Goal: Task Accomplishment & Management: Manage account settings

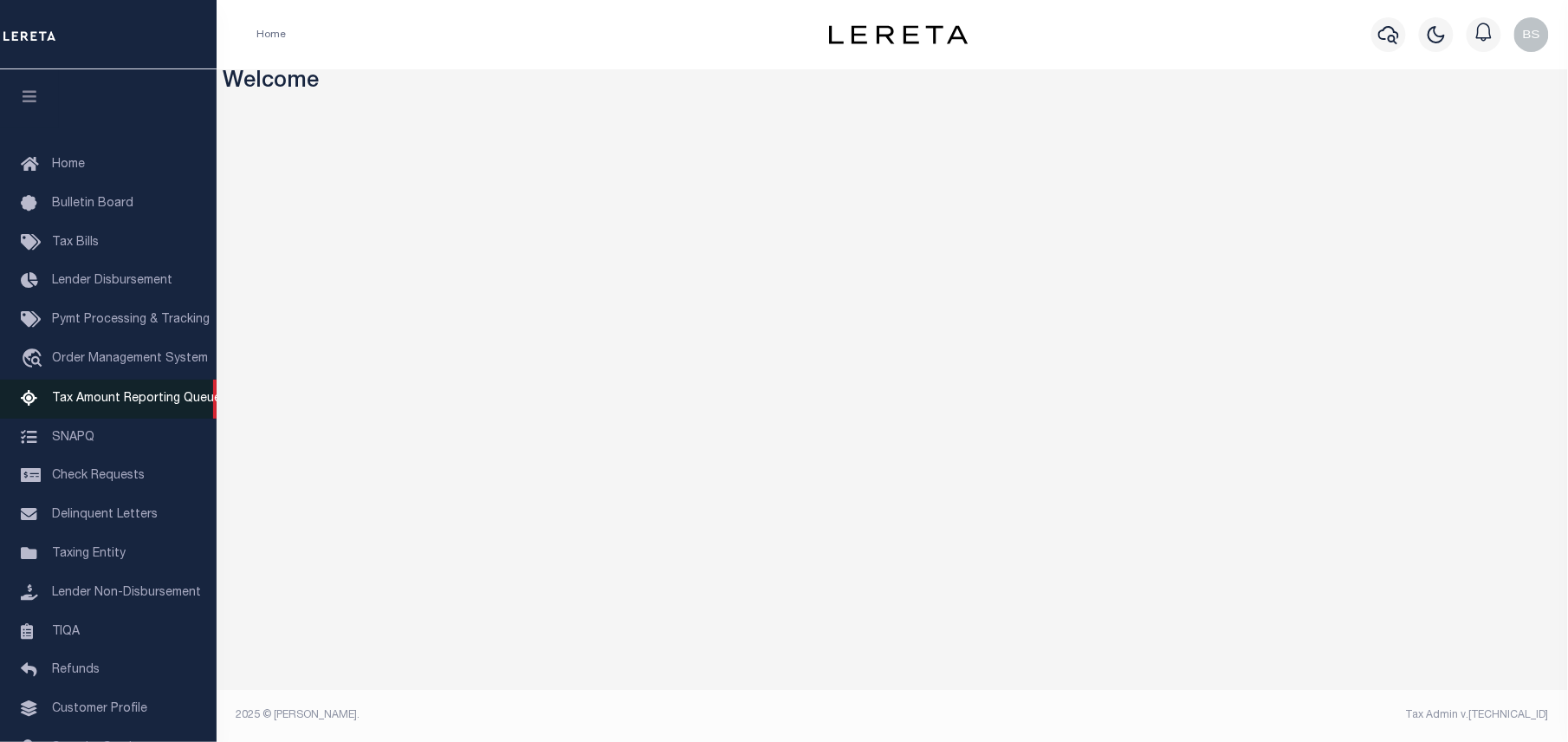
click at [106, 397] on span "Tax Amount Reporting Queue" at bounding box center [136, 399] width 169 height 13
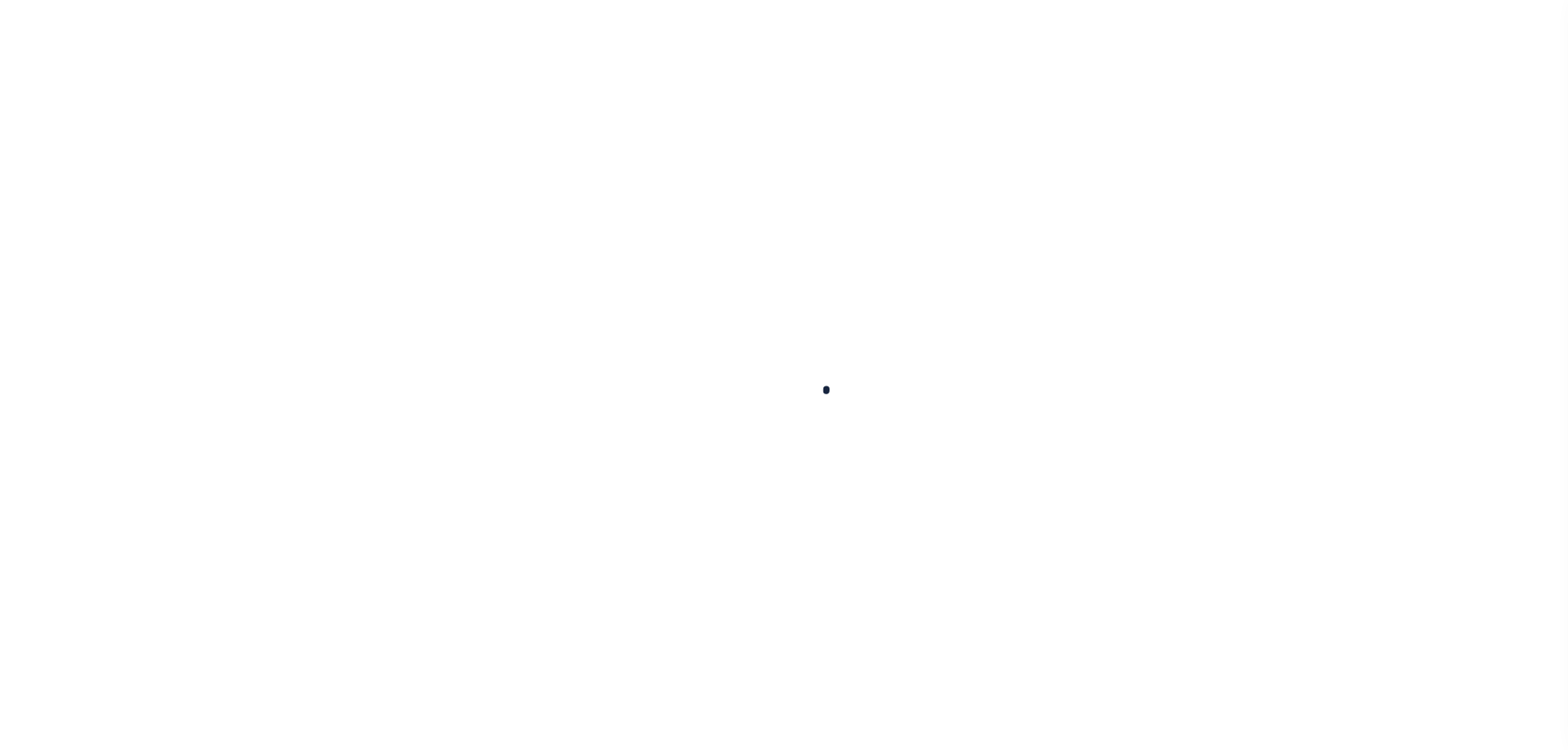
select select "100"
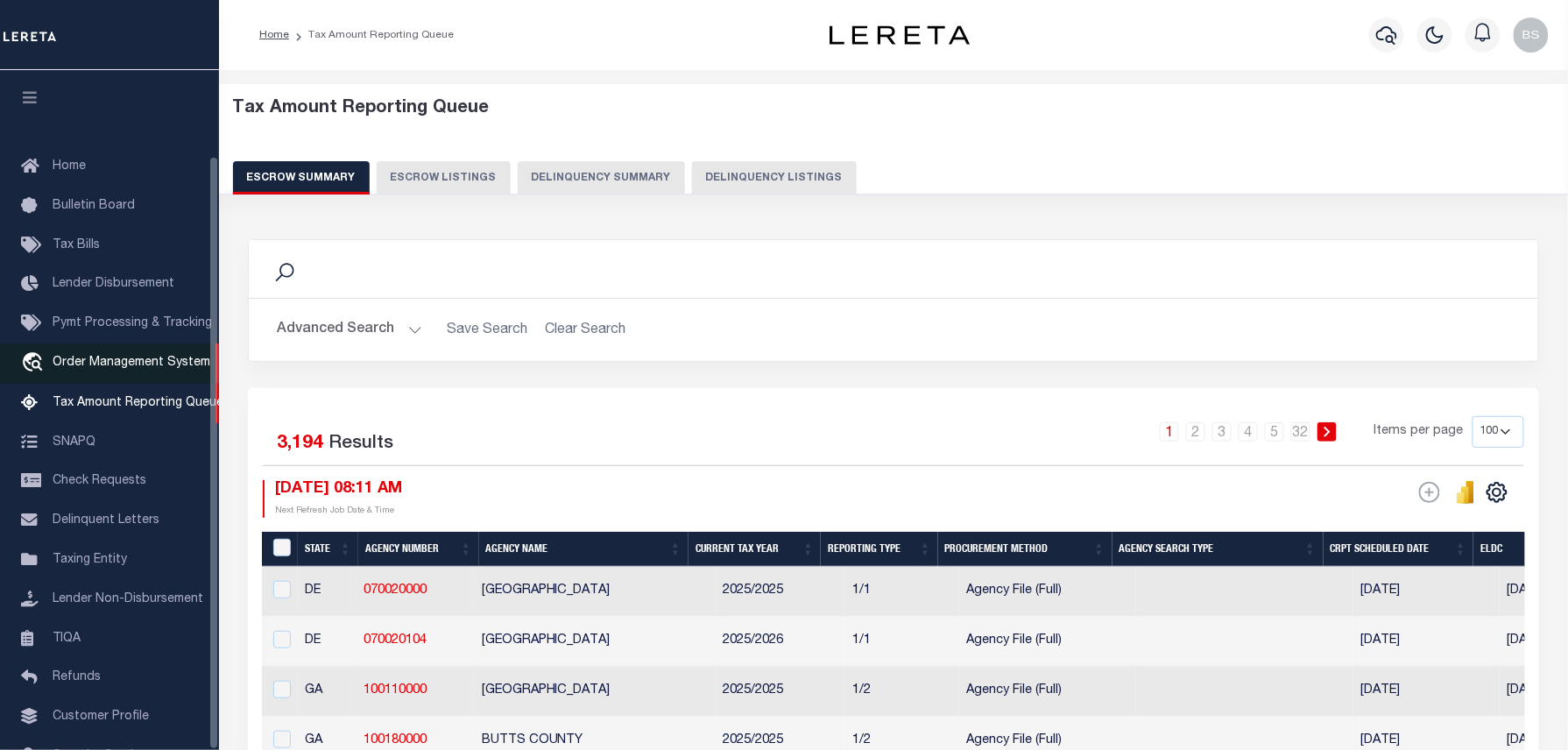
scroll to position [98, 0]
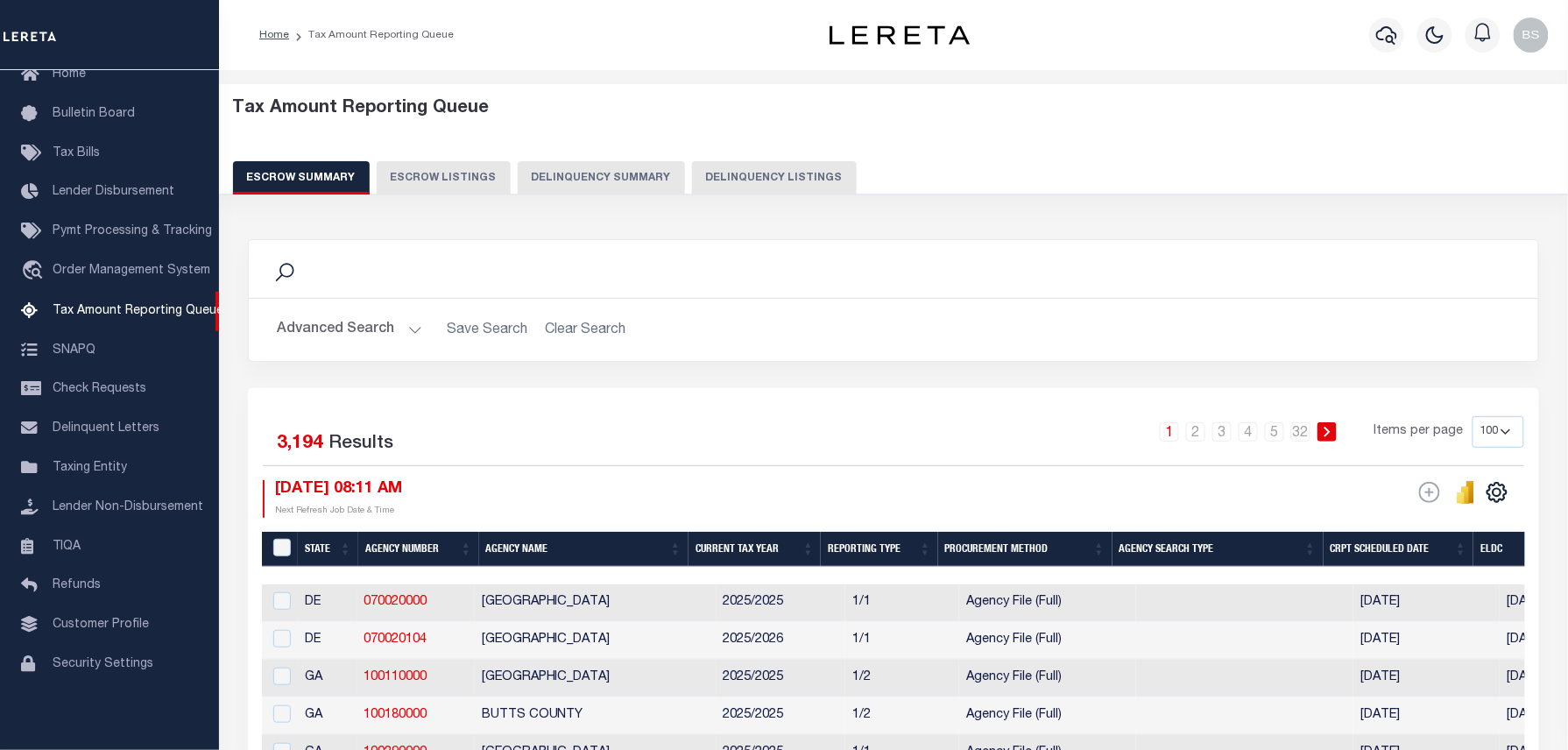
click at [740, 177] on button "Delinquency Listings" at bounding box center [774, 178] width 165 height 34
select select "100"
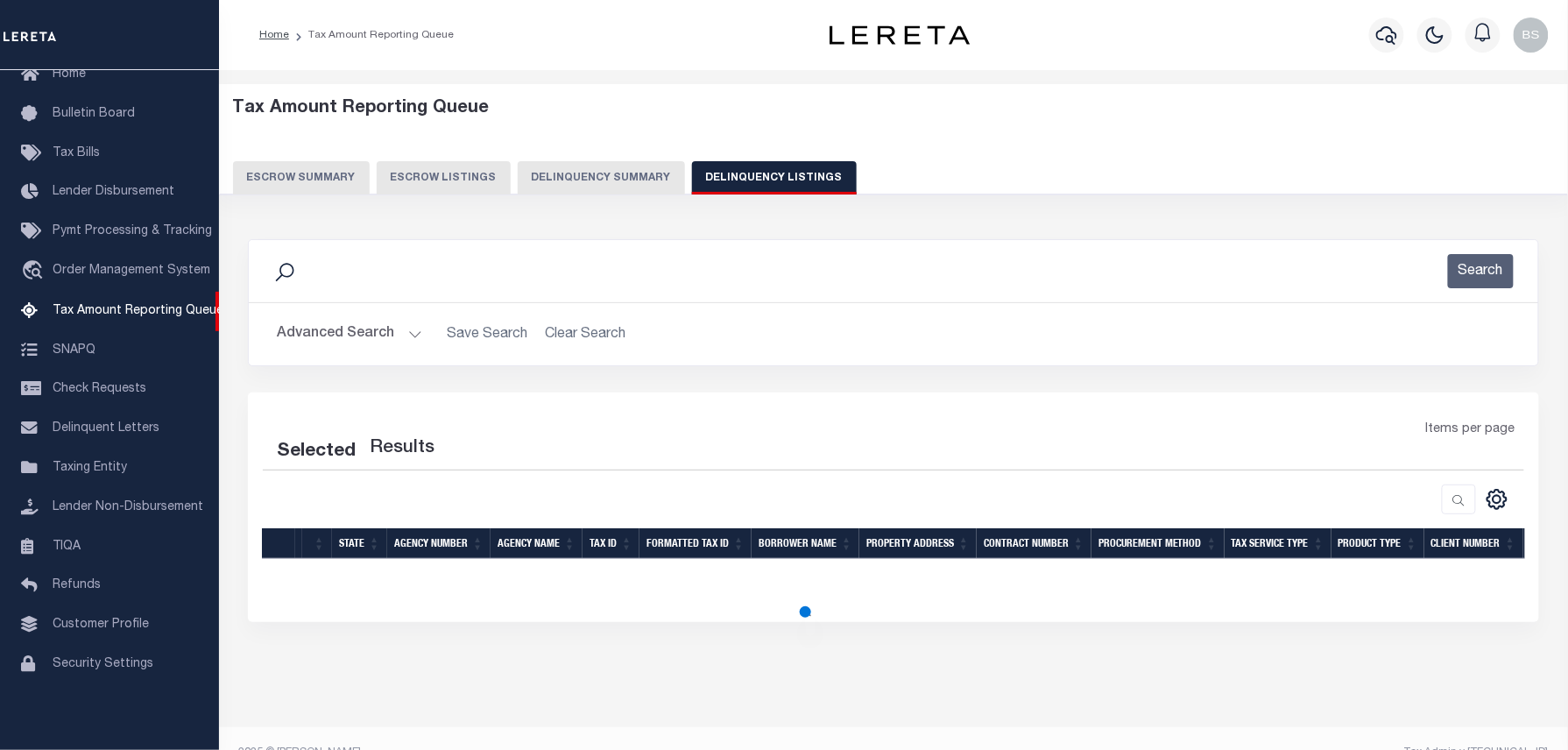
select select "100"
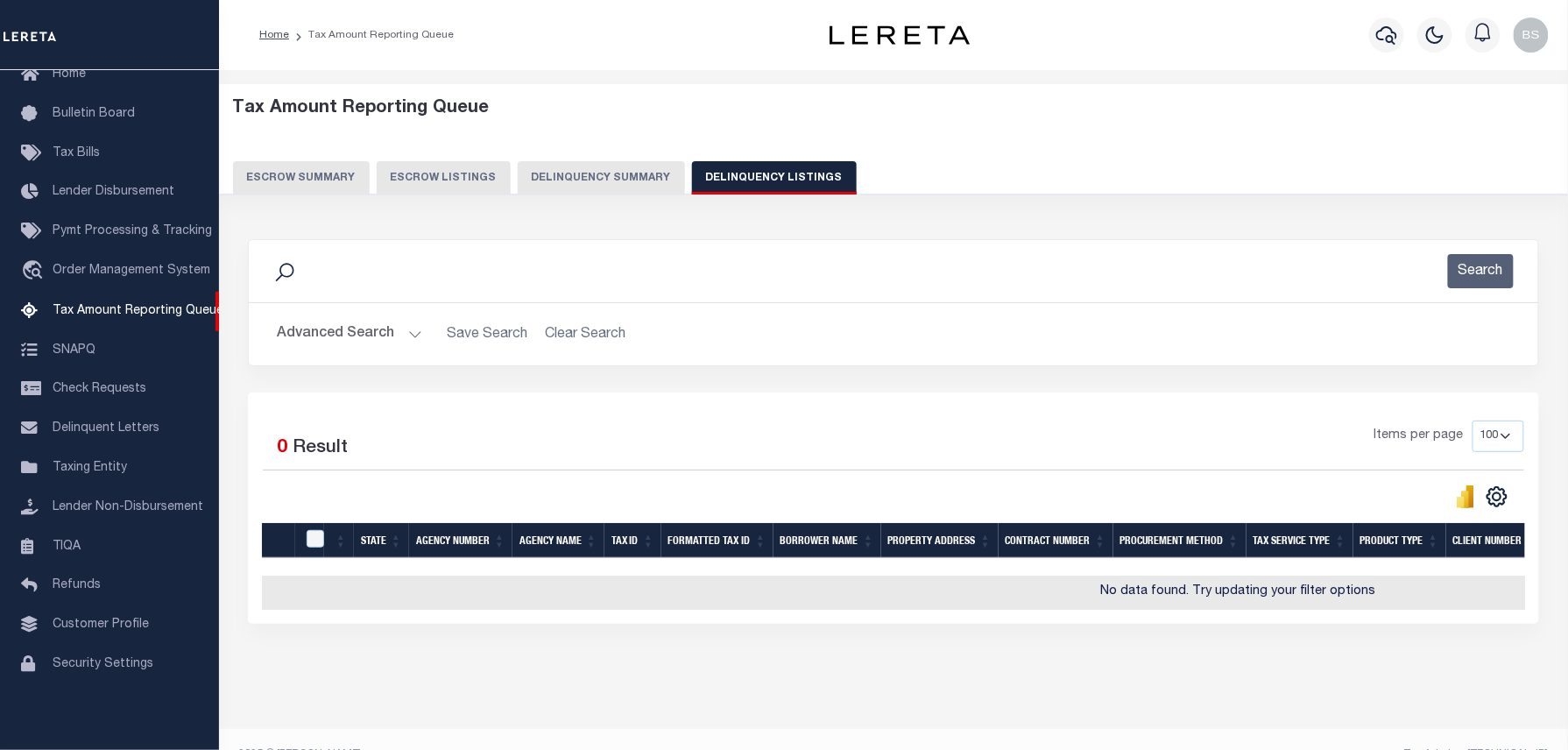
click at [384, 333] on button "Advanced Search" at bounding box center [349, 335] width 145 height 34
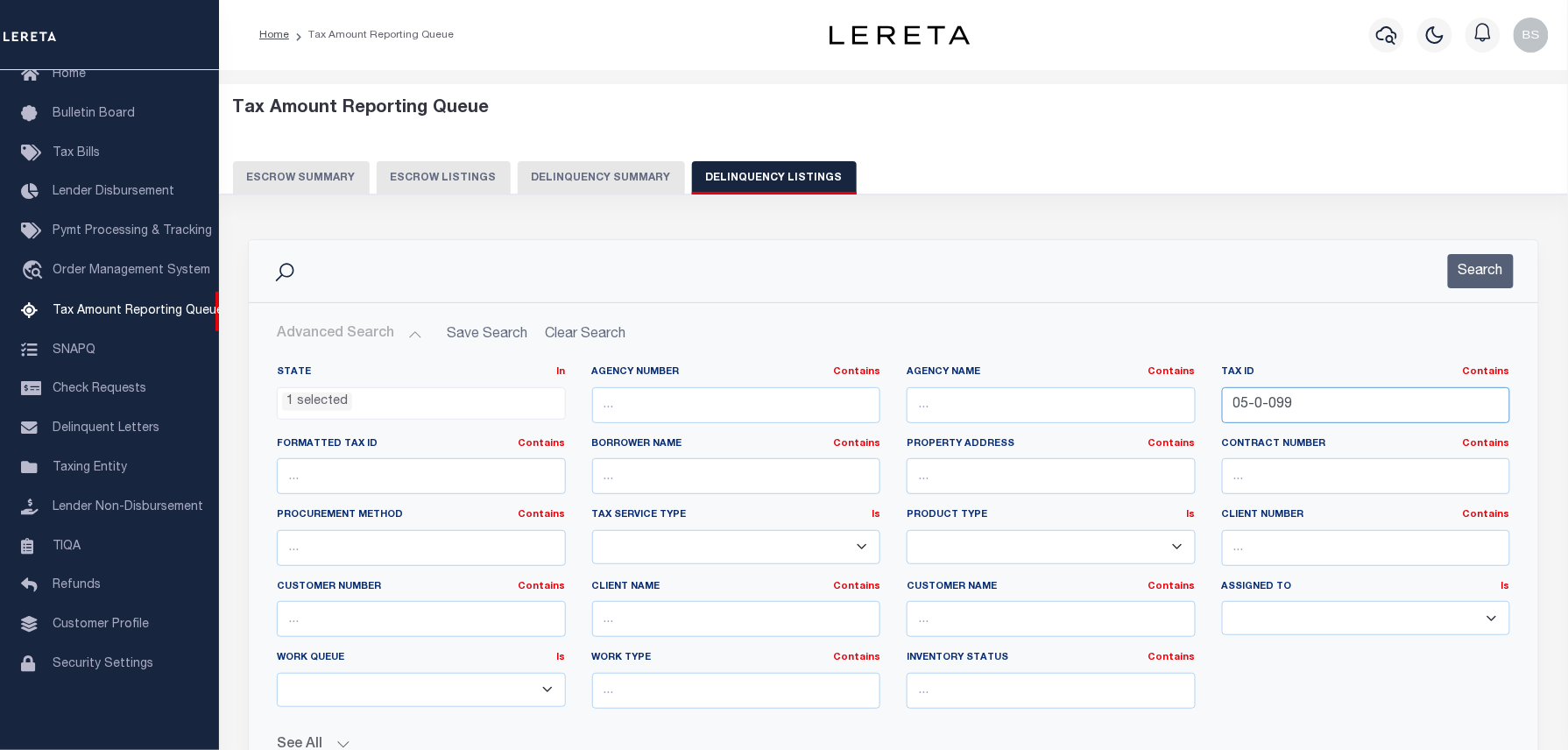
drag, startPoint x: 1311, startPoint y: 396, endPoint x: 932, endPoint y: 354, distance: 381.3
click at [937, 354] on div "State In In AK AL AR AZ CA CO CT DC DE FL GA GU HI IA ID IL IN KS KY LA MA MD M…" at bounding box center [893, 551] width 1288 height 402
paste input "100K31-R"
type input "100K31-R"
click at [1495, 296] on div "Search" at bounding box center [893, 271] width 1290 height 63
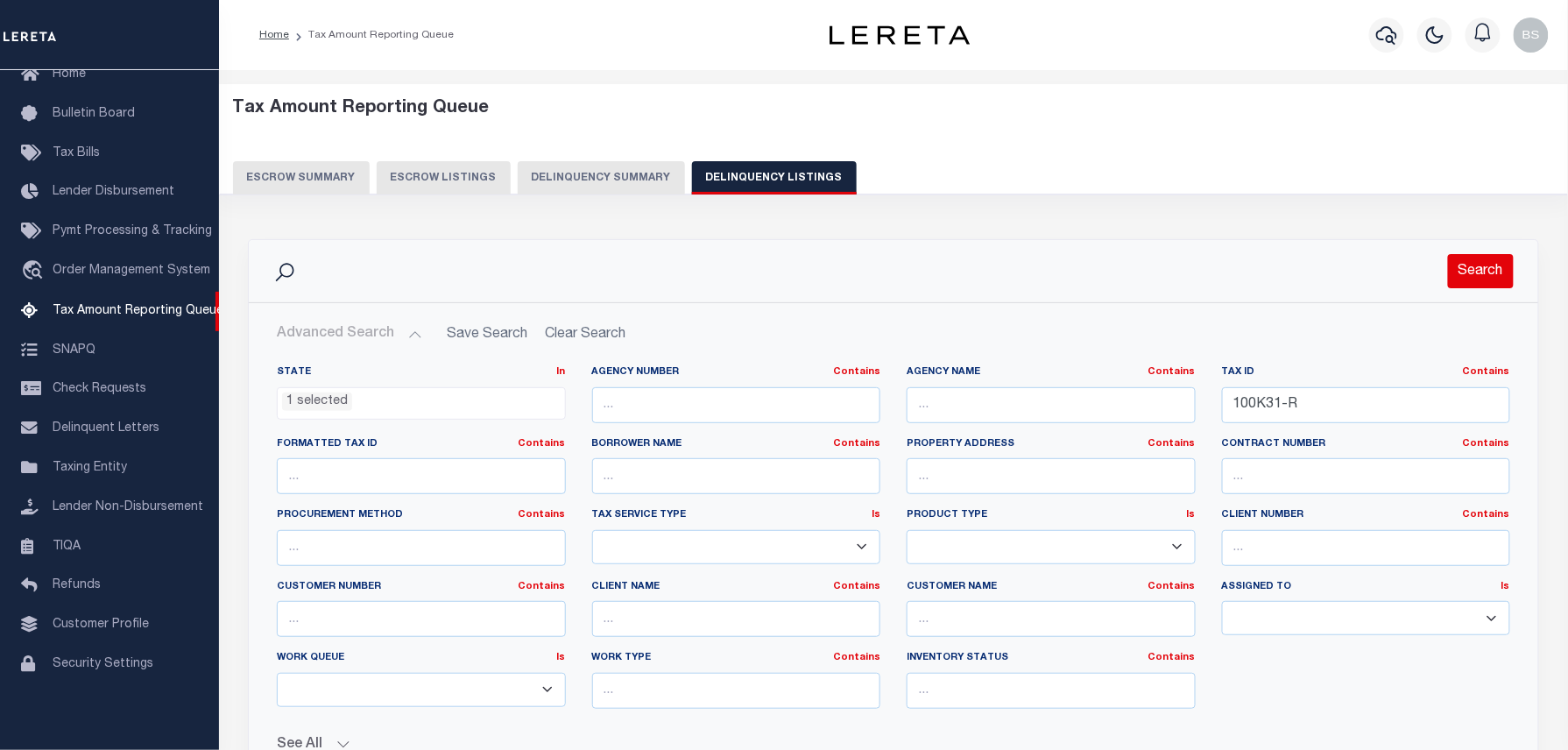
click at [1495, 287] on button "Search" at bounding box center [1480, 271] width 65 height 34
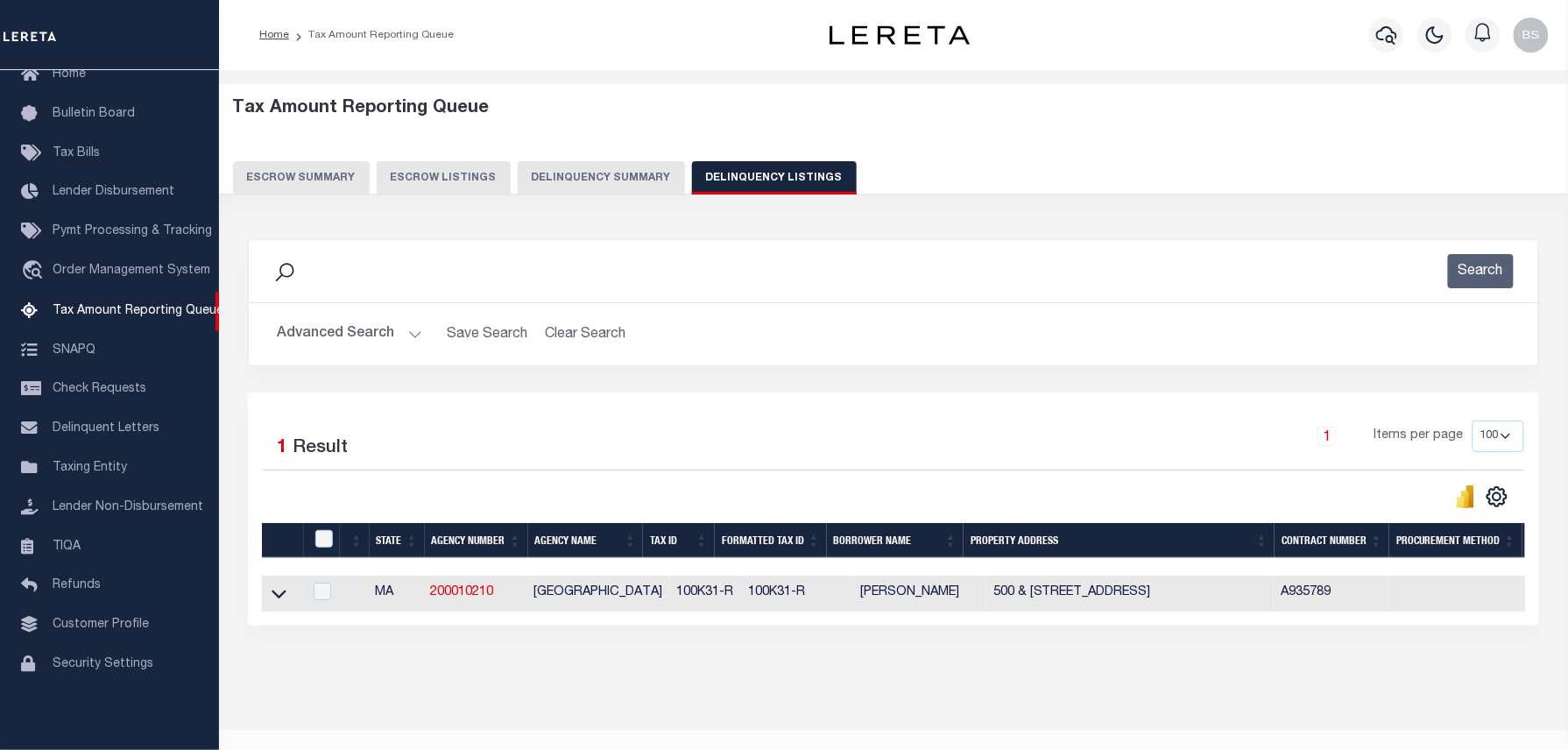
drag, startPoint x: 275, startPoint y: 599, endPoint x: 461, endPoint y: 519, distance: 202.5
click at [275, 599] on icon at bounding box center [278, 595] width 15 height 9
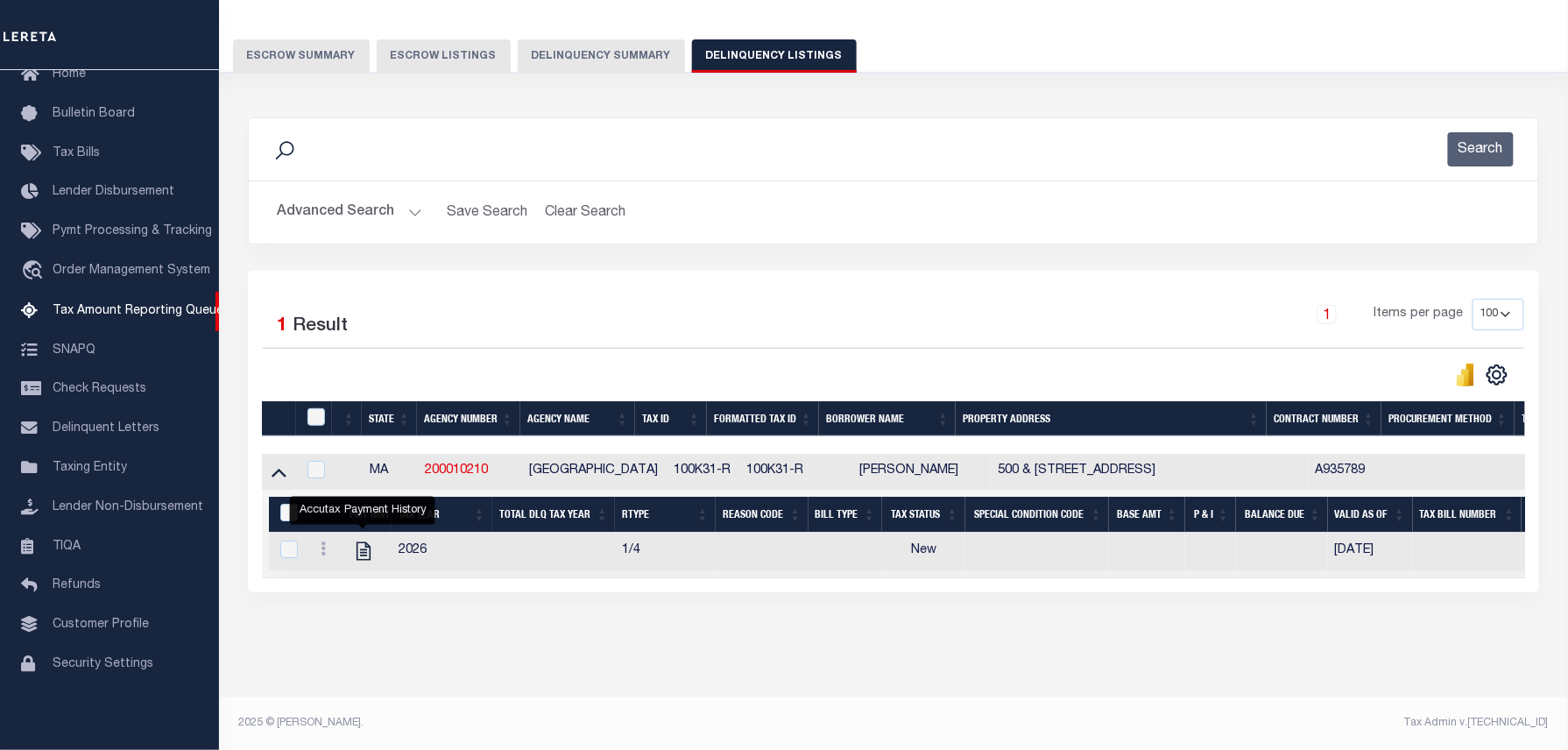
scroll to position [141, 0]
click at [362, 540] on icon "" at bounding box center [363, 550] width 23 height 23
checkbox input "true"
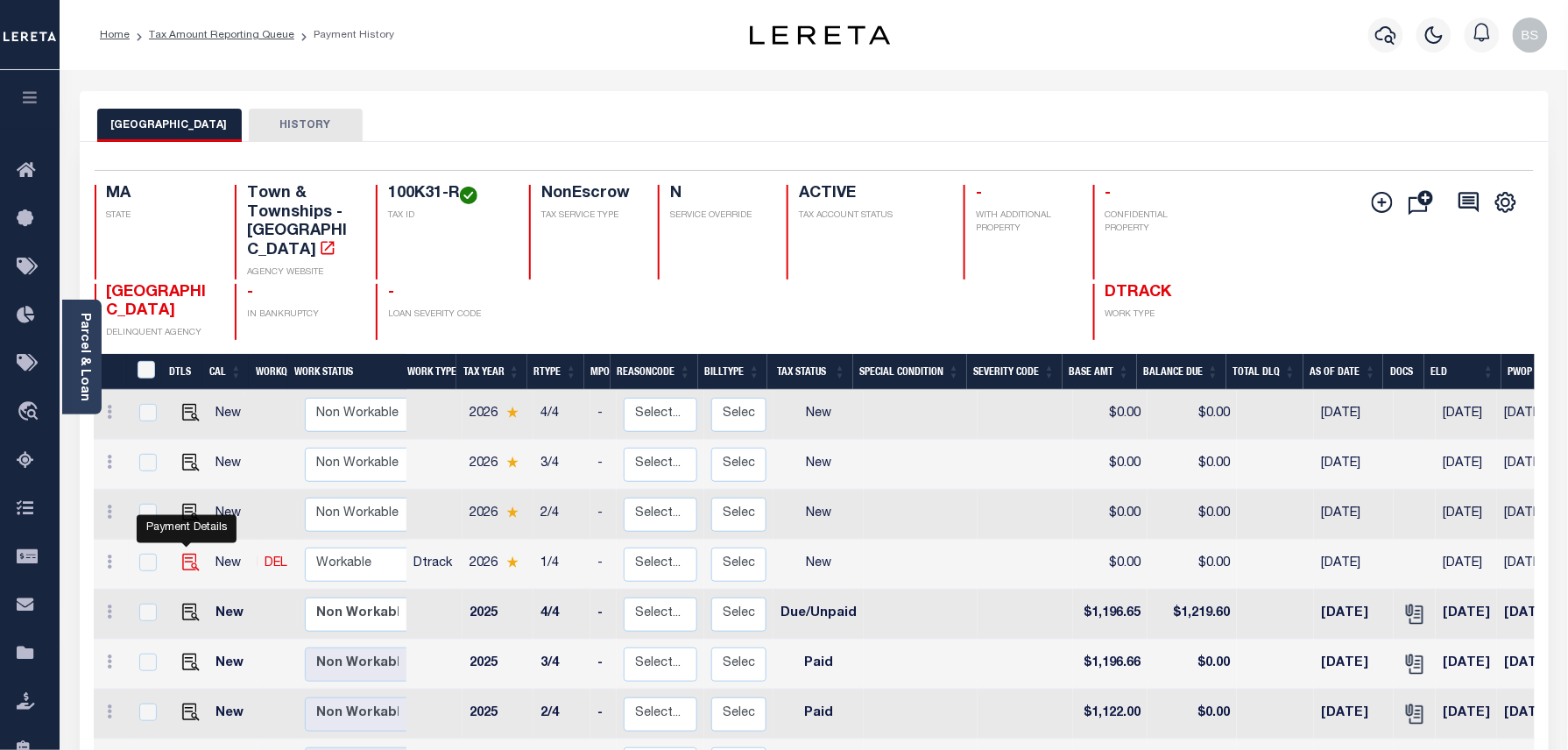
click at [182, 553] on img "" at bounding box center [190, 561] width 17 height 17
checkbox input "true"
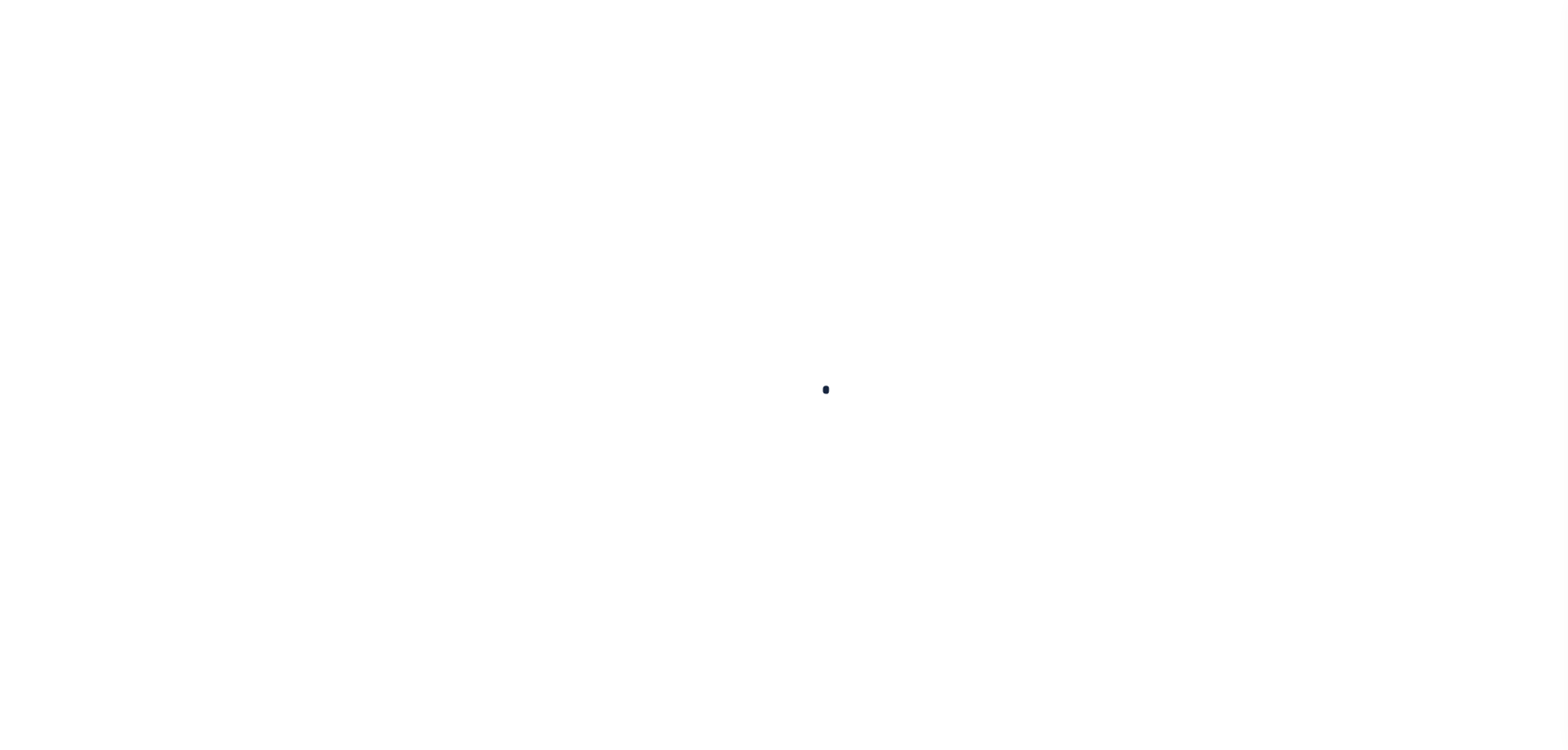
checkbox input "false"
type input "[DATE]"
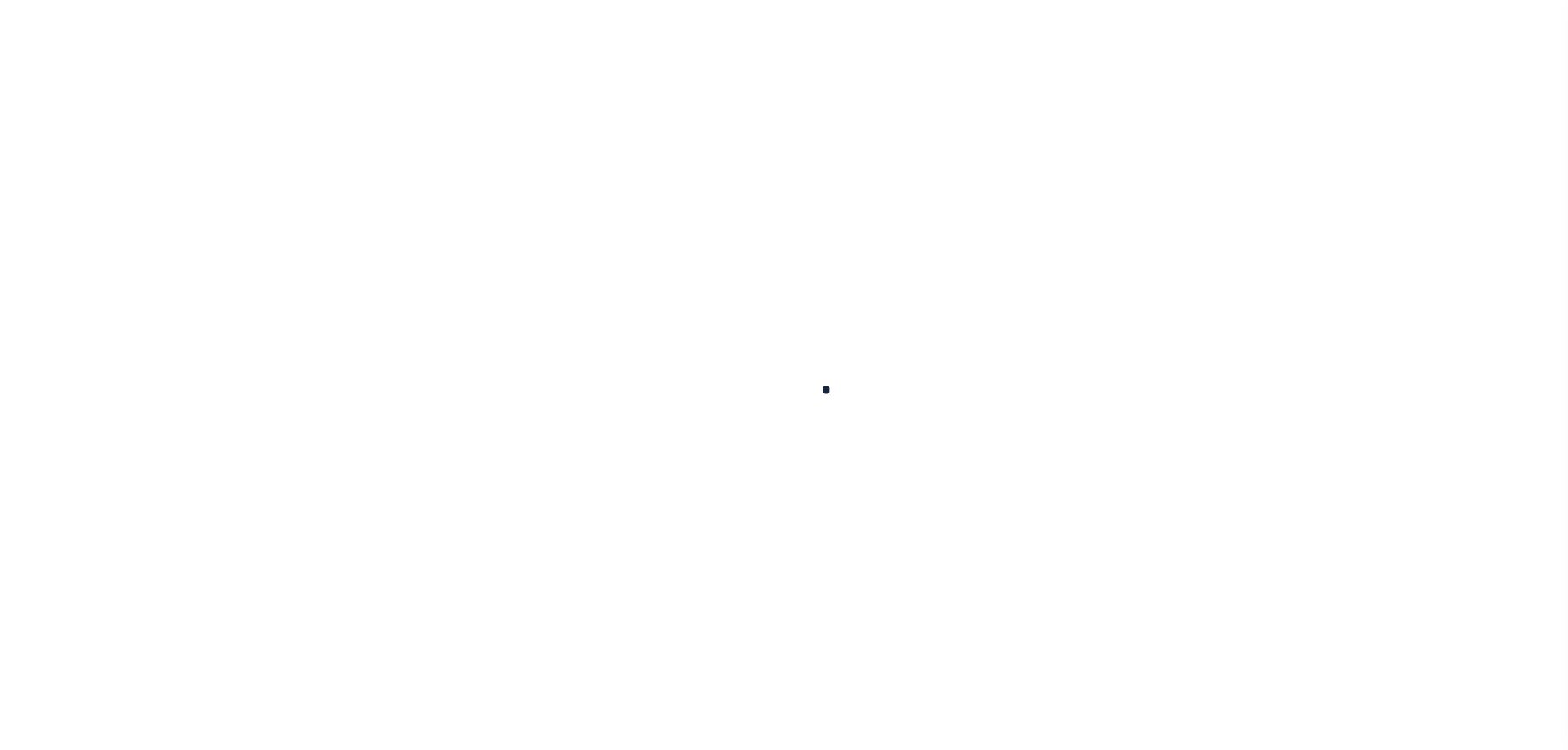
select select "NW2"
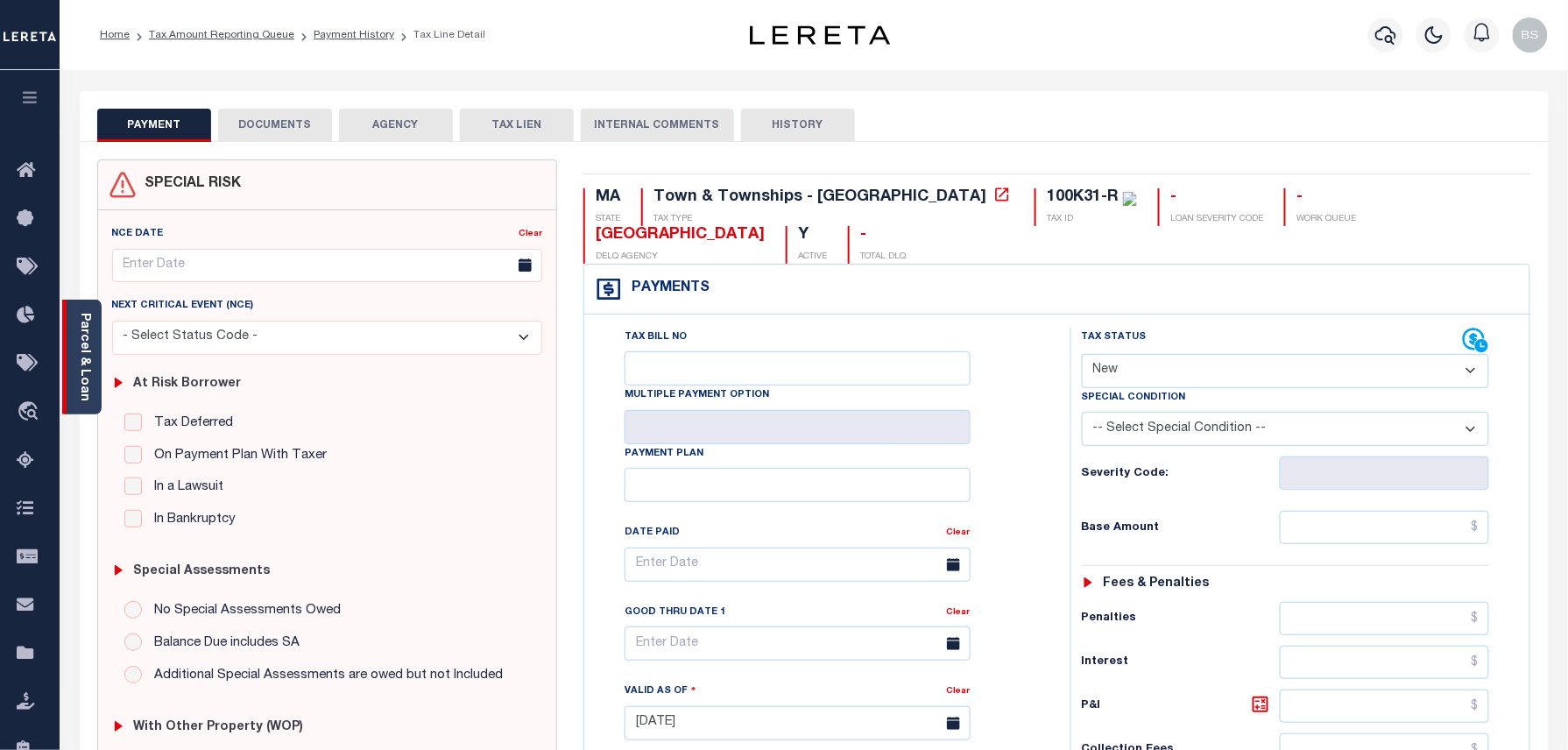
click at [89, 369] on link "Parcel & Loan" at bounding box center [84, 357] width 13 height 89
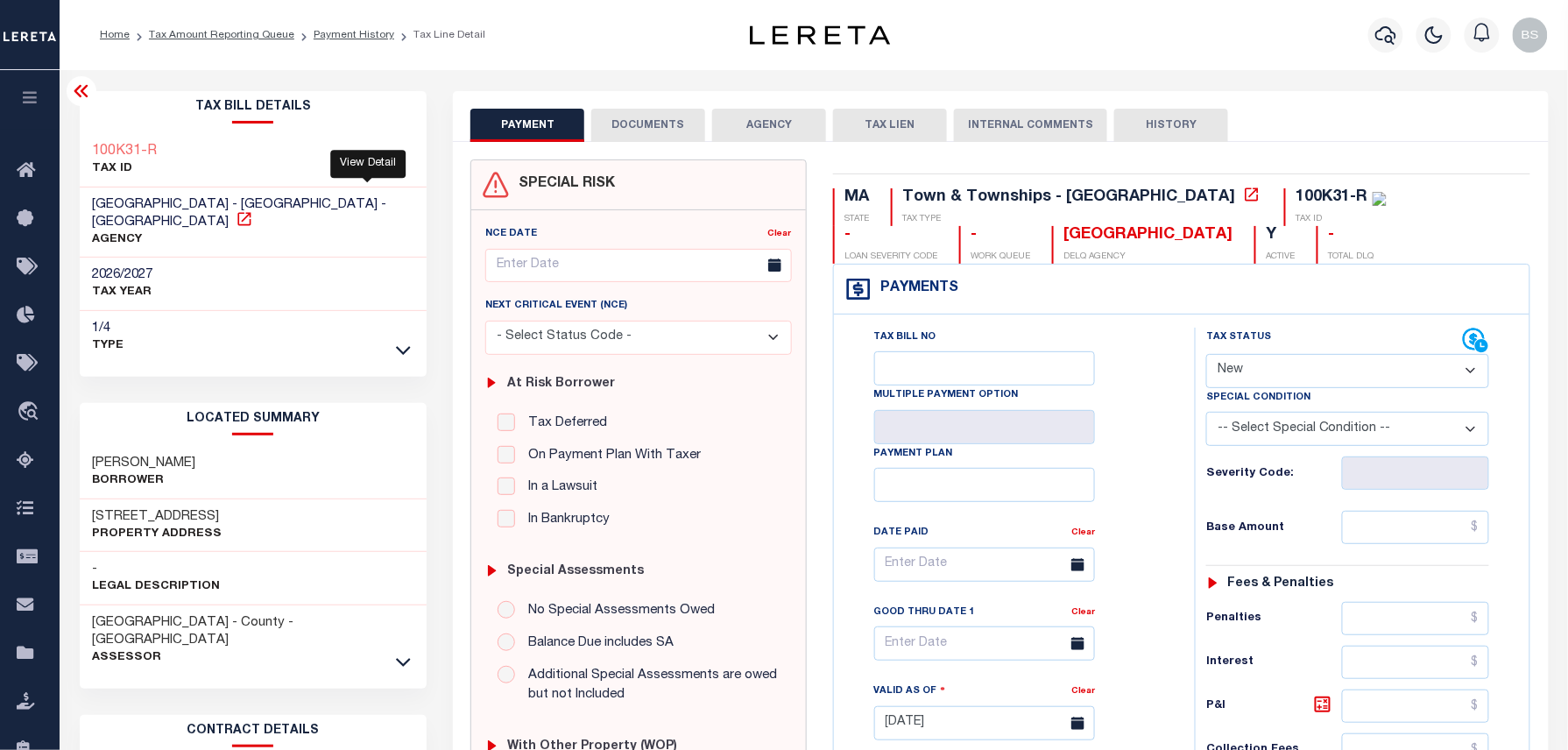
click at [253, 210] on icon at bounding box center [244, 219] width 17 height 17
drag, startPoint x: 92, startPoint y: 446, endPoint x: 232, endPoint y: 443, distance: 140.0
click at [232, 446] on div "MCMAHON STEPHAN Borrower" at bounding box center [253, 472] width 347 height 54
copy h3 "MCMAHON STEPHAN"
click at [369, 36] on link "Payment History" at bounding box center [354, 35] width 81 height 11
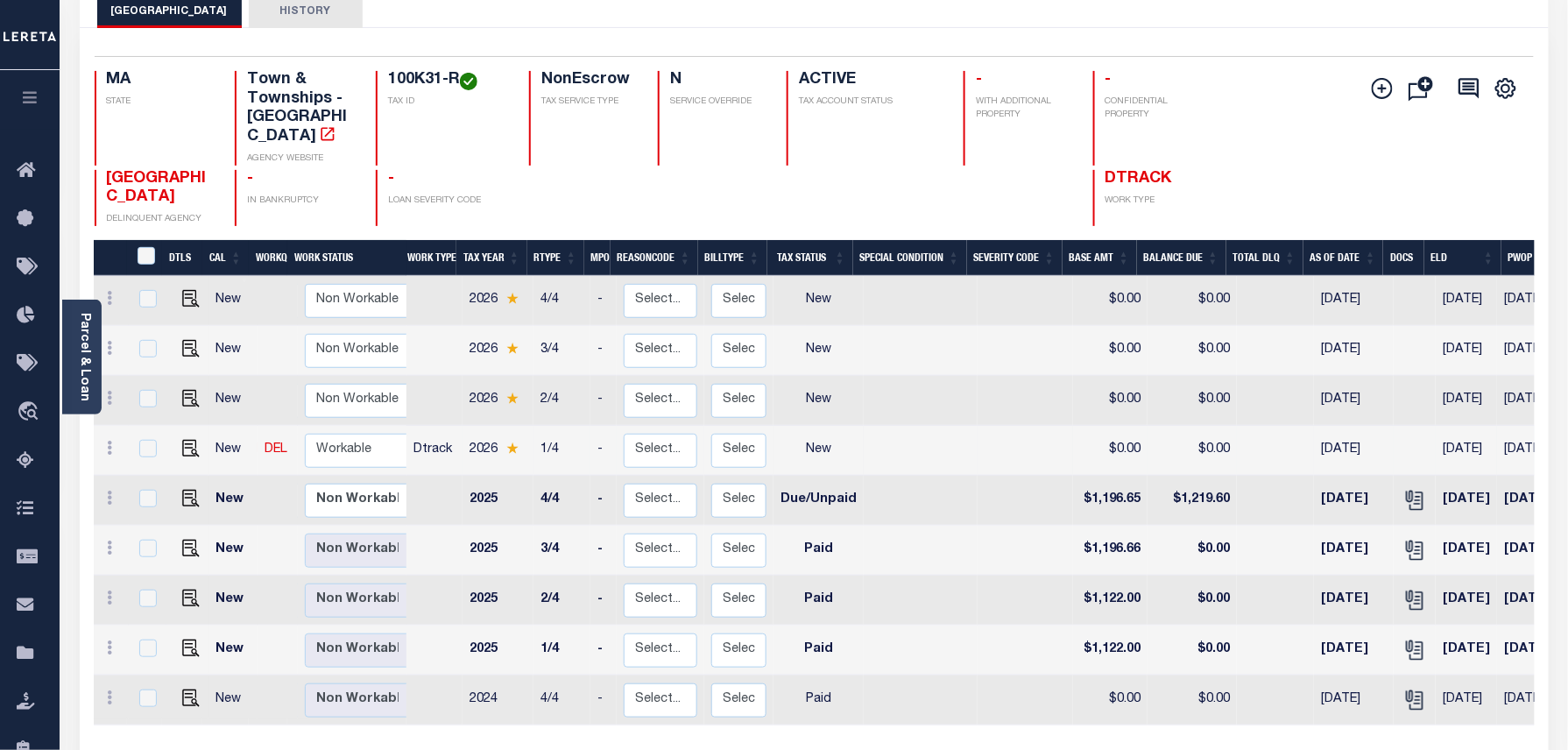
scroll to position [116, 0]
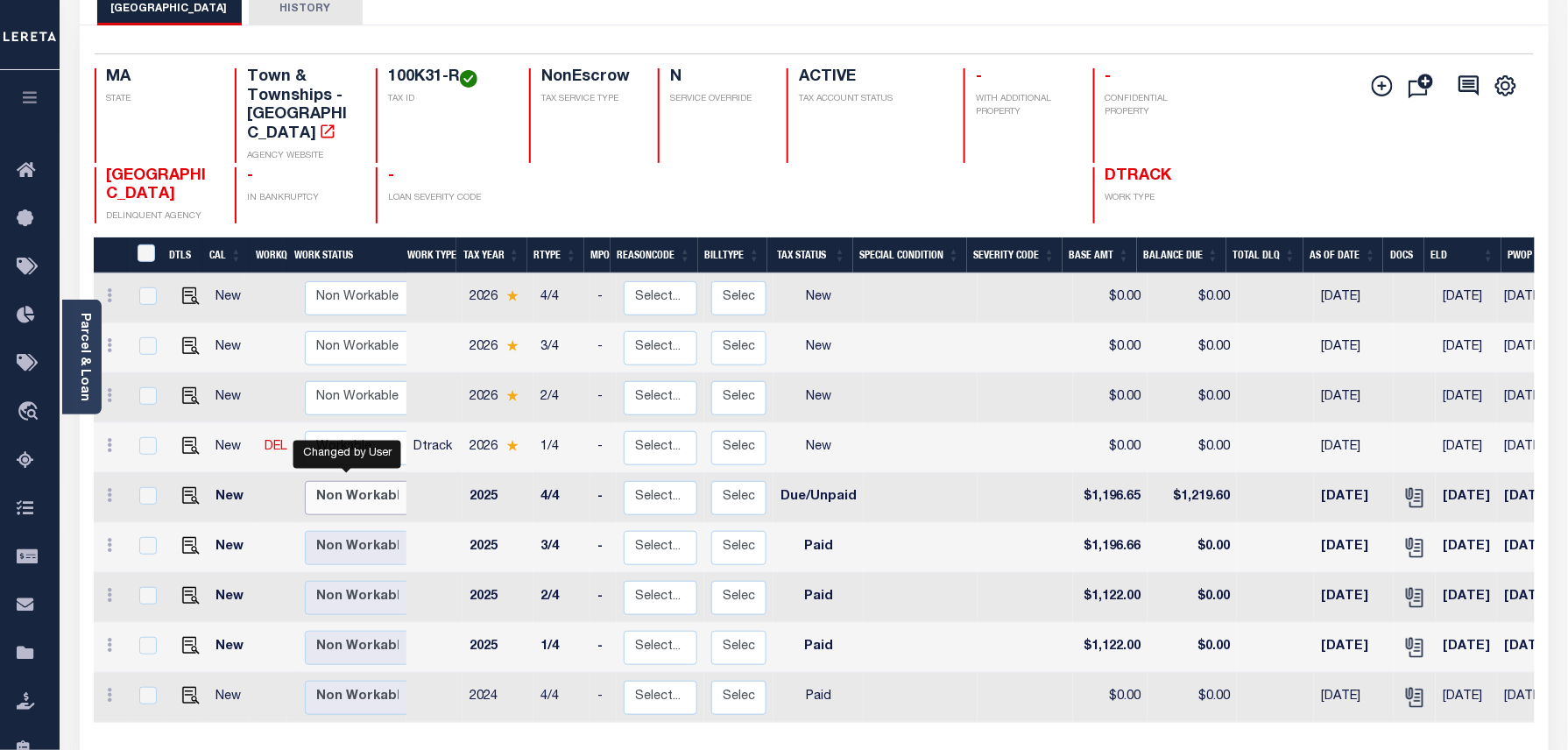
click at [345, 489] on select "Non Workable Workable" at bounding box center [357, 498] width 105 height 34
checkbox input "true"
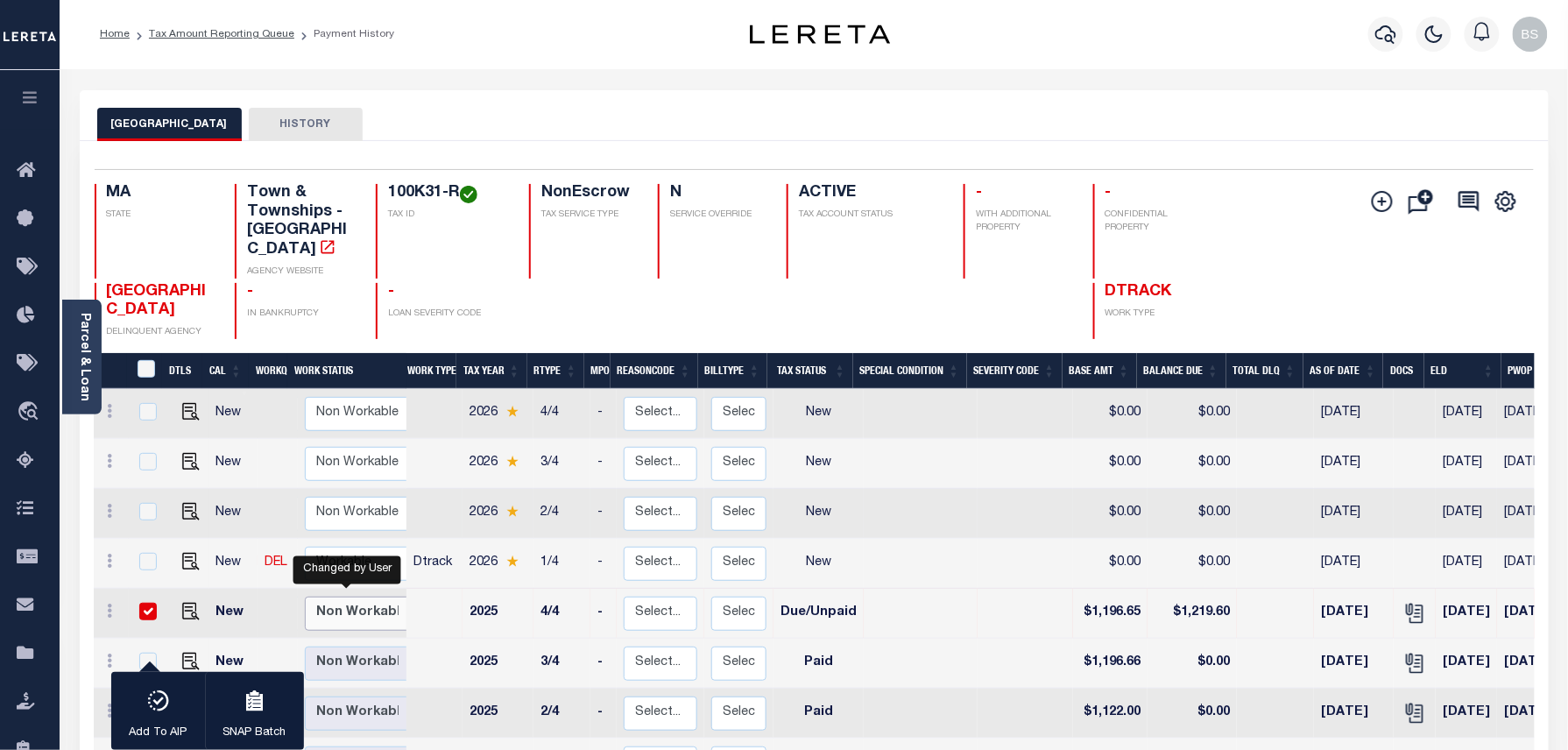
scroll to position [0, 0]
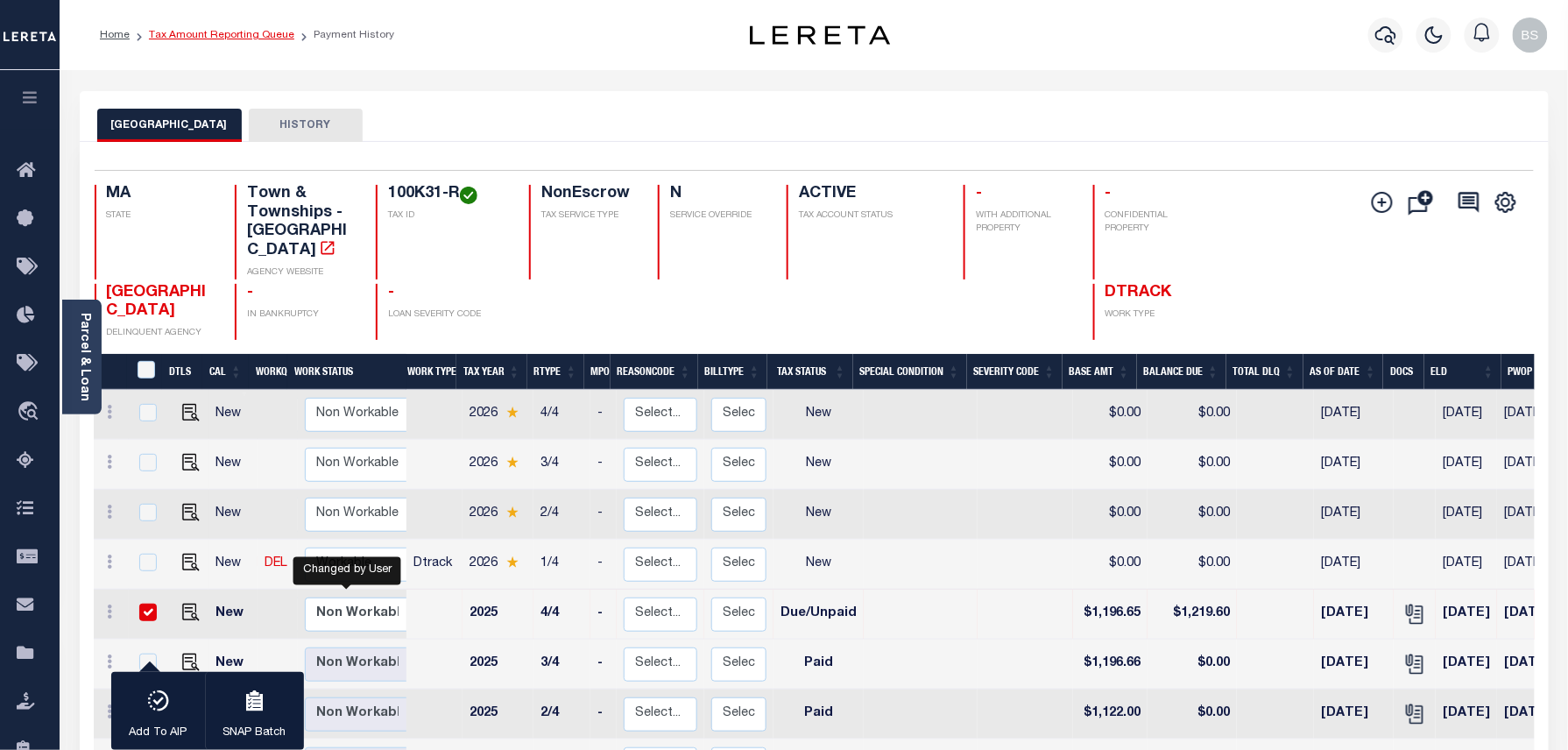
click at [259, 38] on link "Tax Amount Reporting Queue" at bounding box center [221, 35] width 145 height 11
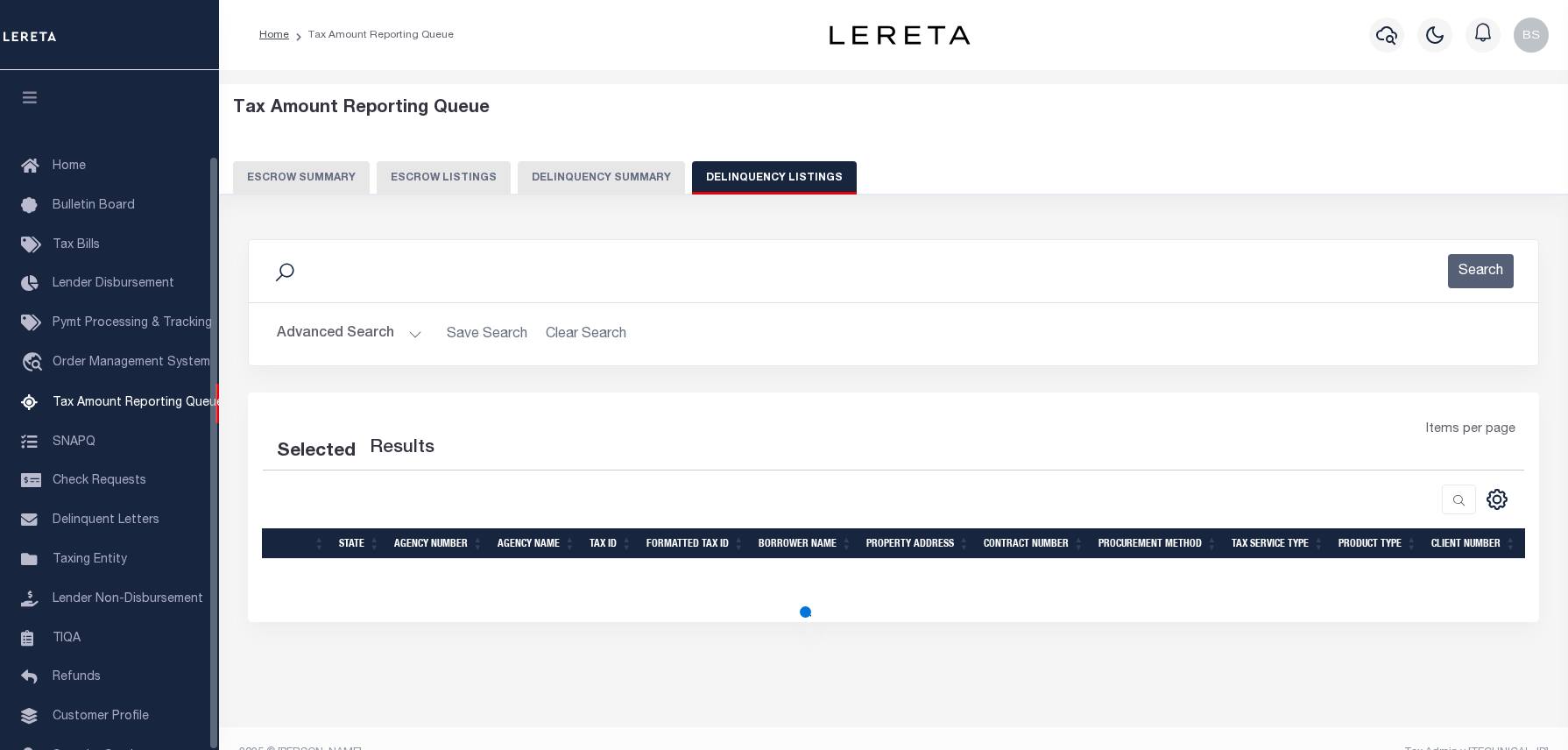
select select "100"
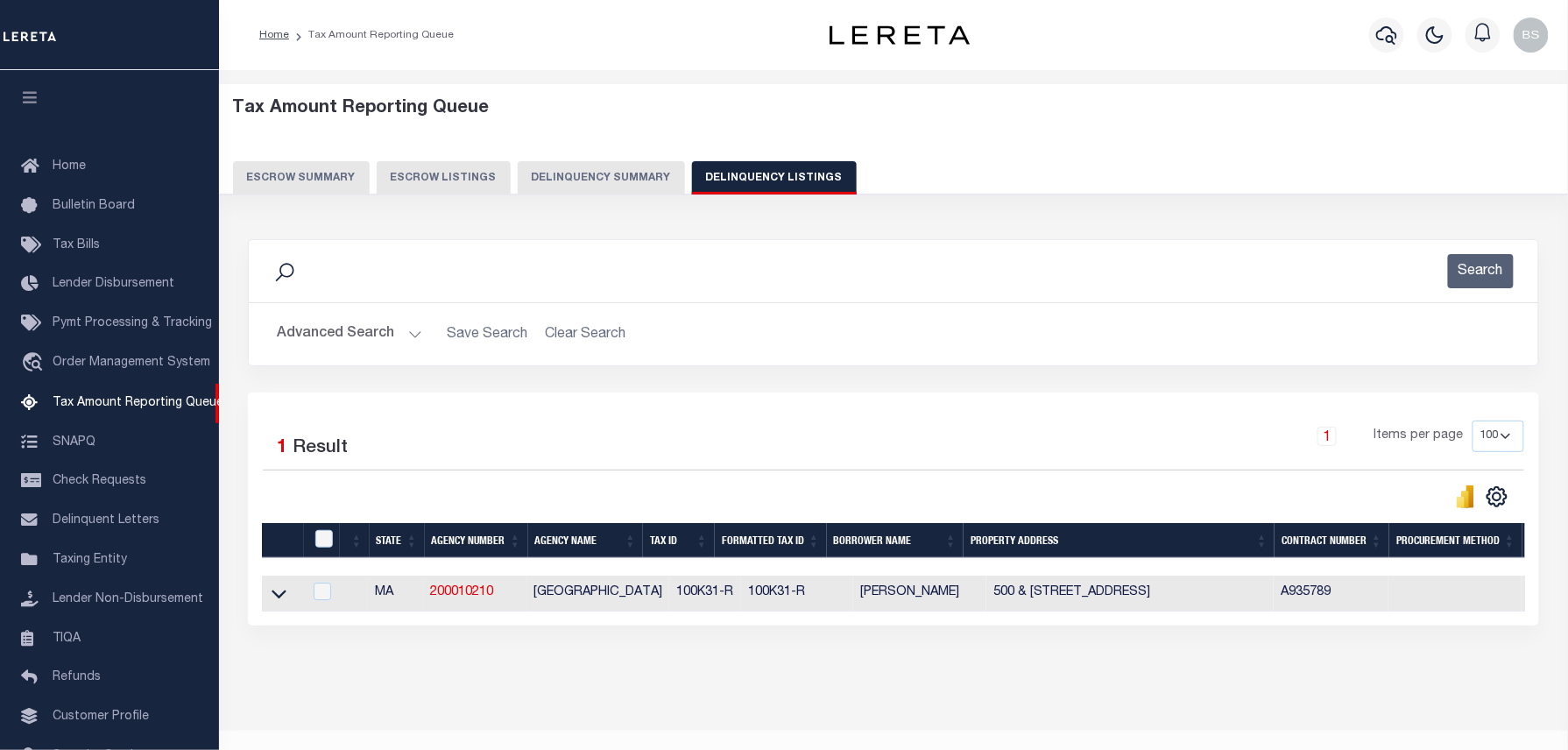
scroll to position [98, 0]
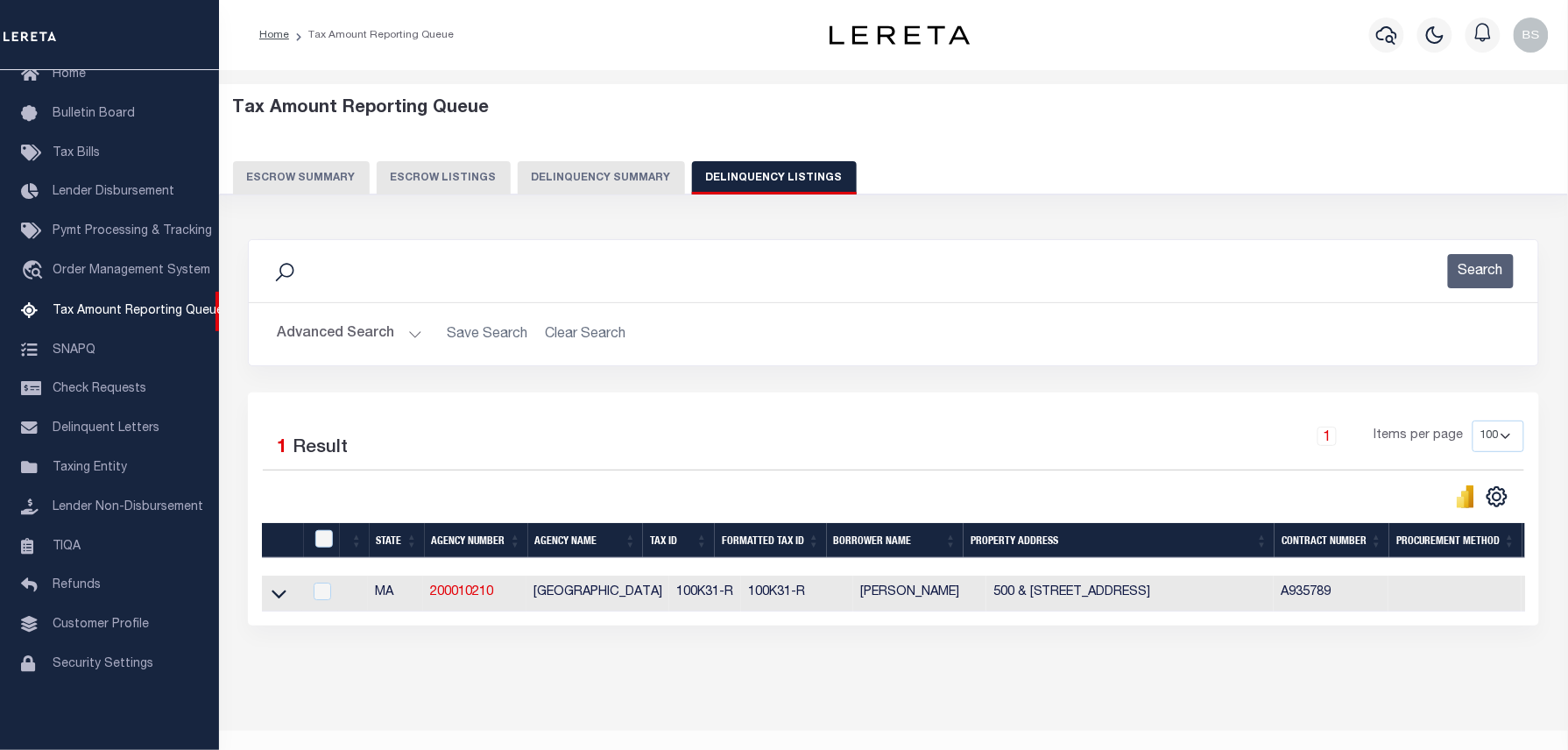
click at [404, 326] on button "Advanced Search" at bounding box center [349, 335] width 145 height 34
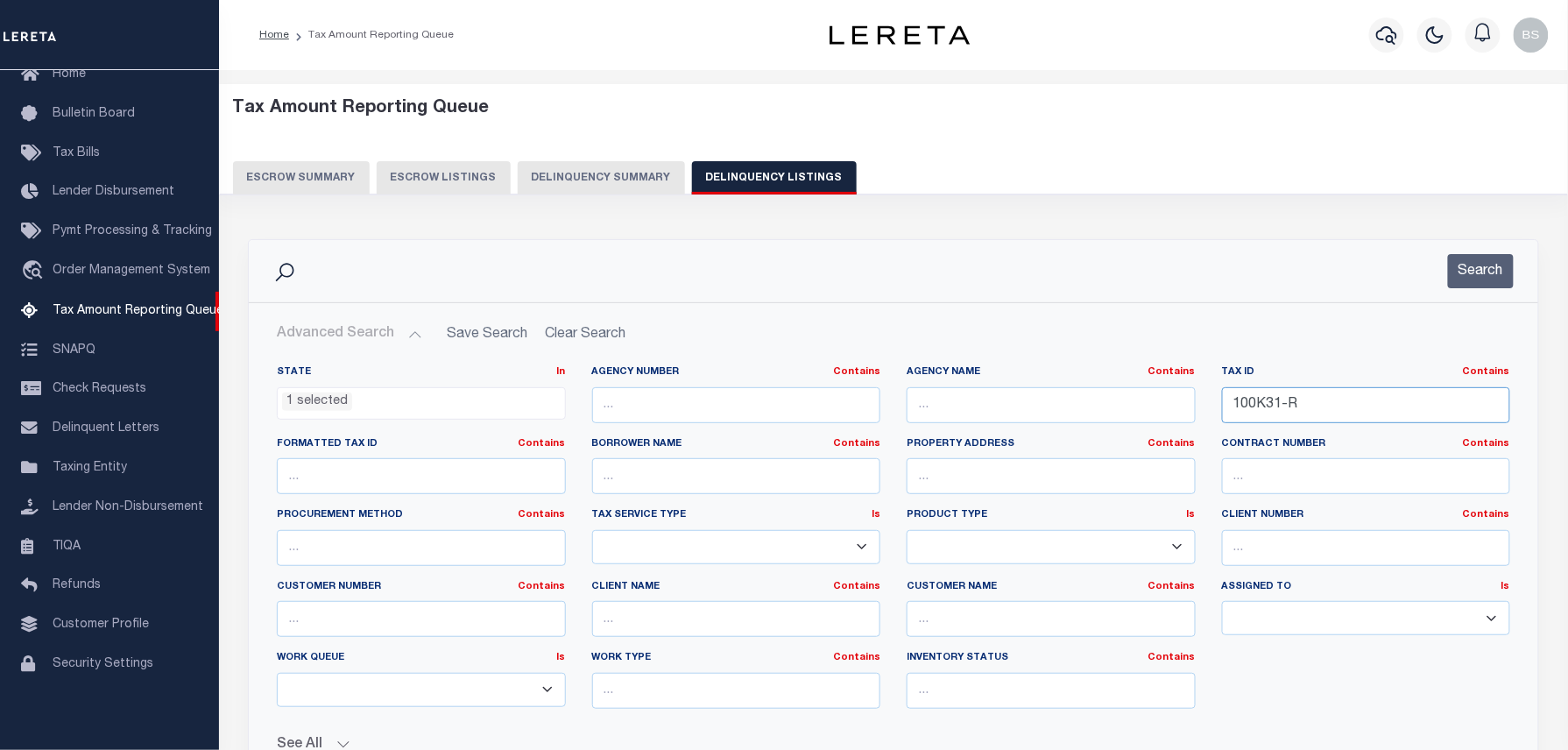
drag, startPoint x: 1370, startPoint y: 394, endPoint x: 1027, endPoint y: 394, distance: 343.0
click at [1049, 394] on div "State In In AK AL AR AZ CA CO CT DC DE FL GA GU HI IA ID IL IN KS KY LA MA MD M…" at bounding box center [893, 544] width 1260 height 357
paste input "8/J1-"
type input "108/J1-1-R"
click at [1470, 268] on button "Search" at bounding box center [1480, 271] width 65 height 34
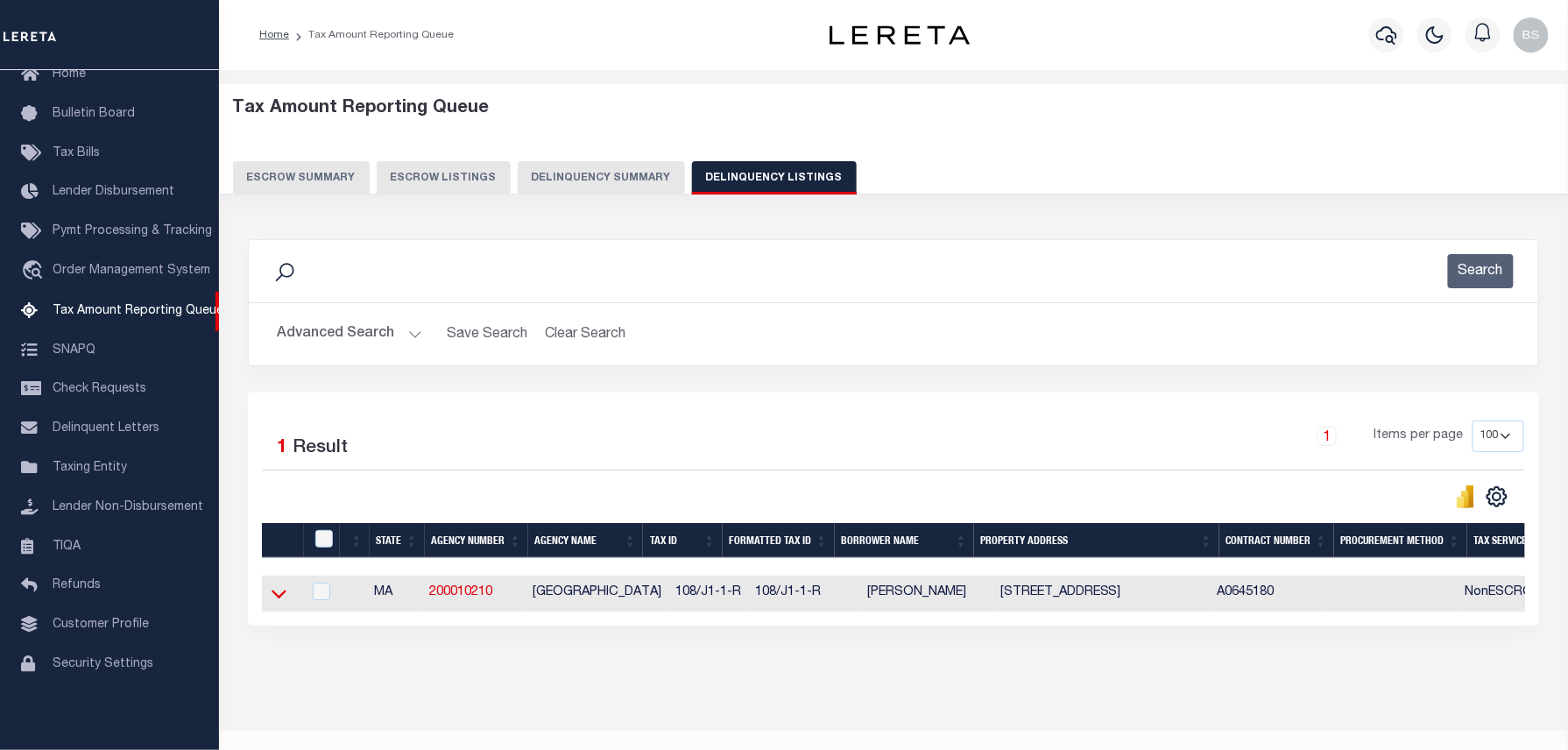
click at [284, 599] on icon at bounding box center [278, 595] width 15 height 9
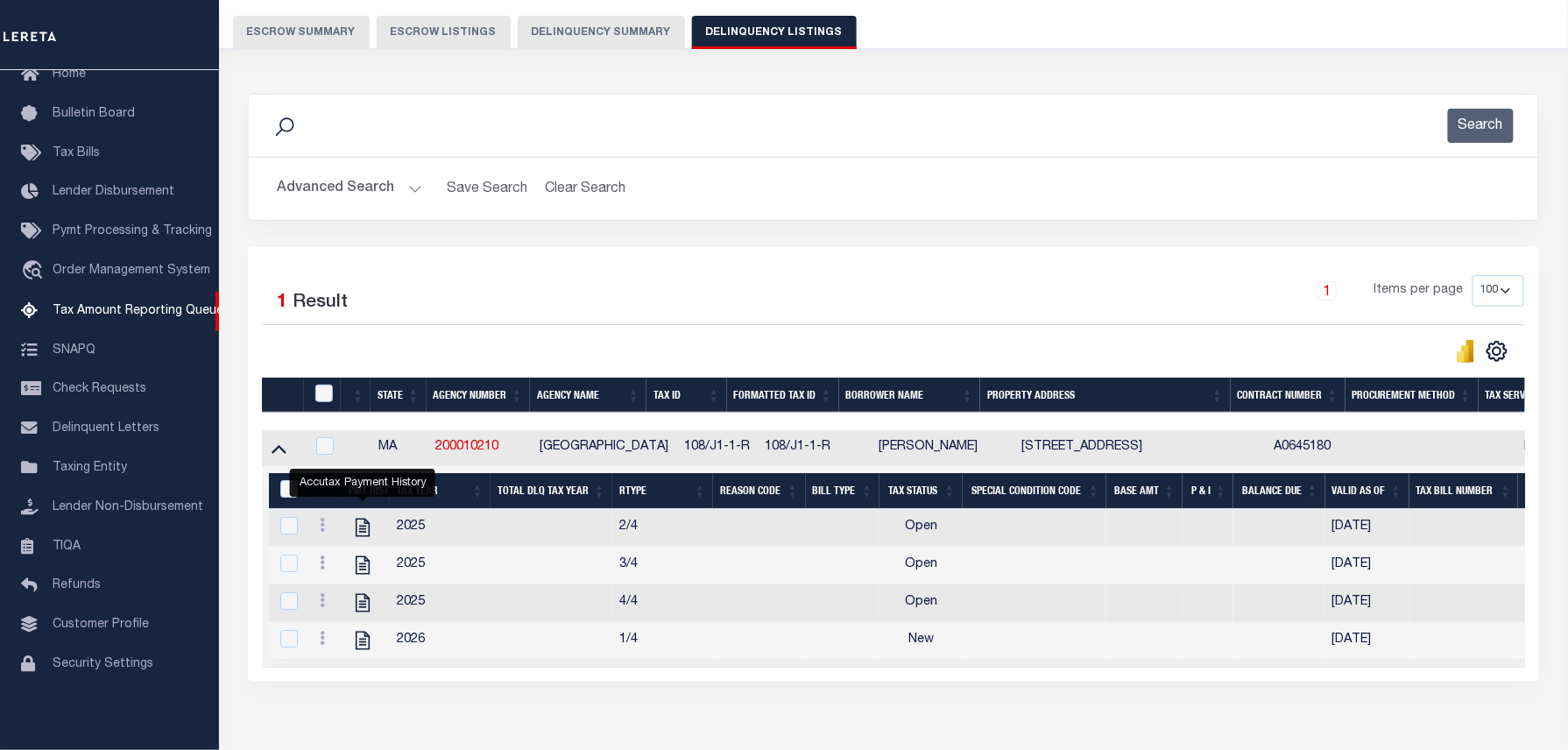
scroll to position [233, 0]
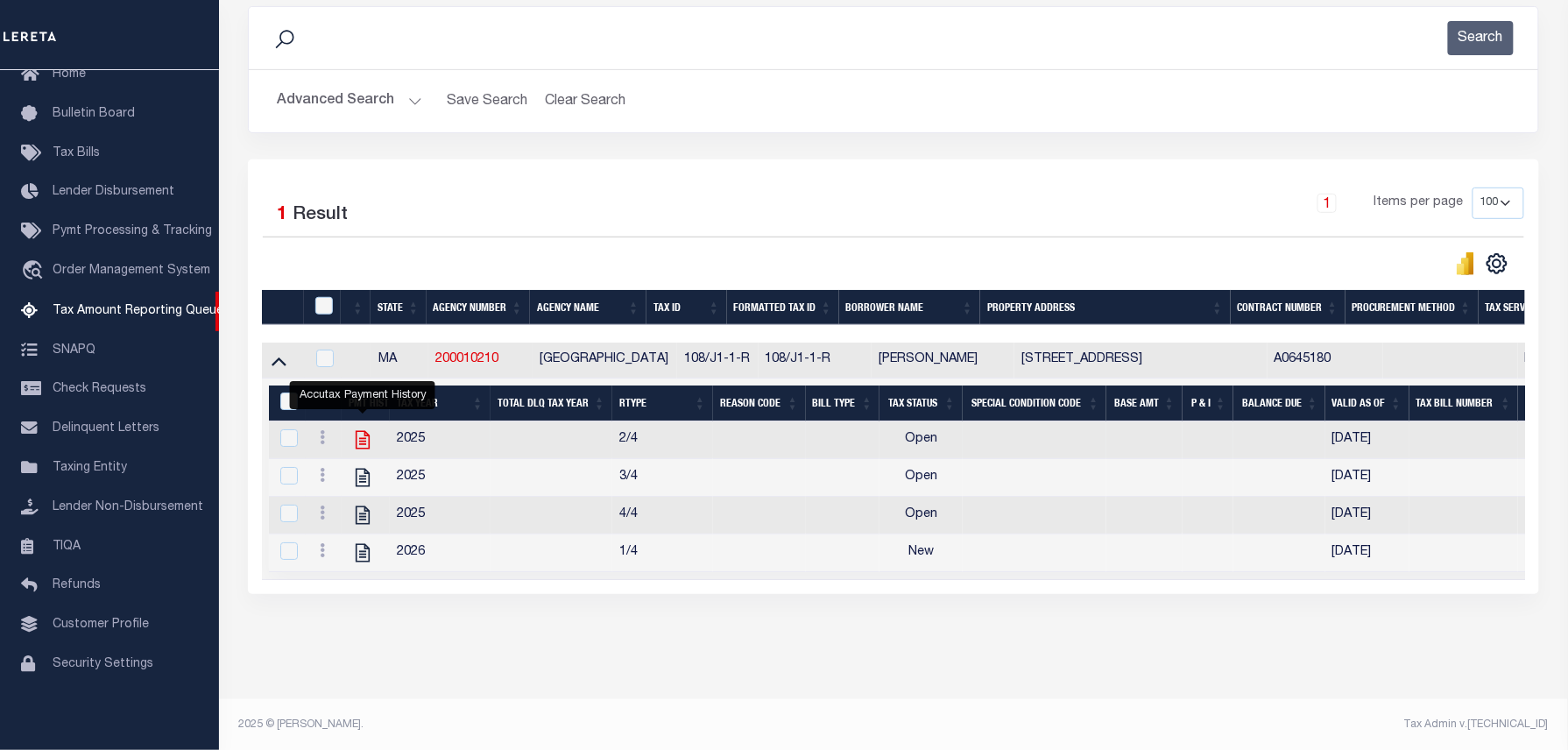
click at [361, 440] on icon "" at bounding box center [362, 439] width 23 height 23
checkbox input "true"
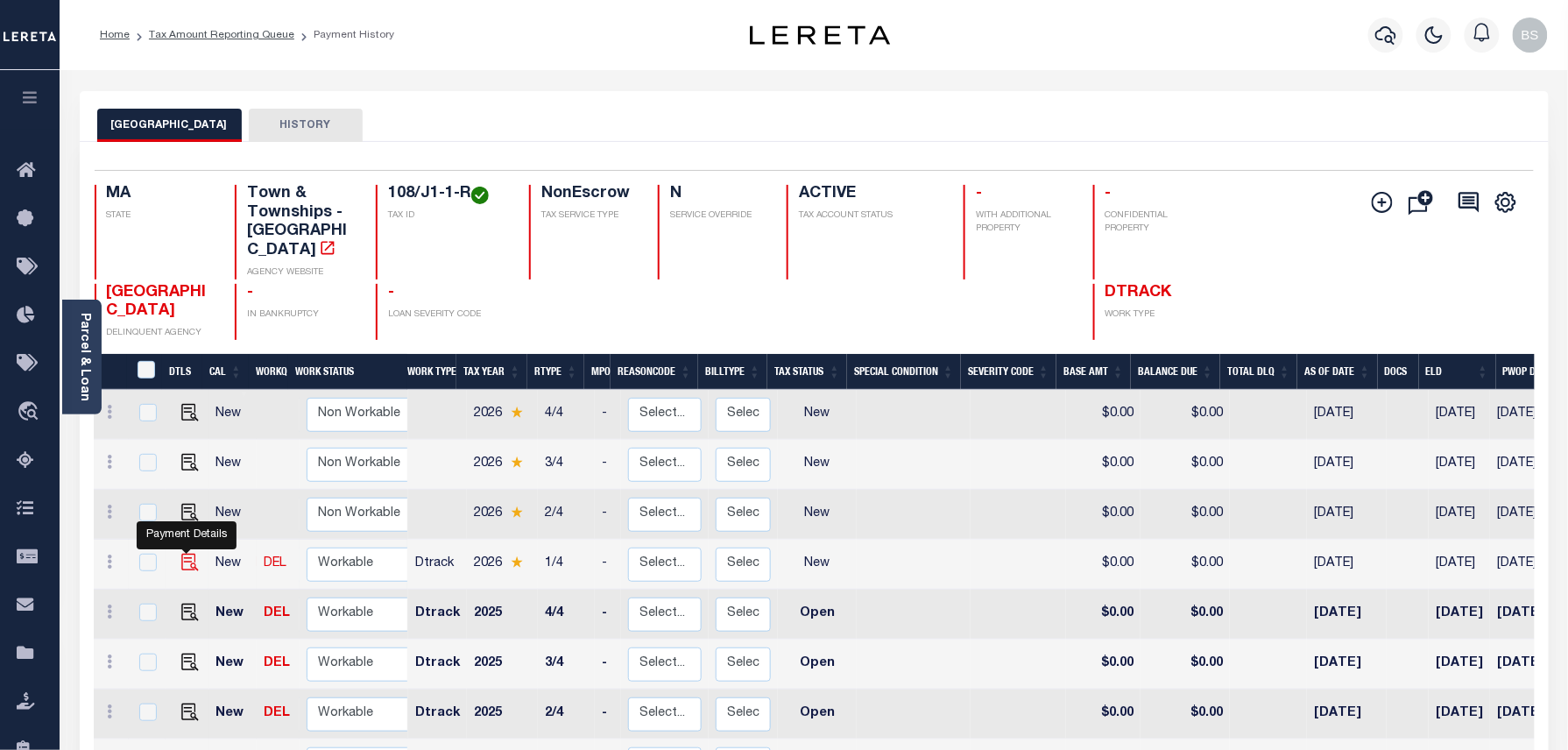
click at [188, 553] on img "" at bounding box center [190, 561] width 17 height 17
checkbox input "true"
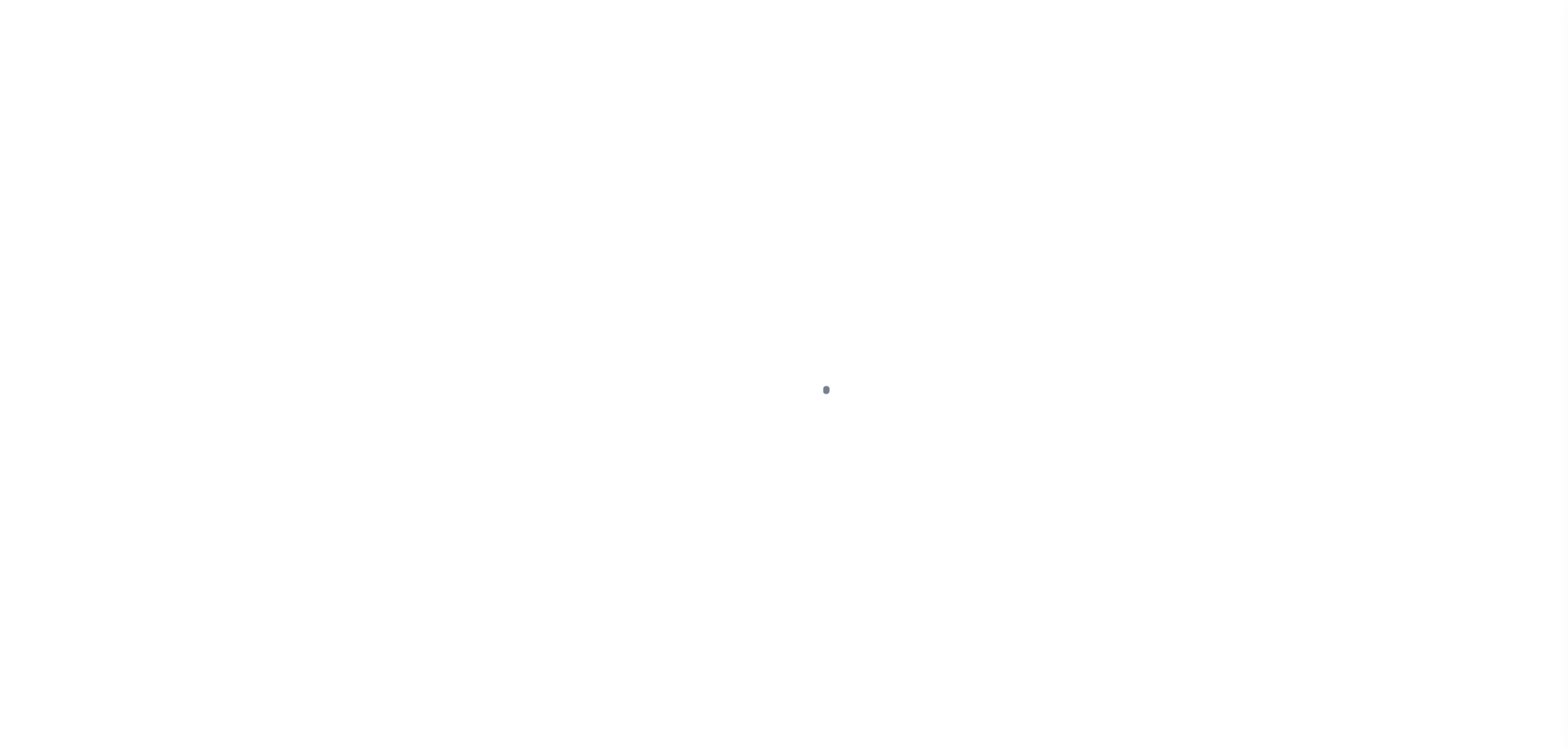
select select "NW2"
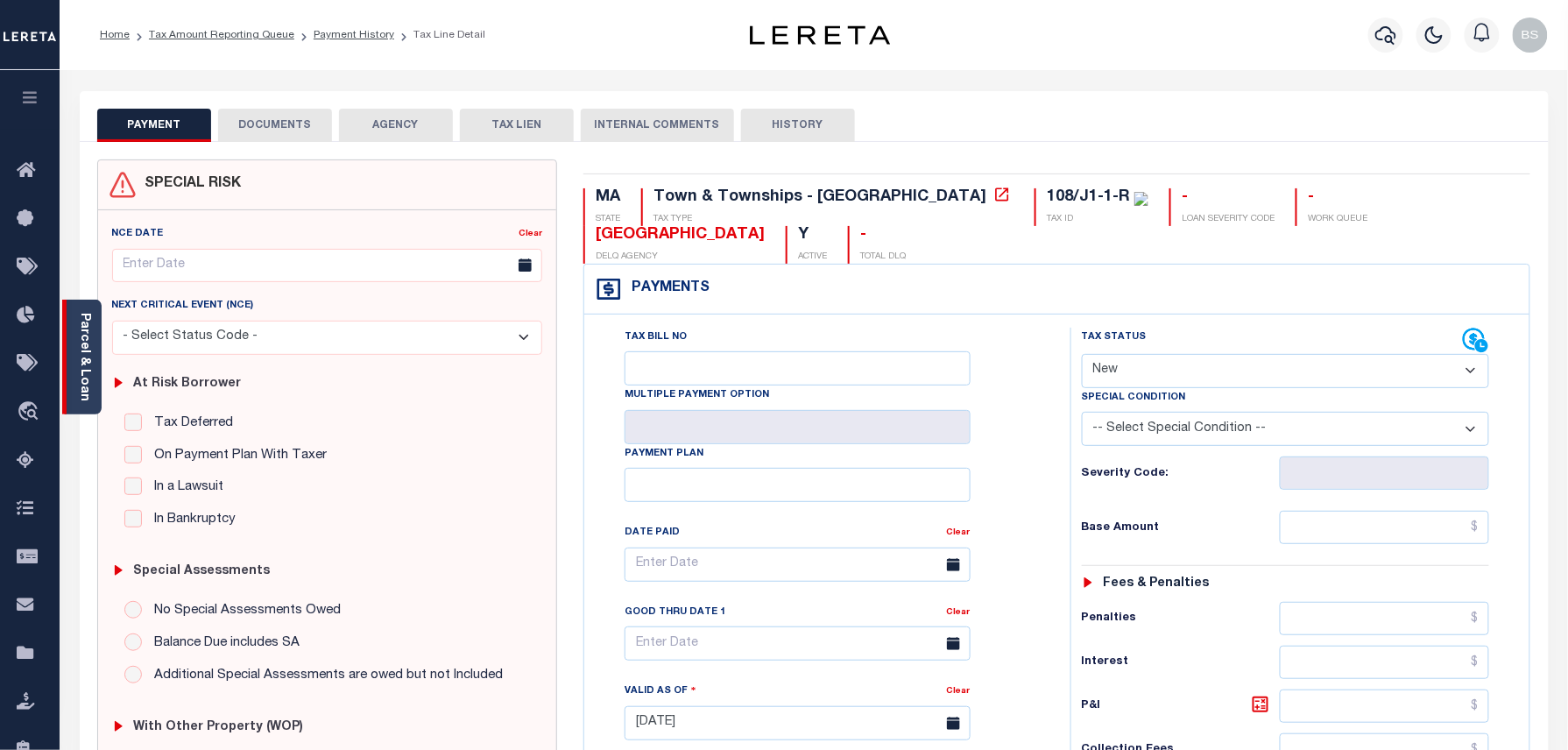
click at [83, 369] on link "Parcel & Loan" at bounding box center [84, 357] width 13 height 89
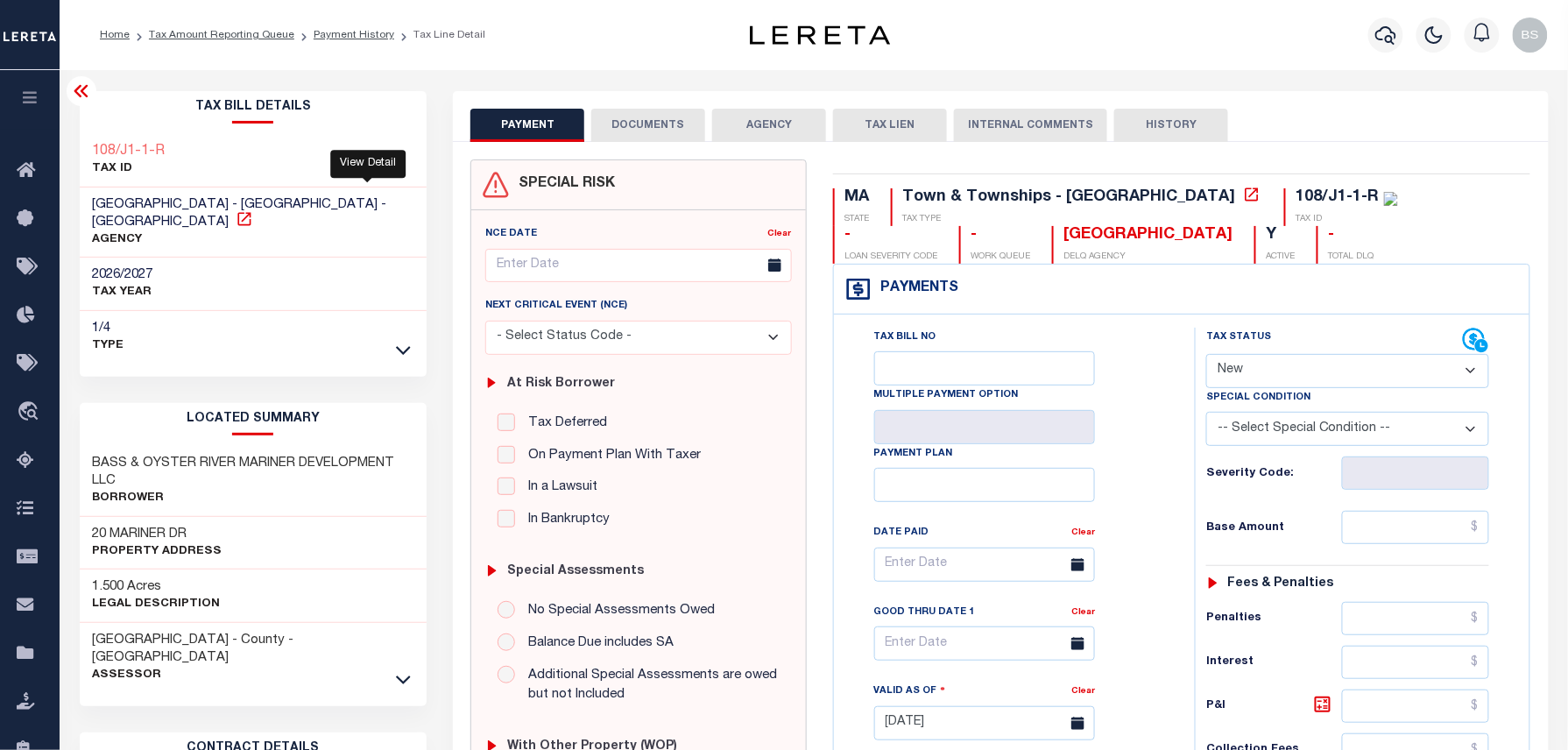
click at [253, 210] on icon at bounding box center [244, 219] width 17 height 17
click at [355, 34] on link "Payment History" at bounding box center [354, 35] width 81 height 11
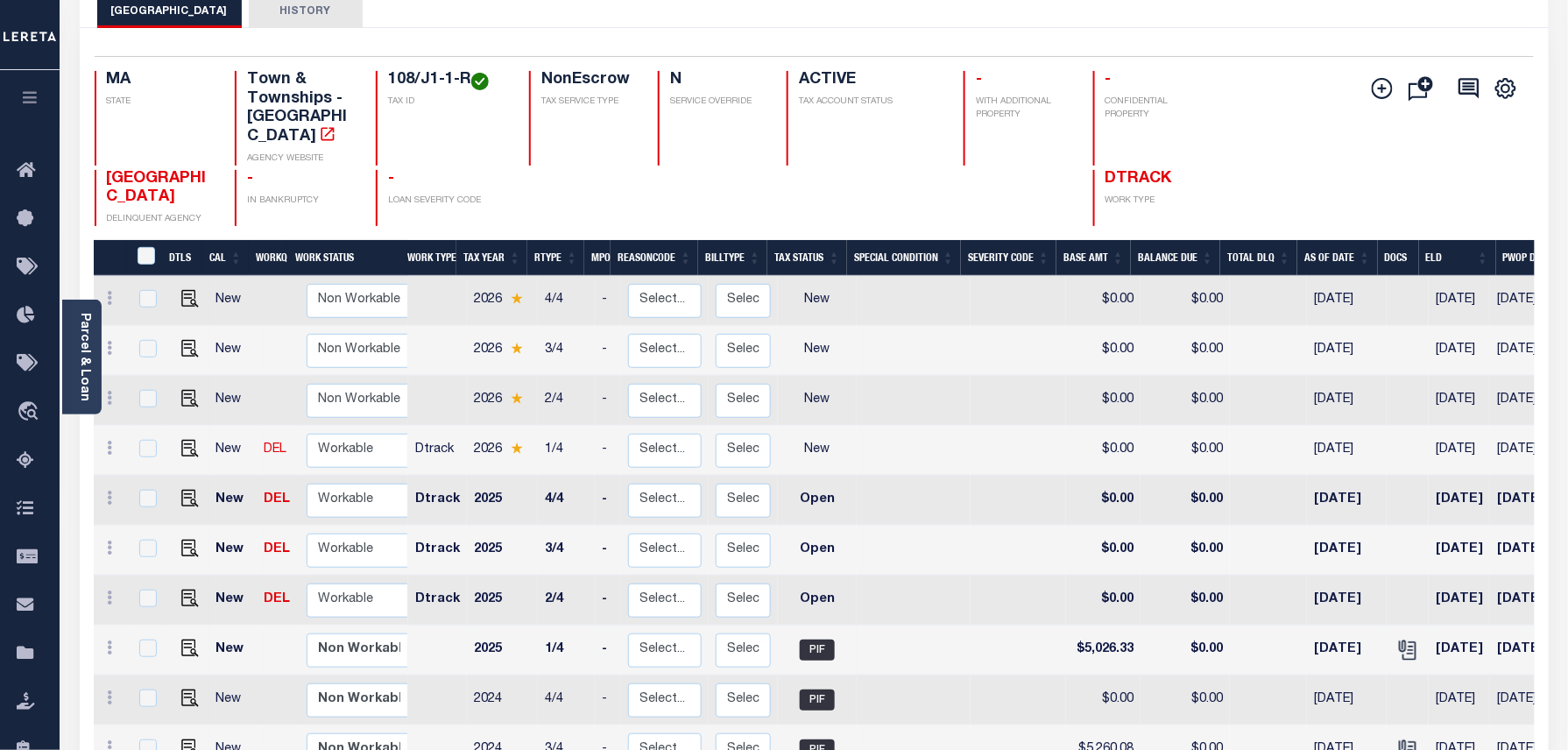
scroll to position [116, 0]
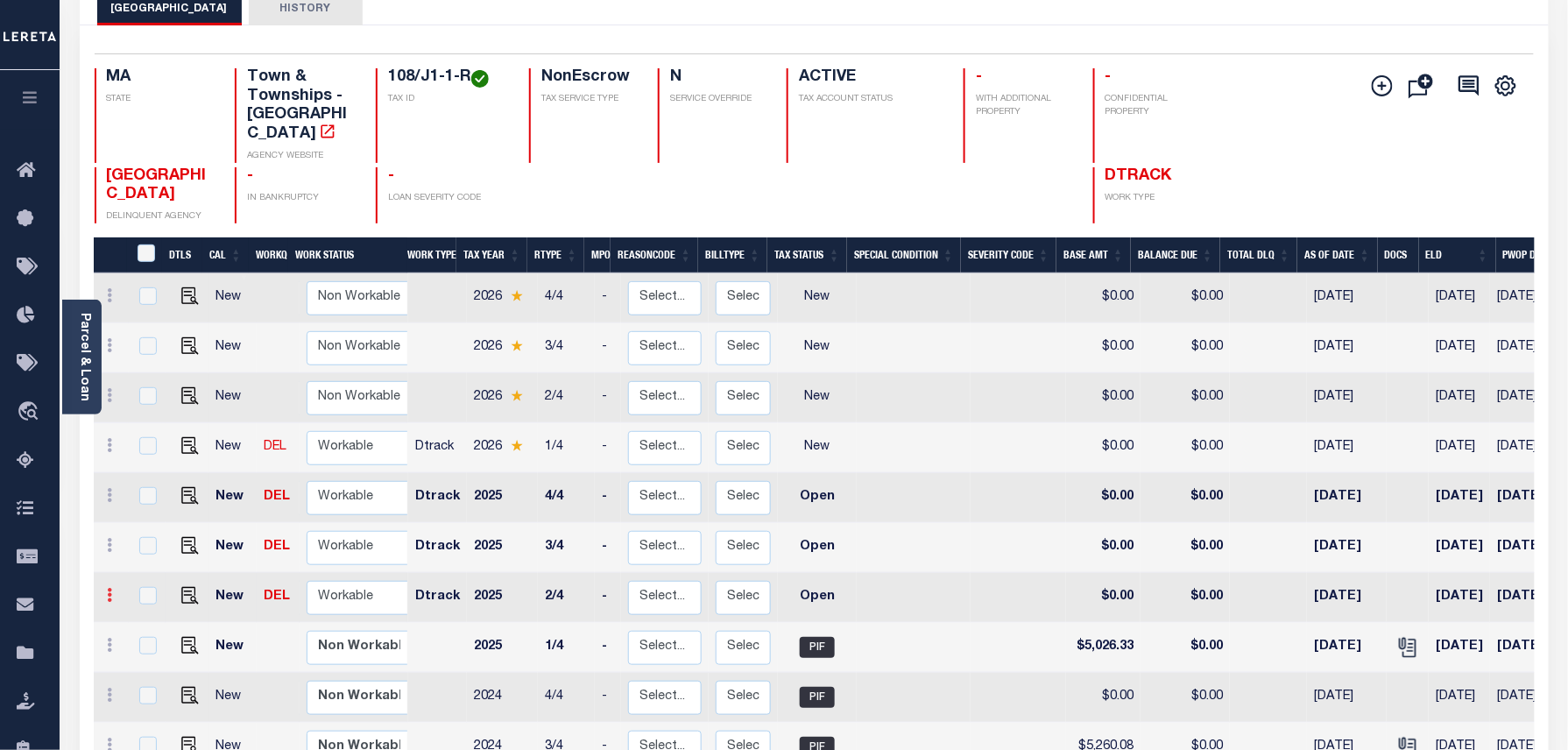
click at [108, 588] on icon at bounding box center [111, 594] width 5 height 14
click at [147, 646] on img at bounding box center [151, 655] width 17 height 18
select select "OP2"
type input "$0.00"
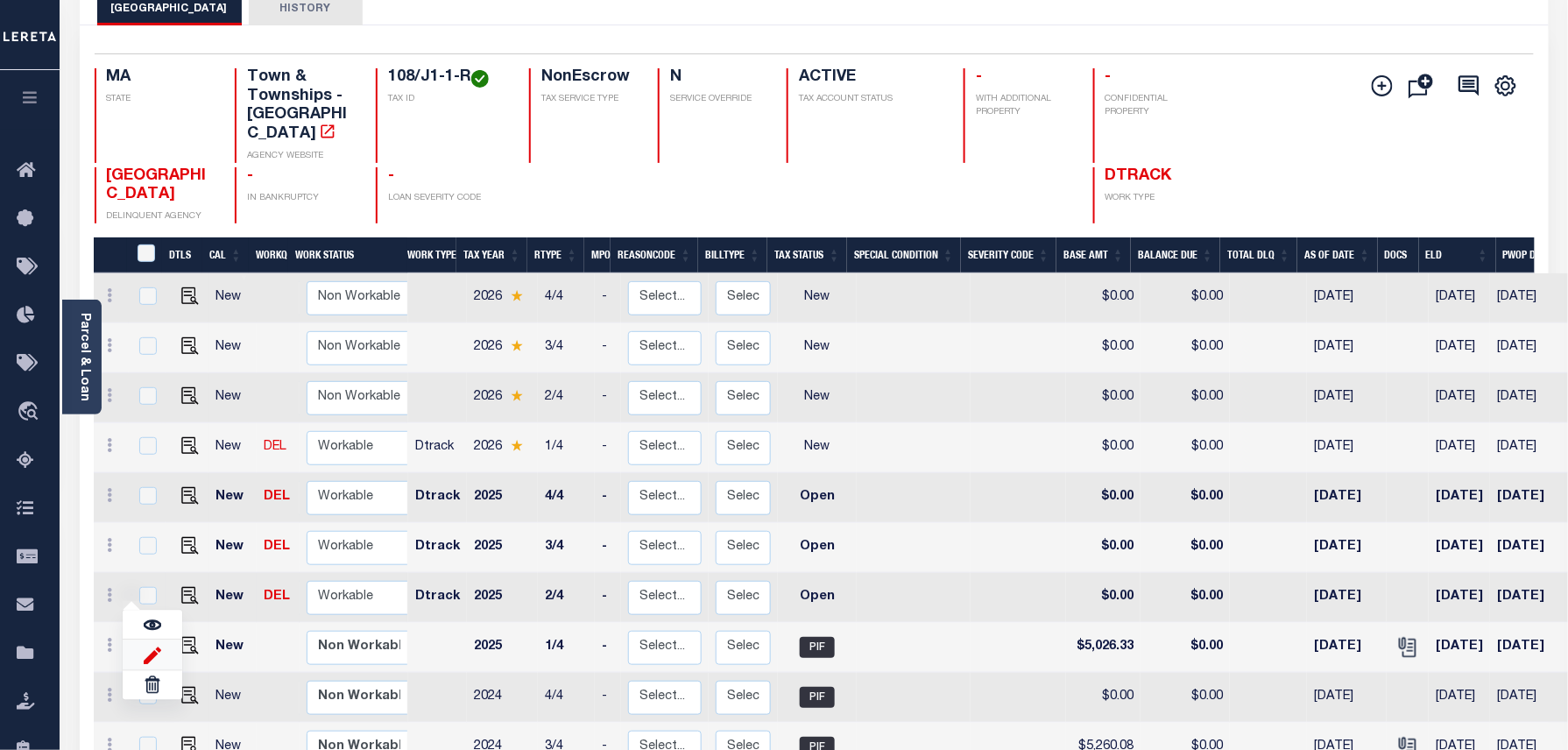
type input "[DATE]"
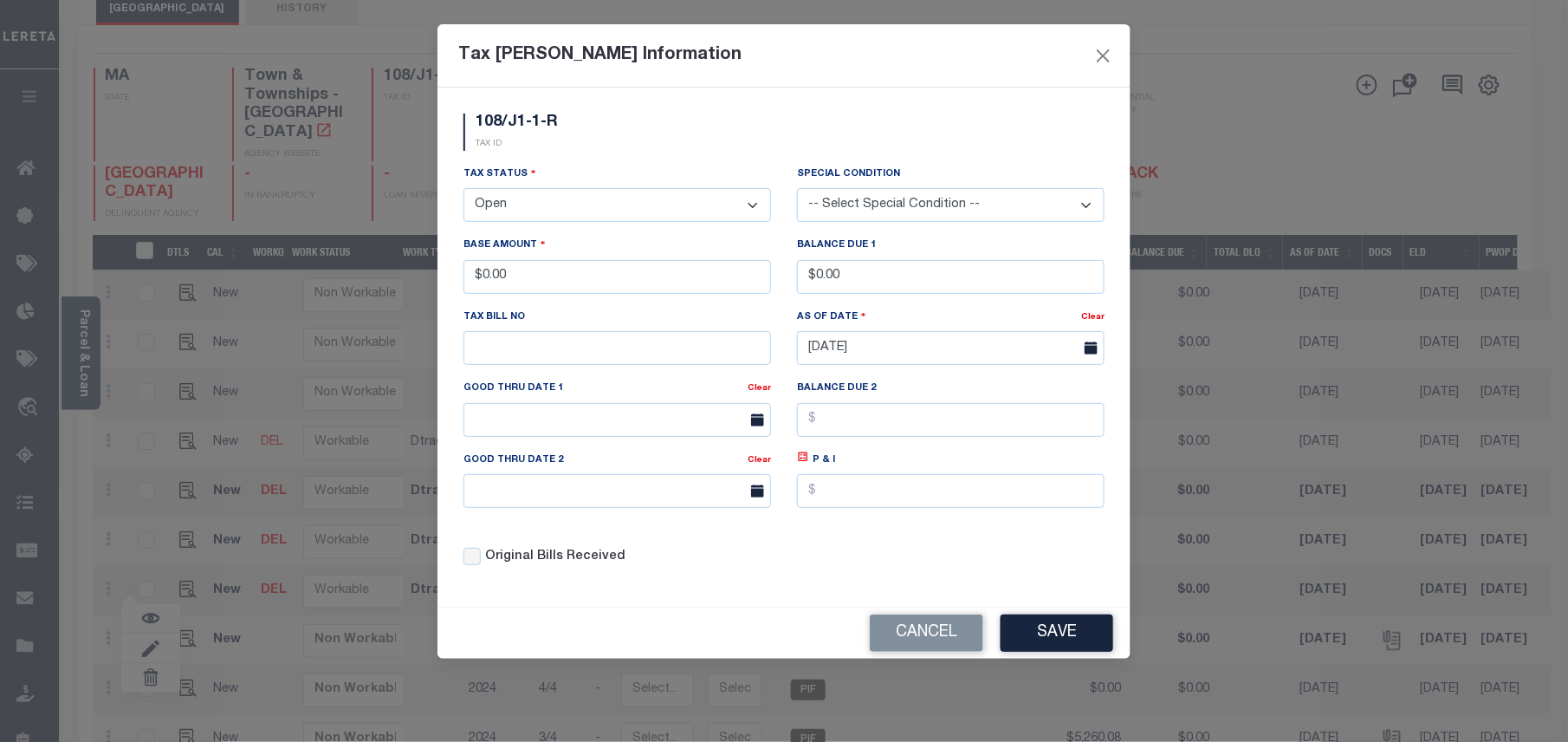
click at [565, 205] on select "- Select Status - Open Due/Unpaid Paid Incomplete No Tax Due Internal Refund Pr…" at bounding box center [617, 205] width 308 height 34
select select "PYD"
click at [464, 190] on select "- Select Status - Open Due/Unpaid Paid Incomplete No Tax Due Internal Refund Pr…" at bounding box center [617, 205] width 308 height 34
drag, startPoint x: 543, startPoint y: 285, endPoint x: 468, endPoint y: 284, distance: 75.0
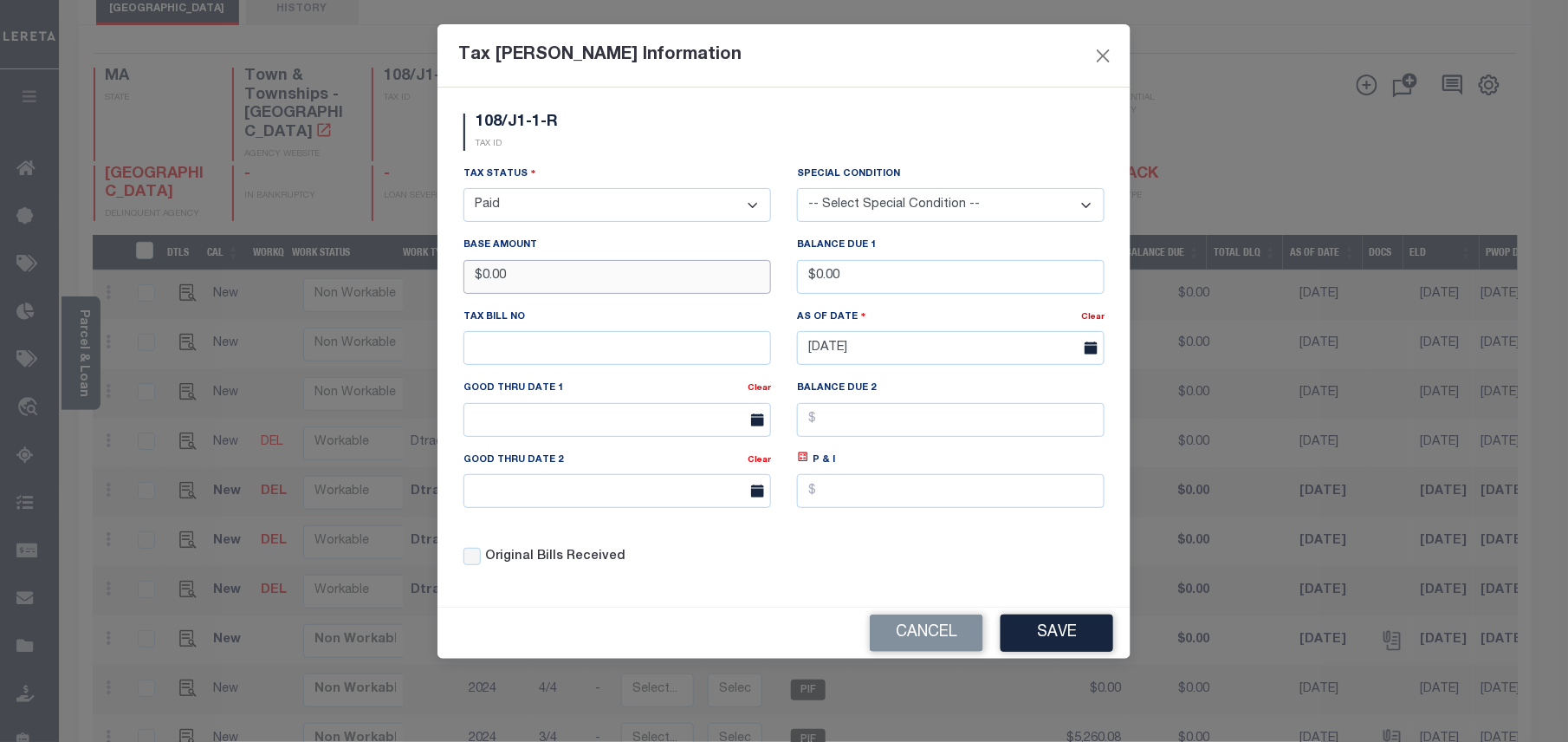
click at [468, 284] on input "$0.00" at bounding box center [617, 277] width 308 height 34
type input "$5,026.33"
click at [1076, 651] on button "Save" at bounding box center [1057, 633] width 113 height 38
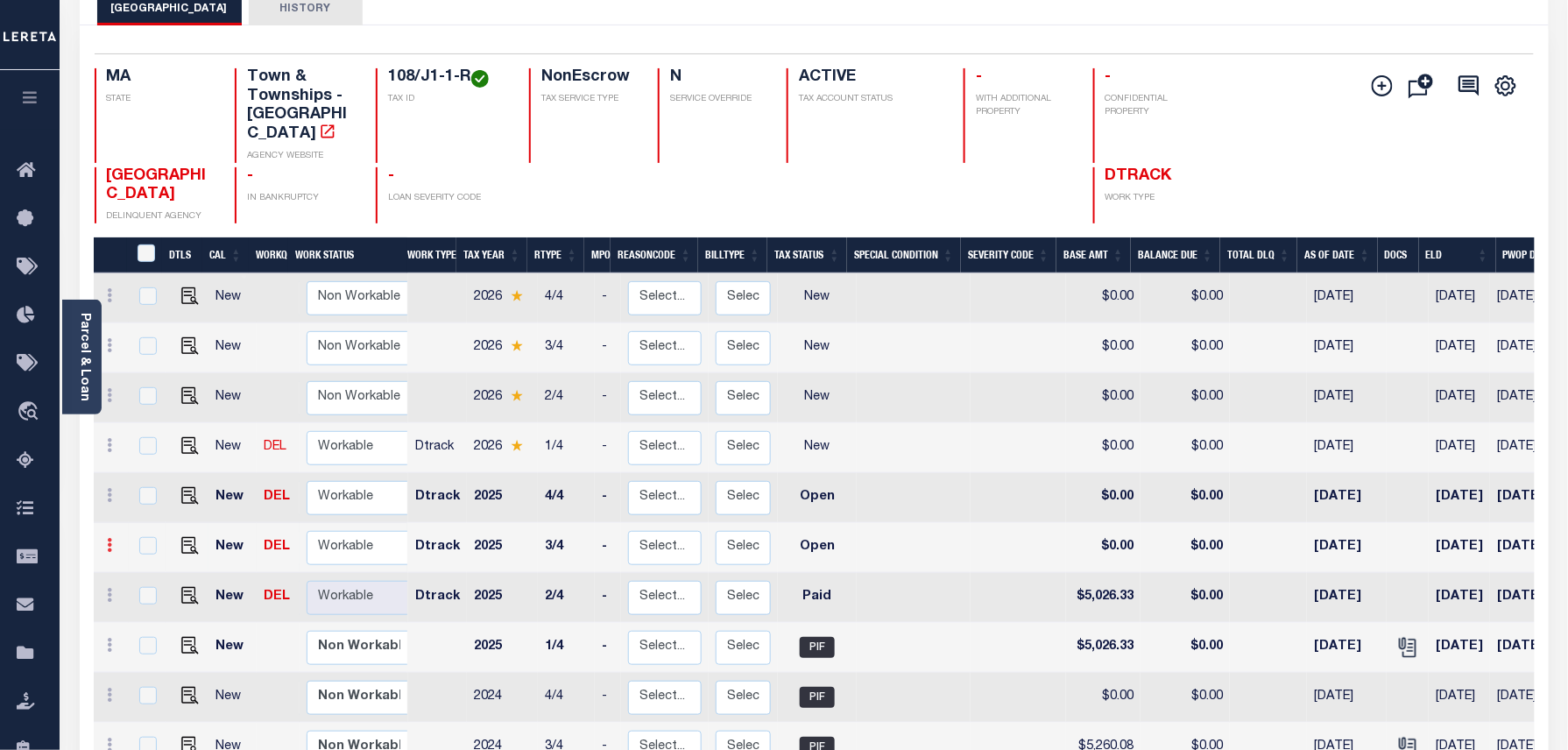
click at [115, 541] on link at bounding box center [110, 547] width 19 height 14
click at [151, 590] on link at bounding box center [152, 605] width 60 height 29
select select "OP2"
type input "$0.00"
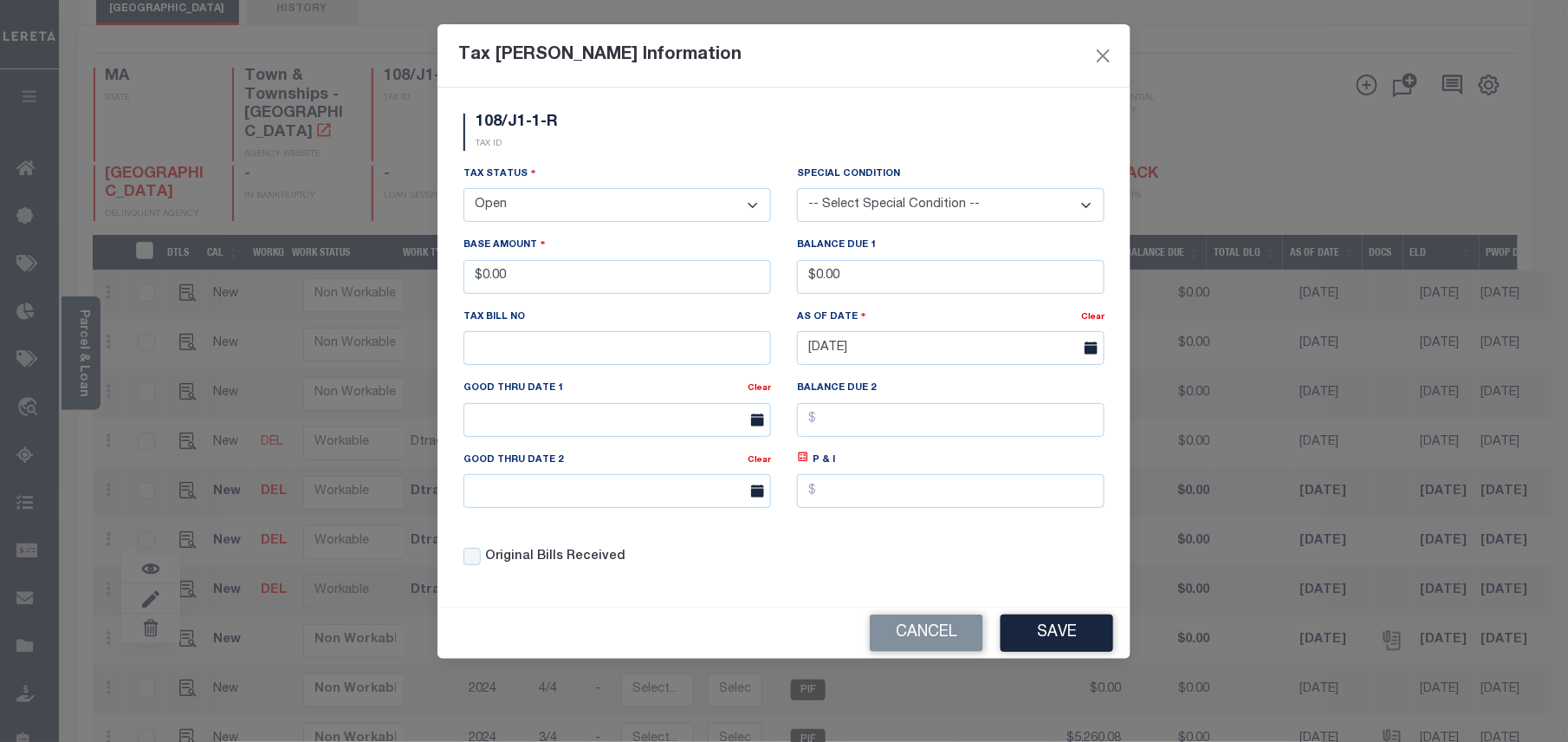
click at [527, 197] on select "- Select Status - Open Due/Unpaid Paid Incomplete No Tax Due Internal Refund Pr…" at bounding box center [617, 205] width 308 height 34
select select "PYD"
click at [464, 190] on select "- Select Status - Open Due/Unpaid Paid Incomplete No Tax Due Internal Refund Pr…" at bounding box center [617, 205] width 308 height 34
drag, startPoint x: 565, startPoint y: 289, endPoint x: 466, endPoint y: 282, distance: 99.2
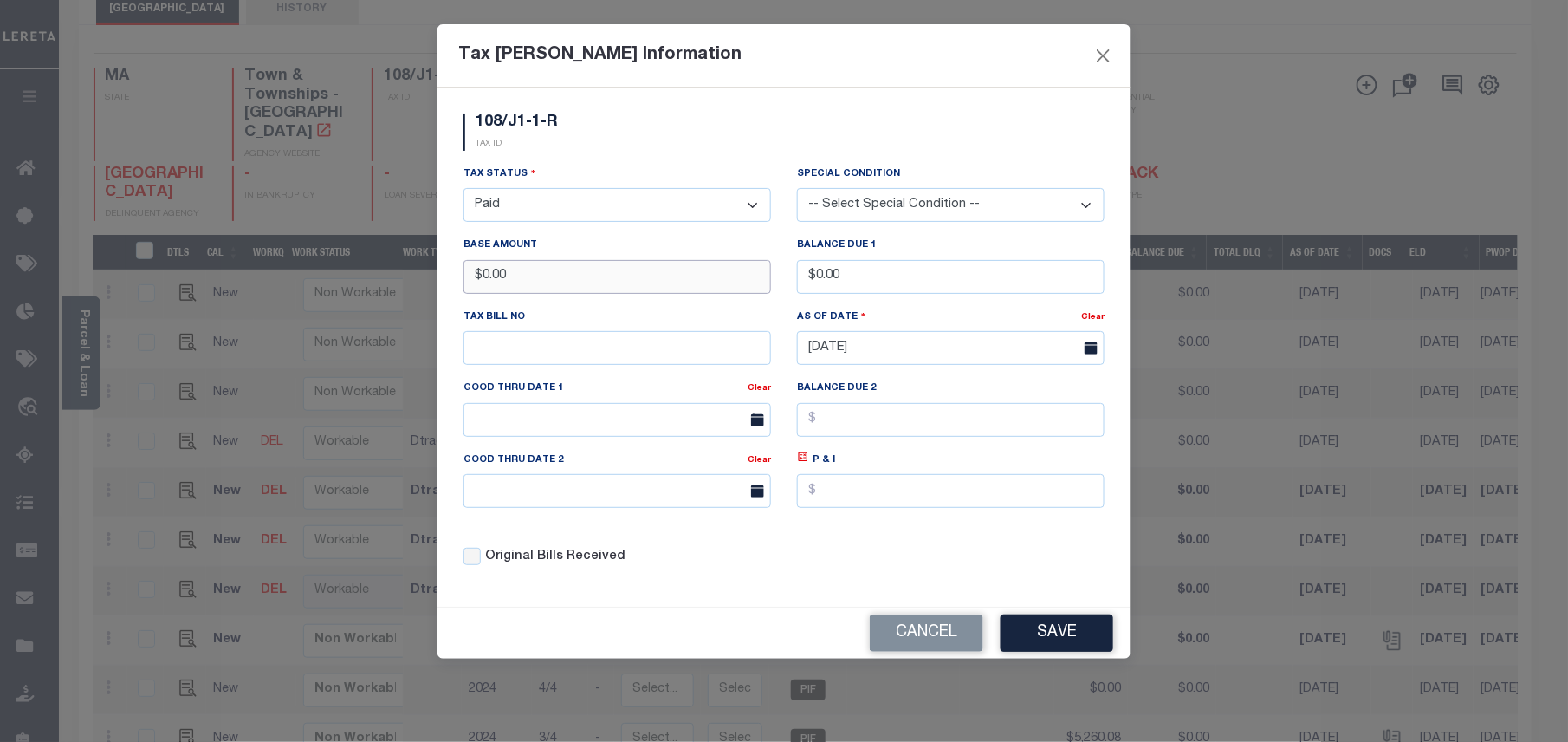
click at [466, 282] on input "$0.00" at bounding box center [617, 277] width 308 height 34
type input "$5,572.57"
click at [1058, 650] on button "Save" at bounding box center [1057, 633] width 113 height 38
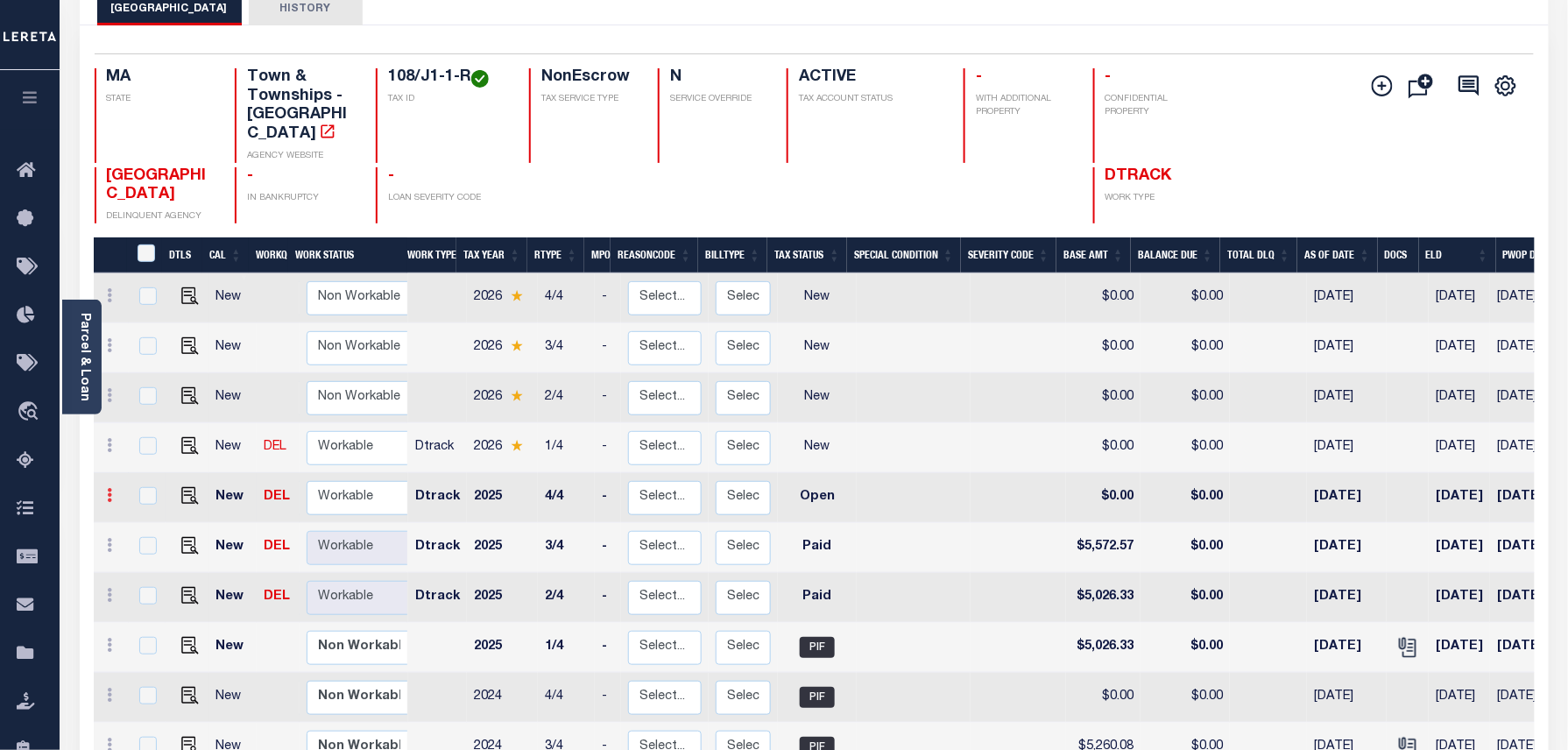
click at [108, 488] on icon at bounding box center [111, 494] width 5 height 14
click at [139, 543] on link at bounding box center [152, 555] width 60 height 29
select select "OP2"
type input "$0.00"
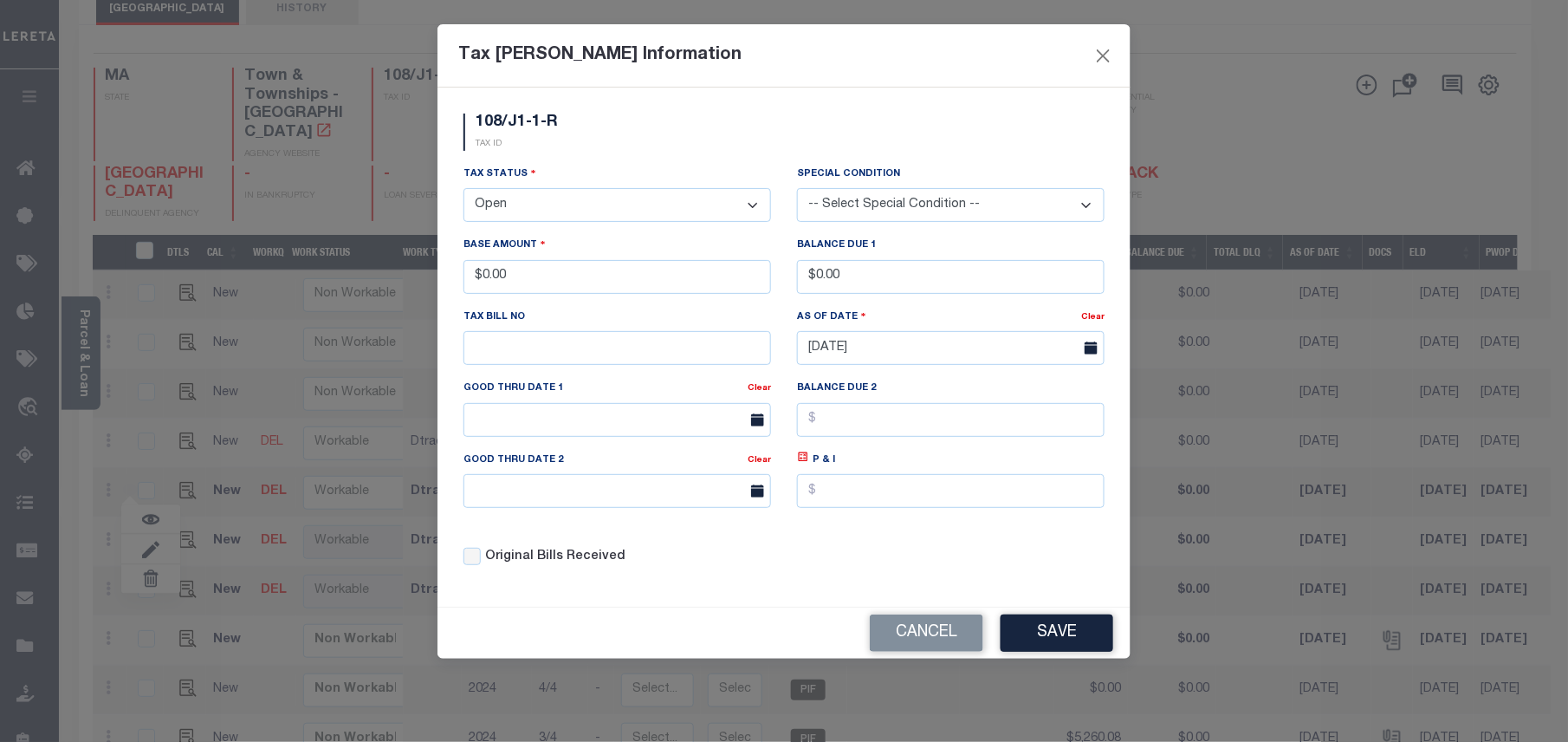
click at [583, 209] on select "- Select Status - Open Due/Unpaid Paid Incomplete No Tax Due Internal Refund Pr…" at bounding box center [617, 205] width 308 height 34
click at [464, 190] on select "- Select Status - Open Due/Unpaid Paid Incomplete No Tax Due Internal Refund Pr…" at bounding box center [617, 205] width 308 height 34
click at [549, 186] on div "Tax Status - Select Status - Open Due/Unpaid Paid Incomplete No Tax Due Interna…" at bounding box center [617, 194] width 308 height 57
click at [548, 205] on select "- Select Status - Open Due/Unpaid Paid Incomplete No Tax Due Internal Refund Pr…" at bounding box center [617, 205] width 308 height 34
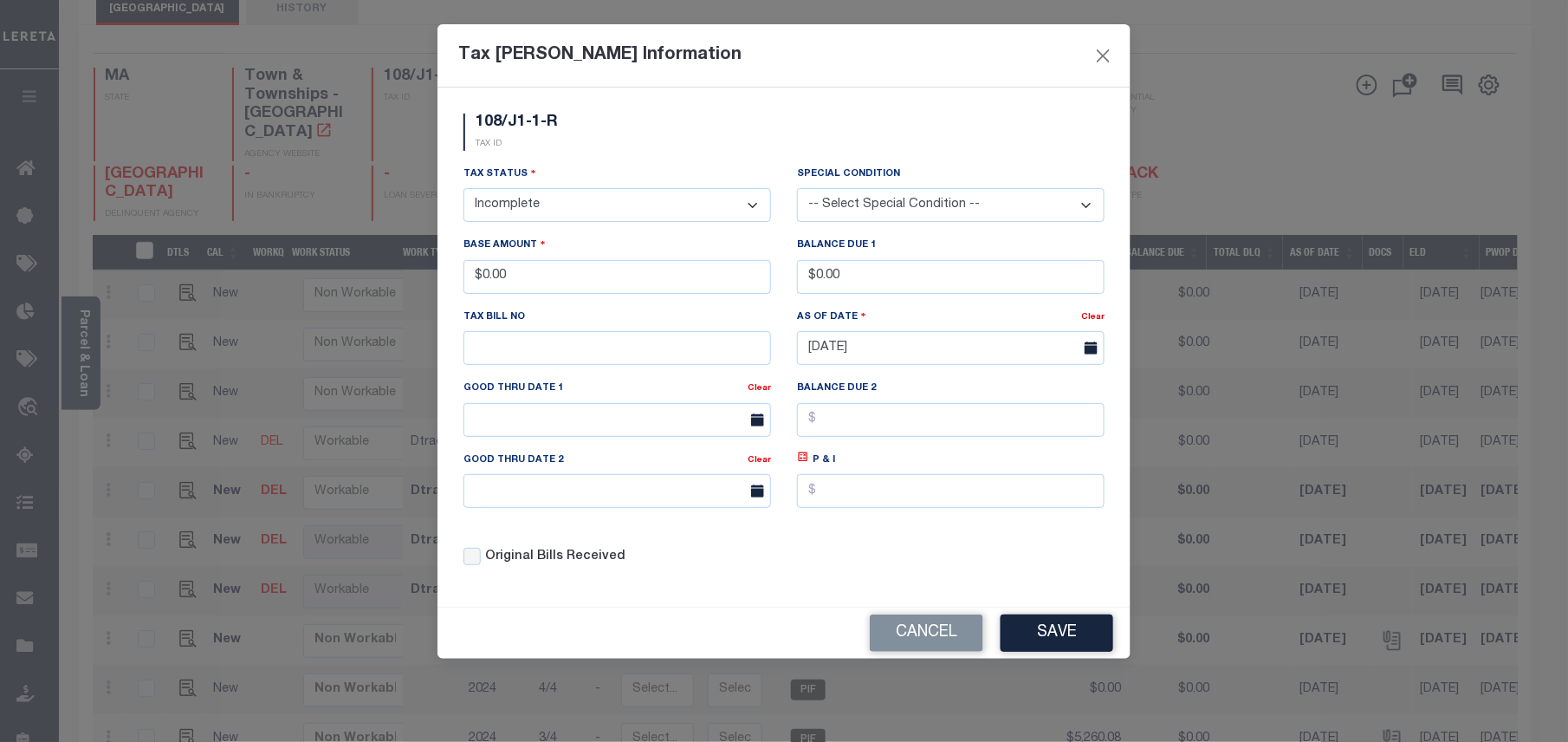
select select "PYD"
click at [464, 190] on select "- Select Status - Open Due/Unpaid Paid Incomplete No Tax Due Internal Refund Pr…" at bounding box center [617, 205] width 308 height 34
drag, startPoint x: 560, startPoint y: 283, endPoint x: 468, endPoint y: 265, distance: 93.7
click at [468, 265] on input "$0.00" at bounding box center [617, 277] width 308 height 34
drag, startPoint x: 469, startPoint y: 275, endPoint x: 884, endPoint y: 282, distance: 415.1
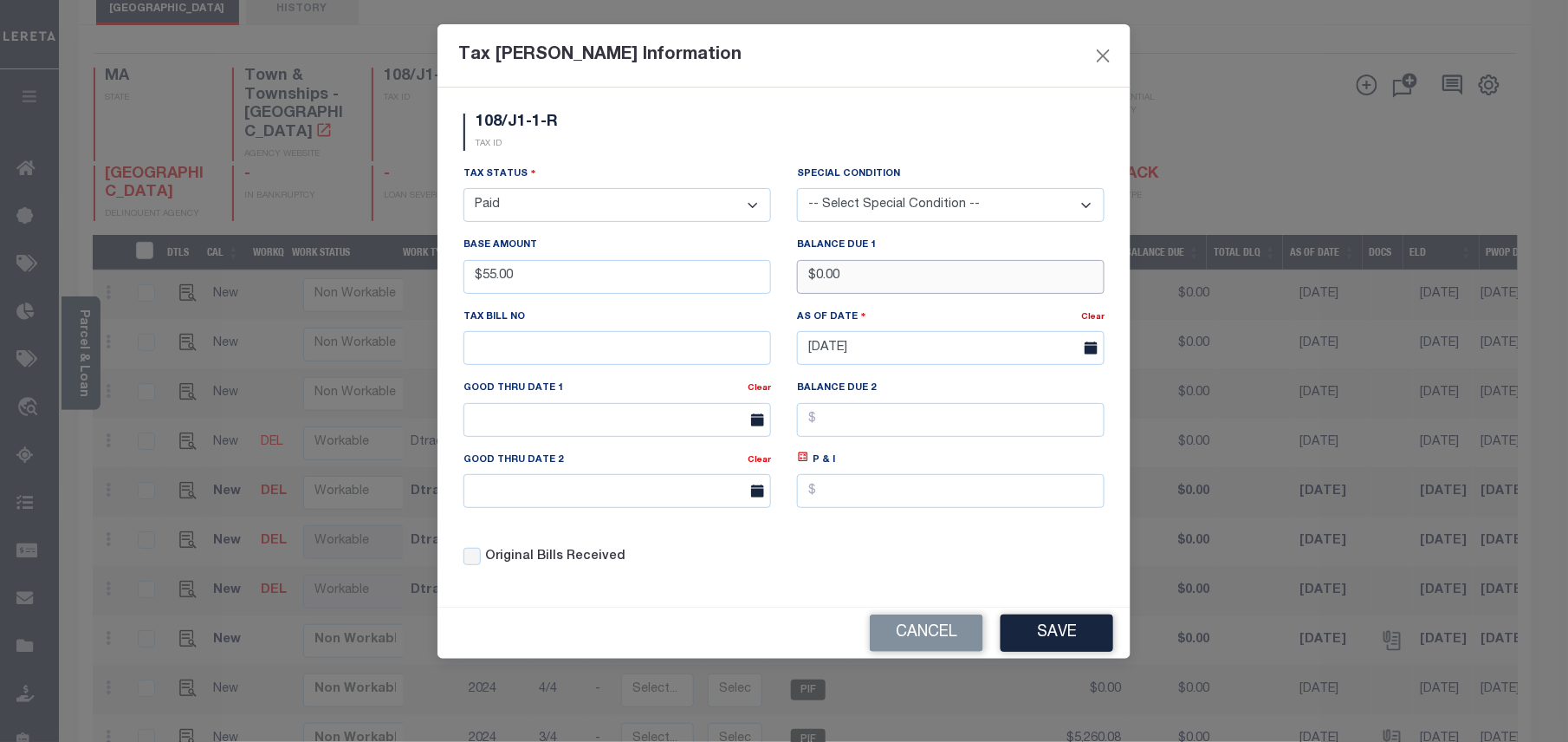
click at [895, 282] on input "$0.00" at bounding box center [951, 277] width 308 height 34
drag, startPoint x: 596, startPoint y: 278, endPoint x: 462, endPoint y: 270, distance: 134.2
click at [462, 270] on div "Base Amount $55.00" at bounding box center [617, 271] width 334 height 71
type input "$5,572.57"
click at [1049, 651] on button "Save" at bounding box center [1057, 633] width 113 height 38
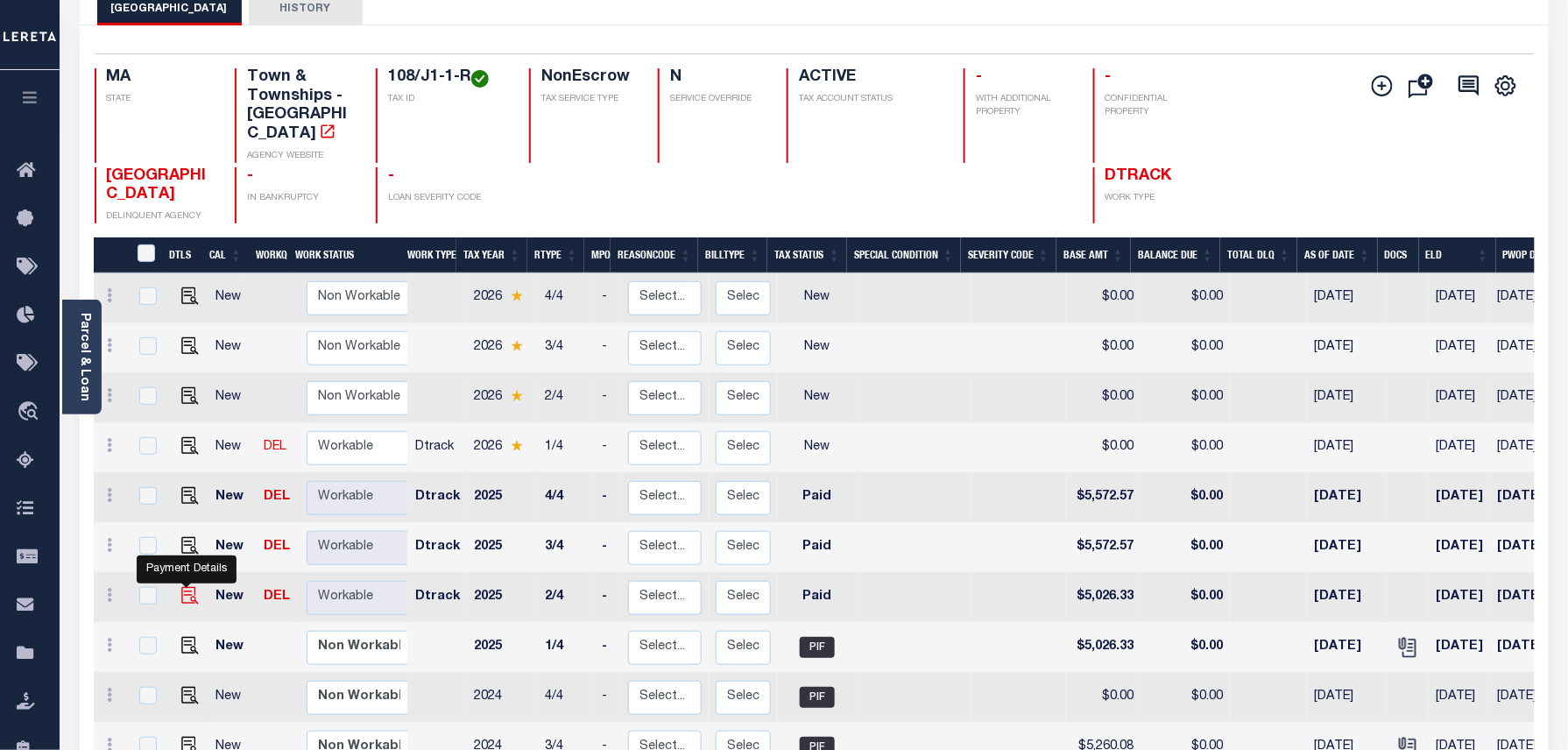
click at [183, 587] on img at bounding box center [190, 595] width 17 height 17
checkbox input "true"
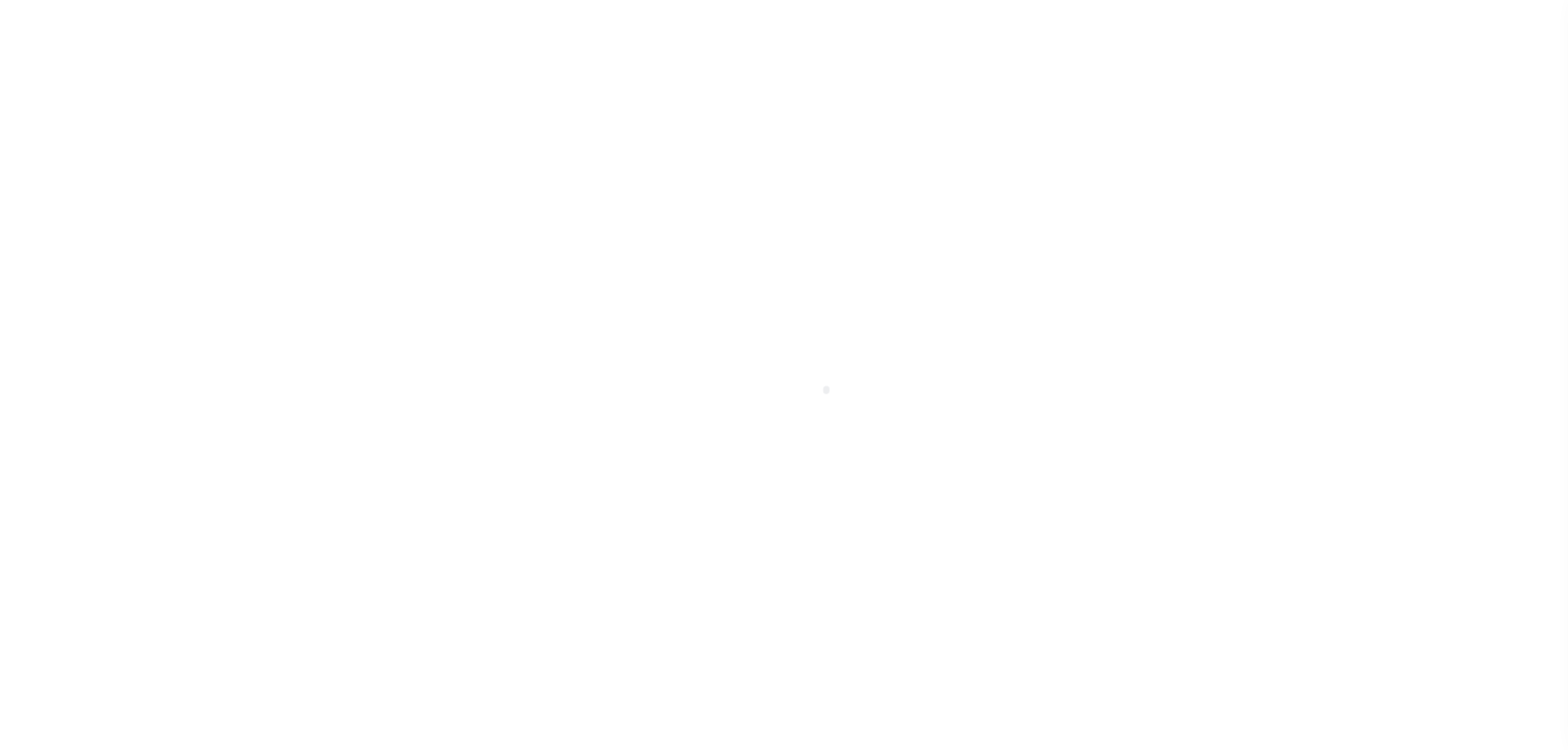
select select "PYD"
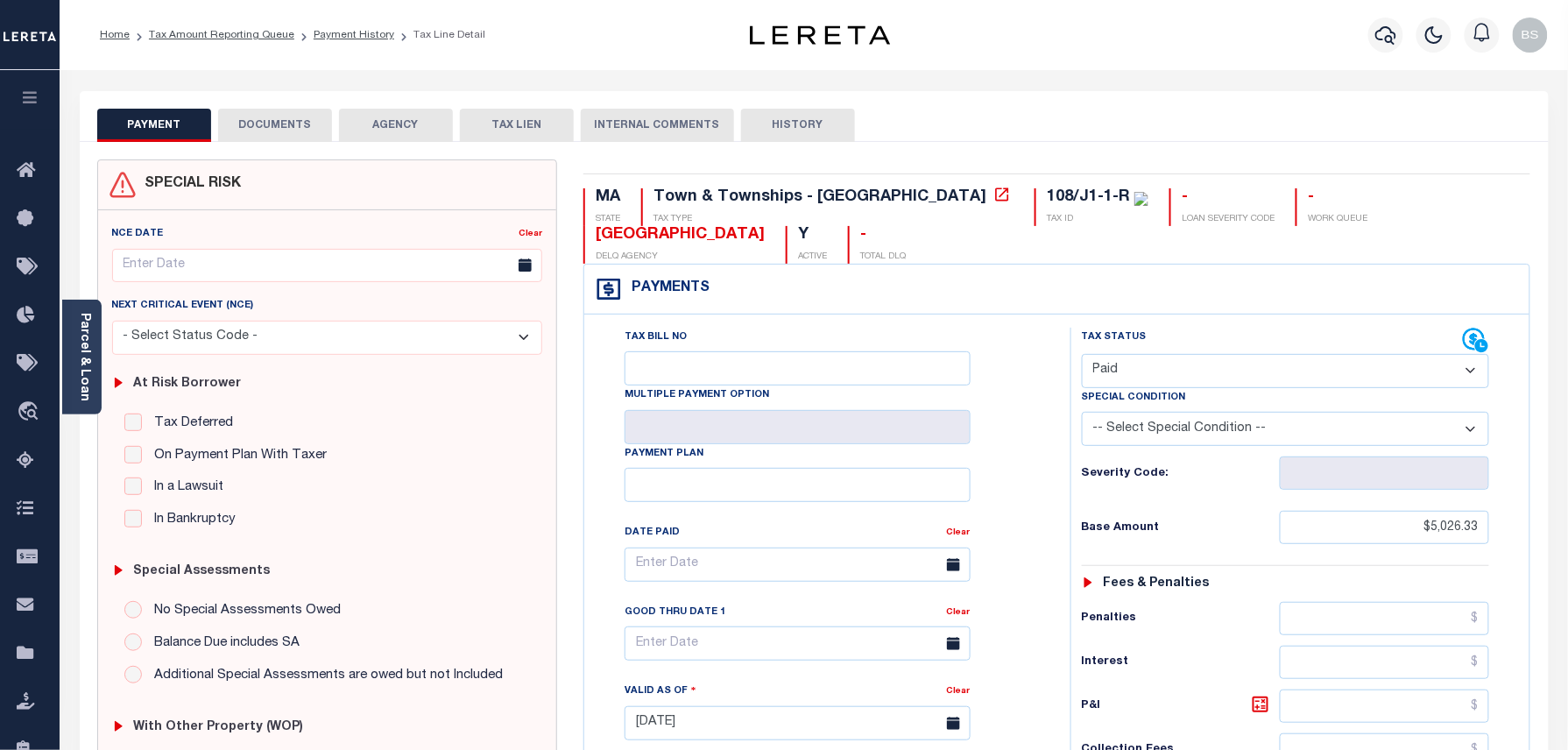
click at [264, 128] on button "DOCUMENTS" at bounding box center [275, 125] width 114 height 34
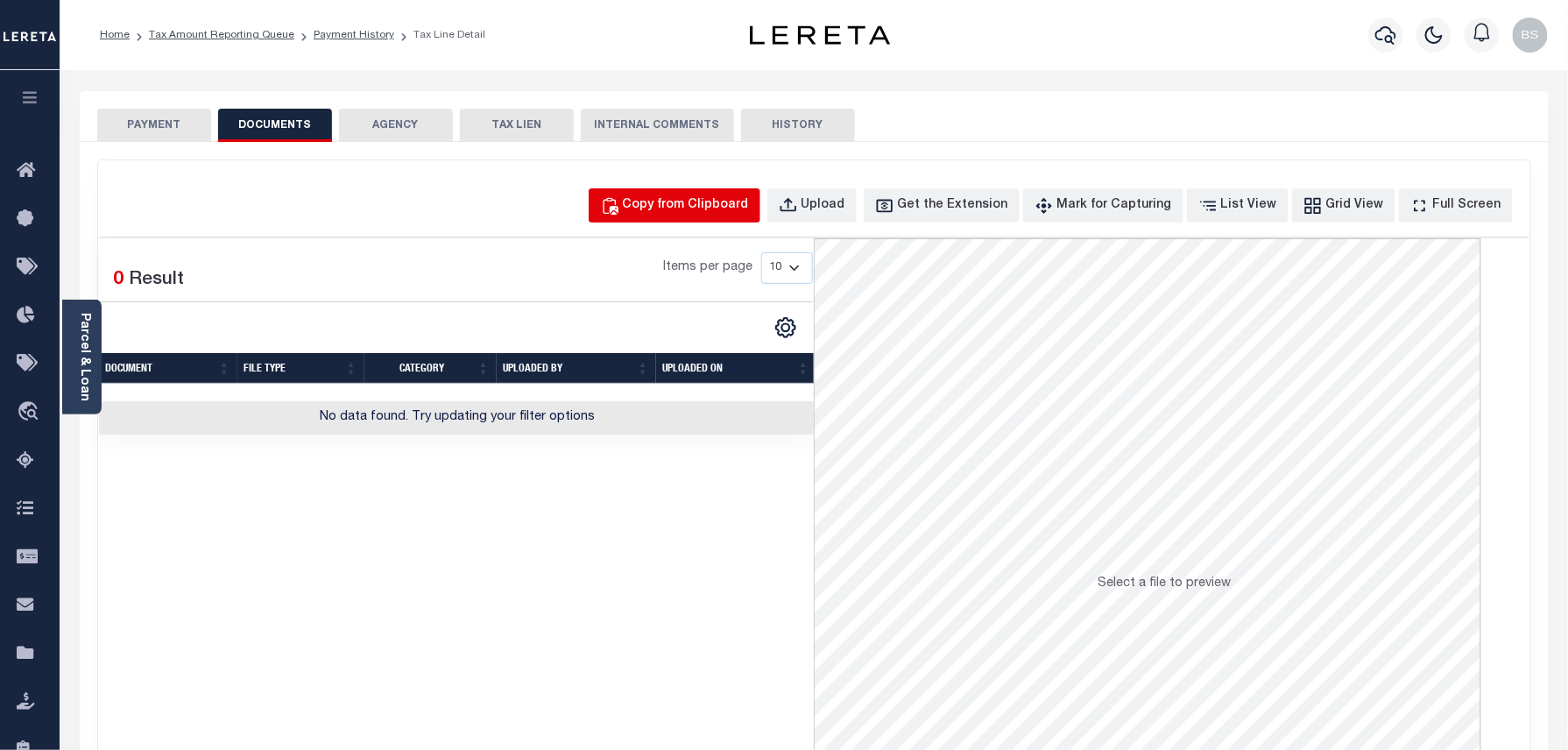
click at [719, 216] on button "Copy from Clipboard" at bounding box center [674, 206] width 171 height 34
select select "POP"
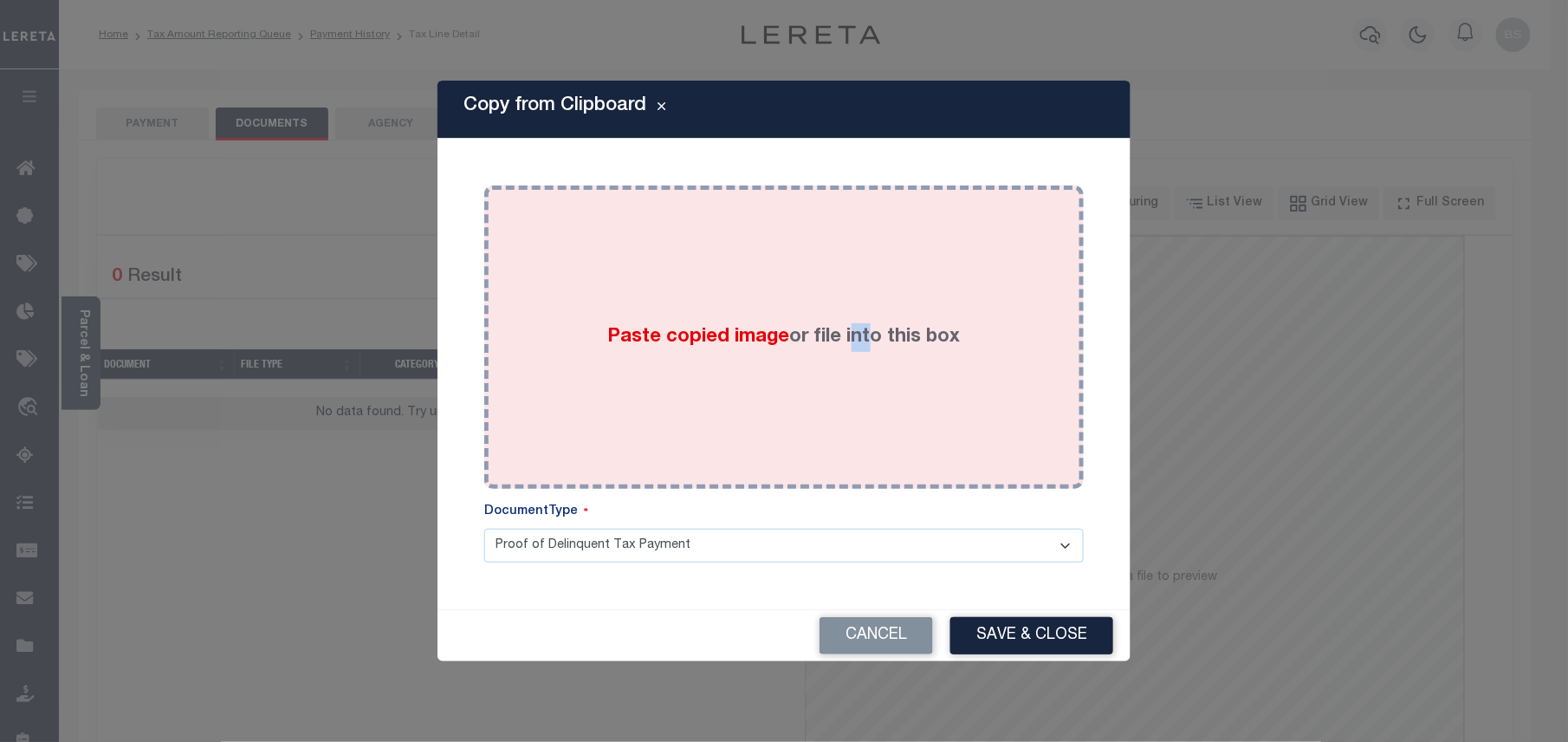
drag, startPoint x: 849, startPoint y: 320, endPoint x: 884, endPoint y: 344, distance: 42.4
click at [872, 336] on div "Paste copied image or file into this box" at bounding box center [783, 336] width 573 height 277
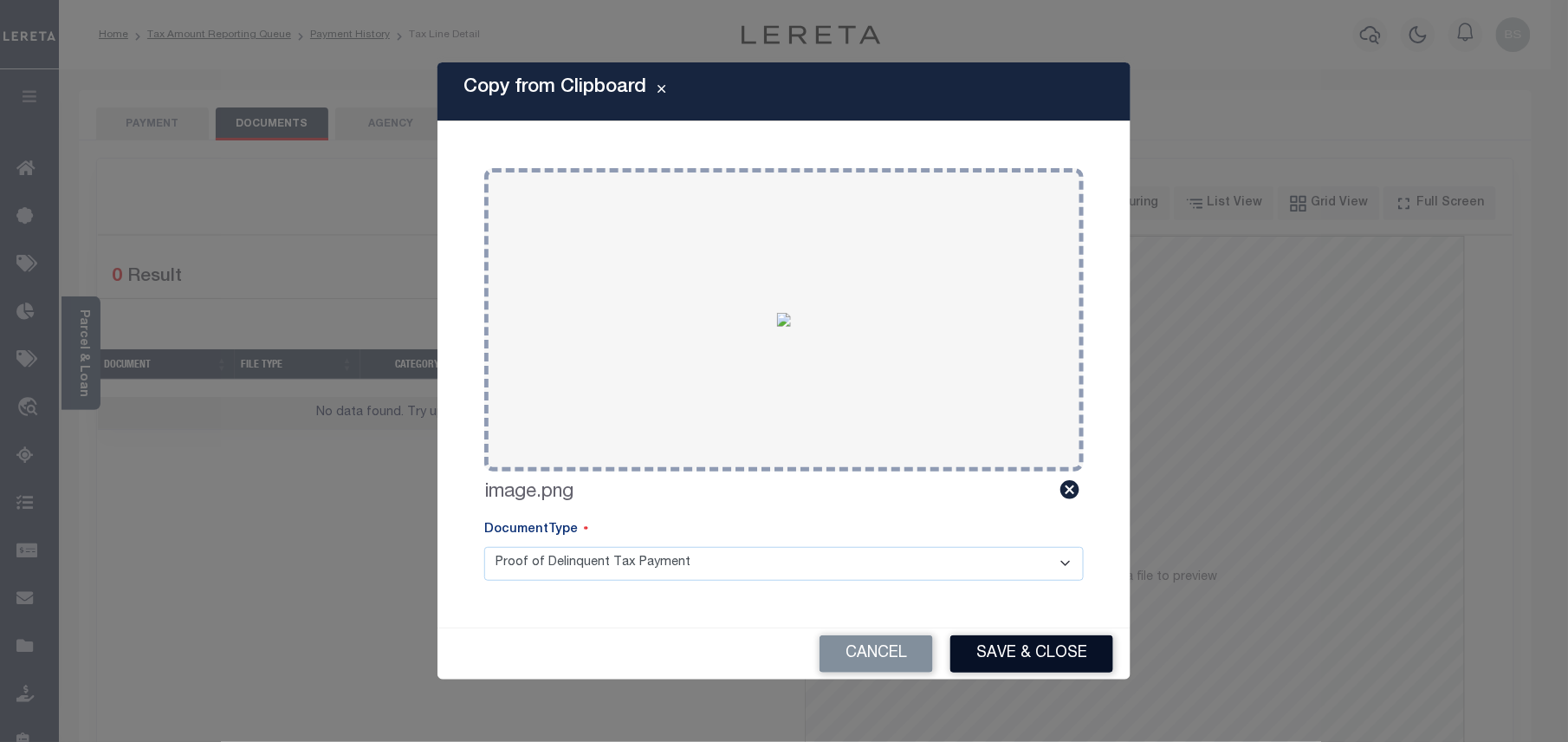
click at [1029, 643] on button "Save & Close" at bounding box center [1032, 654] width 163 height 38
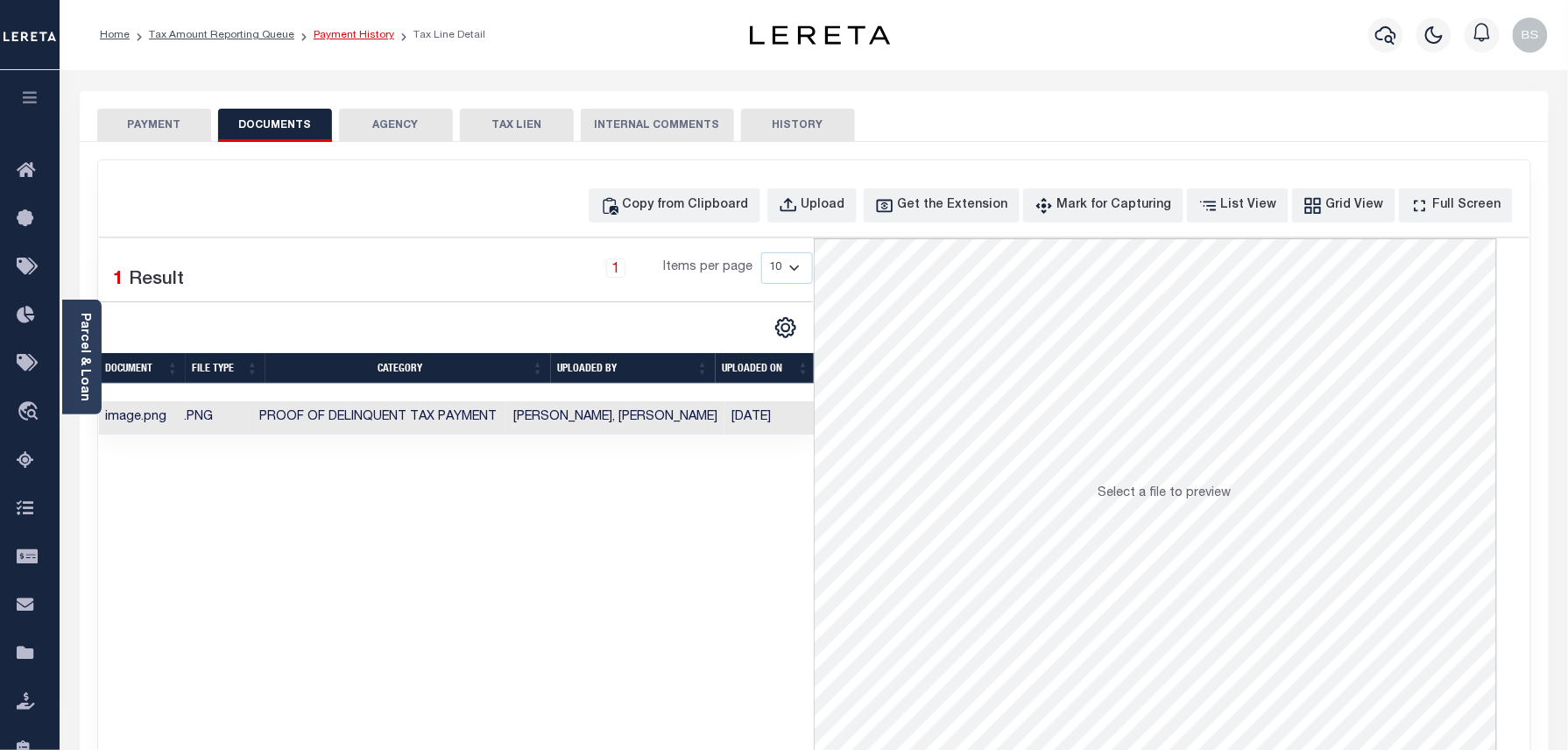
click at [355, 38] on link "Payment History" at bounding box center [354, 35] width 81 height 11
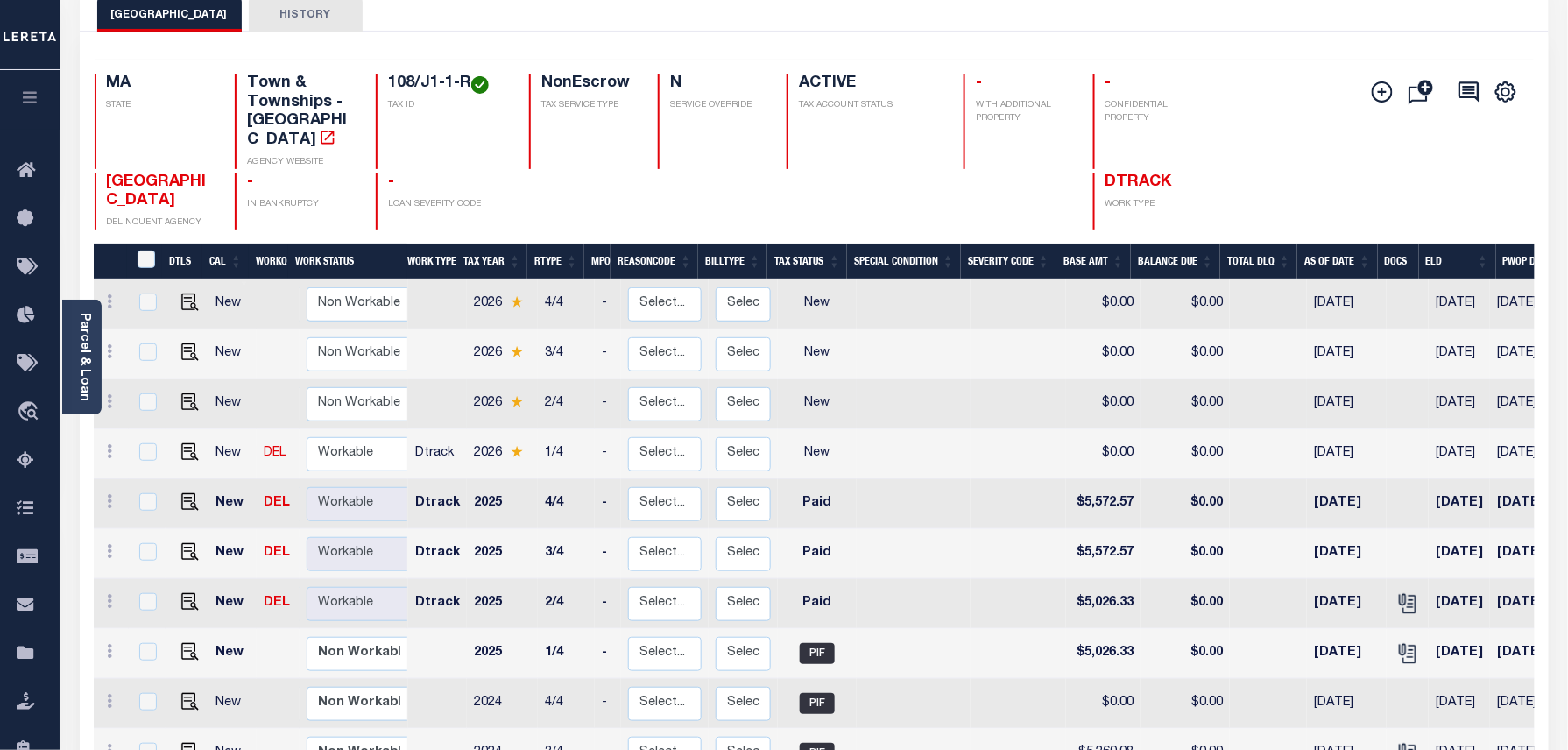
scroll to position [116, 0]
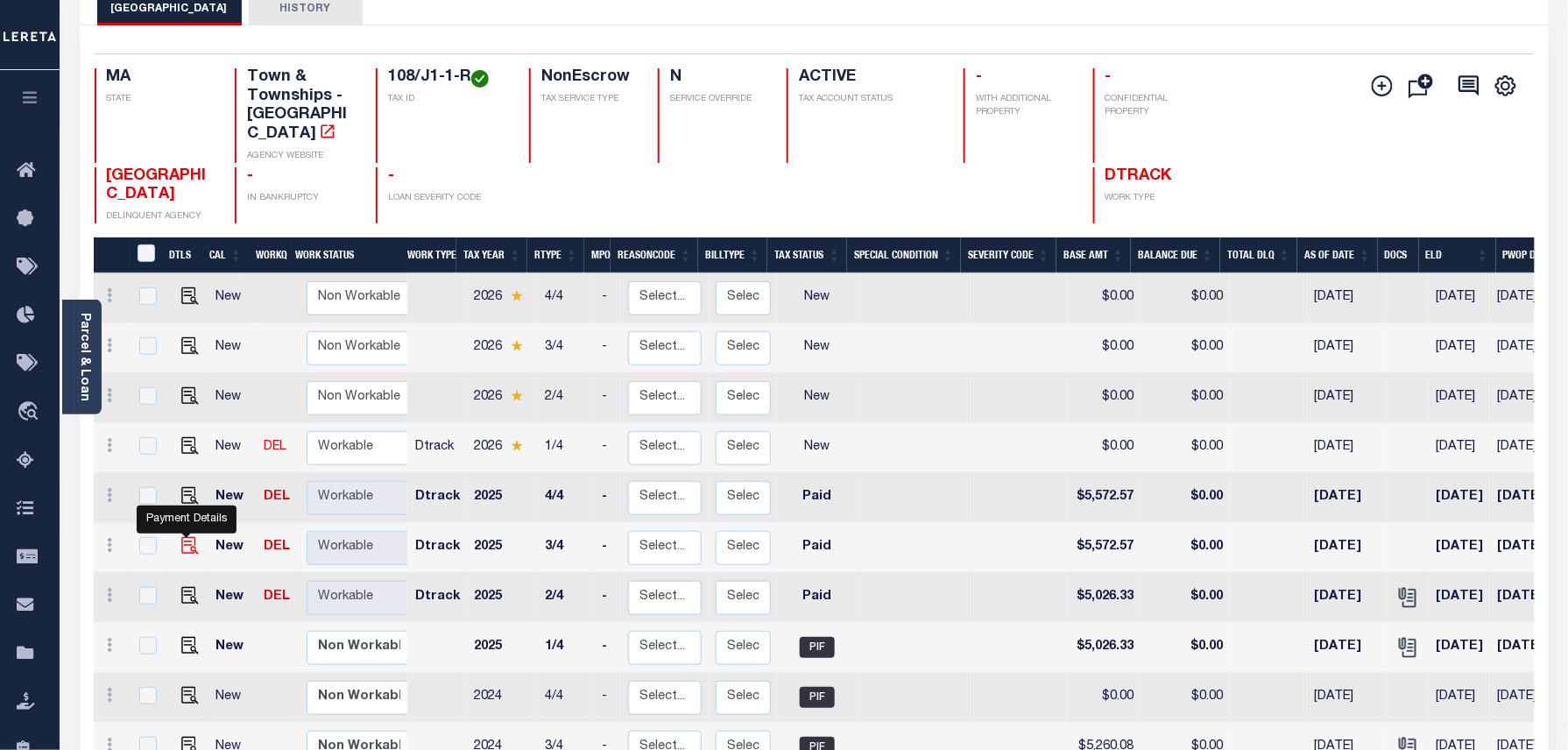
click at [188, 537] on img "" at bounding box center [190, 545] width 17 height 17
checkbox input "true"
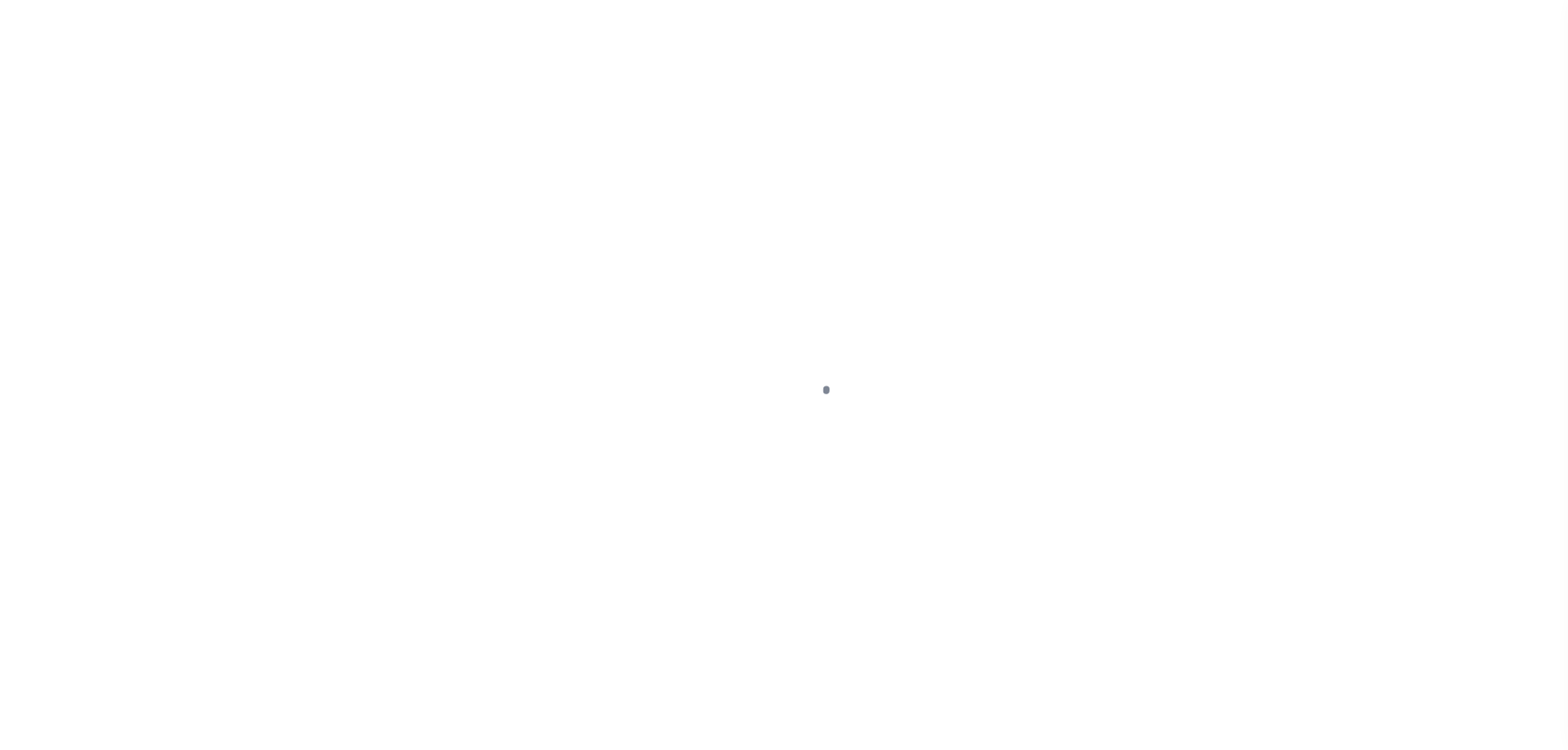
select select "PYD"
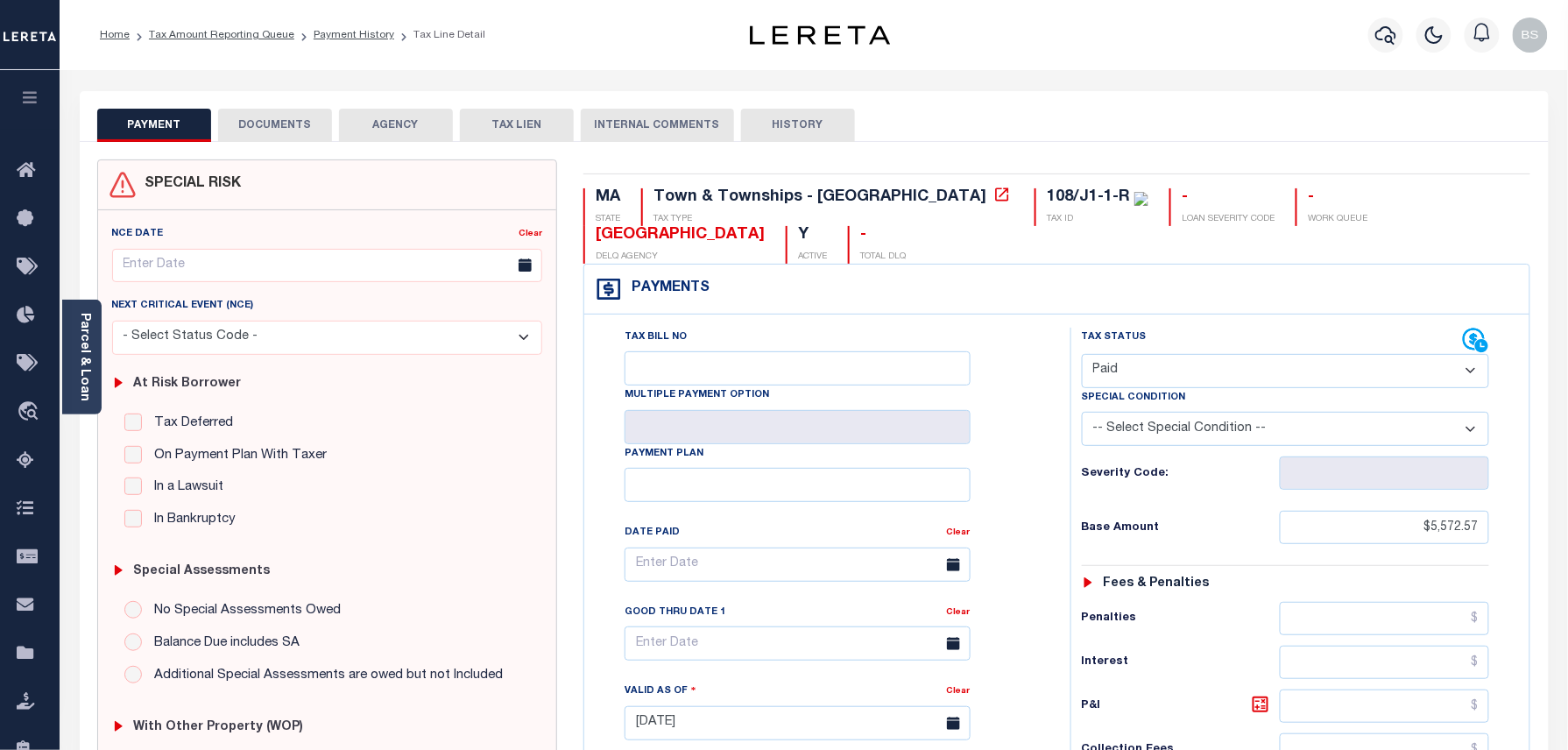
click at [298, 141] on button "DOCUMENTS" at bounding box center [275, 125] width 114 height 34
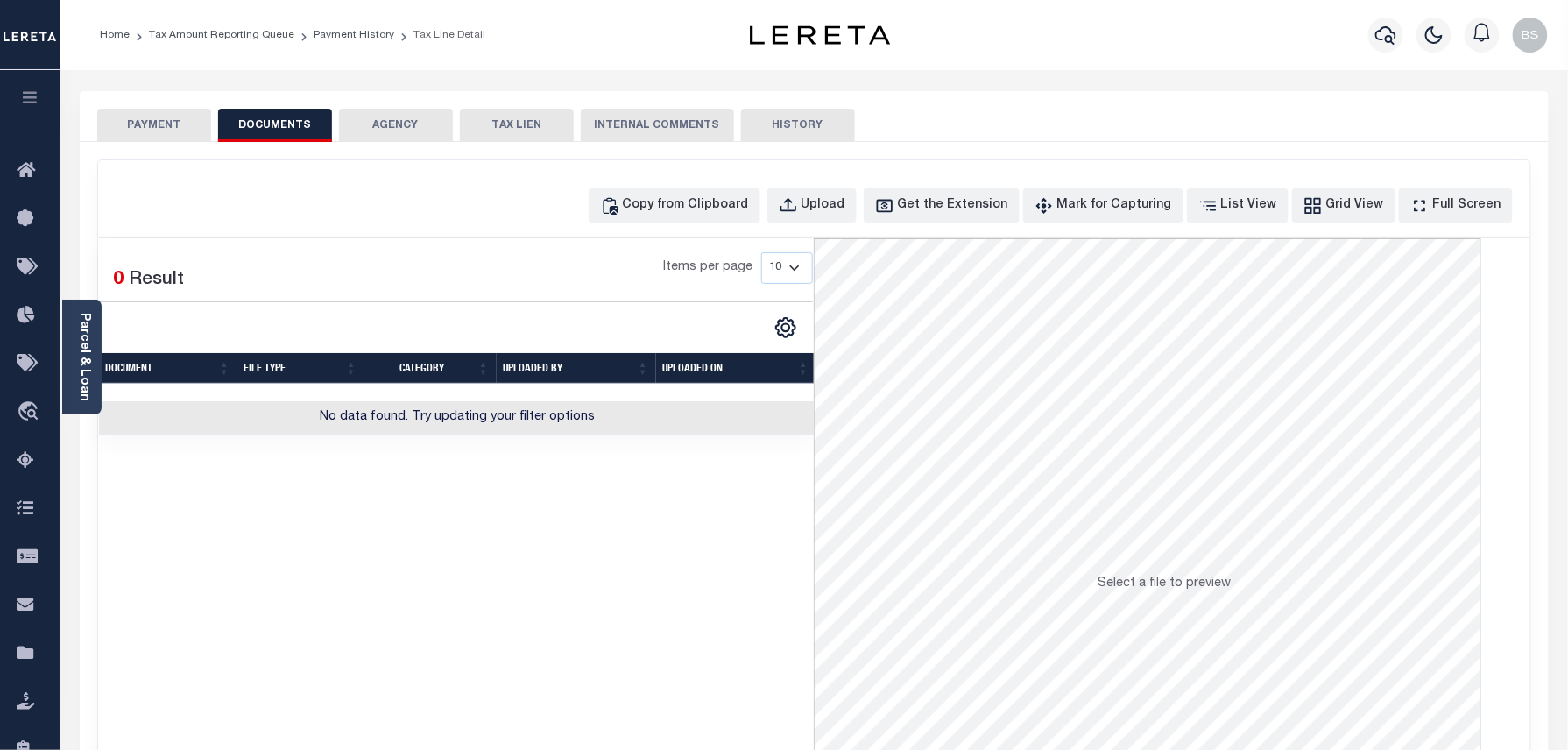
click at [663, 186] on div "Copy from Clipboard Upload Get the Extension Mark for Capturing Got it List Vie…" at bounding box center [813, 469] width 1432 height 618
click at [733, 209] on div "Copy from Clipboard" at bounding box center [686, 205] width 126 height 19
select select "POP"
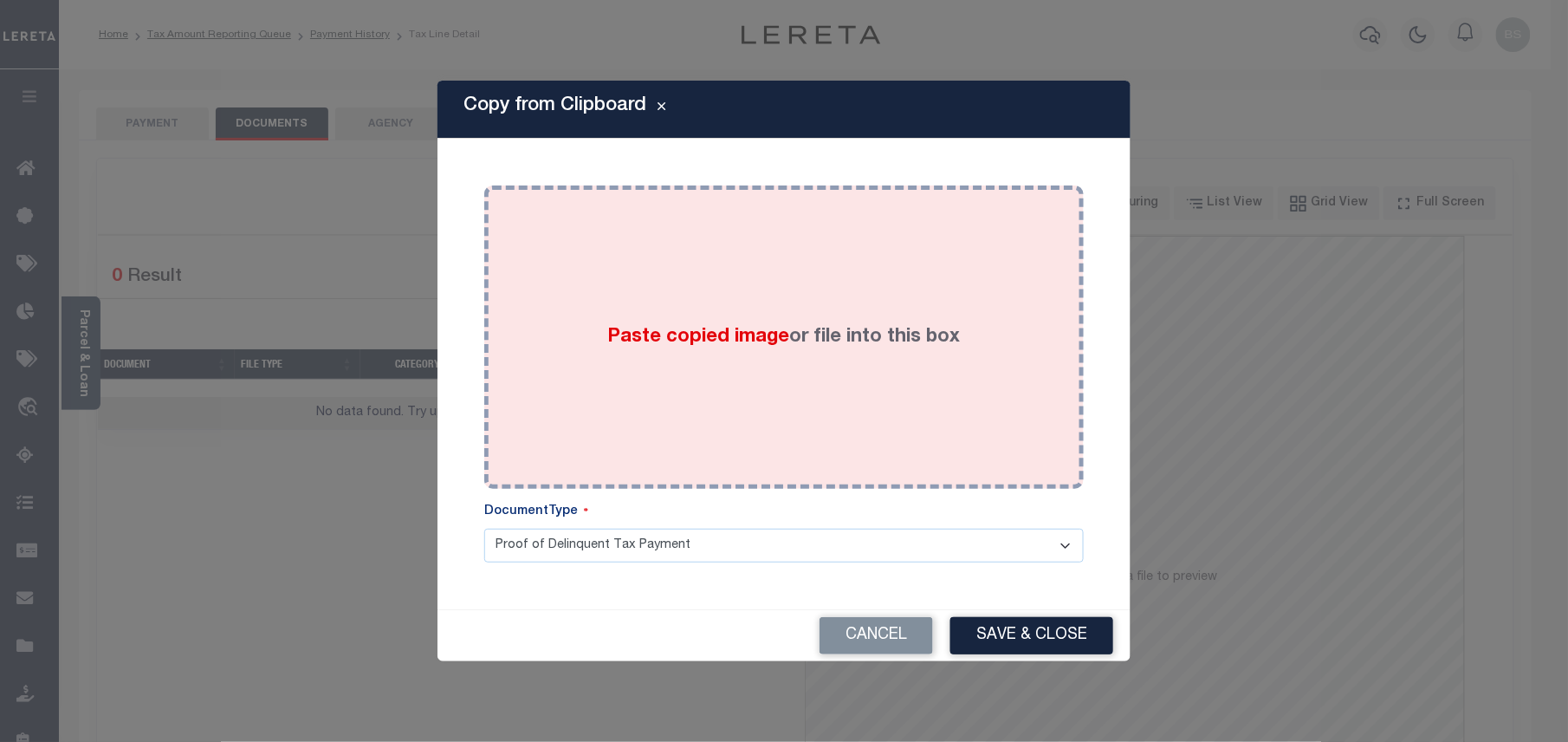
click at [818, 350] on label "Paste copied image or file into this box" at bounding box center [784, 337] width 353 height 29
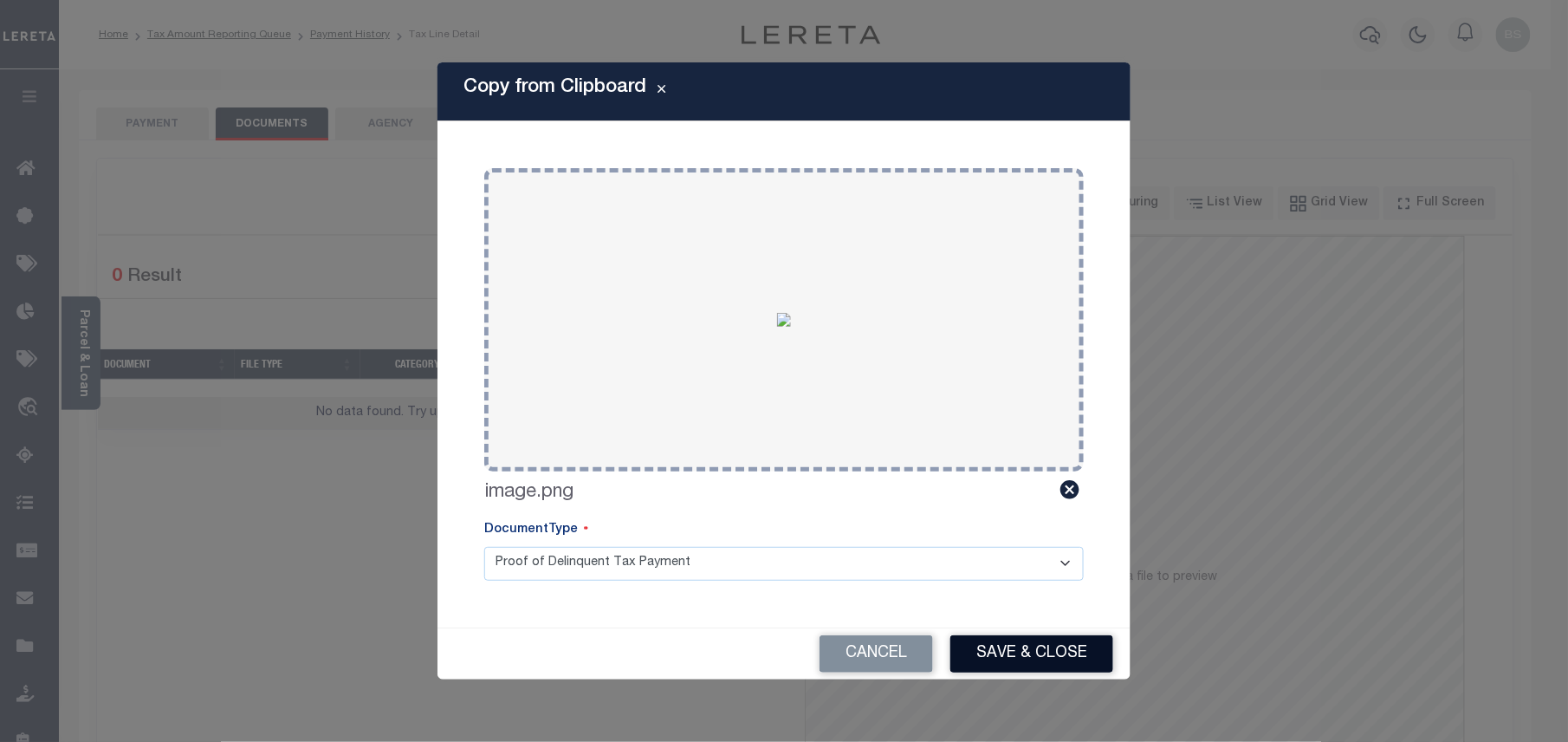
click at [1064, 670] on button "Save & Close" at bounding box center [1032, 654] width 163 height 38
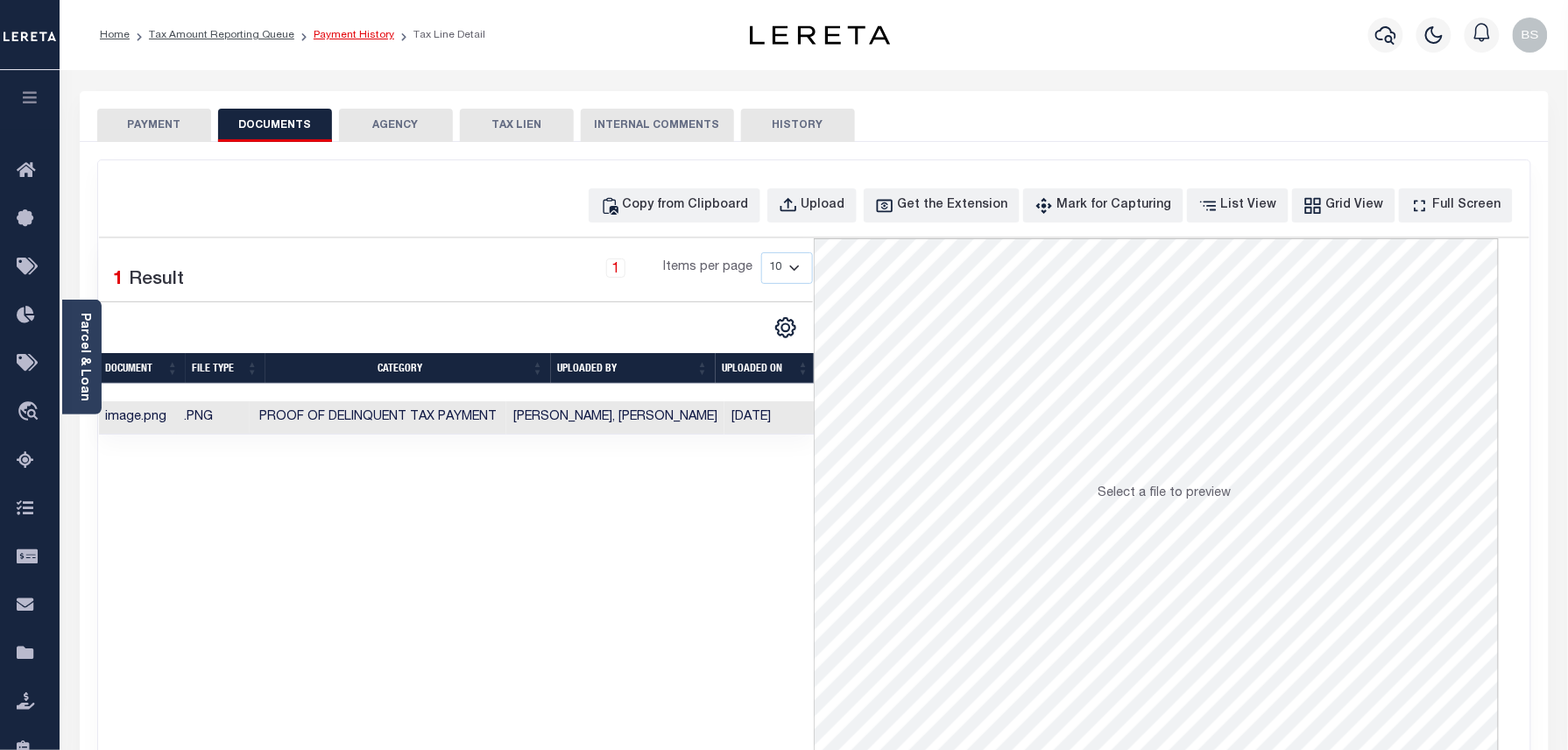
click at [350, 37] on link "Payment History" at bounding box center [354, 35] width 81 height 11
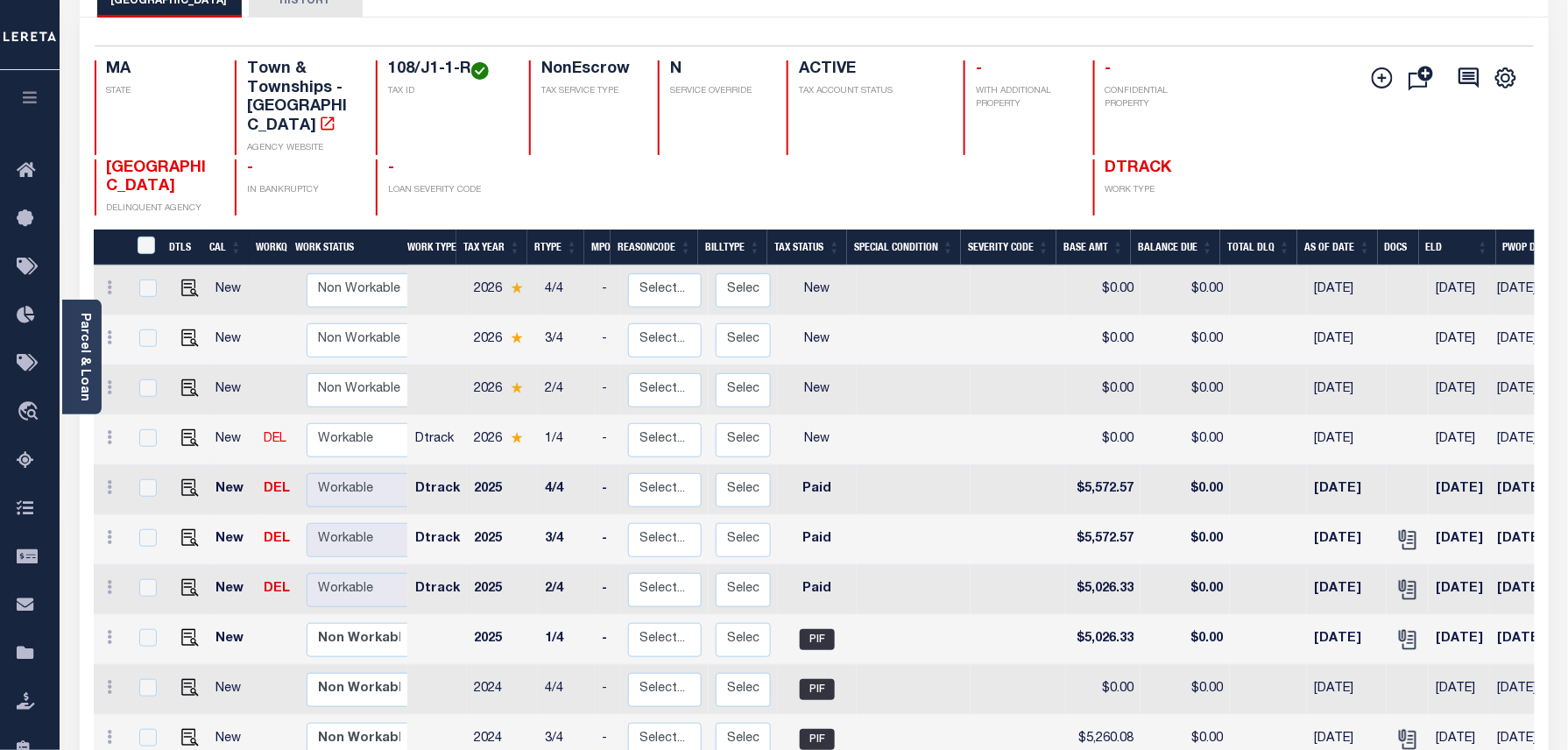
scroll to position [233, 0]
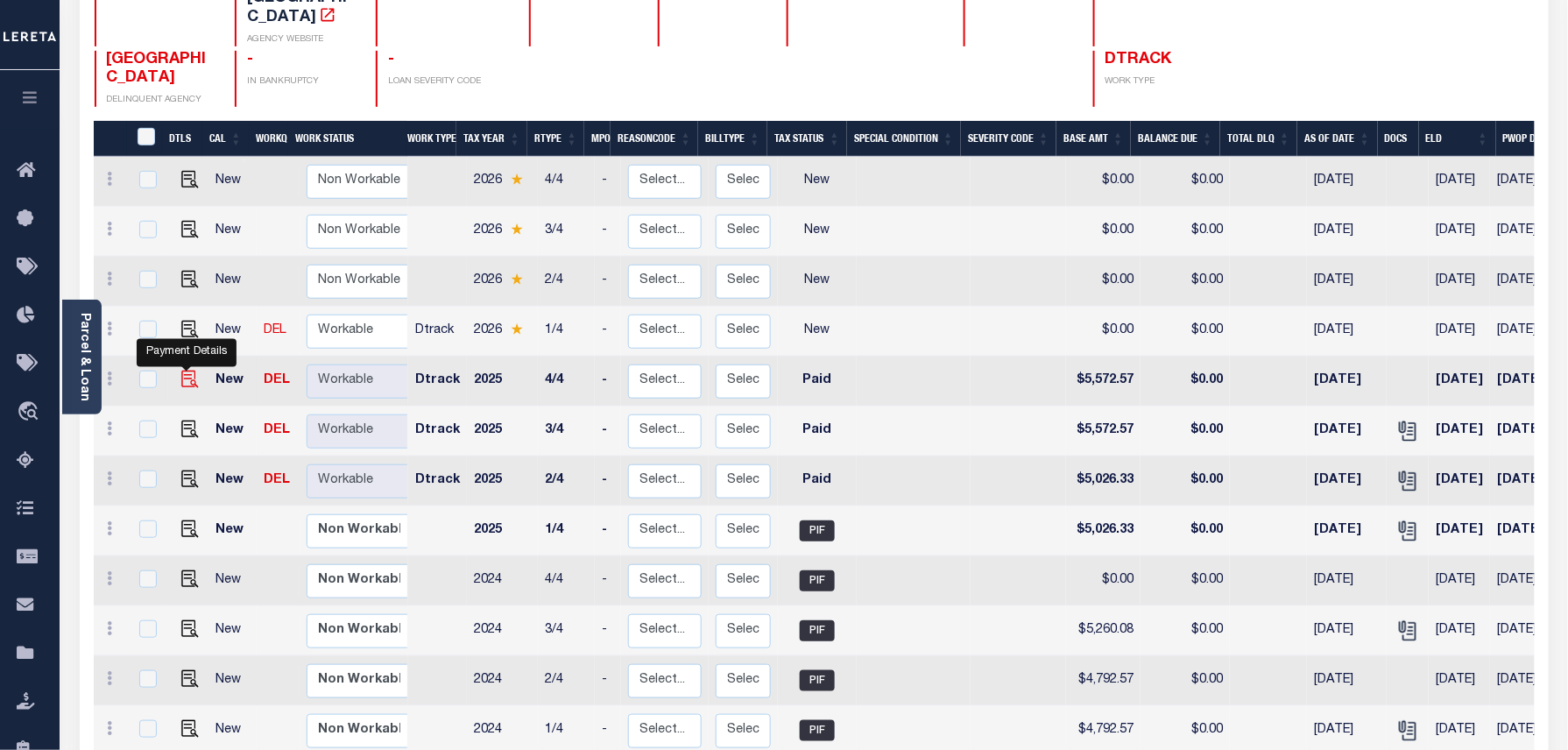
click at [181, 371] on img "" at bounding box center [190, 379] width 17 height 17
checkbox input "true"
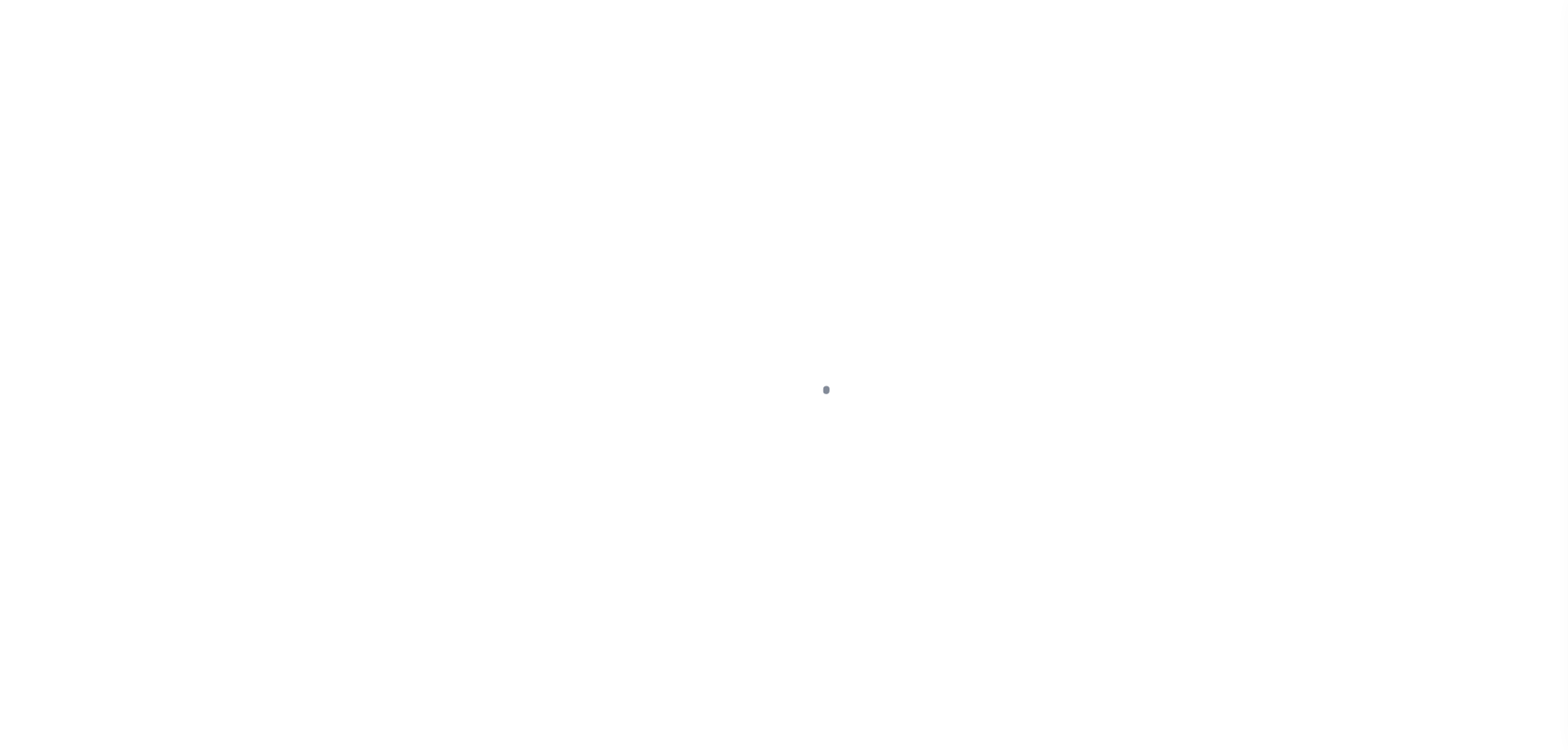
select select "PYD"
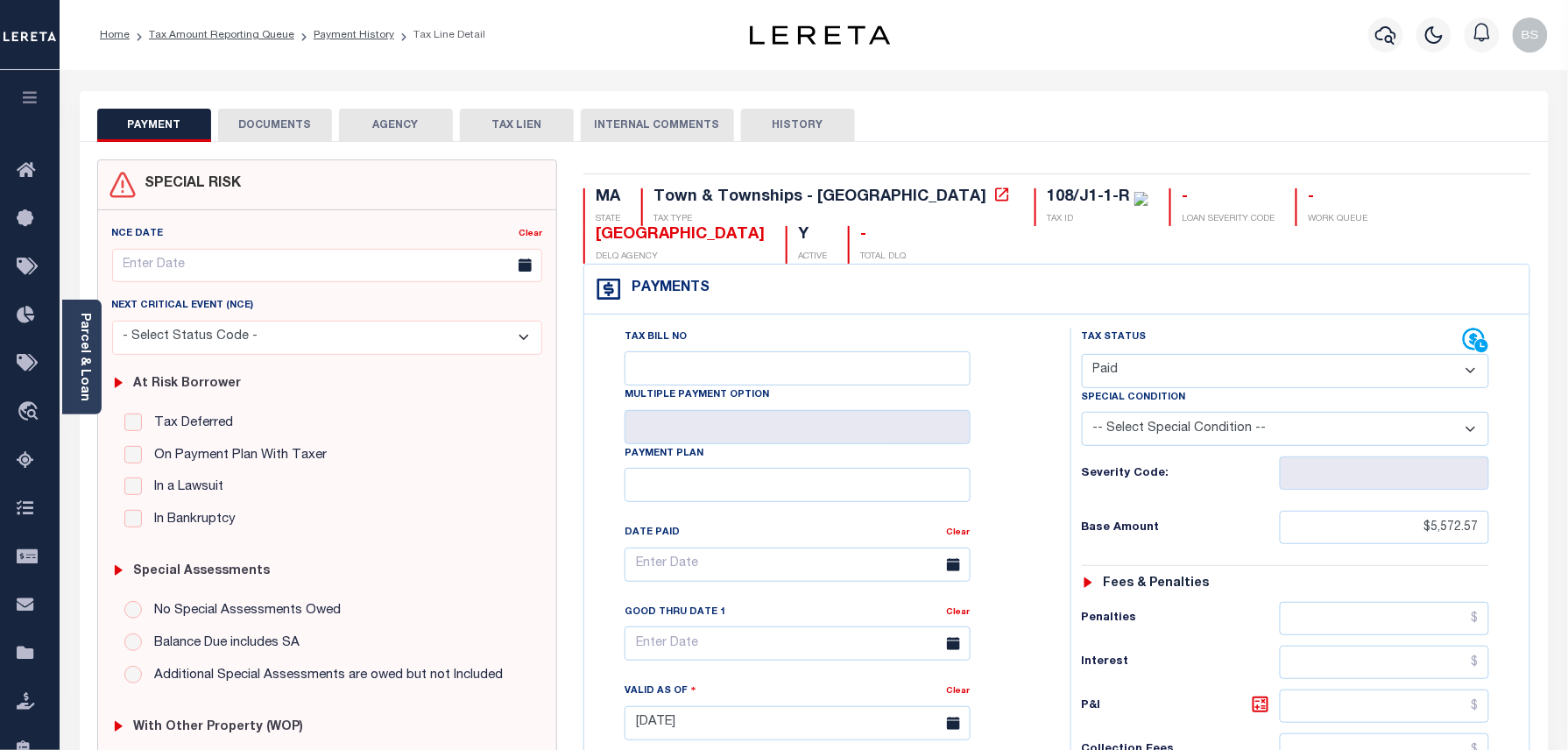
click at [293, 106] on div "PAYMENT DOCUMENTS AGENCY DELINQUENT PAYEE TAX LIEN" at bounding box center [814, 116] width 1469 height 51
click at [288, 124] on button "DOCUMENTS" at bounding box center [275, 125] width 114 height 34
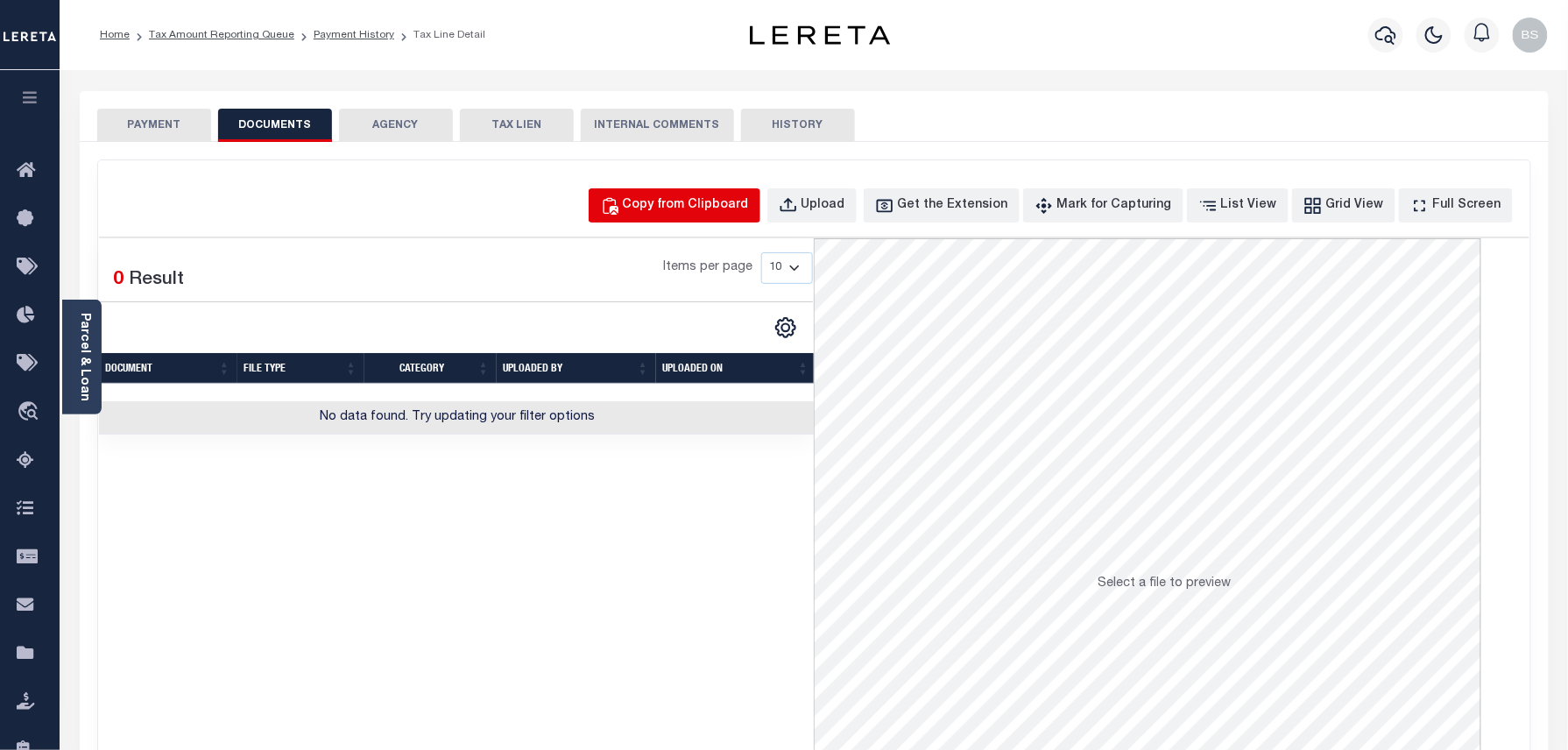
click at [699, 203] on div "Copy from Clipboard" at bounding box center [686, 205] width 126 height 19
select select "POP"
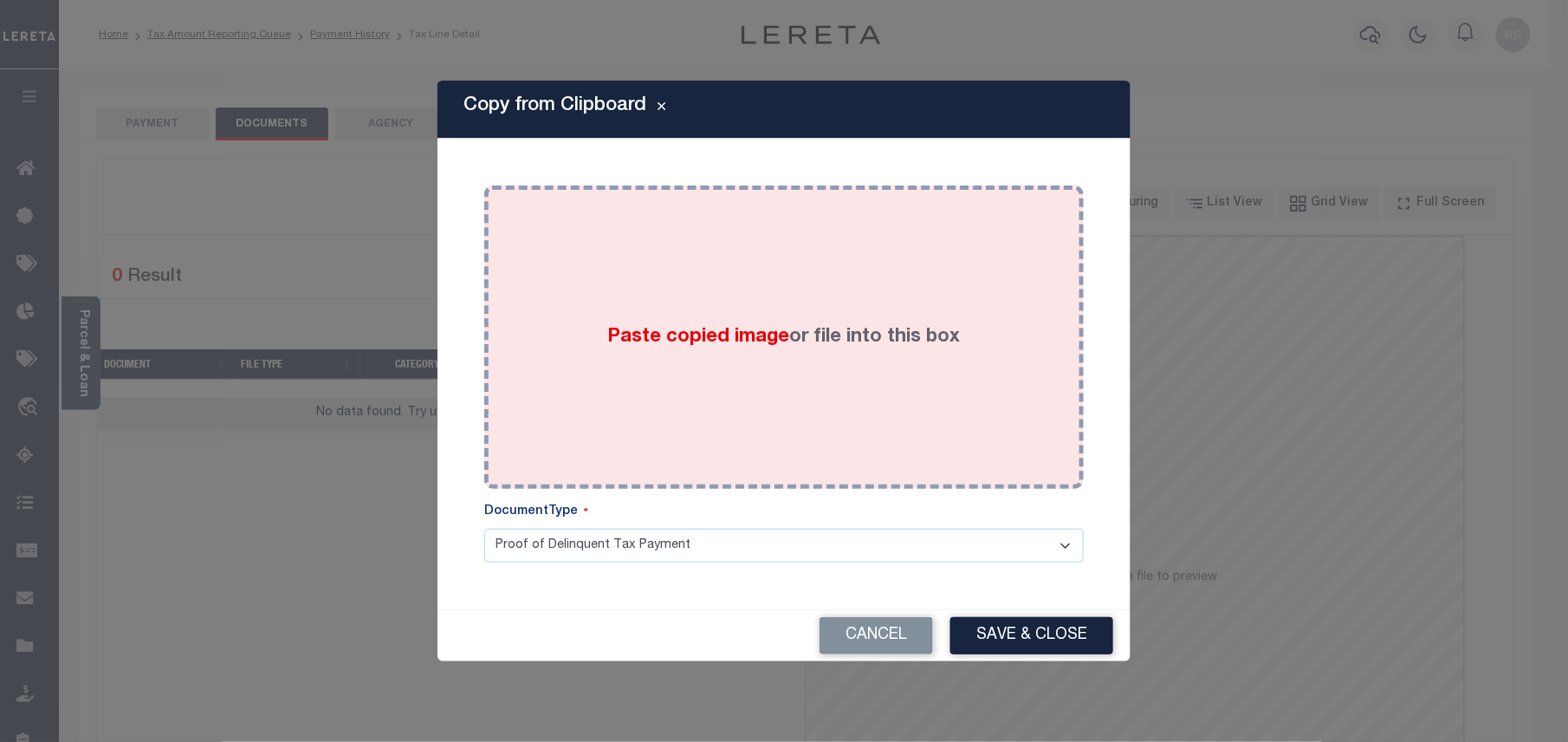
click at [801, 341] on label "Paste copied image or file into this box" at bounding box center [784, 337] width 353 height 29
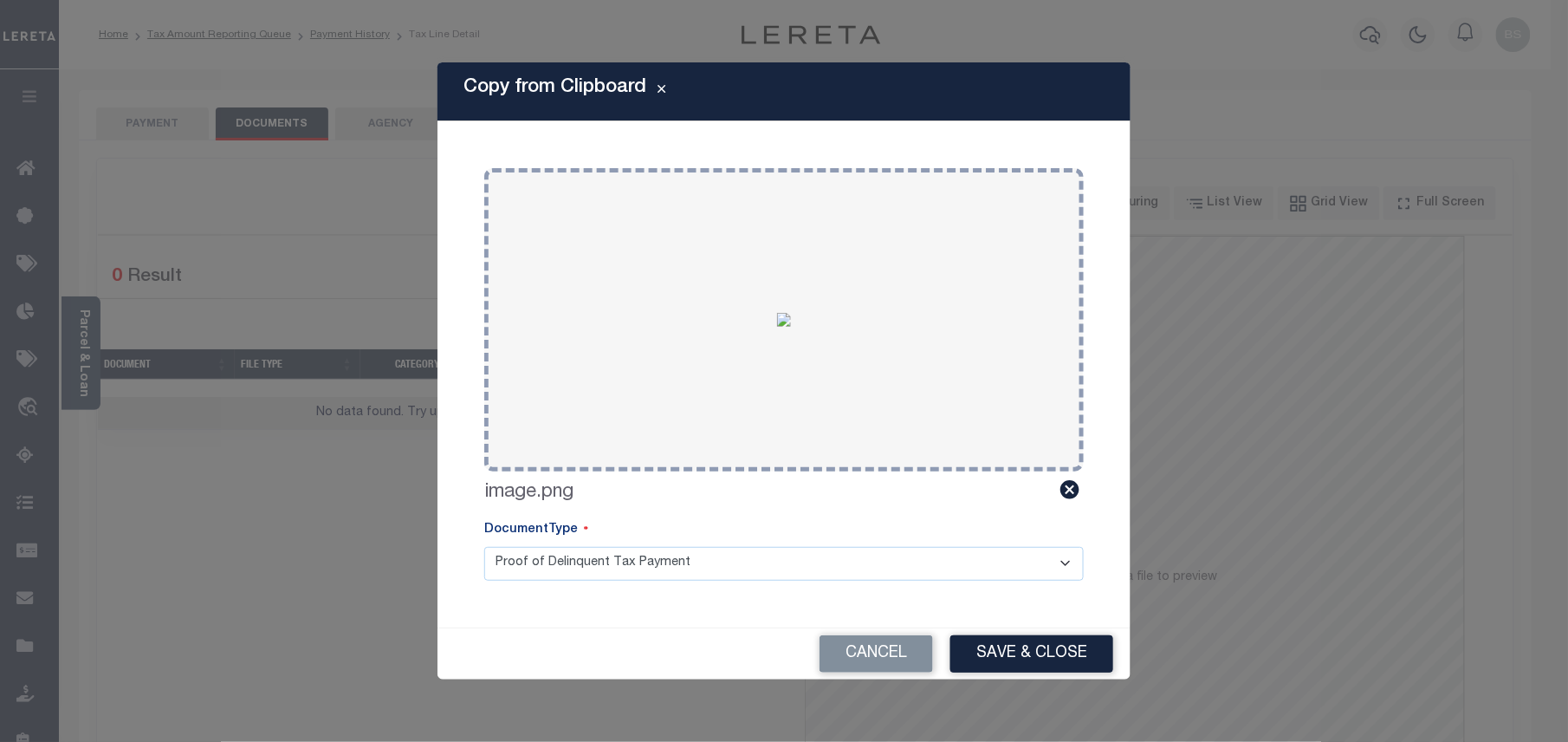
click at [1045, 657] on button "Save & Close" at bounding box center [1032, 654] width 163 height 38
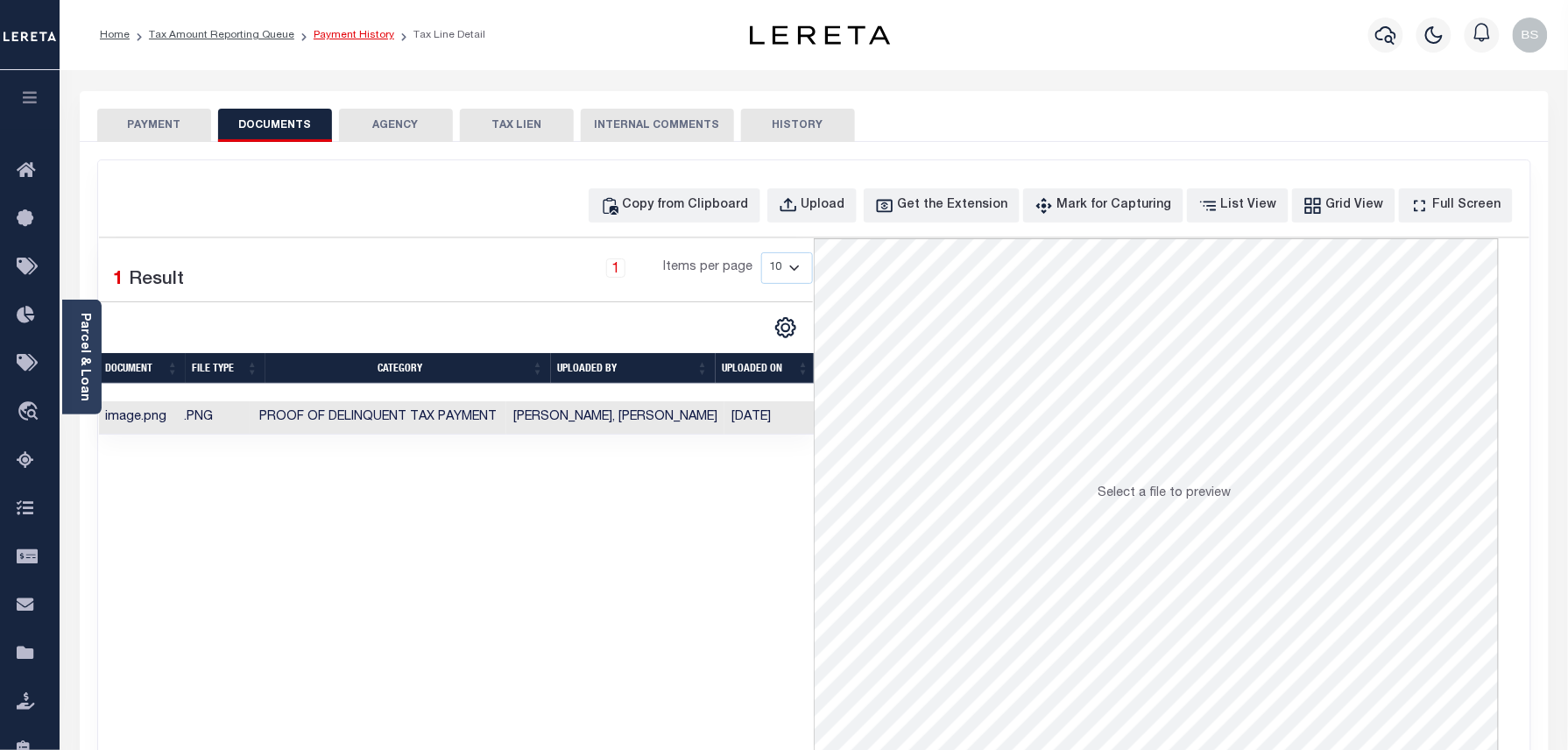
click at [346, 38] on link "Payment History" at bounding box center [354, 35] width 81 height 11
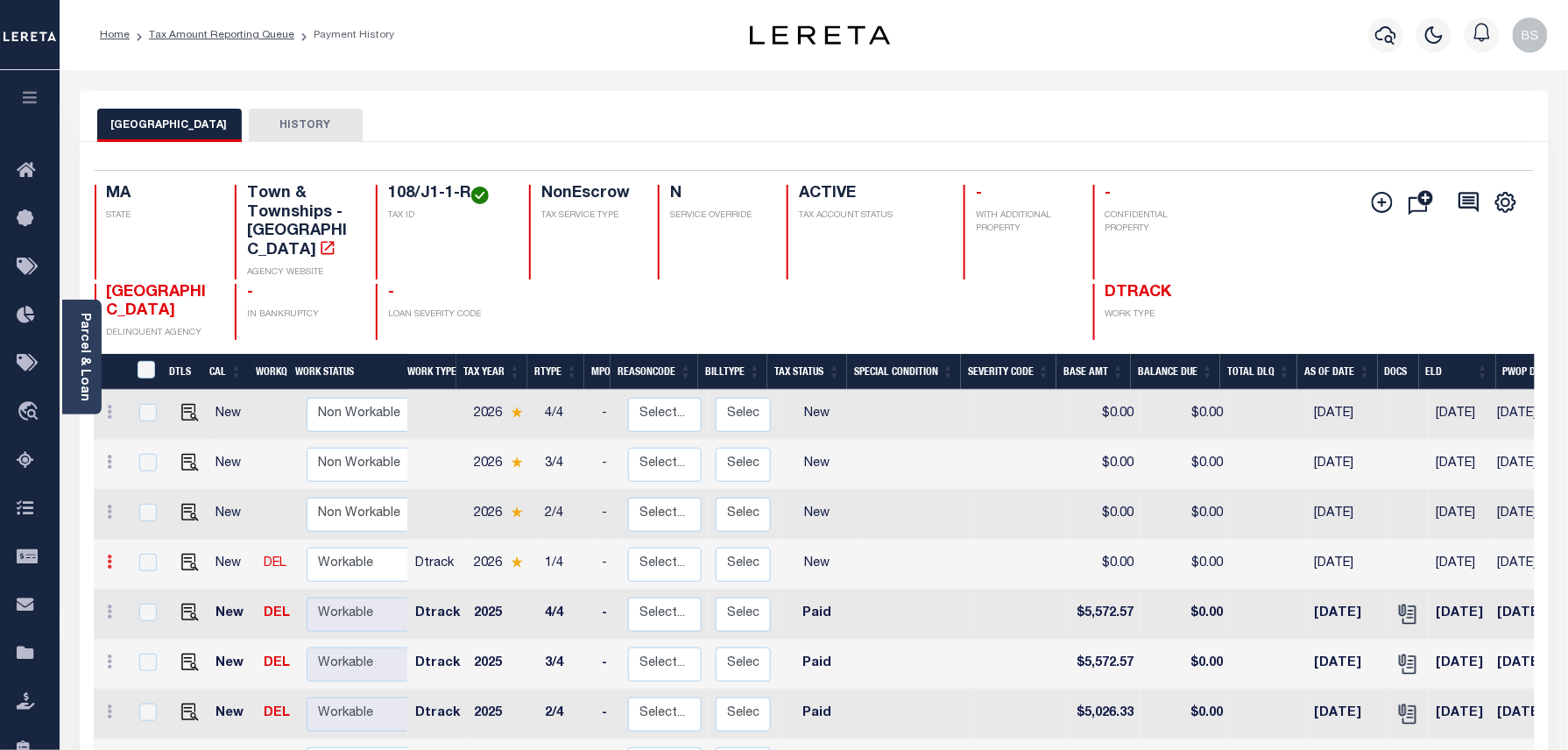
click at [113, 557] on link at bounding box center [110, 563] width 19 height 14
click at [143, 613] on img at bounding box center [151, 622] width 17 height 18
select select "NW2"
type input "$0.00"
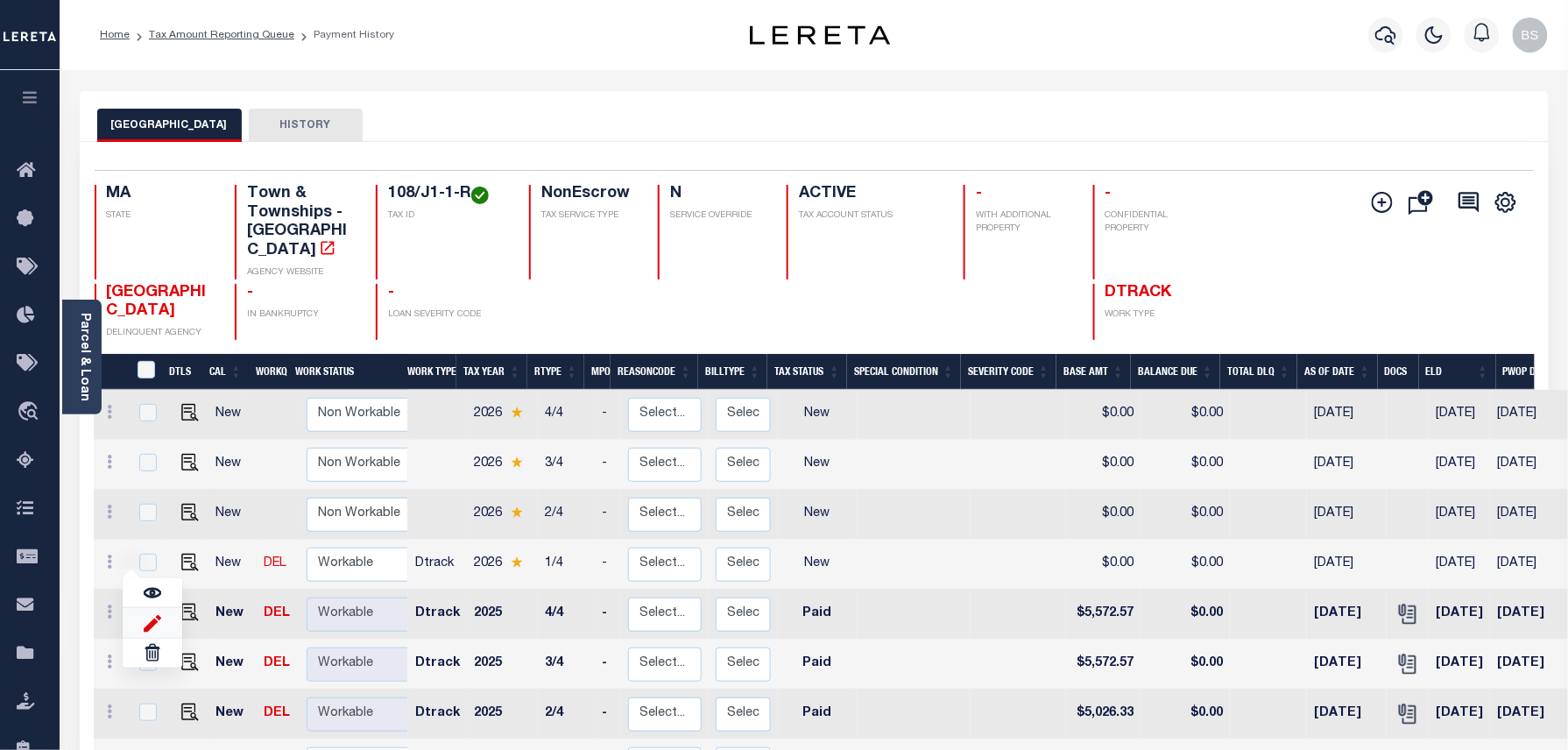
type input "[DATE]"
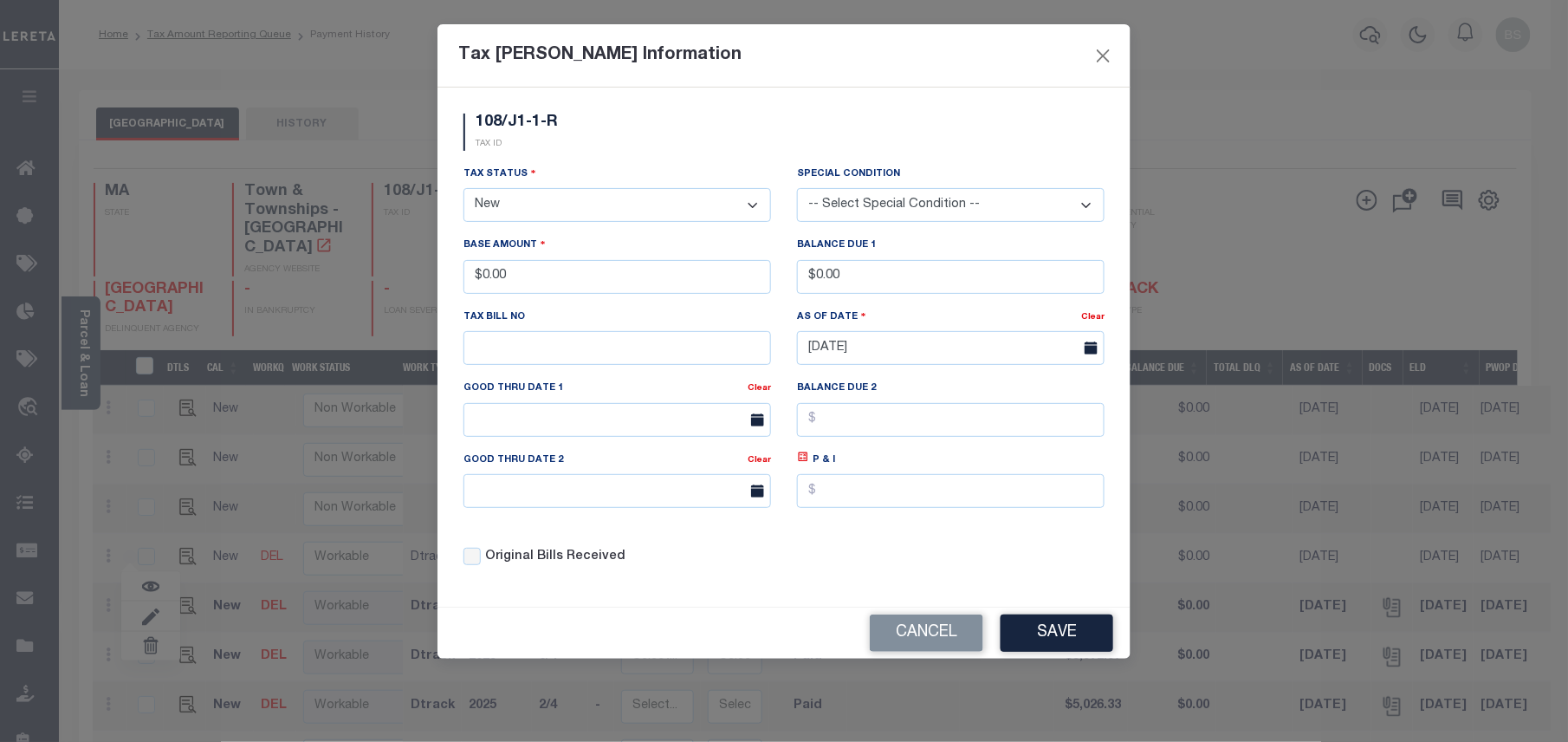
click at [611, 208] on select "- Select Status - Open Due/Unpaid Paid Incomplete No Tax Due Internal Refund Pr…" at bounding box center [617, 205] width 308 height 34
select select "PYD"
click at [464, 190] on select "- Select Status - Open Due/Unpaid Paid Incomplete No Tax Due Internal Refund Pr…" at bounding box center [617, 205] width 308 height 34
drag, startPoint x: 560, startPoint y: 285, endPoint x: 479, endPoint y: 283, distance: 81.0
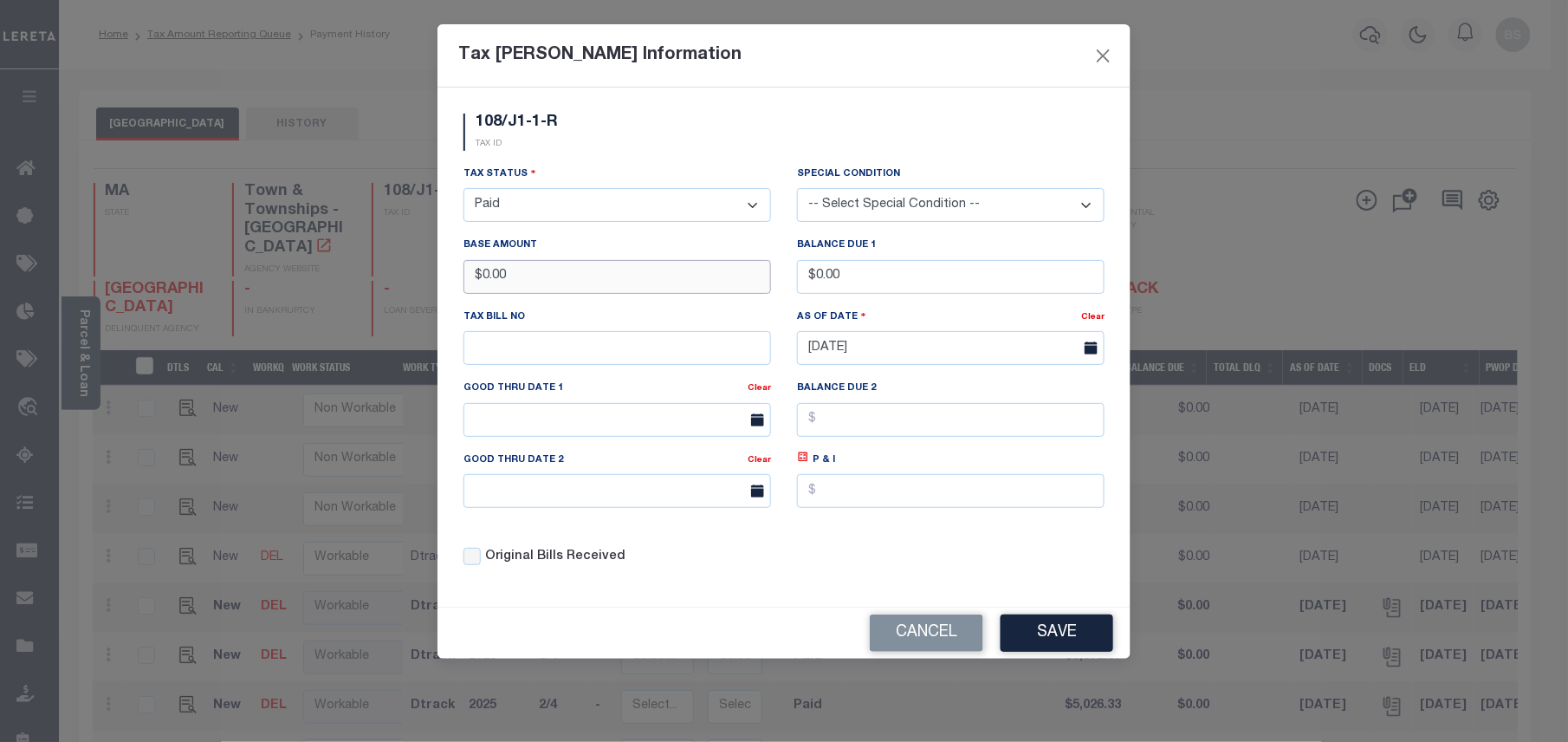
click at [479, 283] on input "$0.00" at bounding box center [617, 277] width 308 height 34
type input "$5,299.46"
click at [1037, 634] on button "Save" at bounding box center [1057, 633] width 113 height 38
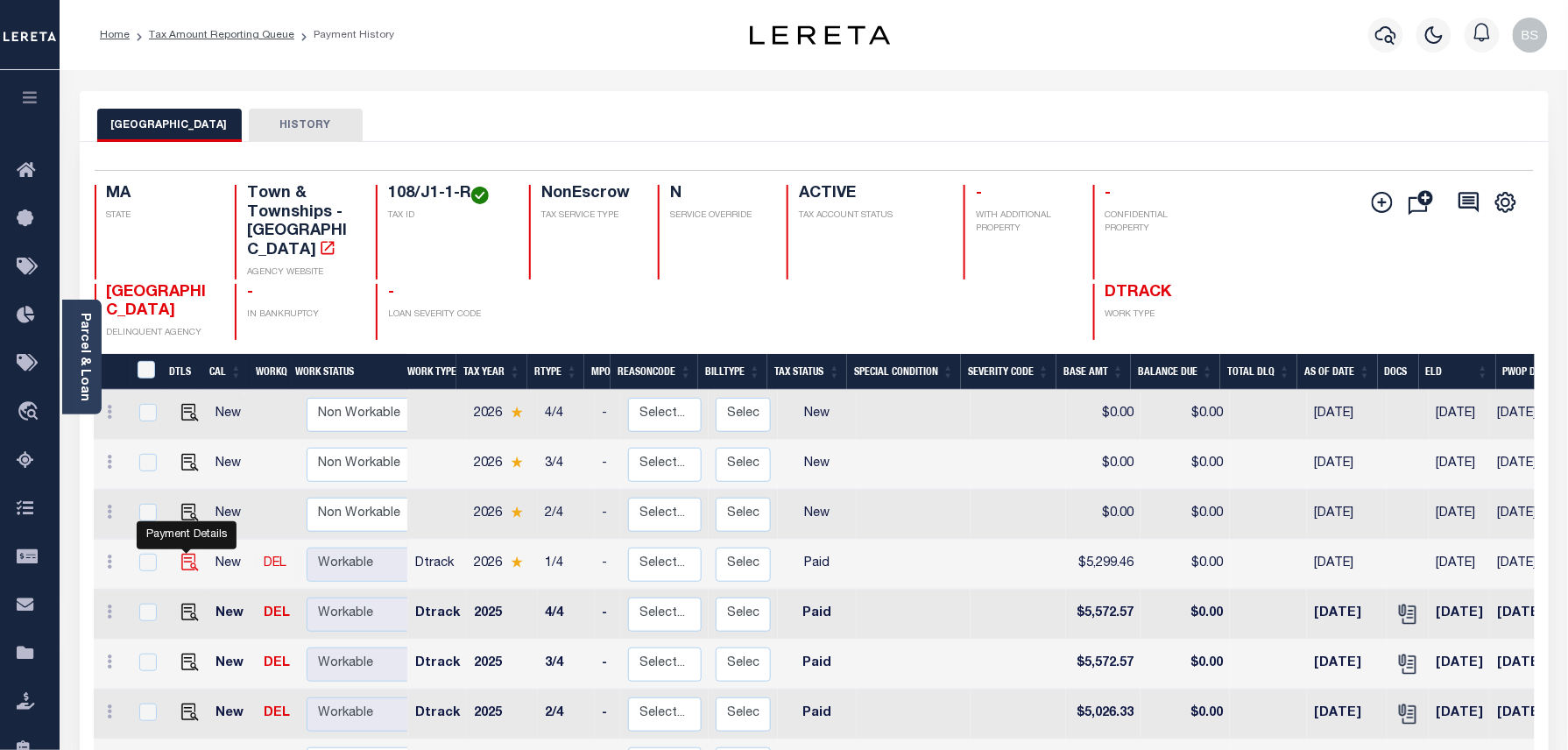
click at [187, 553] on img at bounding box center [190, 561] width 17 height 17
checkbox input "true"
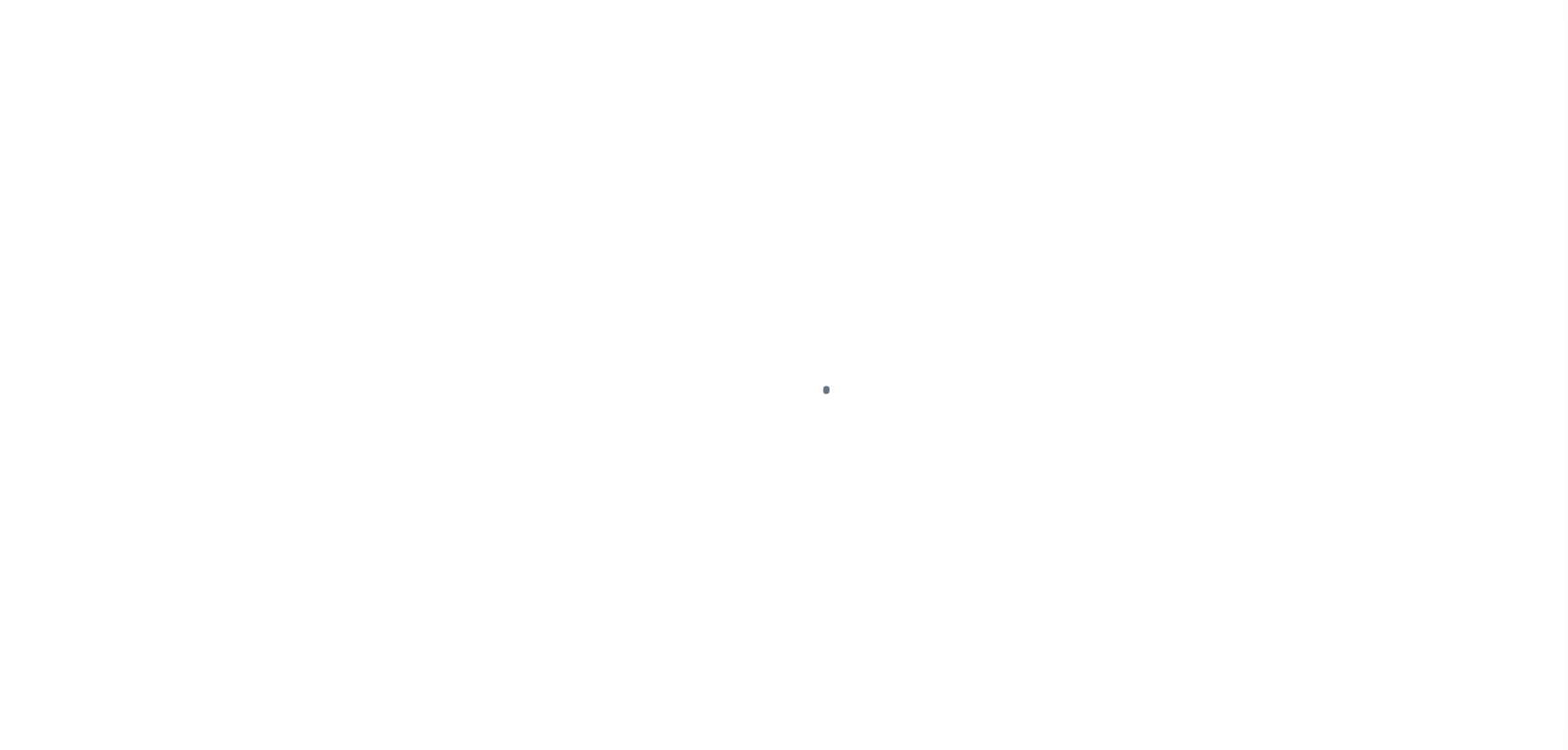
select select "PYD"
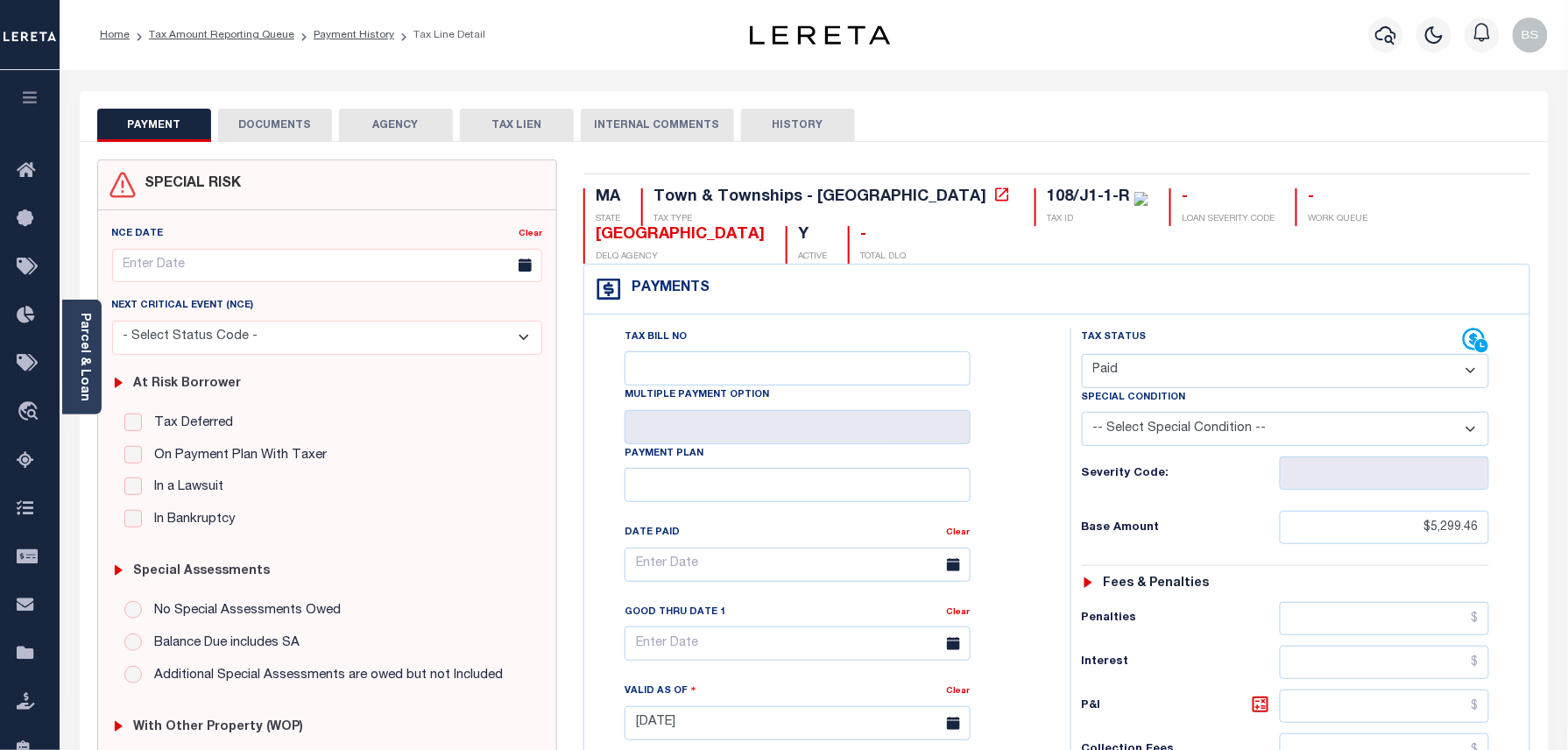
click at [263, 133] on button "DOCUMENTS" at bounding box center [275, 125] width 114 height 34
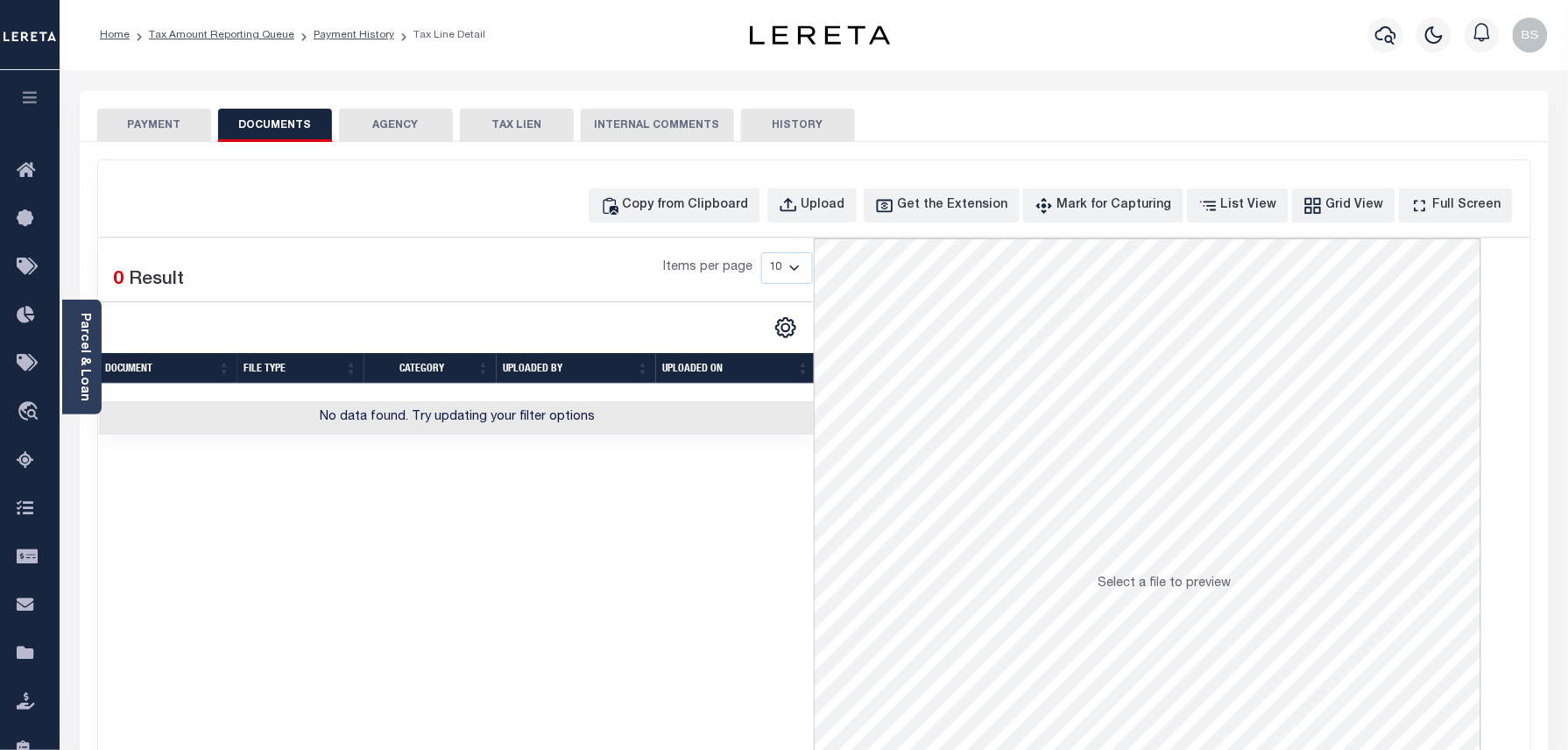
click at [740, 225] on div "Copy from Clipboard Upload Get the Extension Mark for Capturing Got it List Vie…" at bounding box center [813, 469] width 1432 height 618
click at [730, 210] on div "Copy from Clipboard" at bounding box center [686, 205] width 126 height 19
select select "POP"
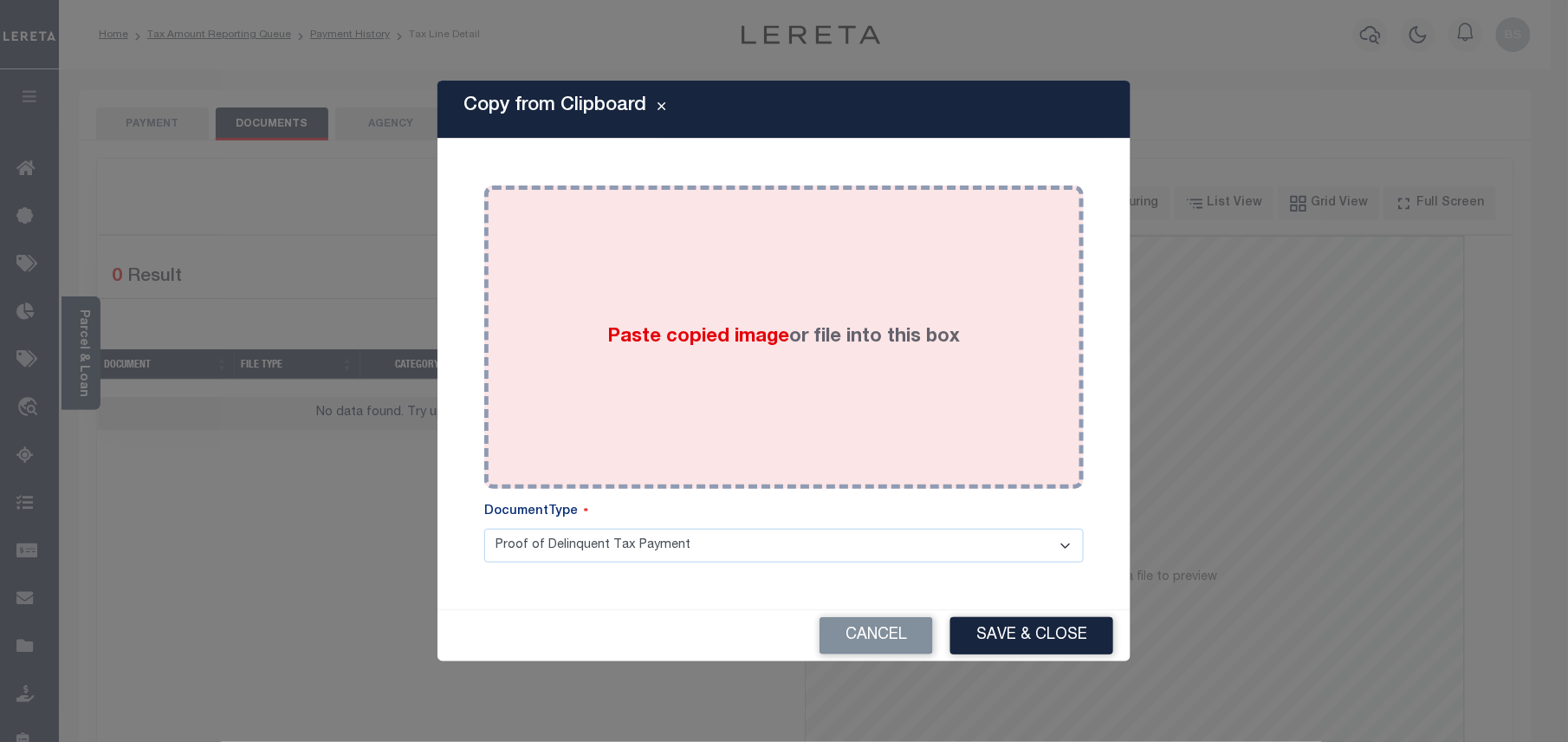
click at [871, 335] on label "Paste copied image or file into this box" at bounding box center [784, 337] width 353 height 29
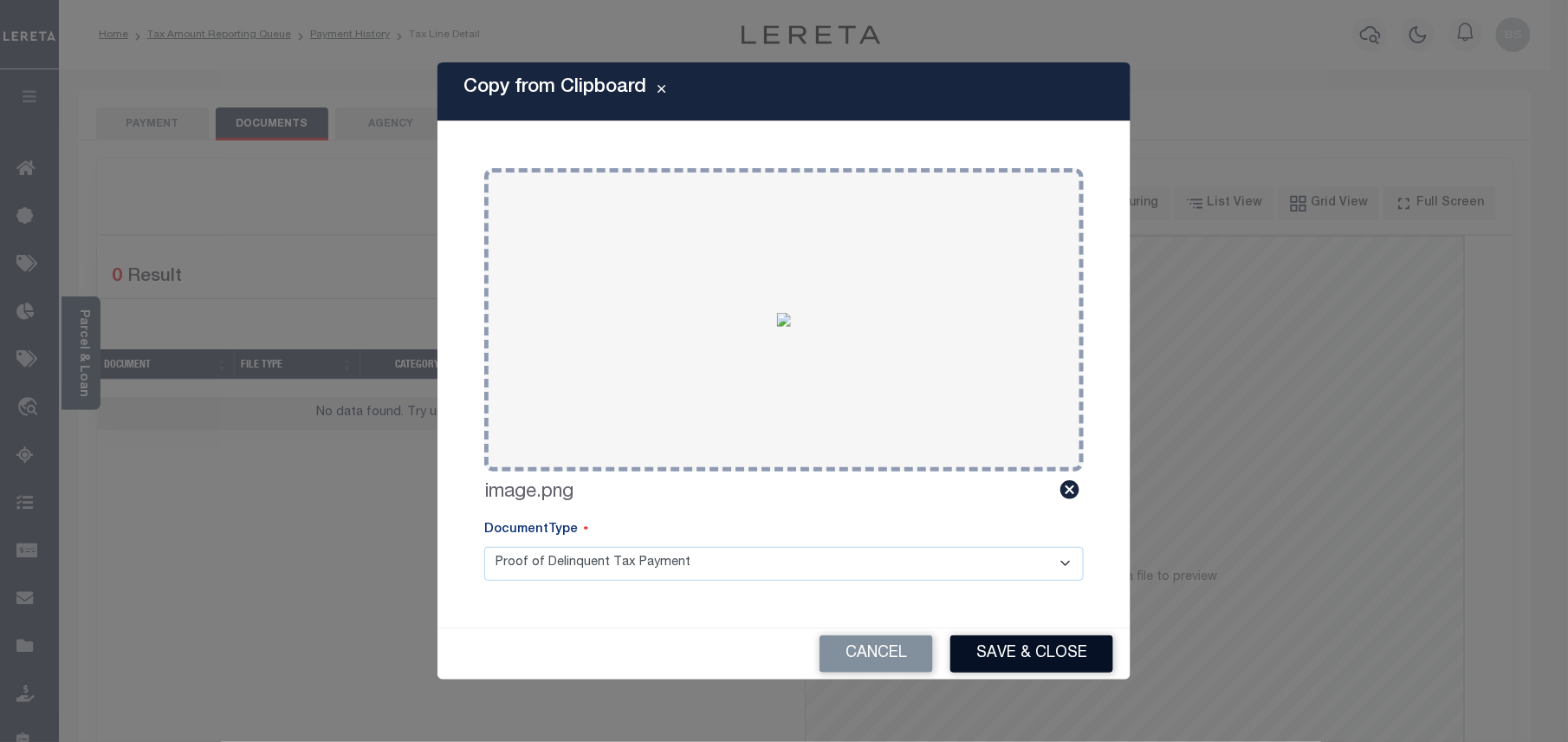
click at [1013, 652] on button "Save & Close" at bounding box center [1032, 654] width 163 height 38
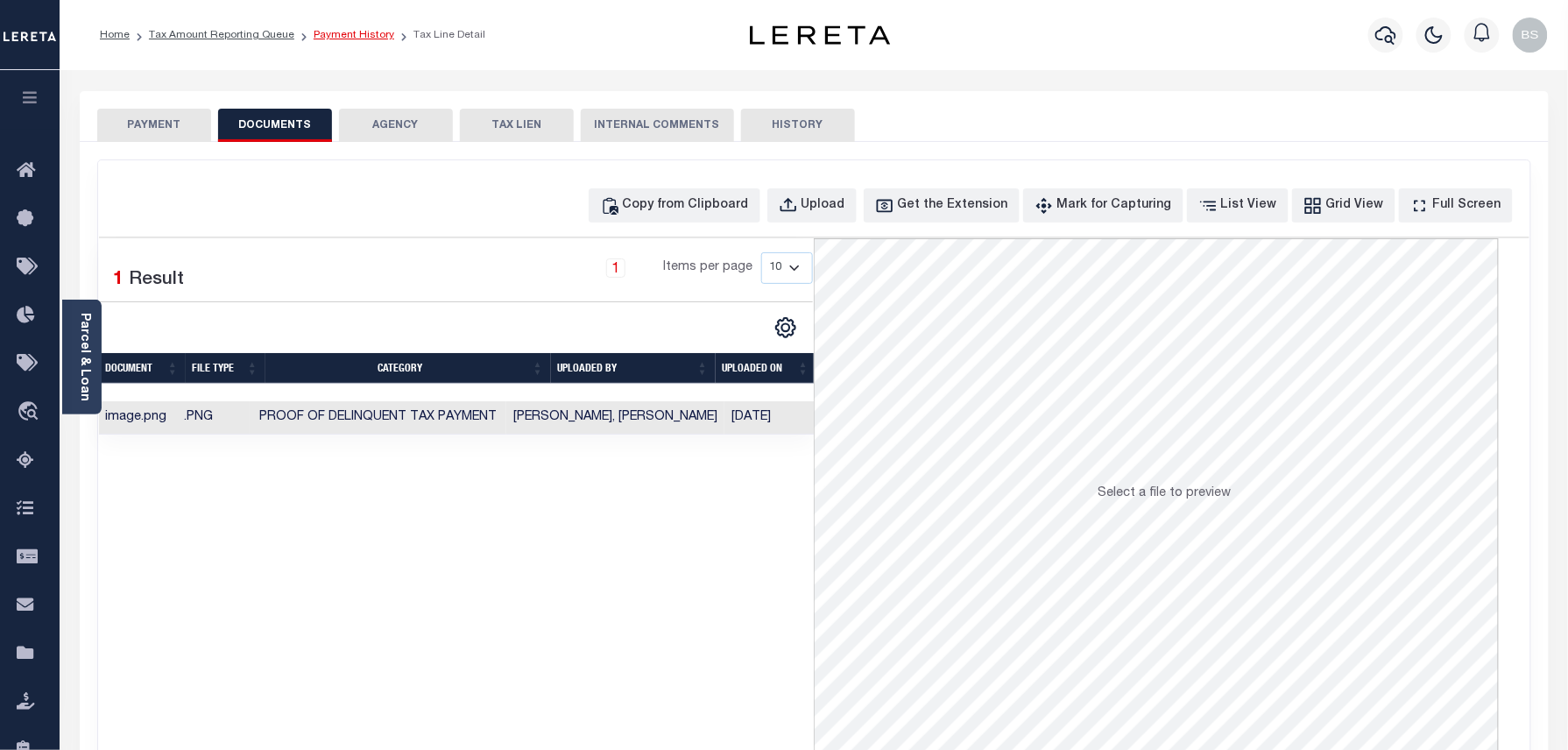
click at [366, 38] on link "Payment History" at bounding box center [354, 35] width 81 height 11
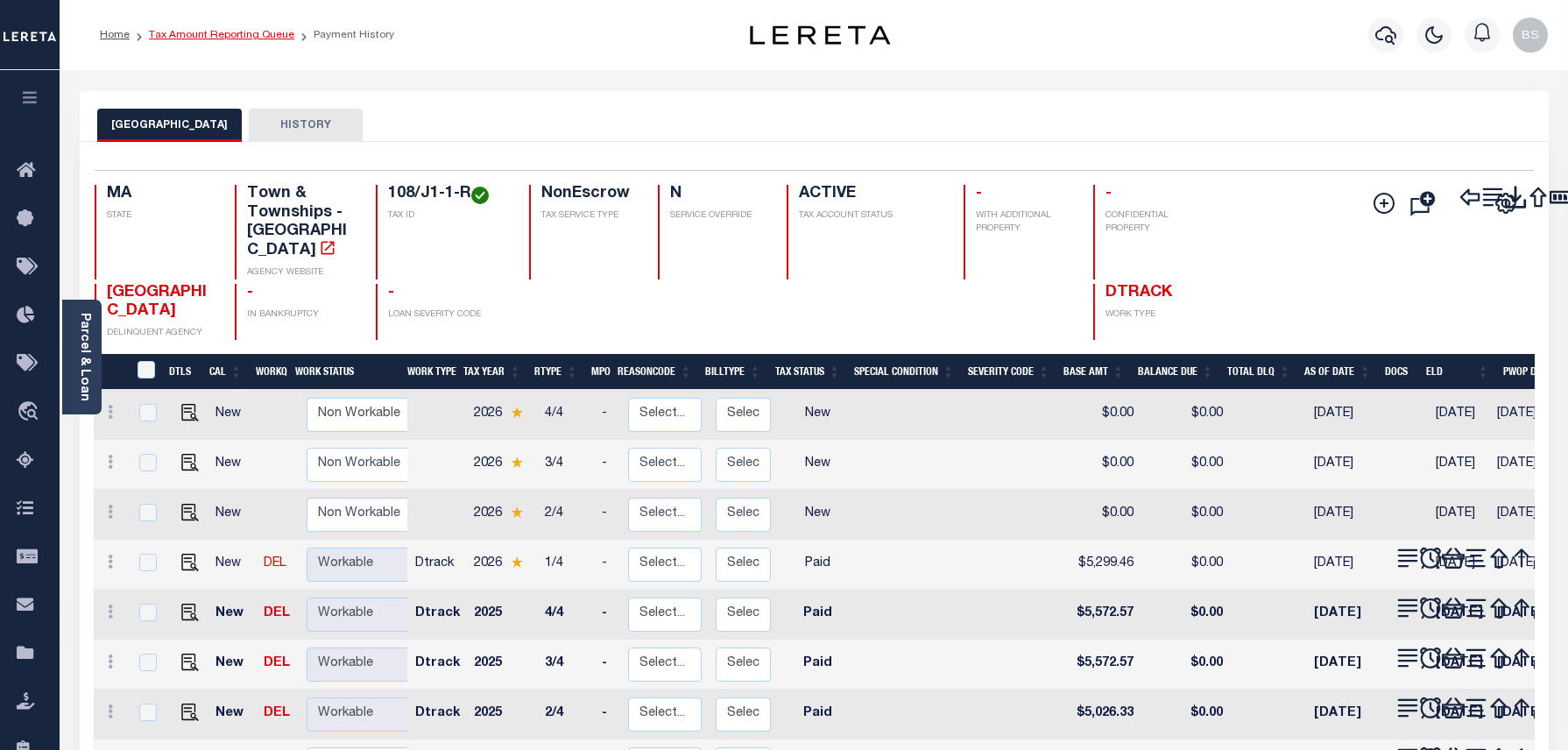
click at [231, 30] on link "Tax Amount Reporting Queue" at bounding box center [221, 35] width 145 height 11
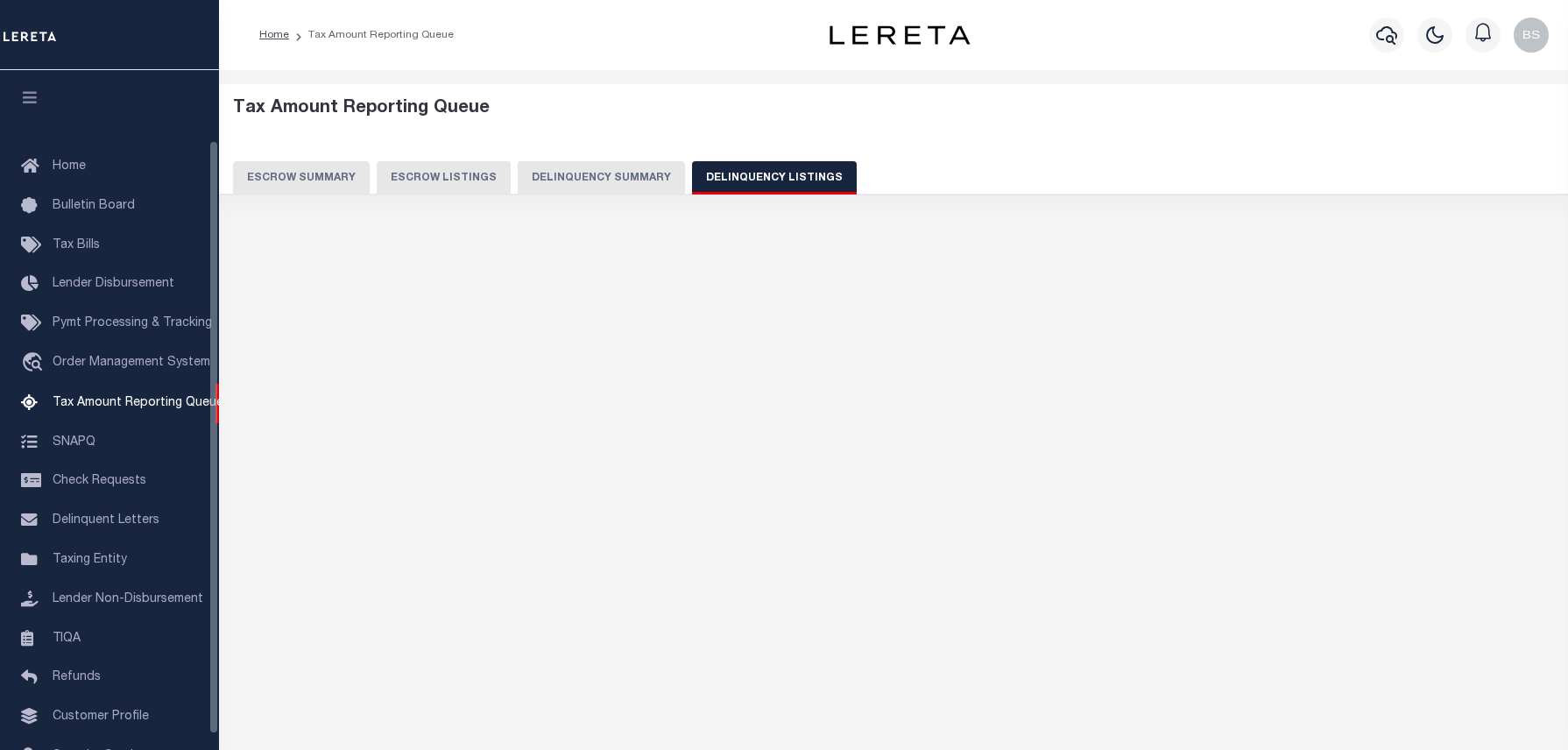
select select "100"
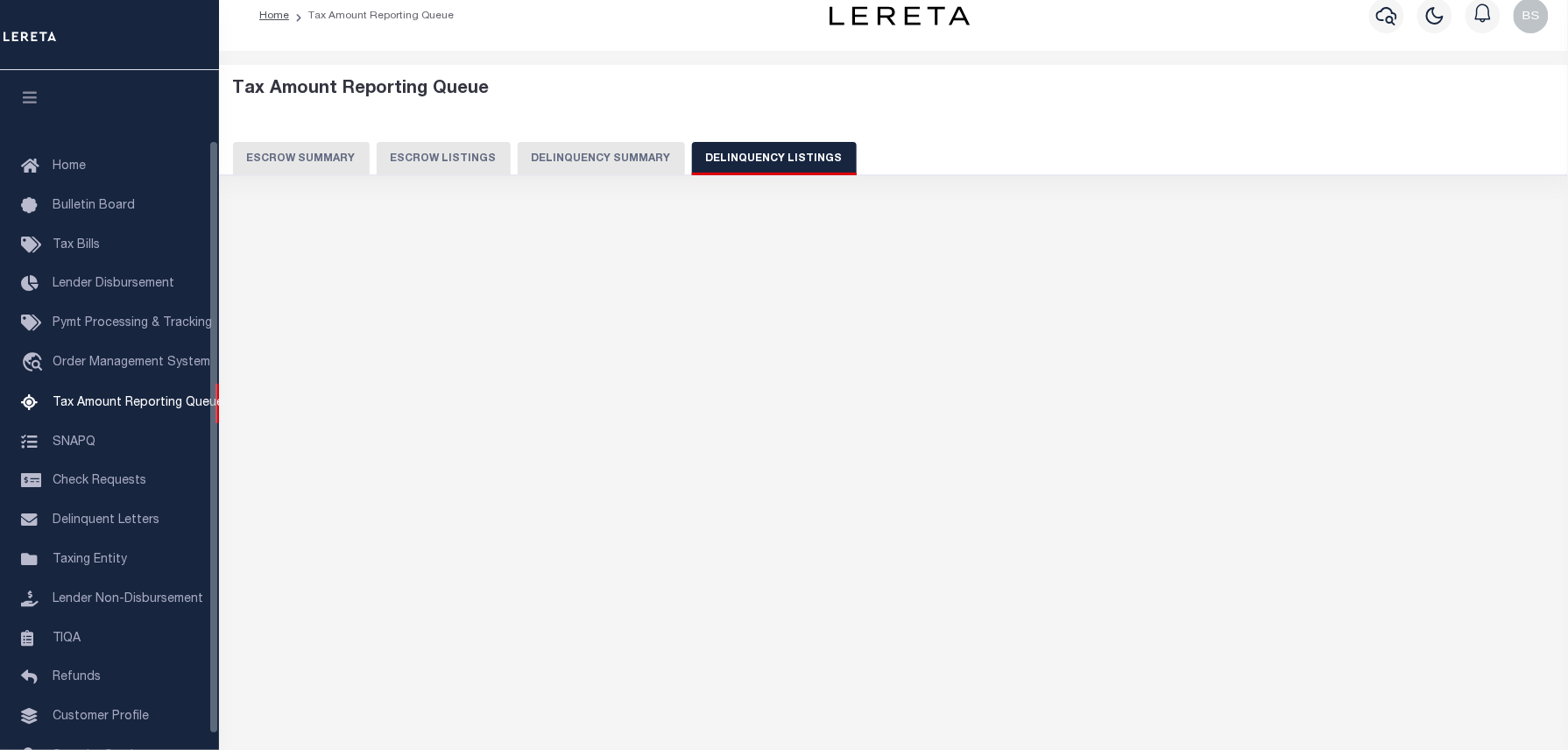
scroll to position [98, 0]
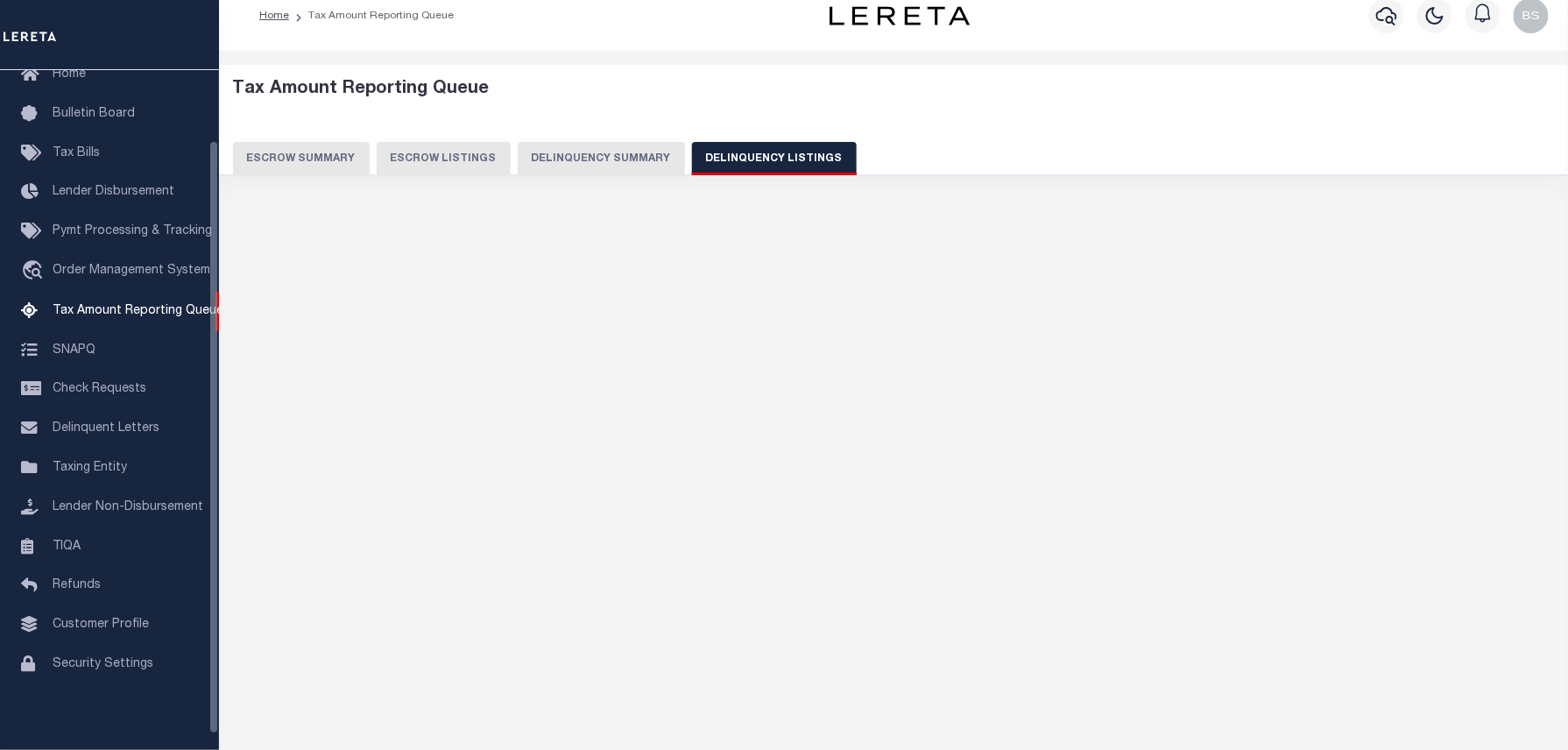
select select "100"
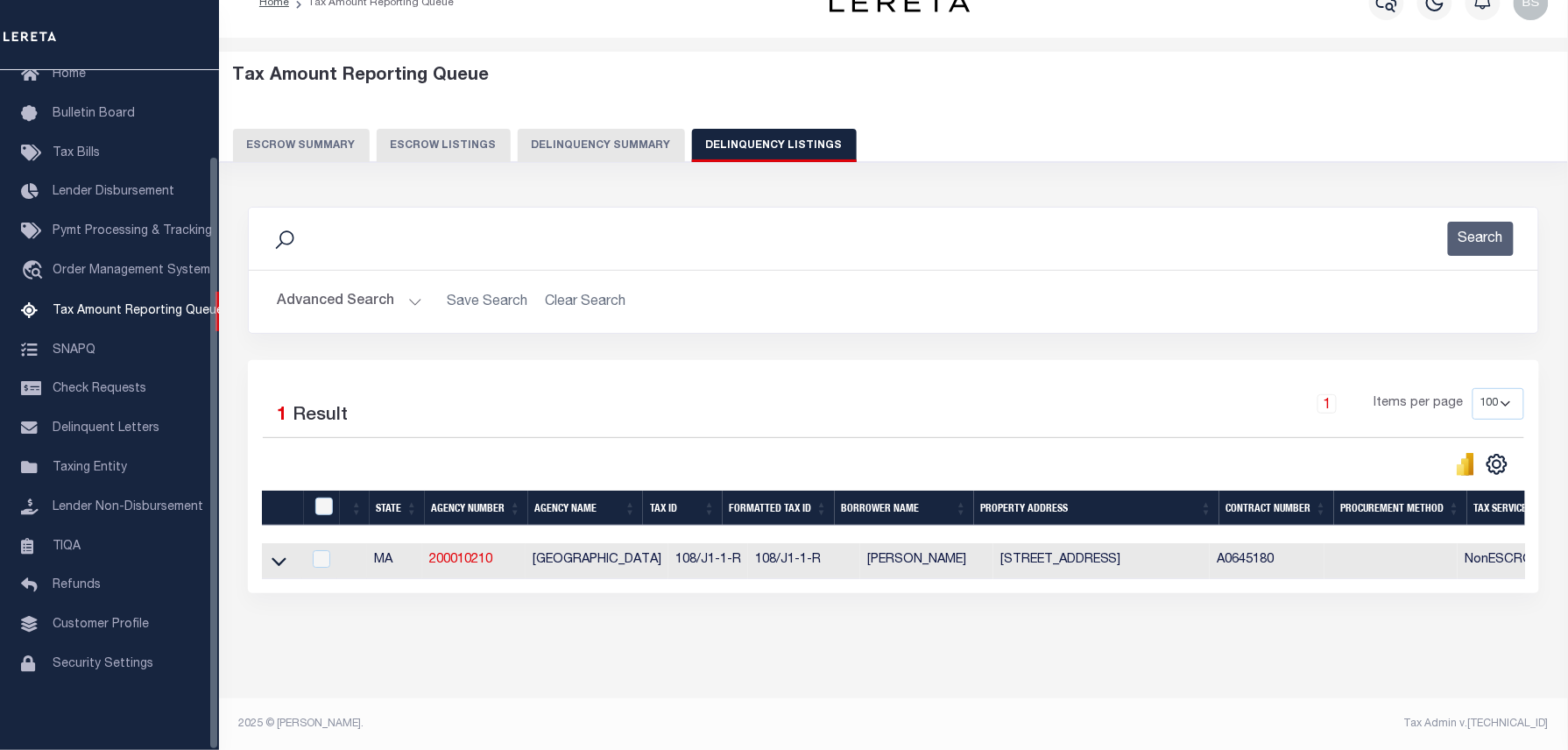
scroll to position [33, 0]
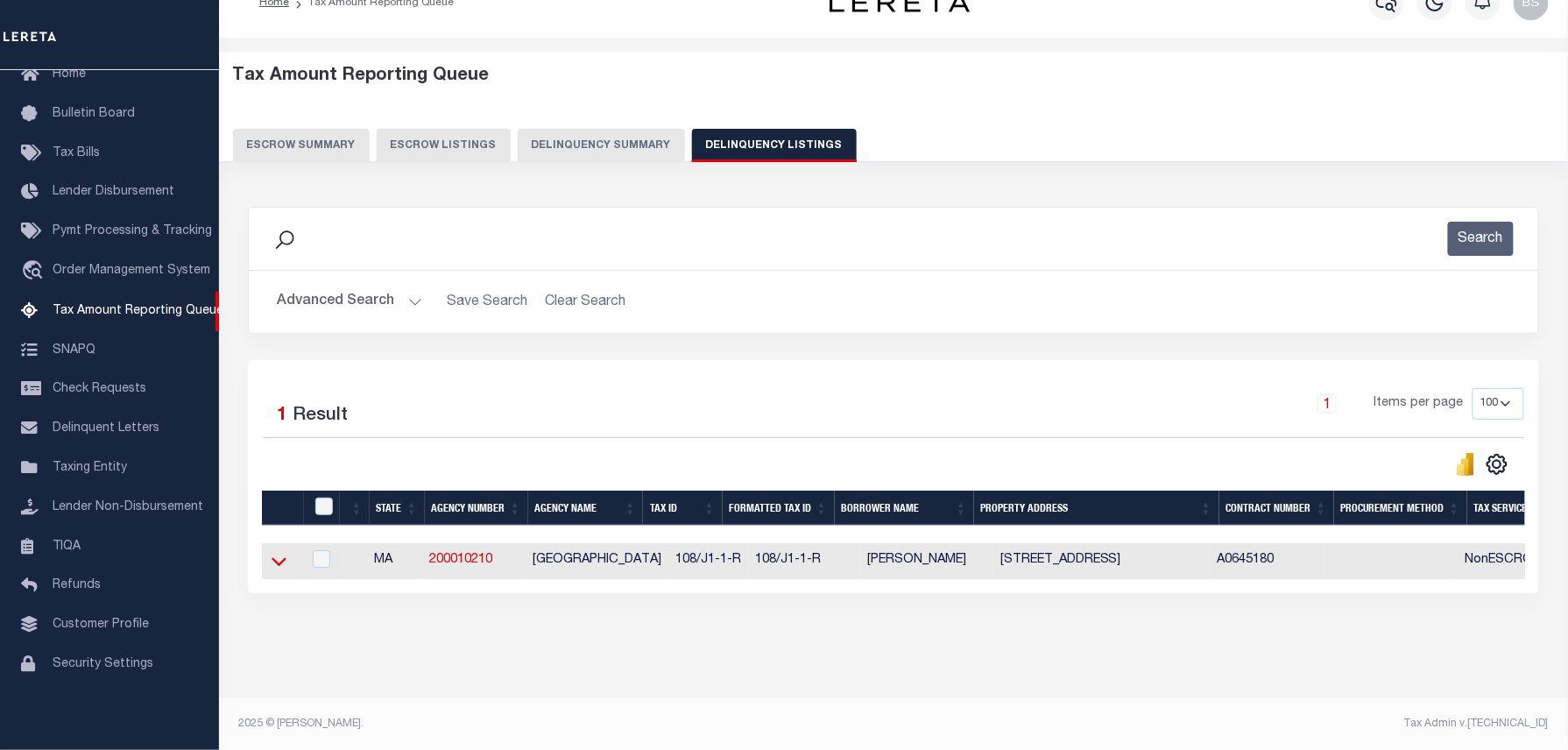
click at [274, 570] on icon at bounding box center [278, 560] width 15 height 18
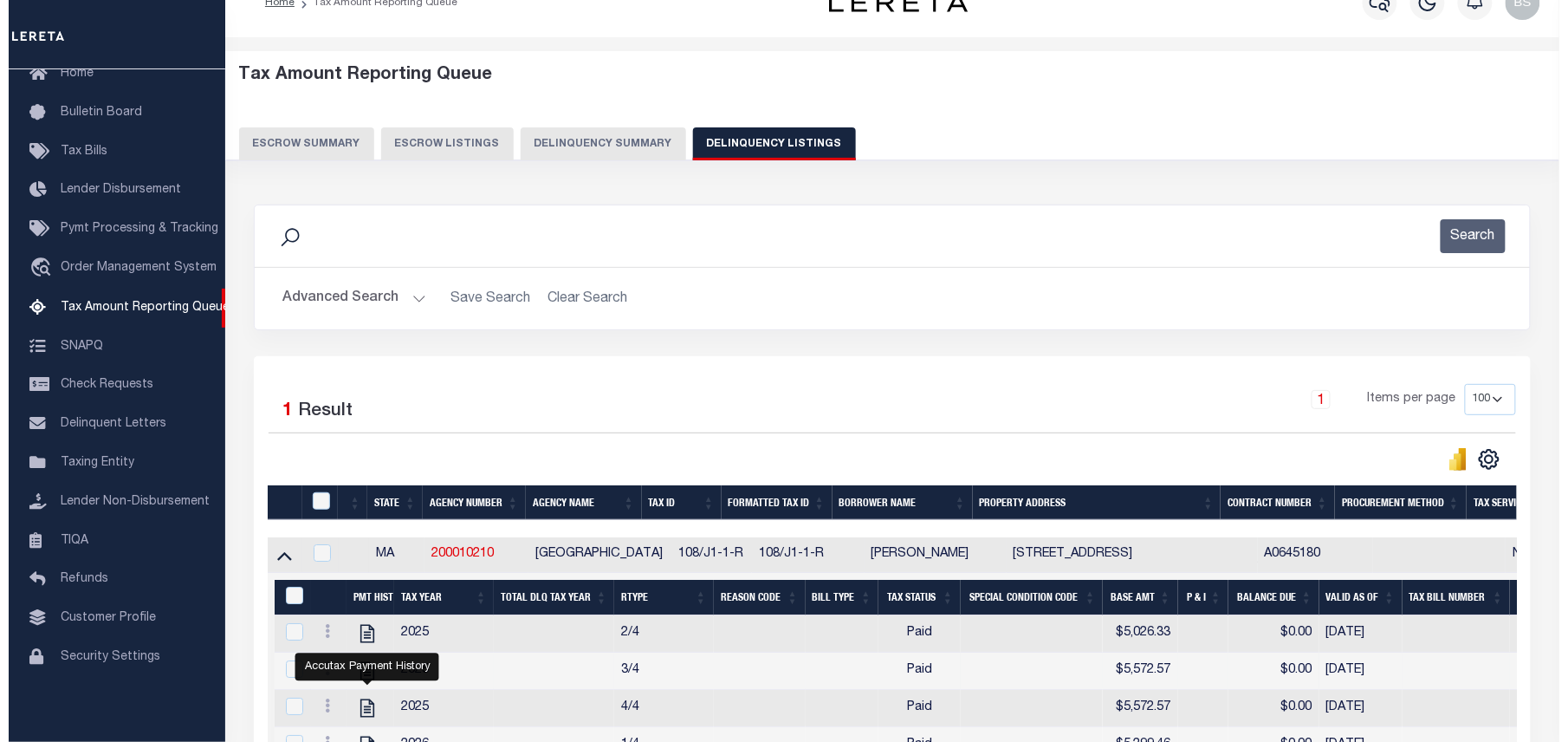
scroll to position [198, 0]
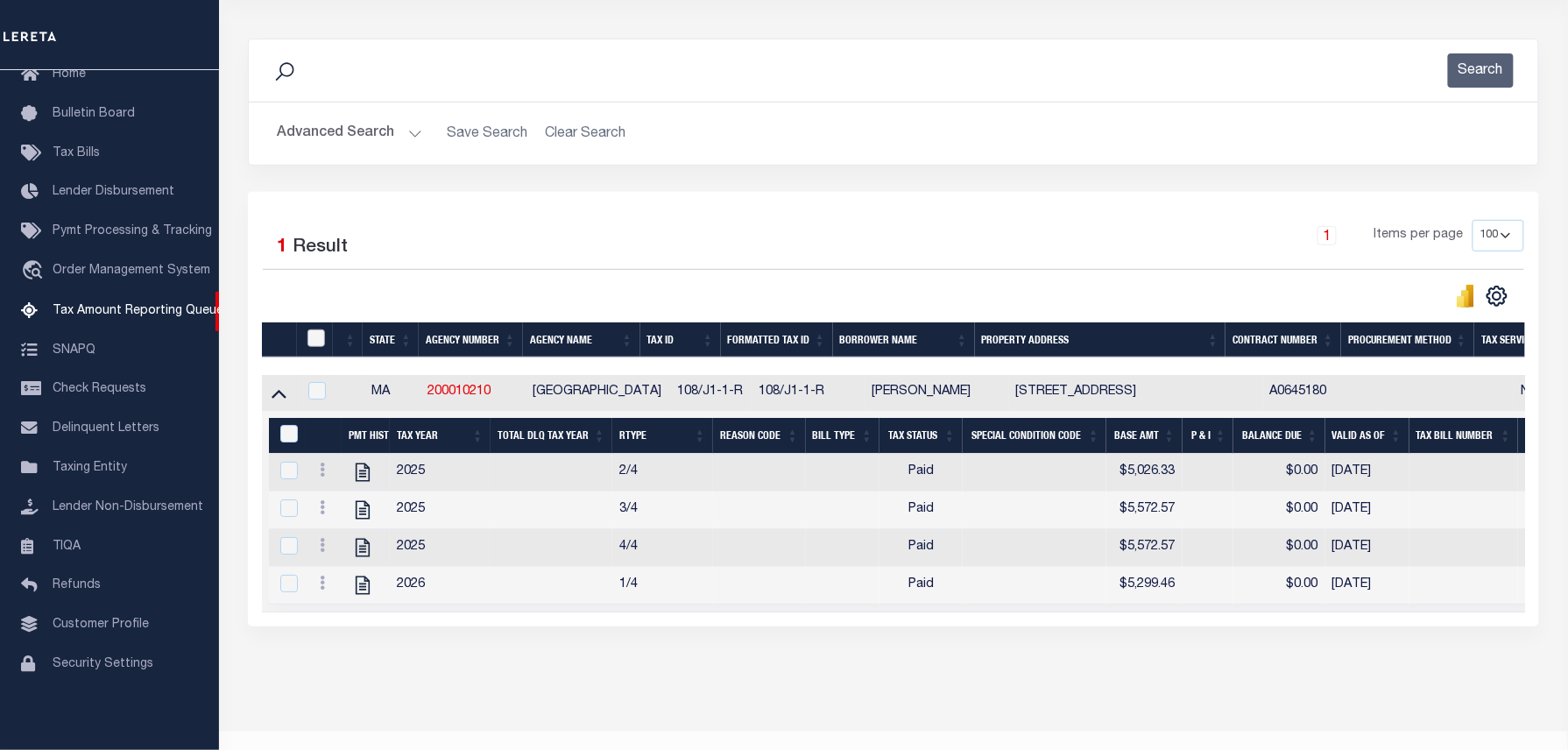
click at [308, 346] on input "checkbox" at bounding box center [316, 337] width 17 height 17
checkbox input "true"
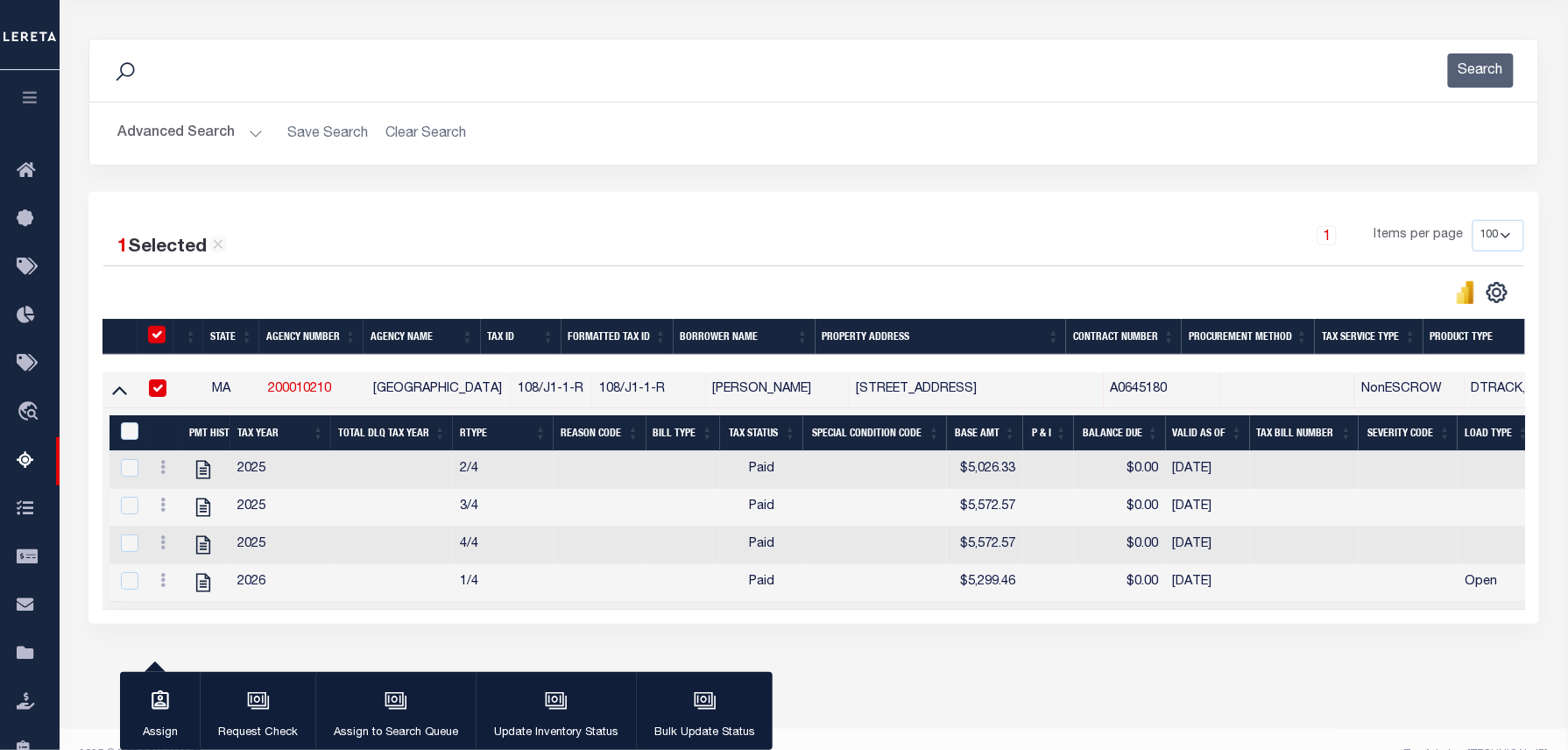
checkbox input "true"
click at [121, 435] on input "&nbsp;" at bounding box center [129, 431] width 17 height 17
checkbox input "true"
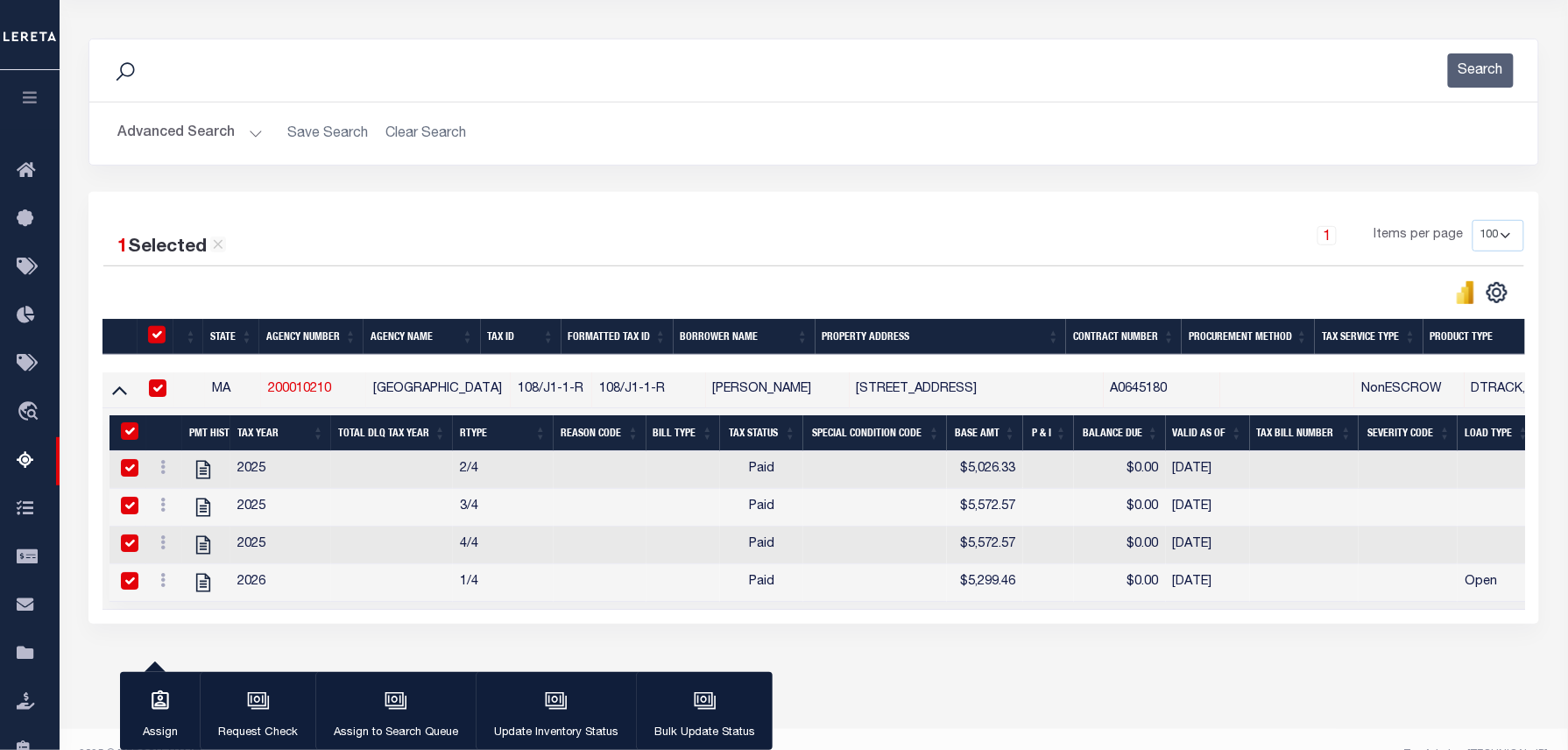
checkbox input "true"
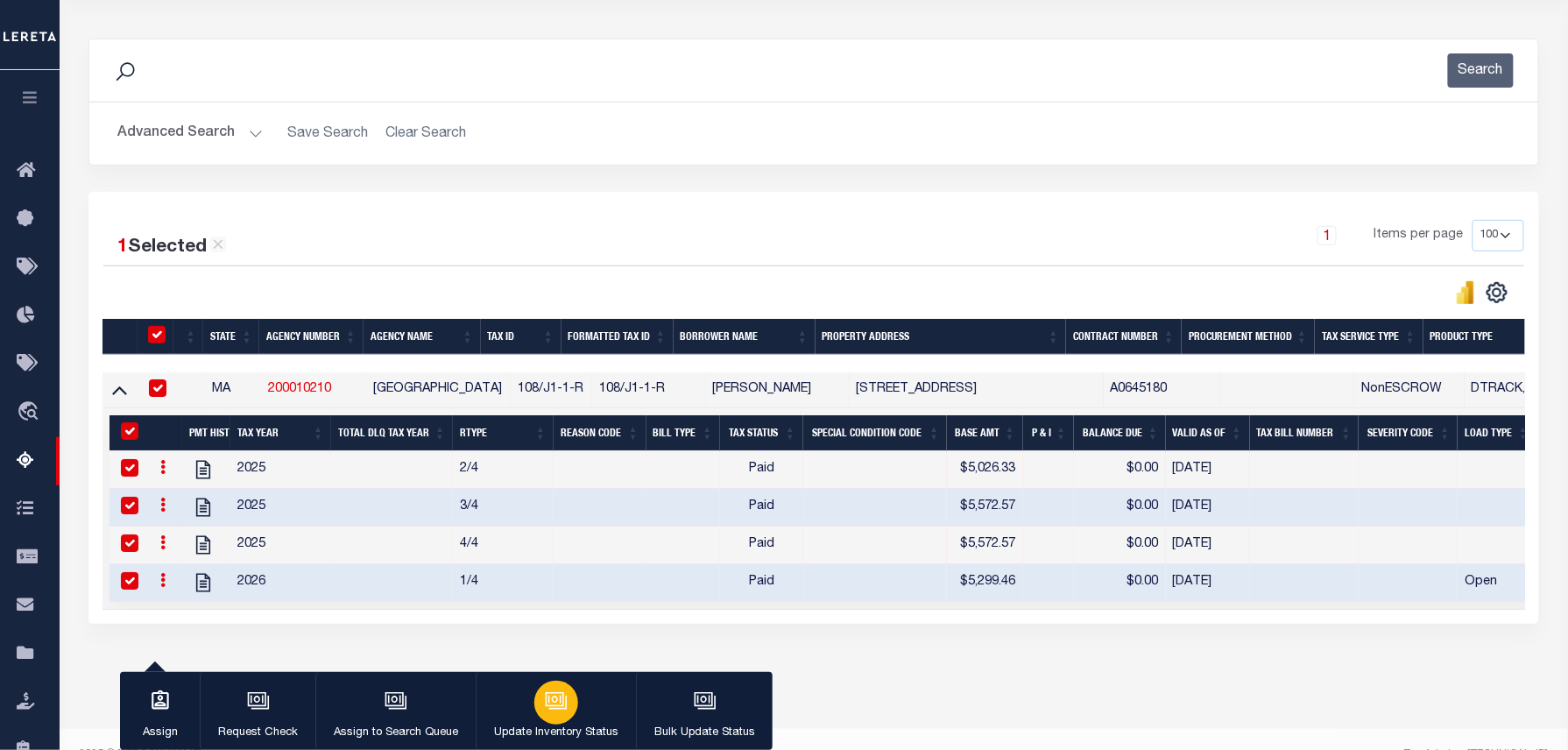
click at [559, 694] on icon "button" at bounding box center [555, 698] width 18 height 14
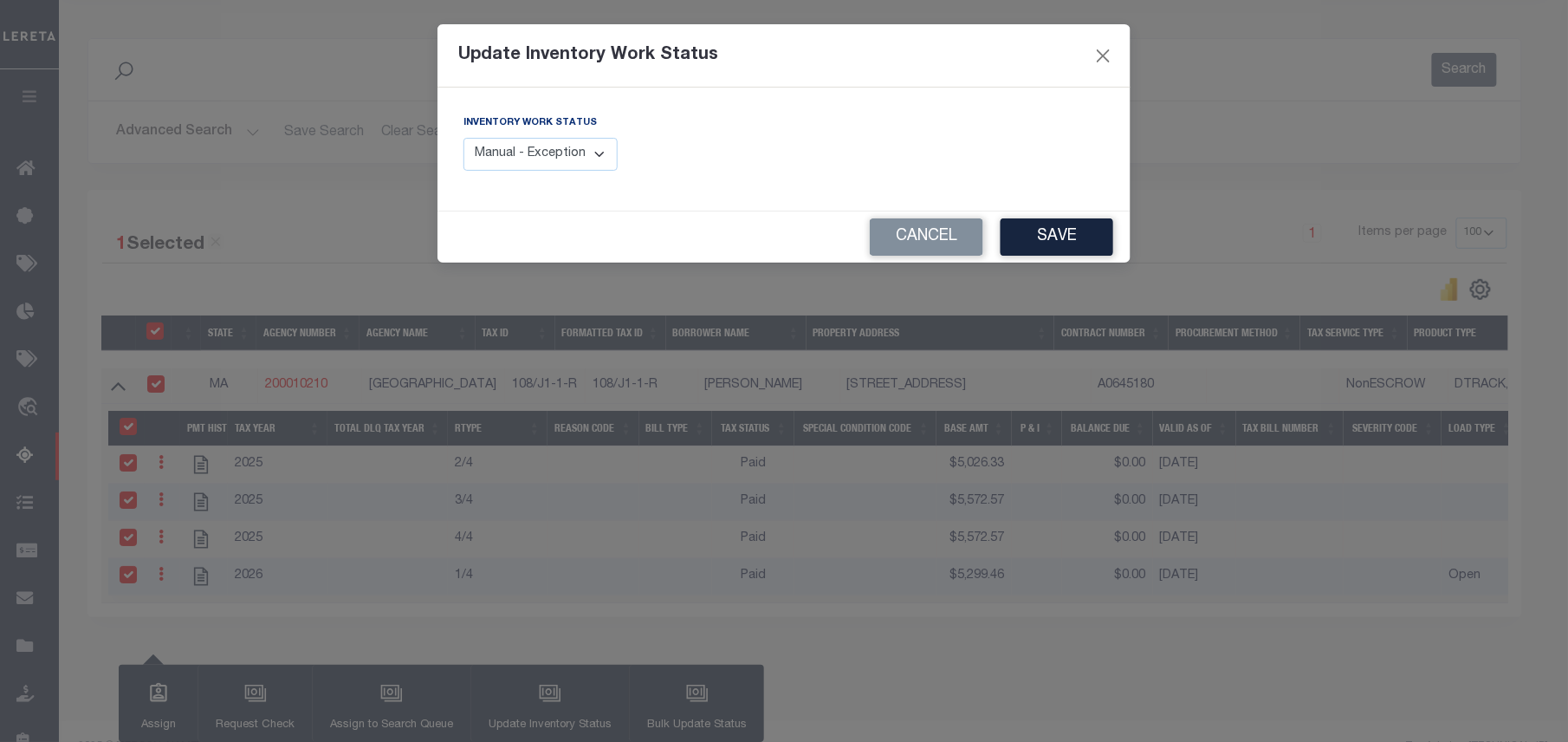
click at [587, 161] on select "Manual - Exception Pended - Awaiting Search Late Add Exception Completed" at bounding box center [541, 155] width 154 height 34
select select "4"
click at [464, 138] on select "Manual - Exception Pended - Awaiting Search Late Add Exception Completed" at bounding box center [541, 155] width 154 height 34
click at [1041, 247] on button "Save" at bounding box center [1057, 237] width 113 height 38
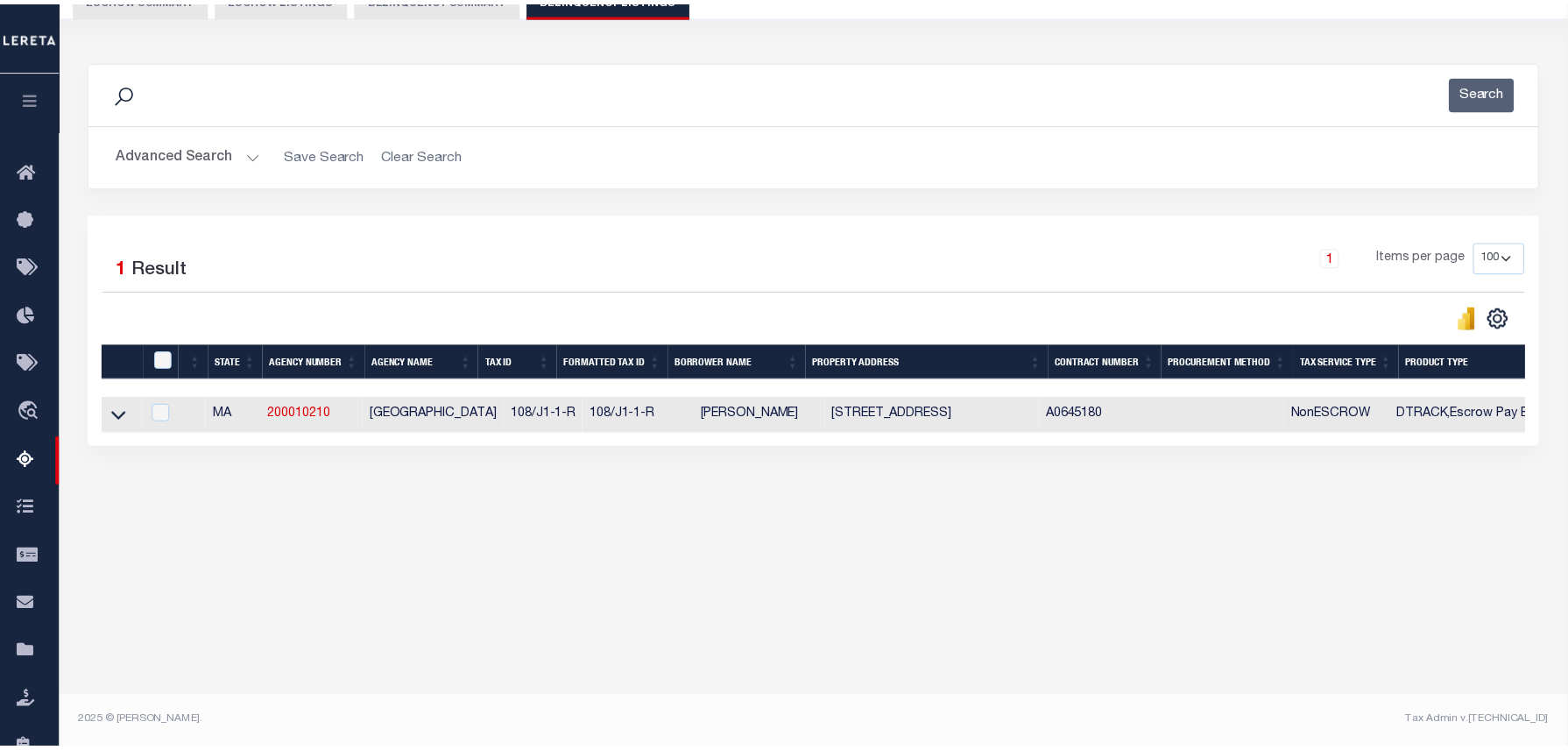
scroll to position [179, 0]
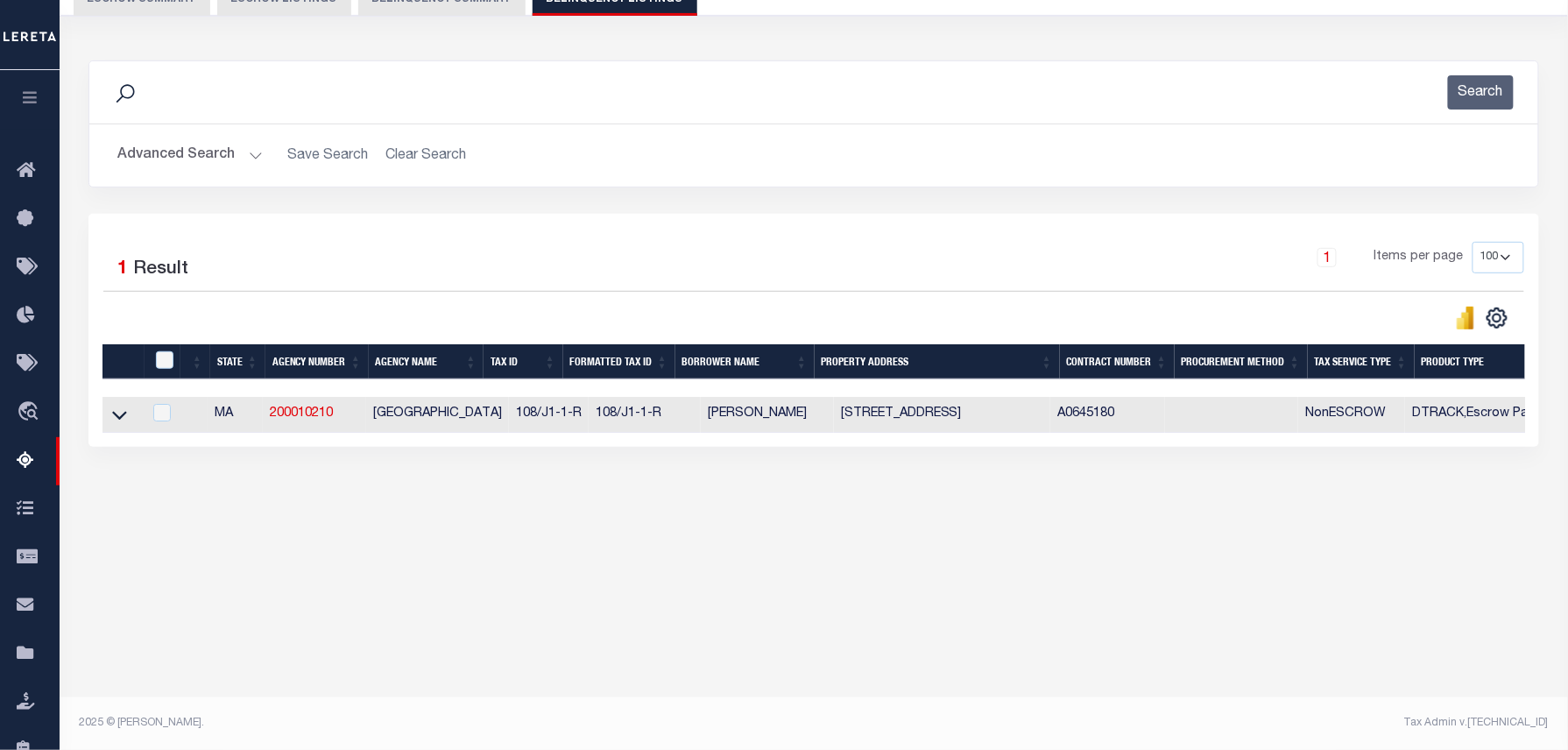
click at [187, 152] on button "Advanced Search" at bounding box center [190, 156] width 145 height 34
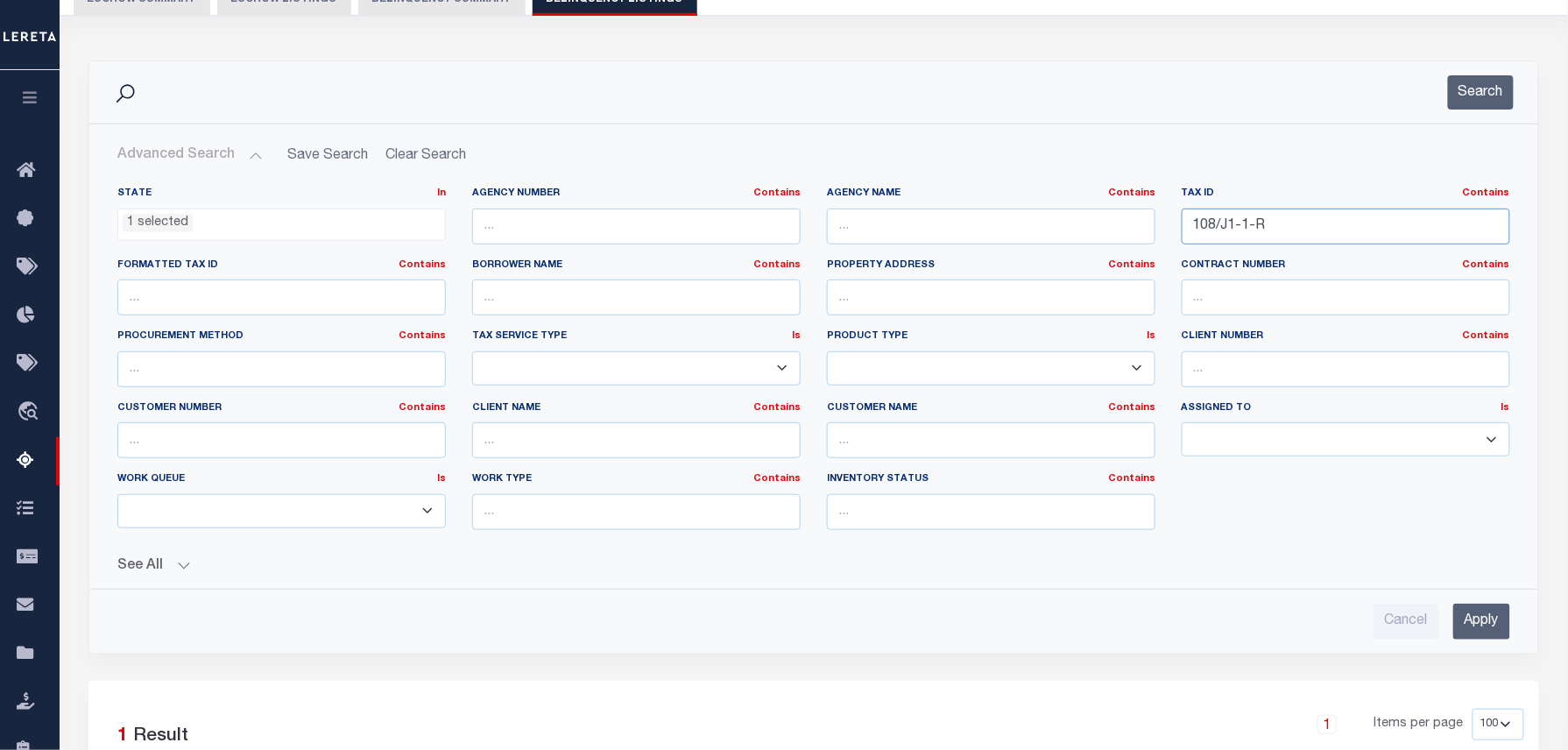
drag, startPoint x: 1309, startPoint y: 231, endPoint x: 1081, endPoint y: 218, distance: 228.4
click at [1097, 218] on div "State In In AK AL AR AZ CA CO CT DC DE FL GA GU HI IA ID IL IN KS KY LA MA MD M…" at bounding box center [813, 365] width 1419 height 357
paste input "13S110"
type input "113S110-R"
click at [1511, 82] on button "Search" at bounding box center [1480, 93] width 65 height 34
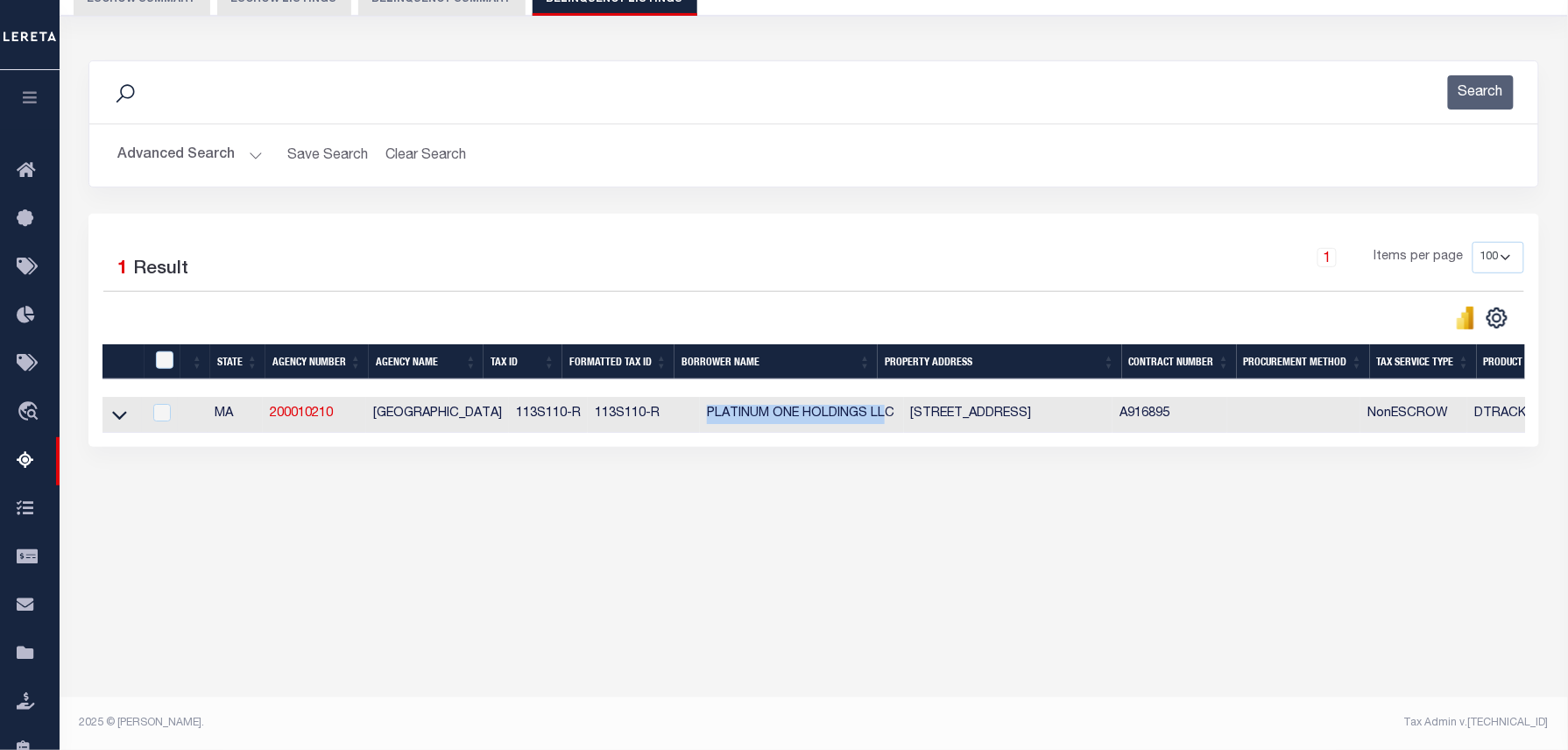
drag, startPoint x: 677, startPoint y: 414, endPoint x: 865, endPoint y: 414, distance: 188.0
click at [865, 414] on td "PLATINUM ONE HOLDINGS LLC" at bounding box center [802, 415] width 204 height 36
checkbox input "true"
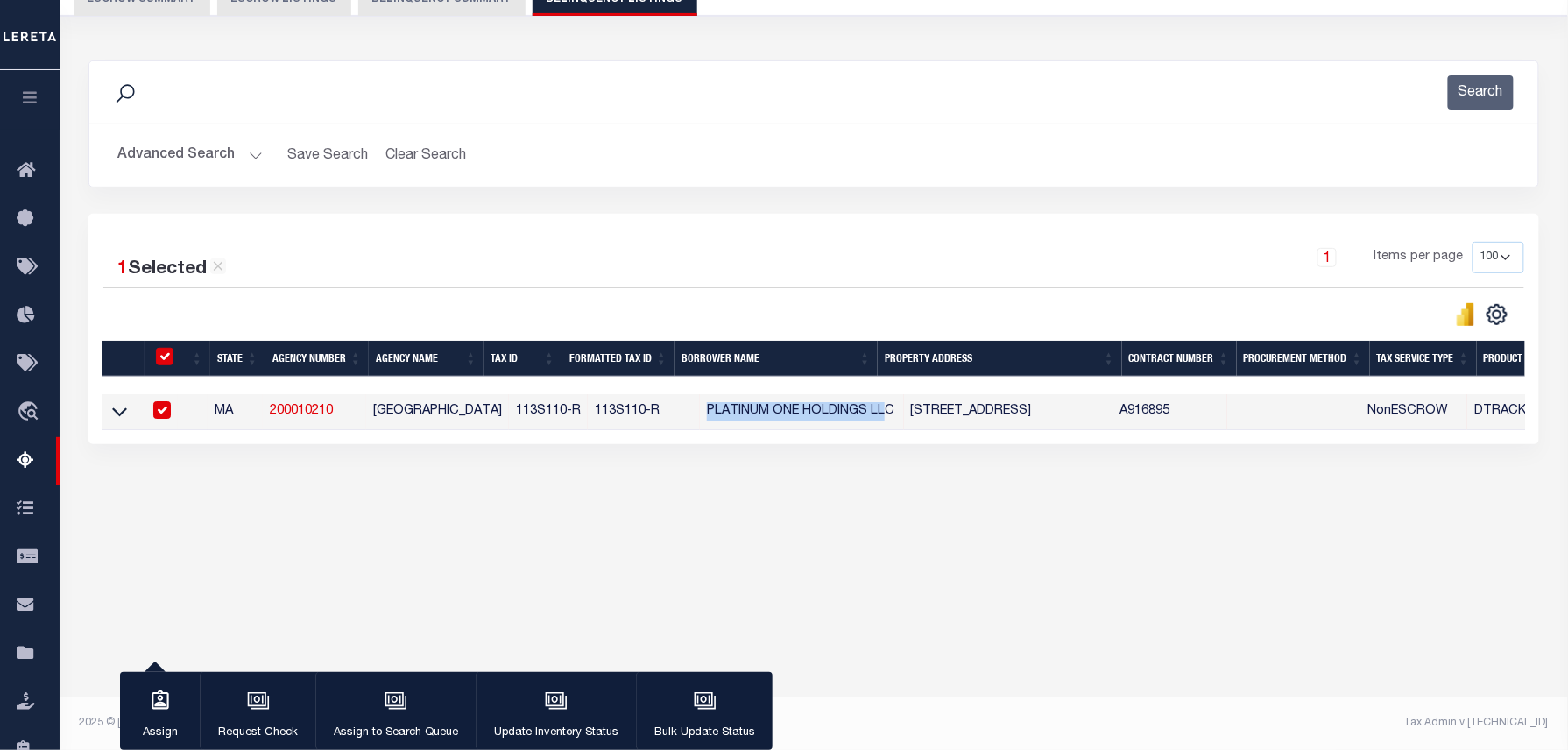
click at [790, 422] on td "PLATINUM ONE HOLDINGS LLC" at bounding box center [802, 413] width 204 height 36
checkbox input "false"
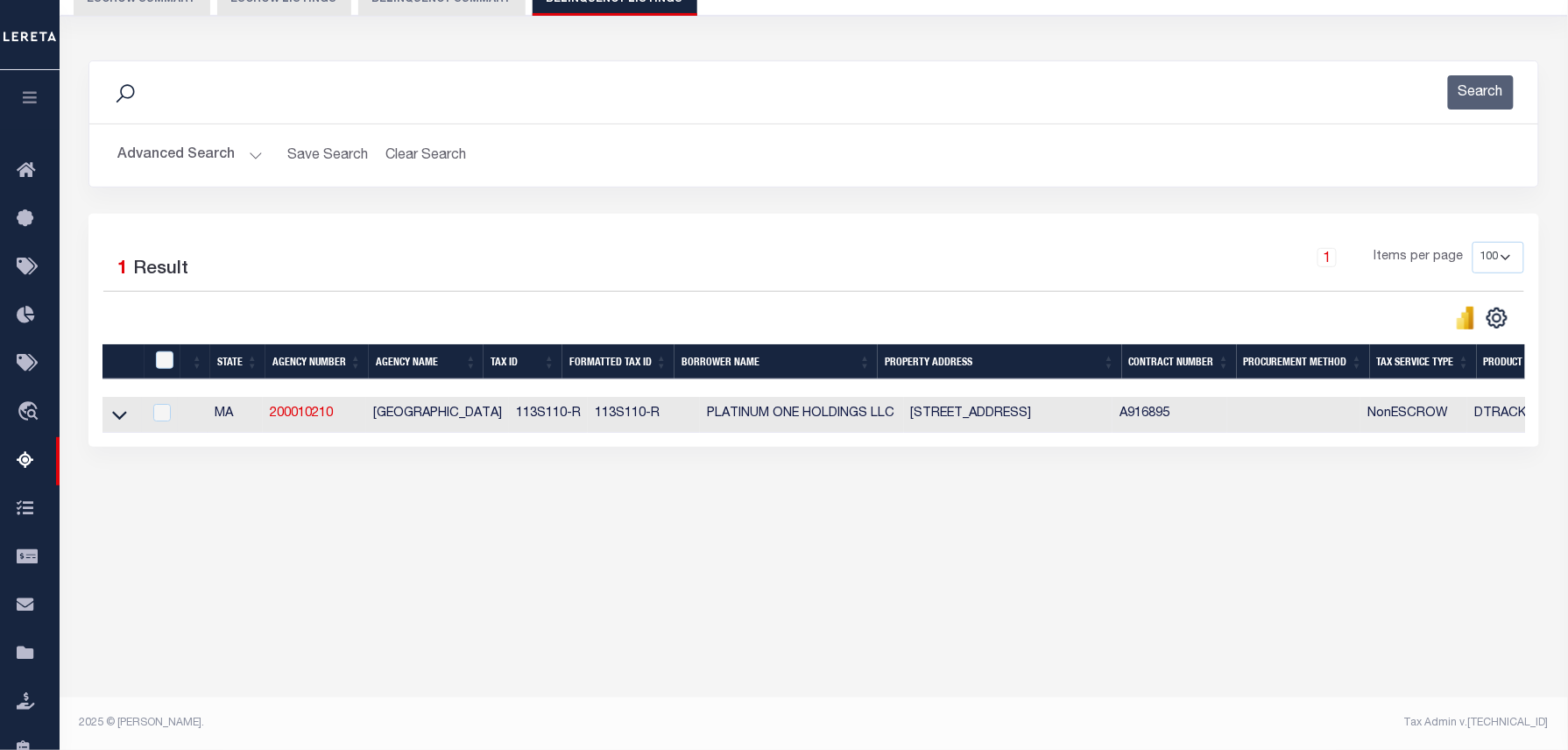
click at [790, 422] on td "PLATINUM ONE HOLDINGS LLC" at bounding box center [802, 415] width 204 height 36
checkbox input "true"
click at [789, 418] on td "PLATINUM ONE HOLDINGS LLC" at bounding box center [802, 415] width 204 height 36
checkbox input "false"
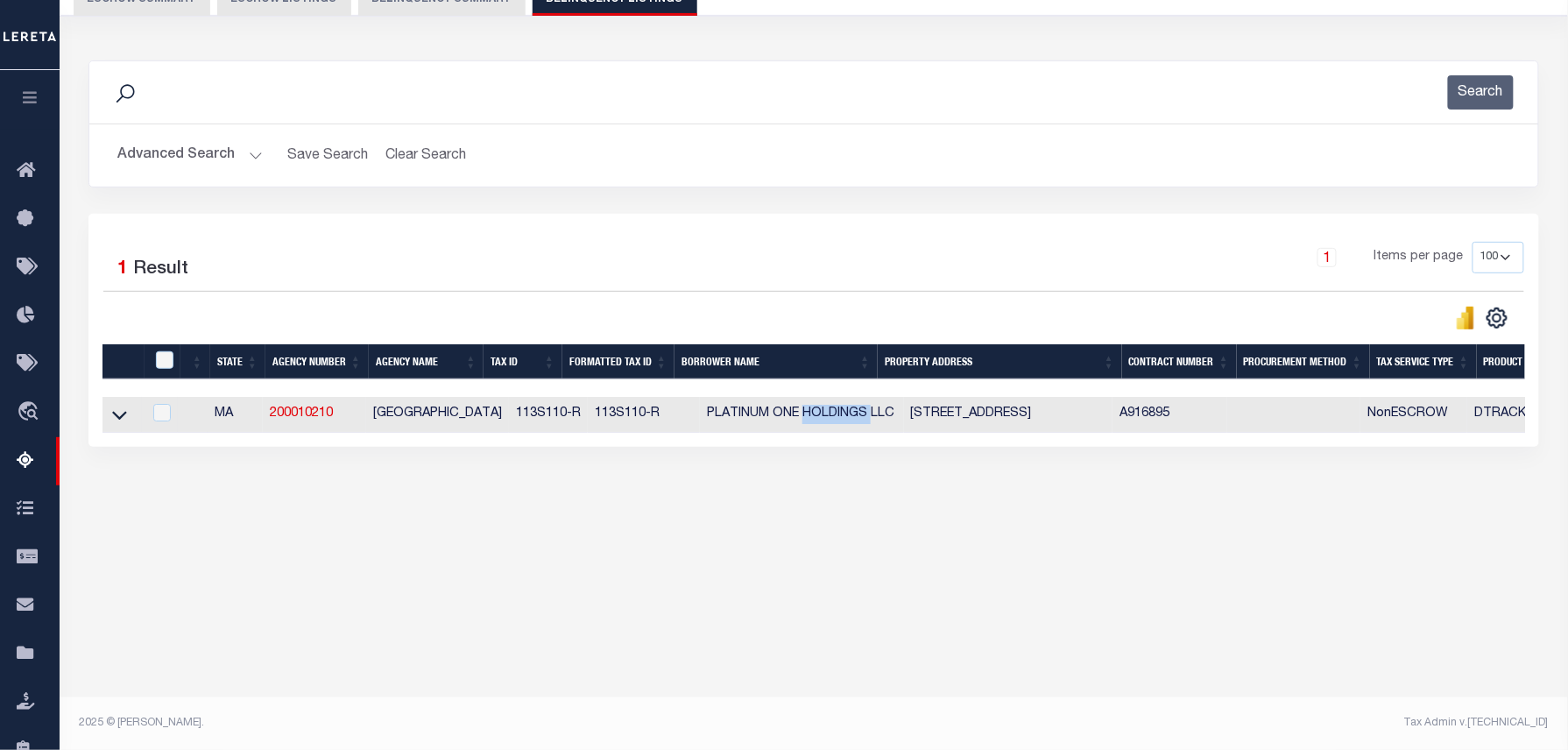
checkbox input "false"
click at [789, 418] on td "PLATINUM ONE HOLDINGS LLC" at bounding box center [802, 415] width 204 height 36
checkbox input "true"
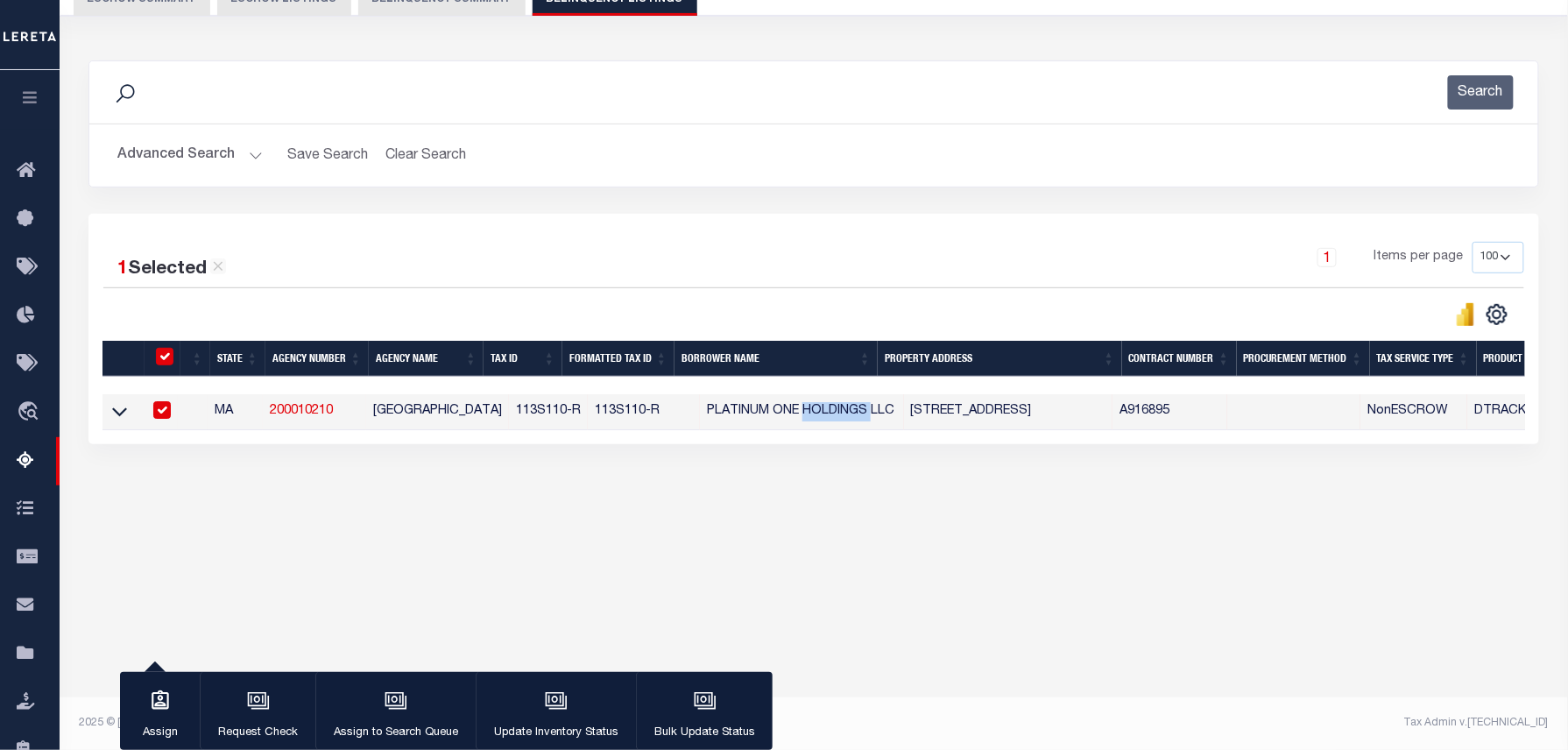
click at [790, 419] on td "PLATINUM ONE HOLDINGS LLC" at bounding box center [802, 413] width 204 height 36
checkbox input "false"
click at [790, 419] on td "PLATINUM ONE HOLDINGS LLC" at bounding box center [802, 413] width 204 height 36
checkbox input "true"
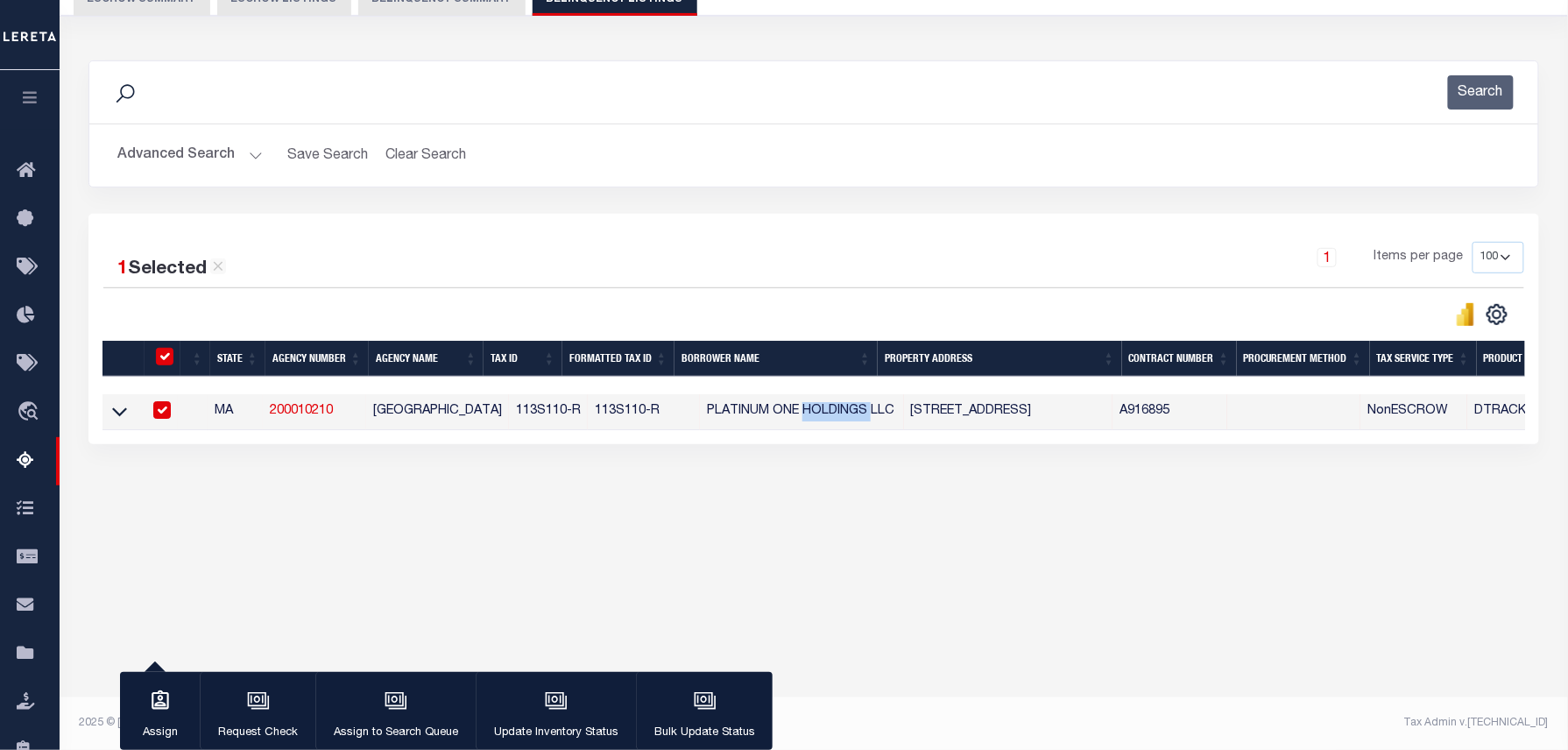
checkbox input "true"
click at [790, 419] on td "PLATINUM ONE HOLDINGS LLC" at bounding box center [802, 413] width 204 height 36
checkbox input "false"
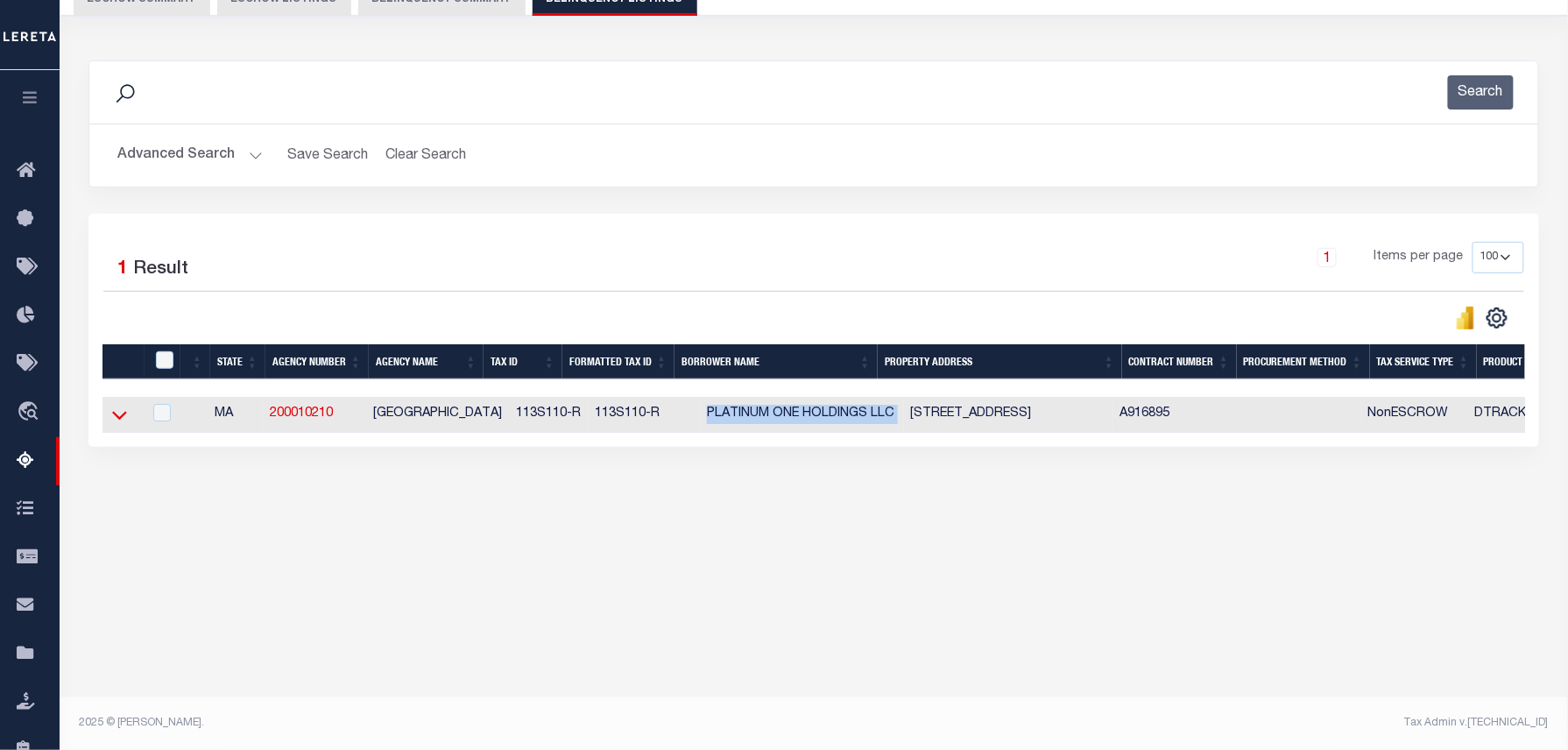
click at [120, 421] on icon at bounding box center [120, 414] width 15 height 18
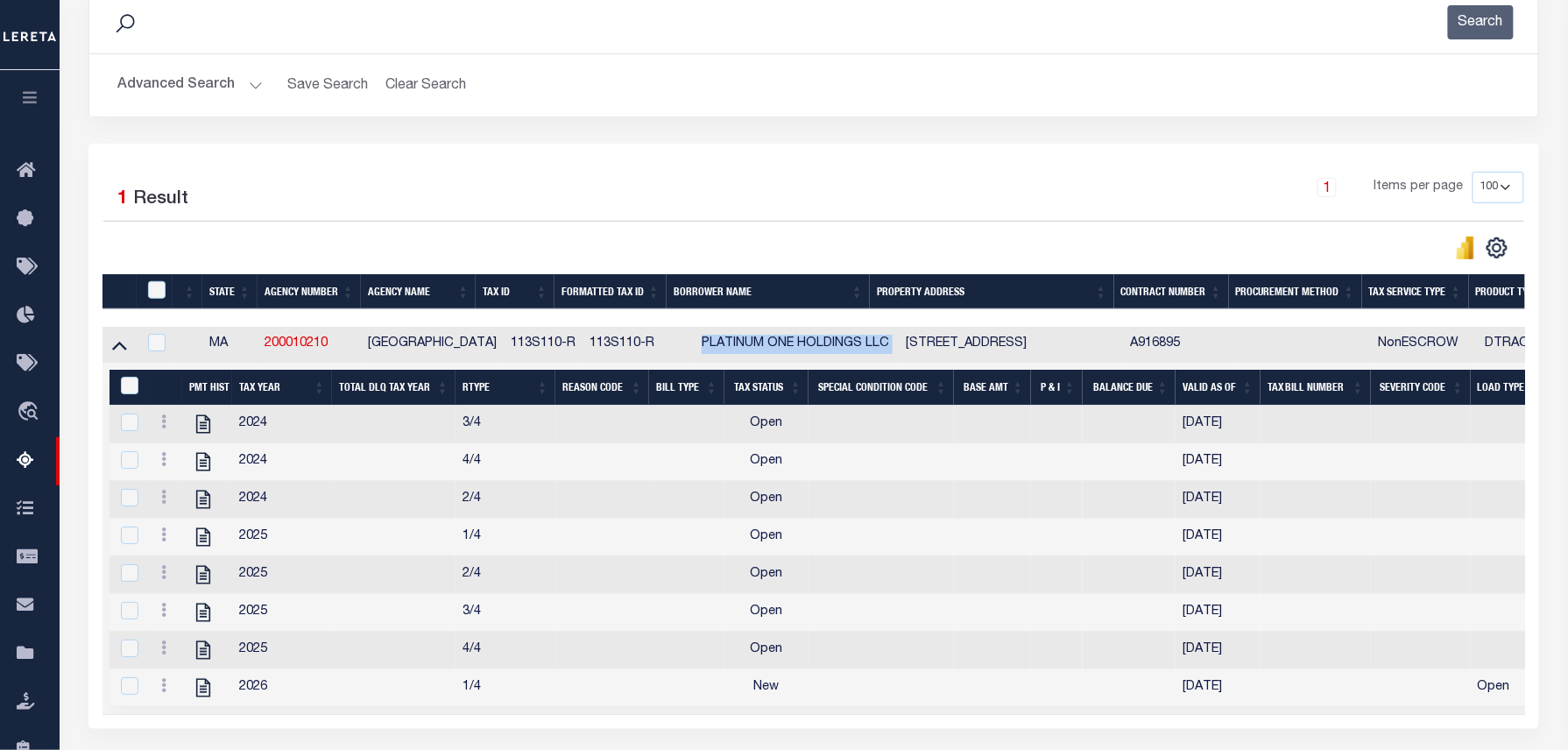
scroll to position [295, 0]
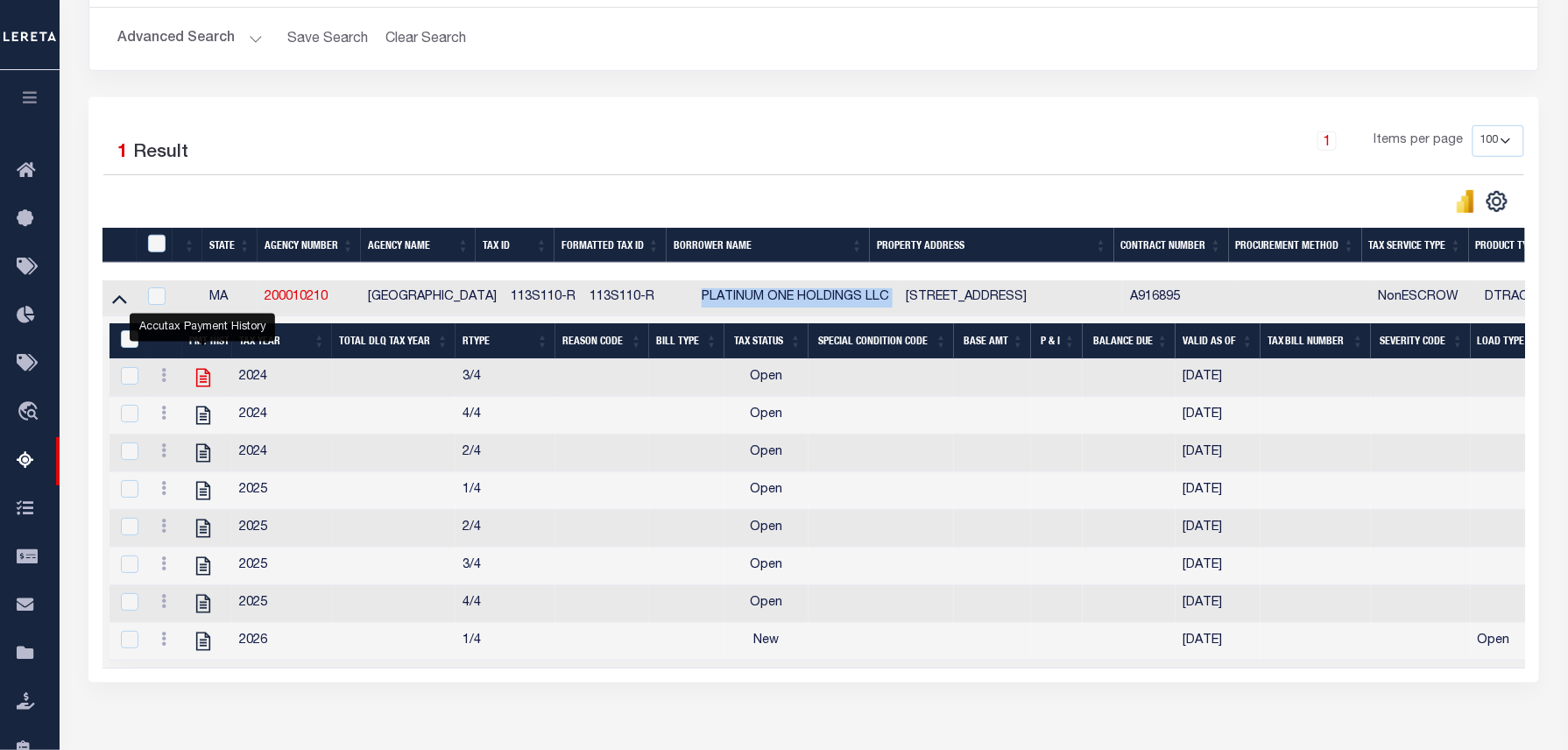
click at [203, 387] on icon "" at bounding box center [202, 378] width 14 height 18
checkbox input "false"
checkbox input "true"
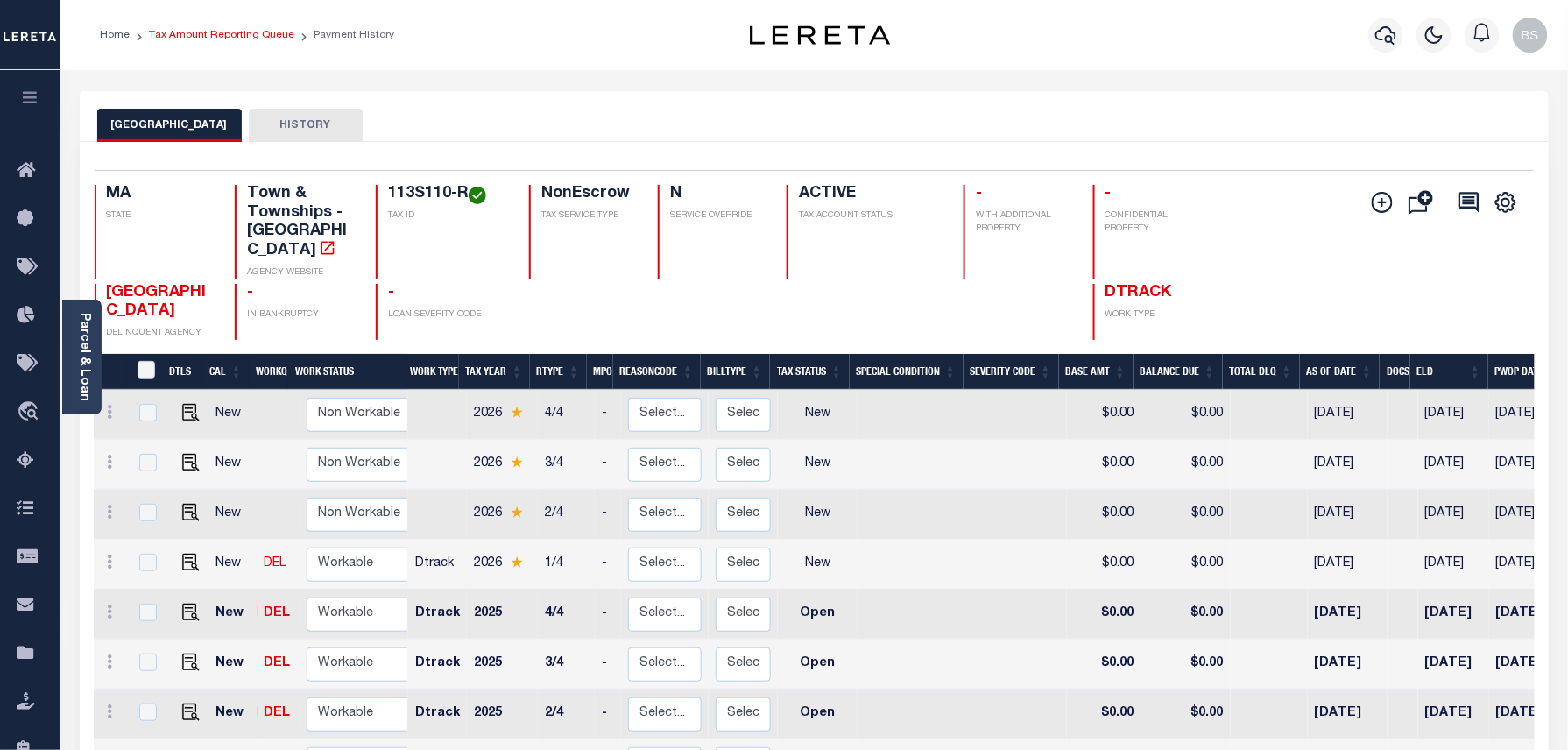
click at [249, 33] on link "Tax Amount Reporting Queue" at bounding box center [221, 35] width 145 height 11
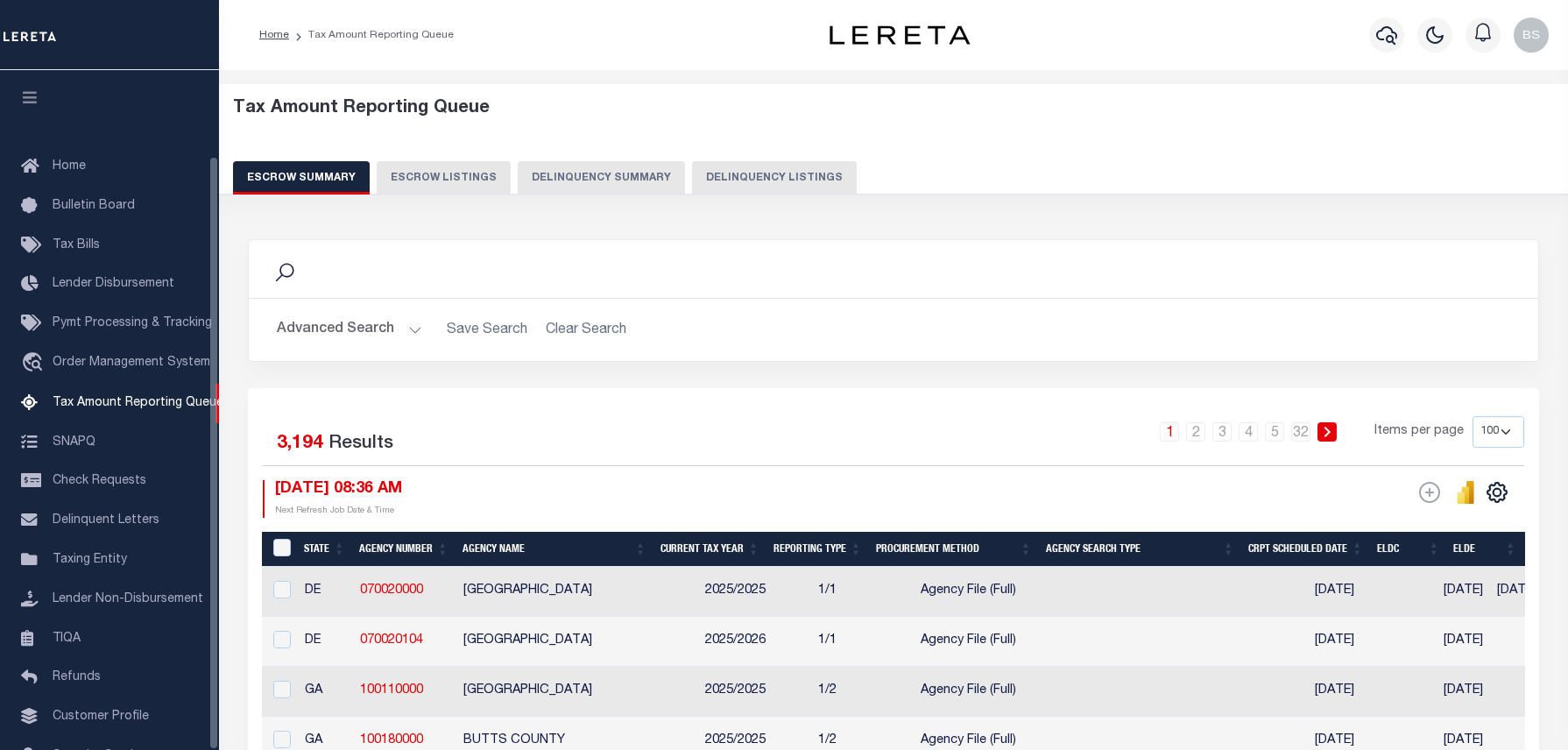
select select "100"
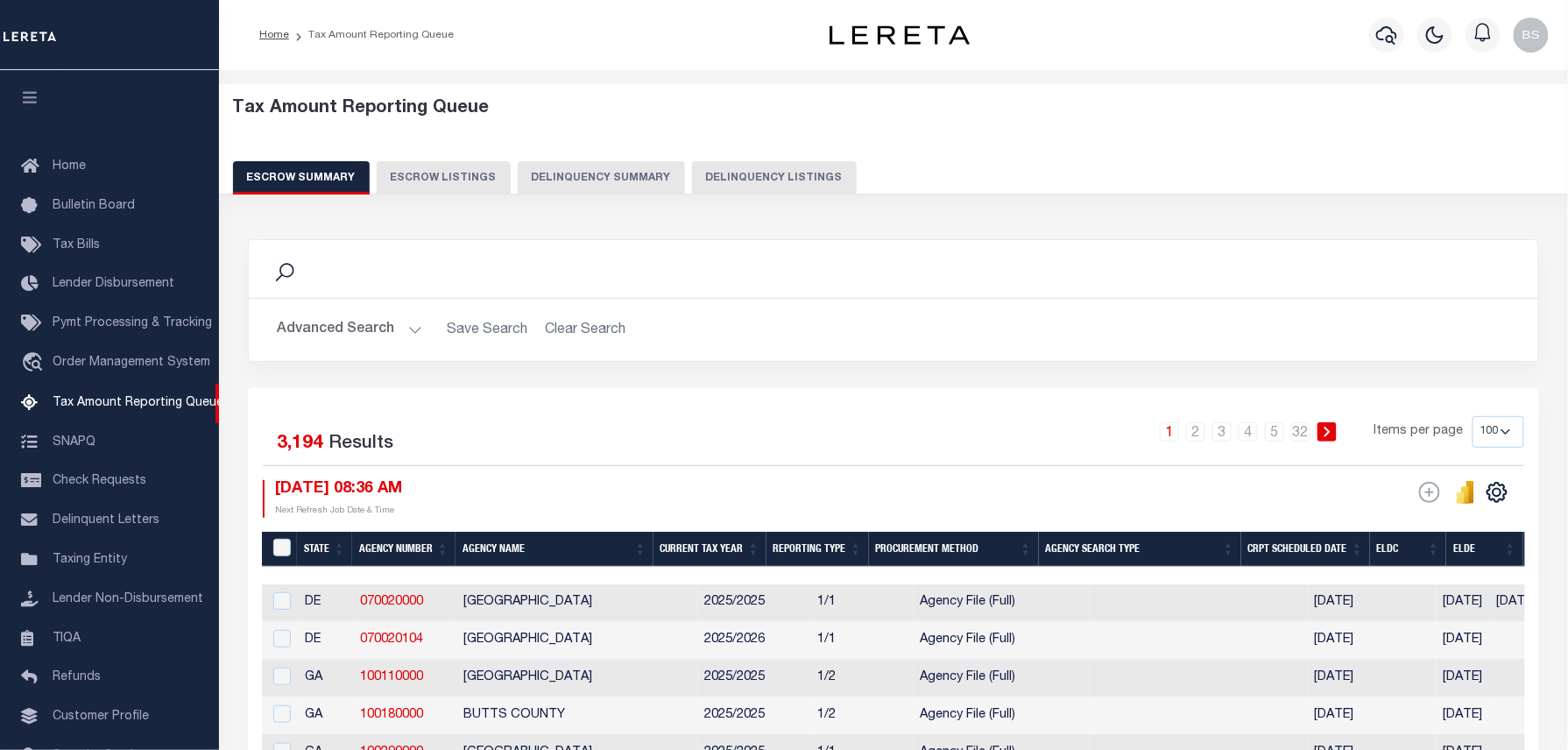
scroll to position [98, 0]
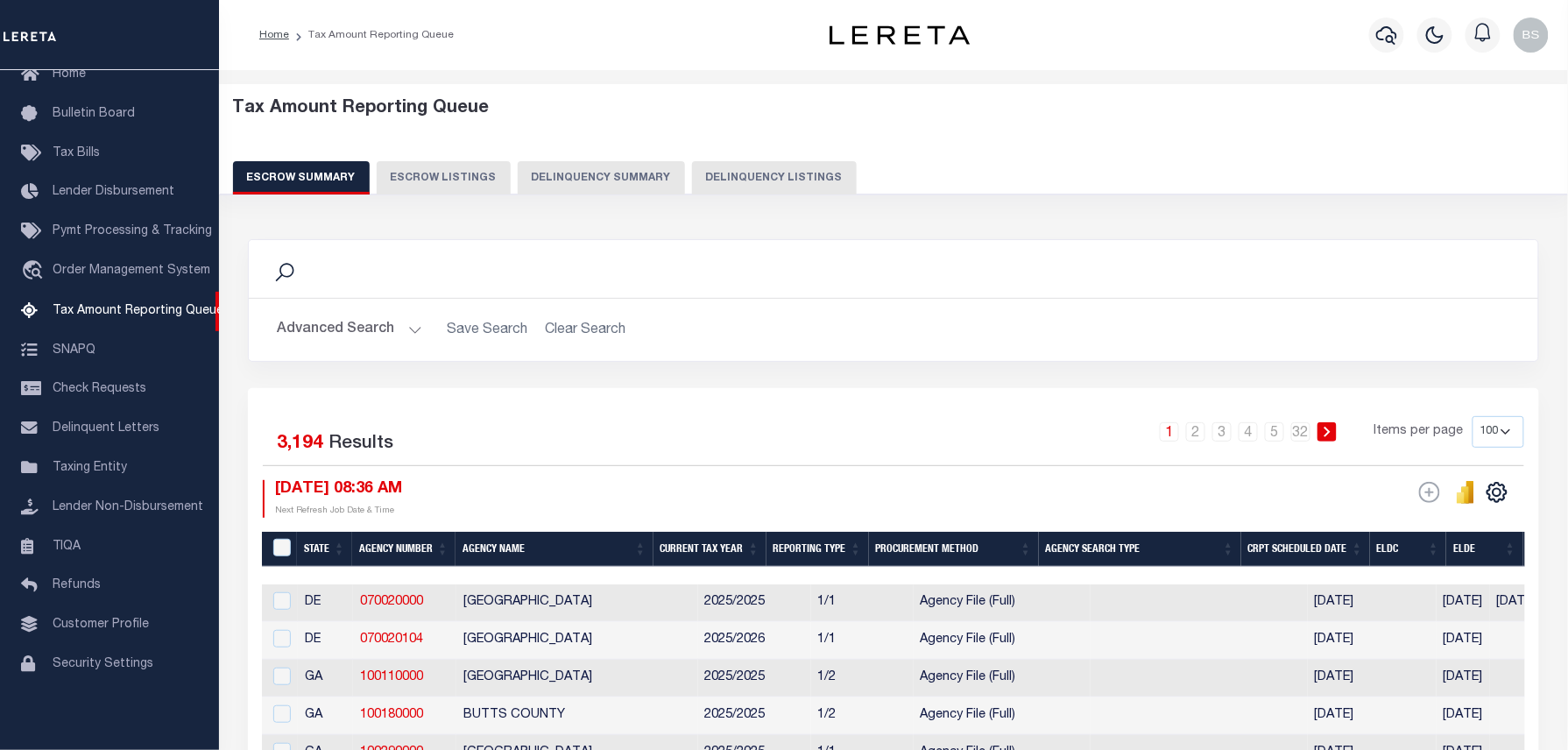
click at [755, 175] on button "Delinquency Listings" at bounding box center [774, 178] width 165 height 34
select select "100"
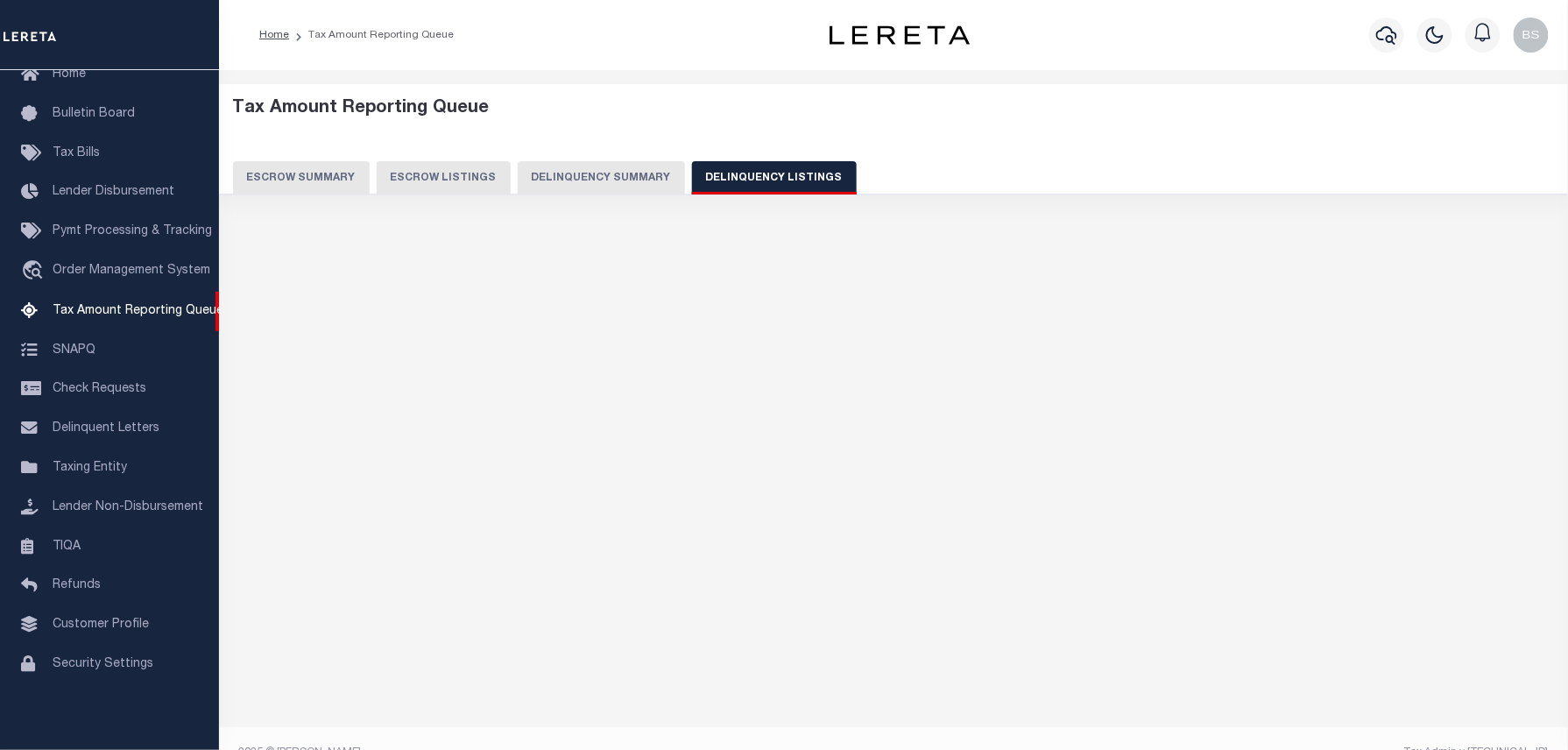
select select "100"
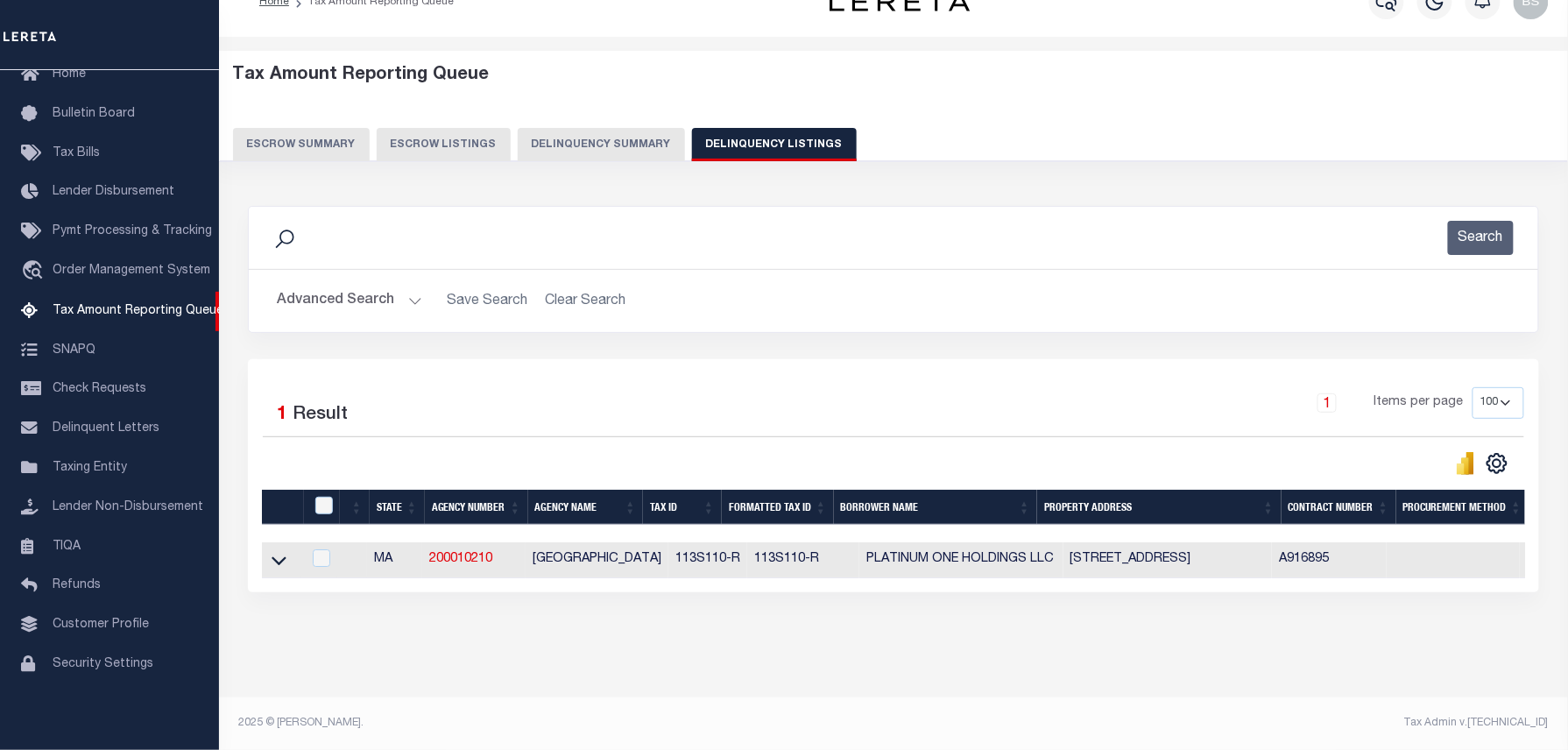
scroll to position [44, 0]
drag, startPoint x: 1047, startPoint y: 551, endPoint x: 1162, endPoint y: 550, distance: 115.0
click at [1162, 550] on td "152 Pleasant Bay Rd Harwich MA 02645" at bounding box center [1167, 560] width 209 height 36
checkbox input "true"
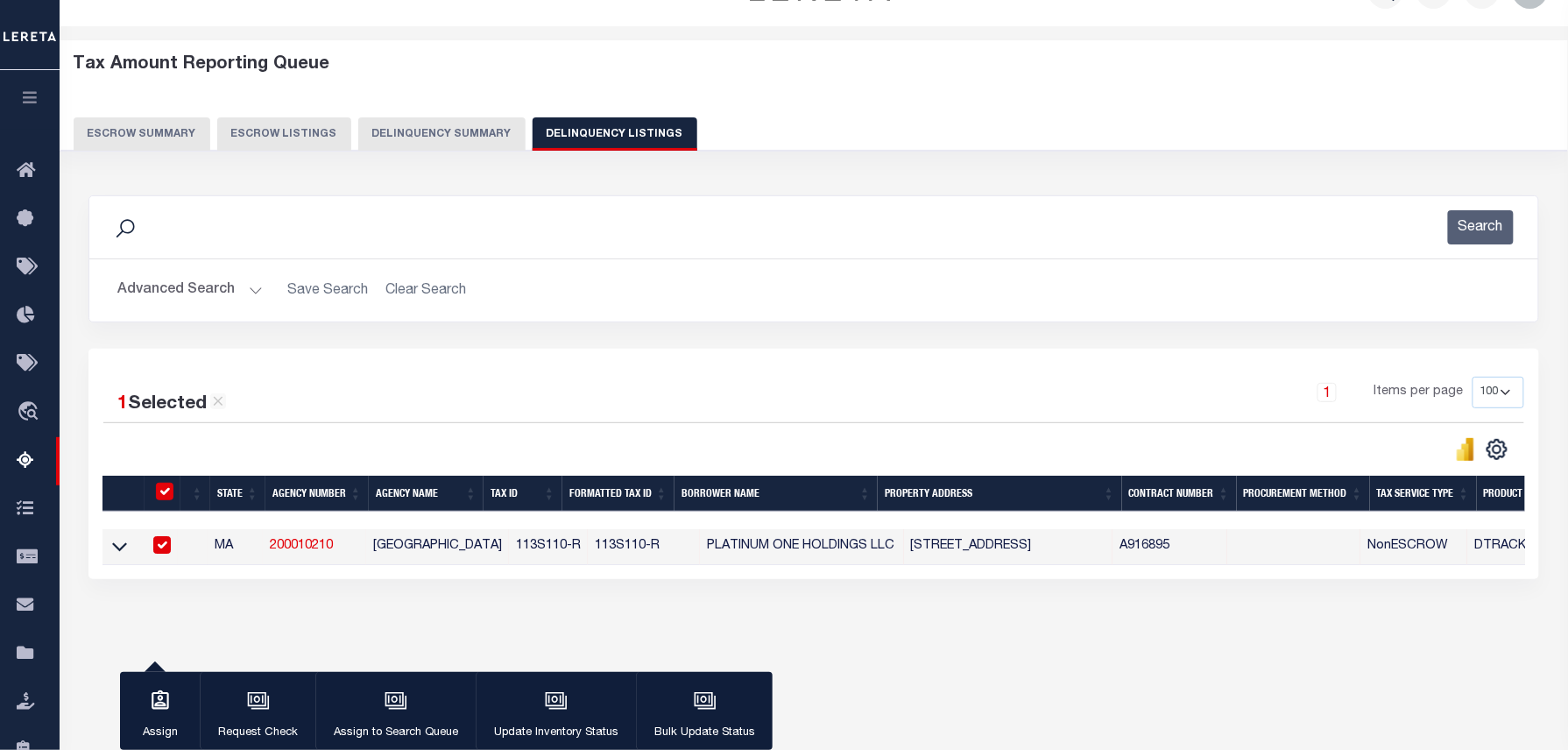
click at [1062, 609] on div "Data sync process is currently running, you may face some response delays. Sear…" at bounding box center [813, 404] width 1474 height 453
click at [598, 547] on td "113S110-R" at bounding box center [644, 547] width 112 height 36
checkbox input "false"
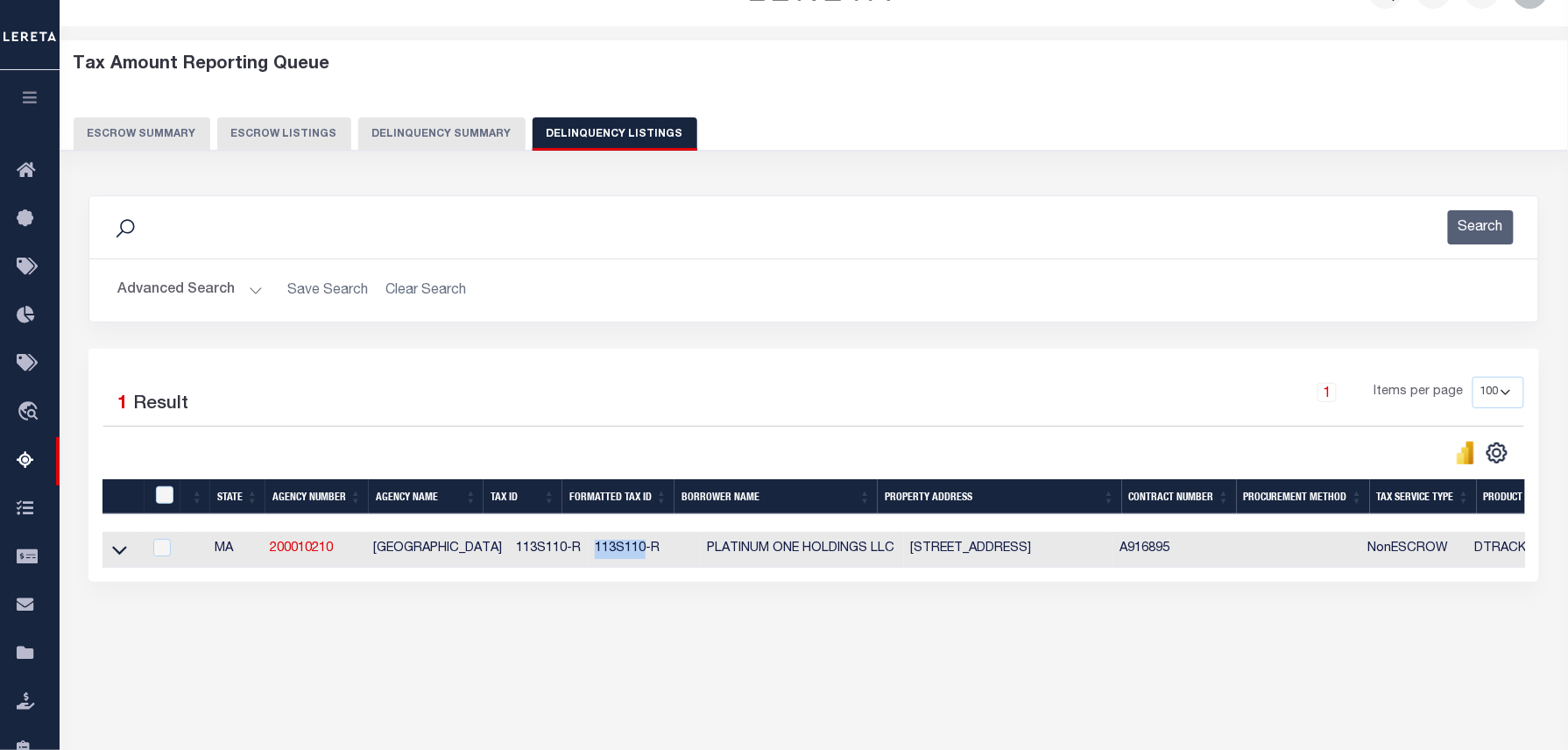
click at [598, 547] on td "113S110-R" at bounding box center [644, 550] width 112 height 36
checkbox input "true"
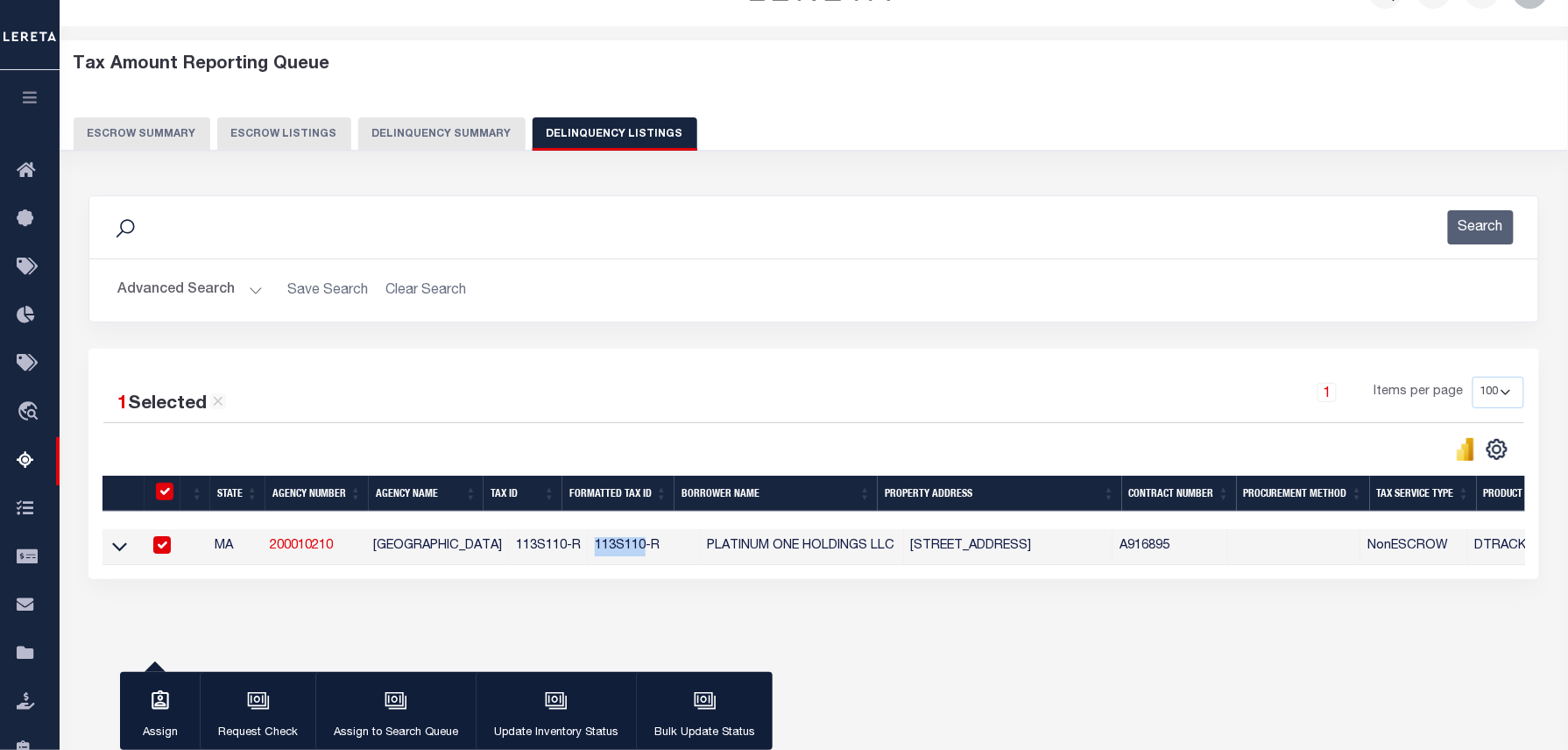
click at [592, 551] on td "113S110-R" at bounding box center [644, 547] width 112 height 36
checkbox input "false"
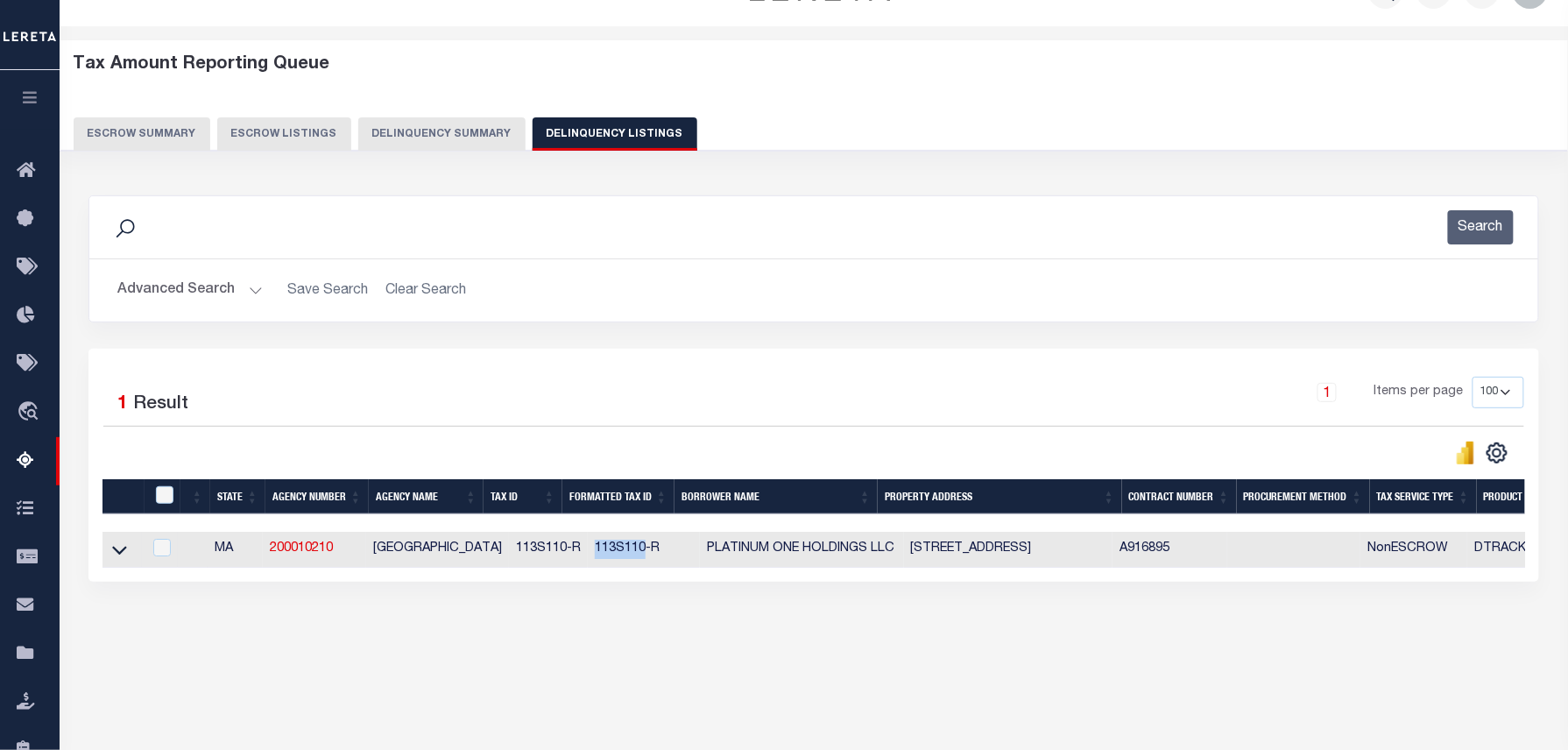
click at [592, 551] on td "113S110-R" at bounding box center [644, 550] width 112 height 36
checkbox input "true"
click at [592, 551] on td "113S110-R" at bounding box center [644, 550] width 112 height 36
checkbox input "false"
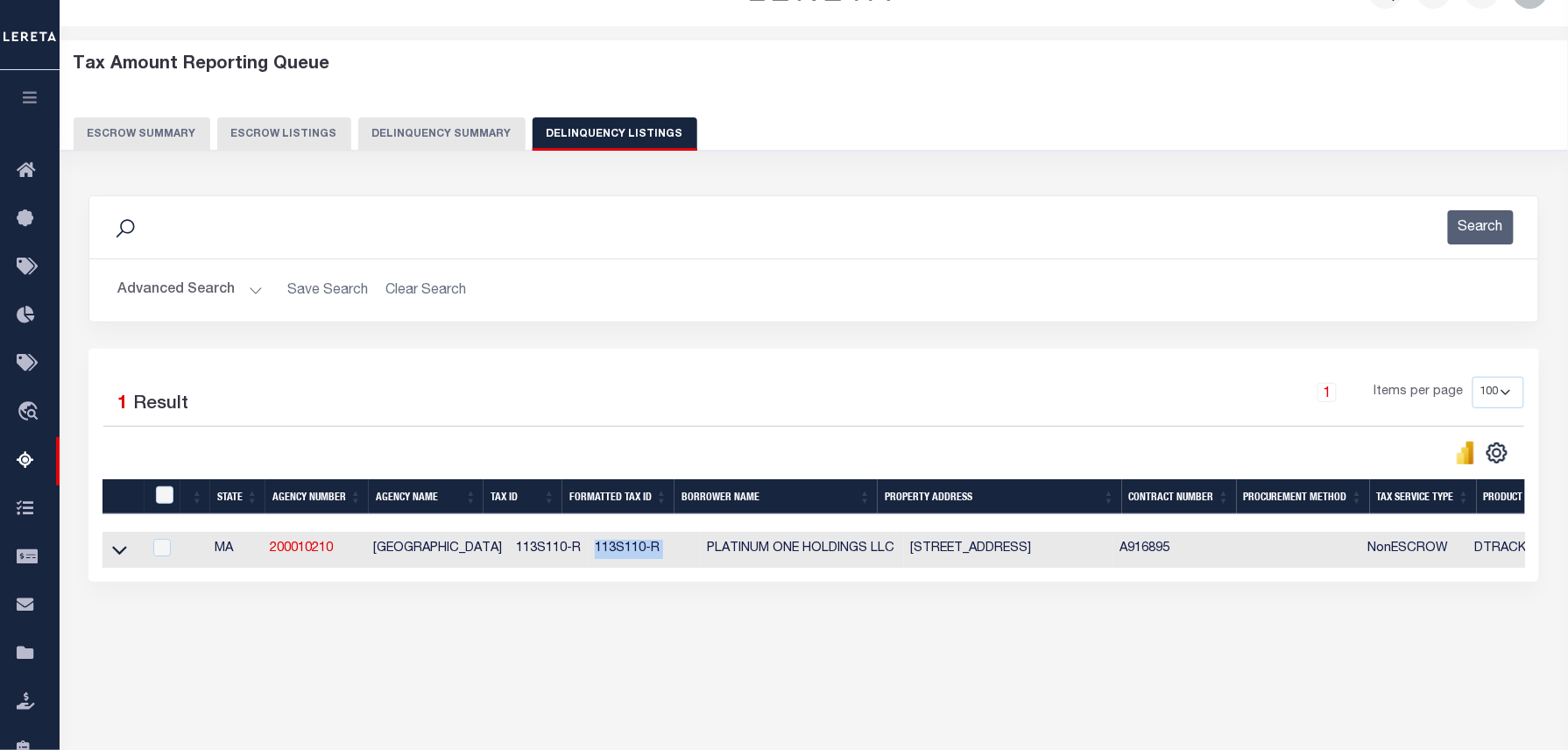
checkbox input "false"
click at [592, 551] on td "113S110-R" at bounding box center [644, 550] width 112 height 36
checkbox input "true"
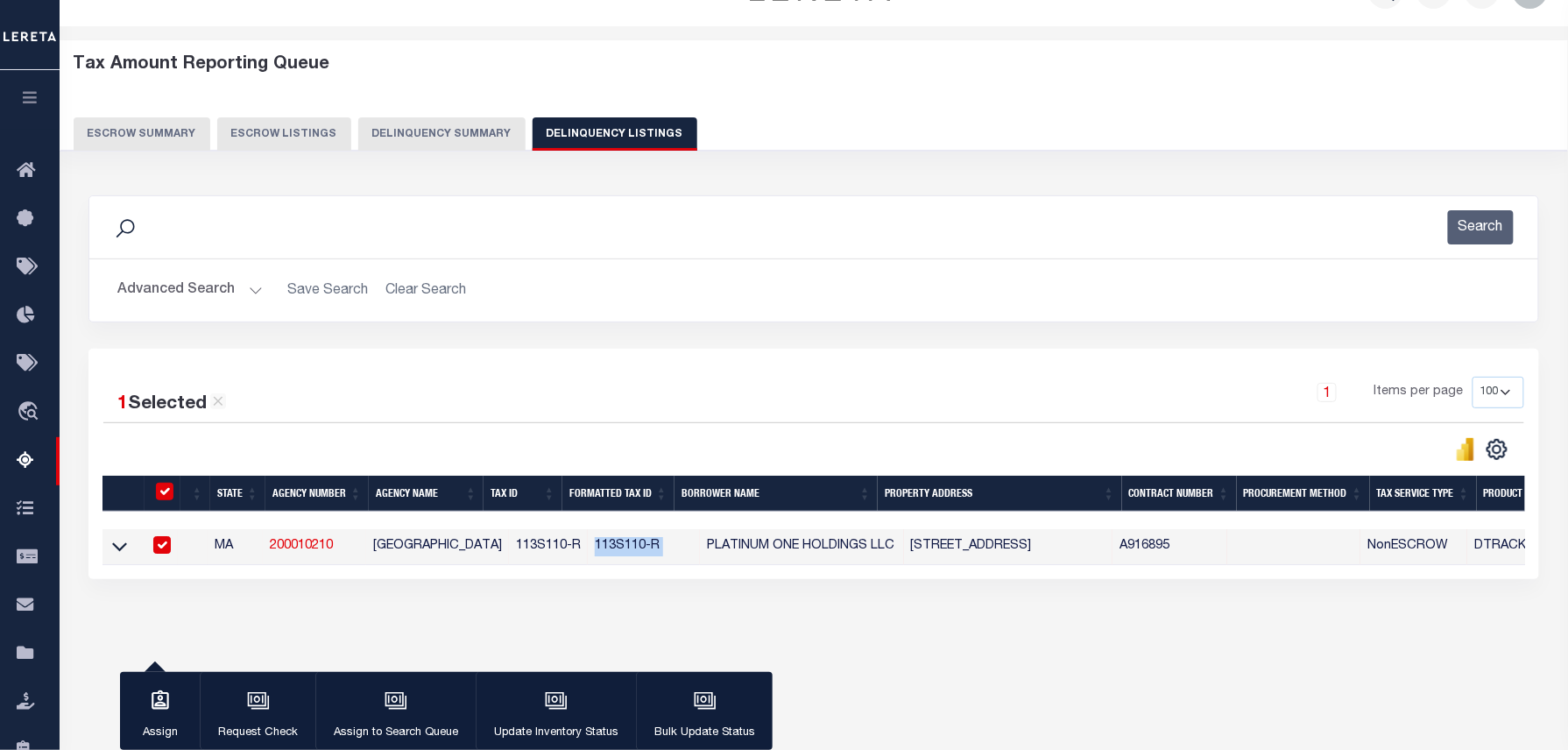
copy td "113S110-R"
click at [534, 544] on td "113S110-R" at bounding box center [548, 547] width 79 height 36
checkbox input "false"
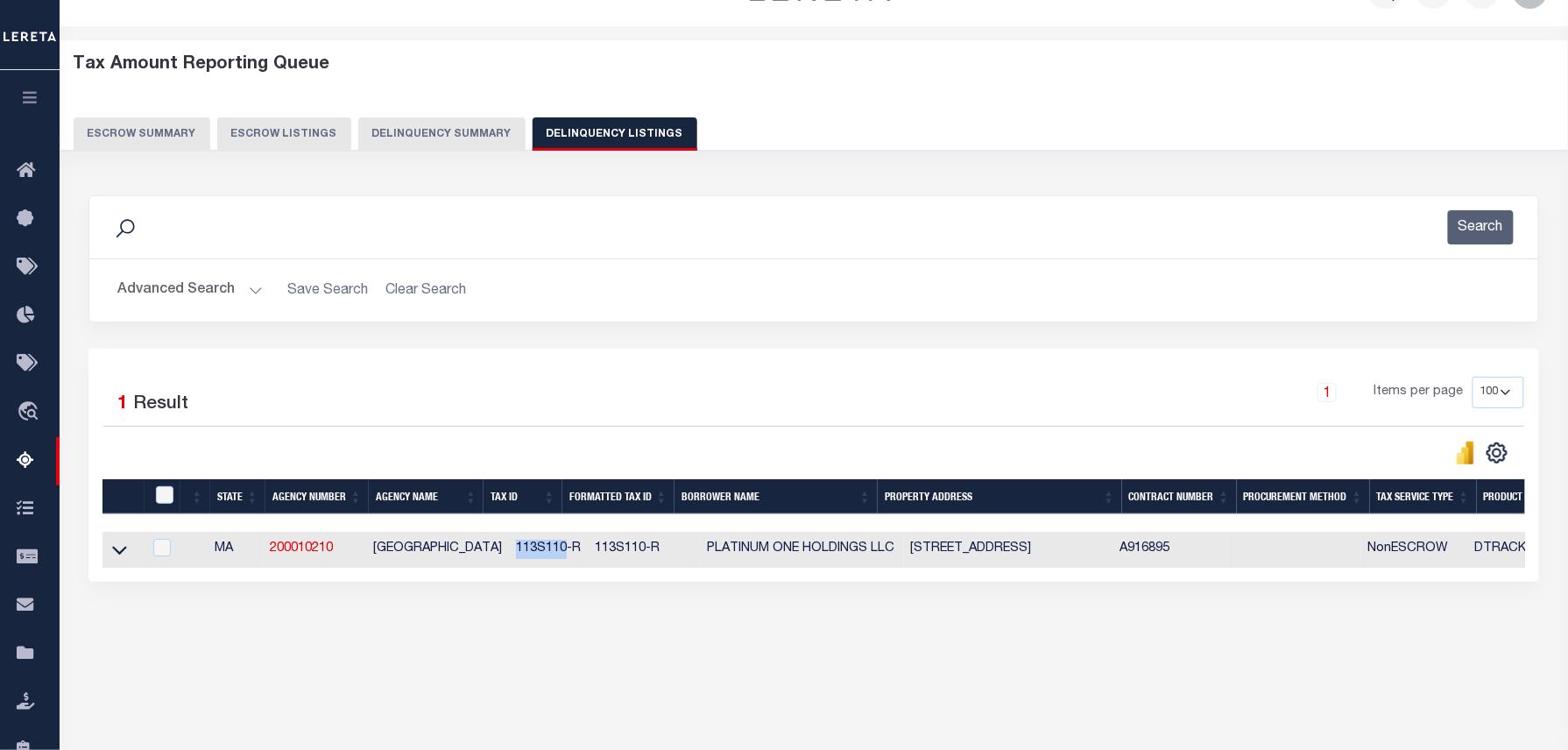
click at [534, 544] on td "113S110-R" at bounding box center [548, 550] width 79 height 36
checkbox input "true"
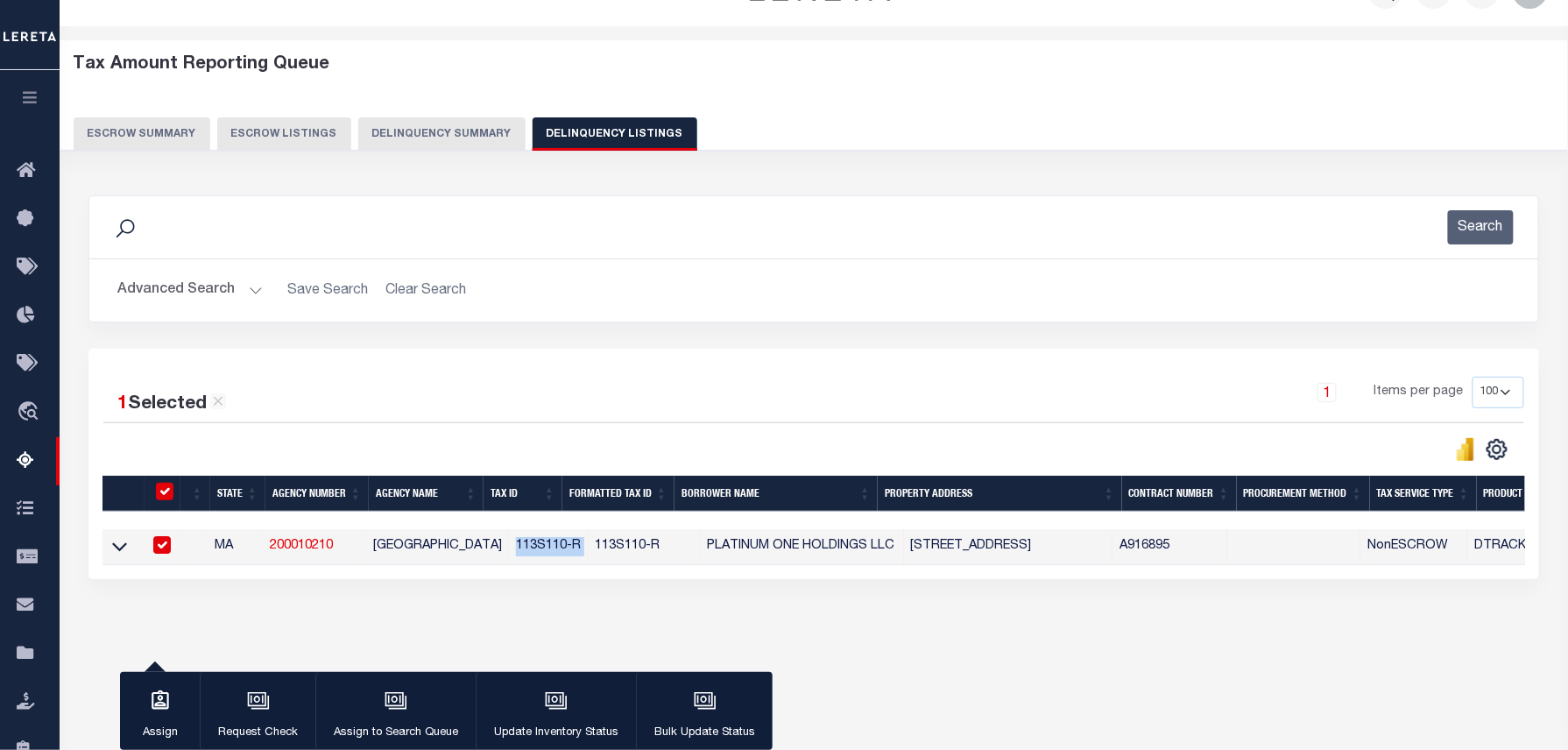
click at [534, 544] on td "113S110-R" at bounding box center [548, 547] width 79 height 36
checkbox input "false"
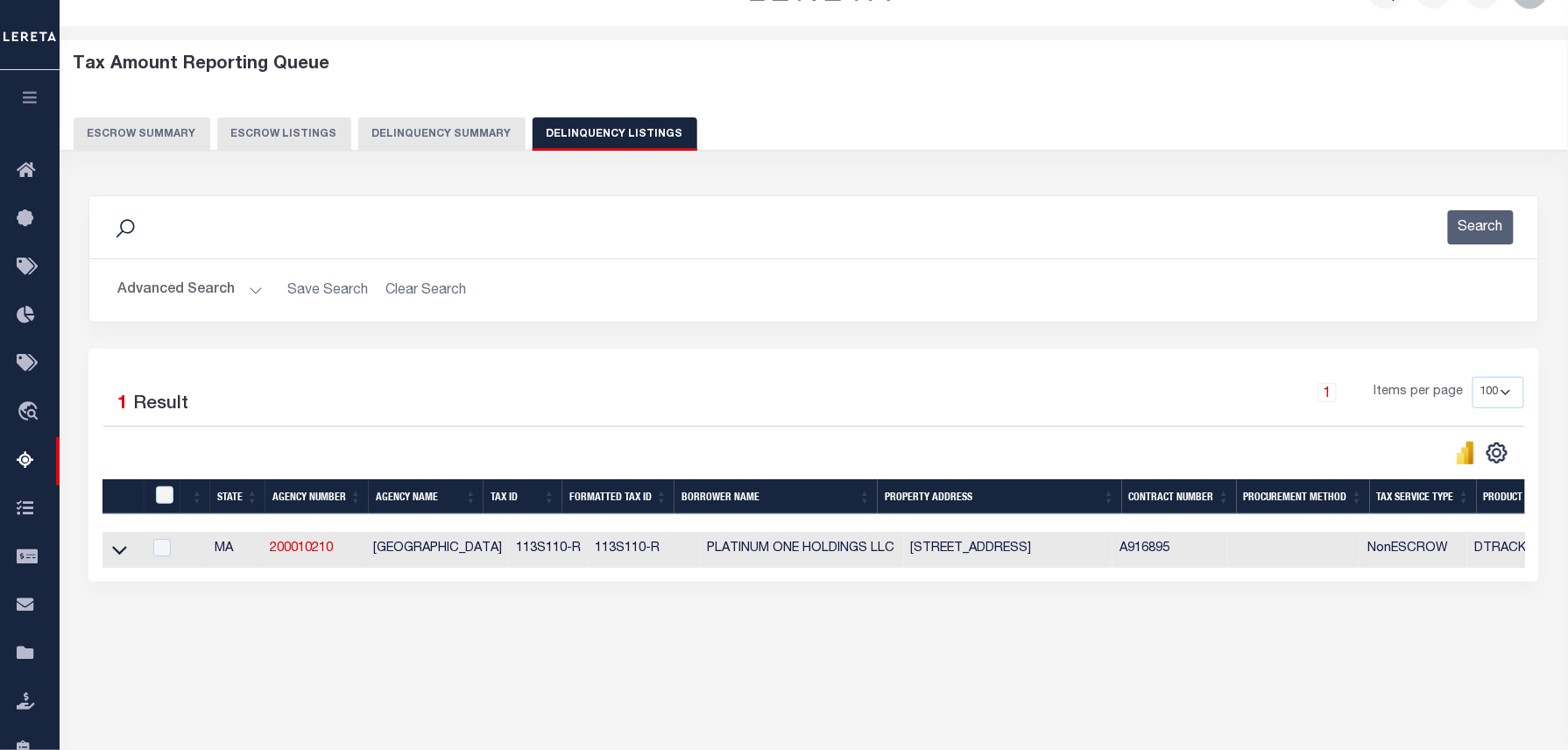
click at [788, 673] on div "Tax Amount Reporting Queue Escrow Summary Escrow Listings In" at bounding box center [813, 365] width 1498 height 643
drag, startPoint x: 124, startPoint y: 558, endPoint x: 141, endPoint y: 534, distance: 29.4
click at [124, 558] on icon at bounding box center [120, 550] width 15 height 18
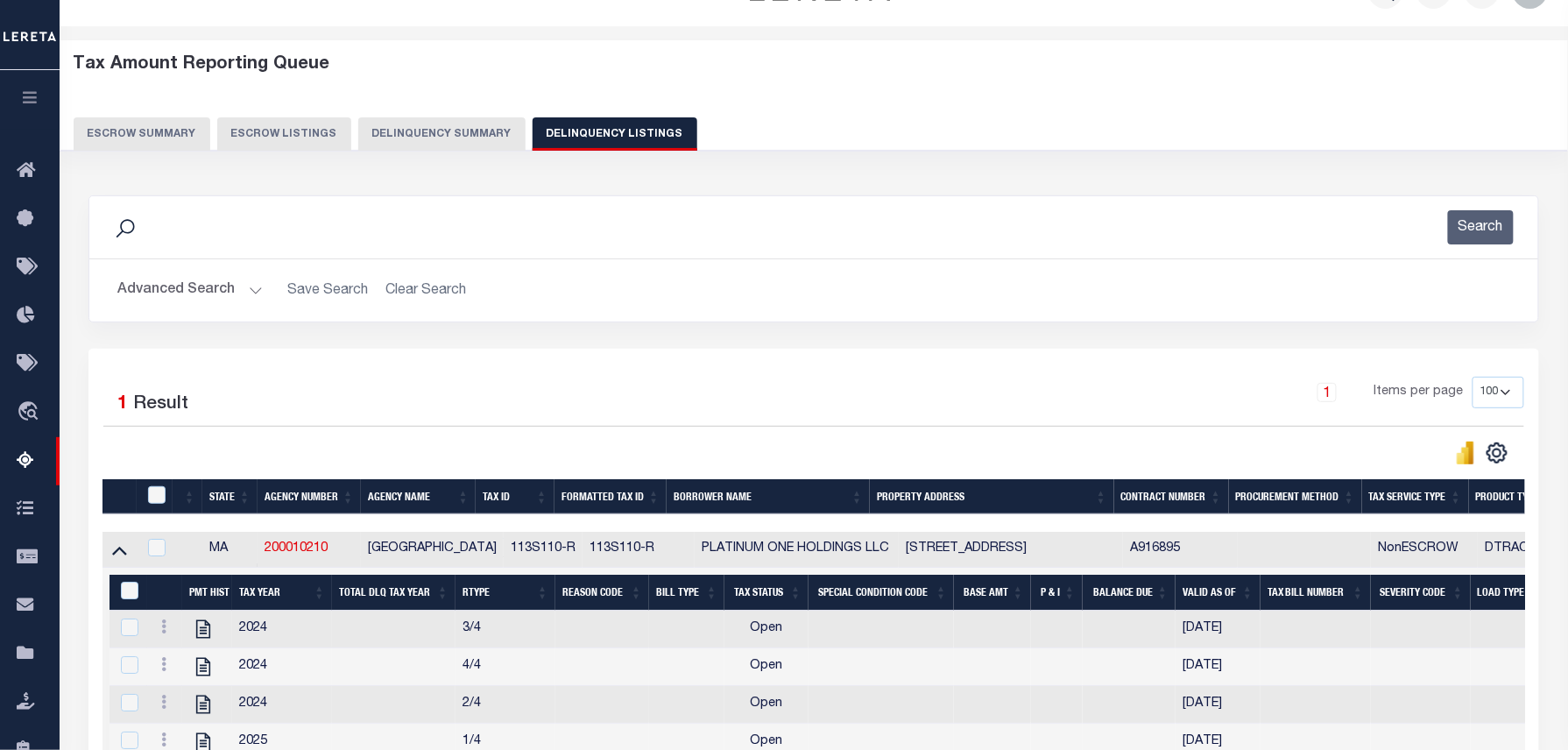
scroll to position [179, 0]
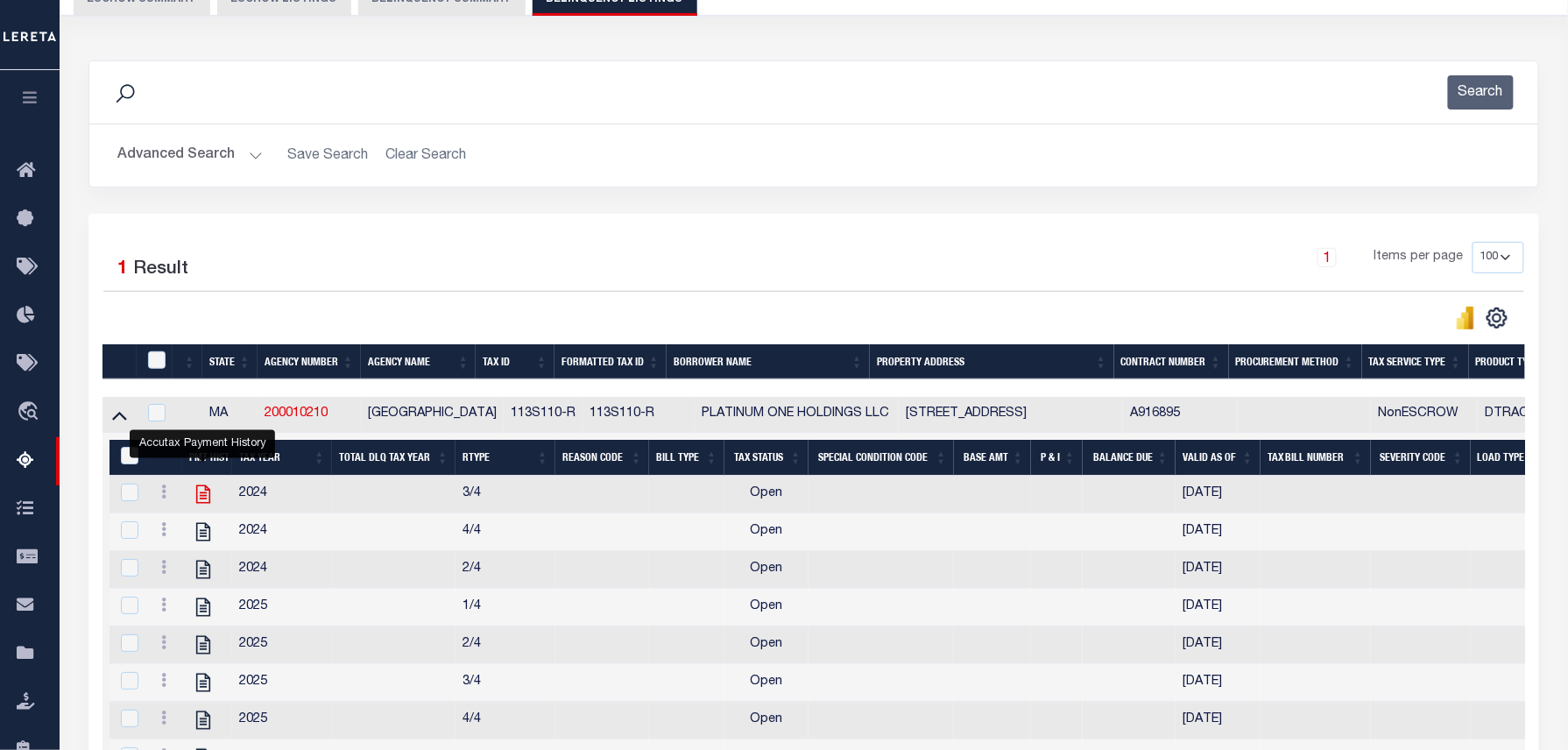
click at [201, 503] on icon "" at bounding box center [202, 494] width 14 height 18
checkbox input "true"
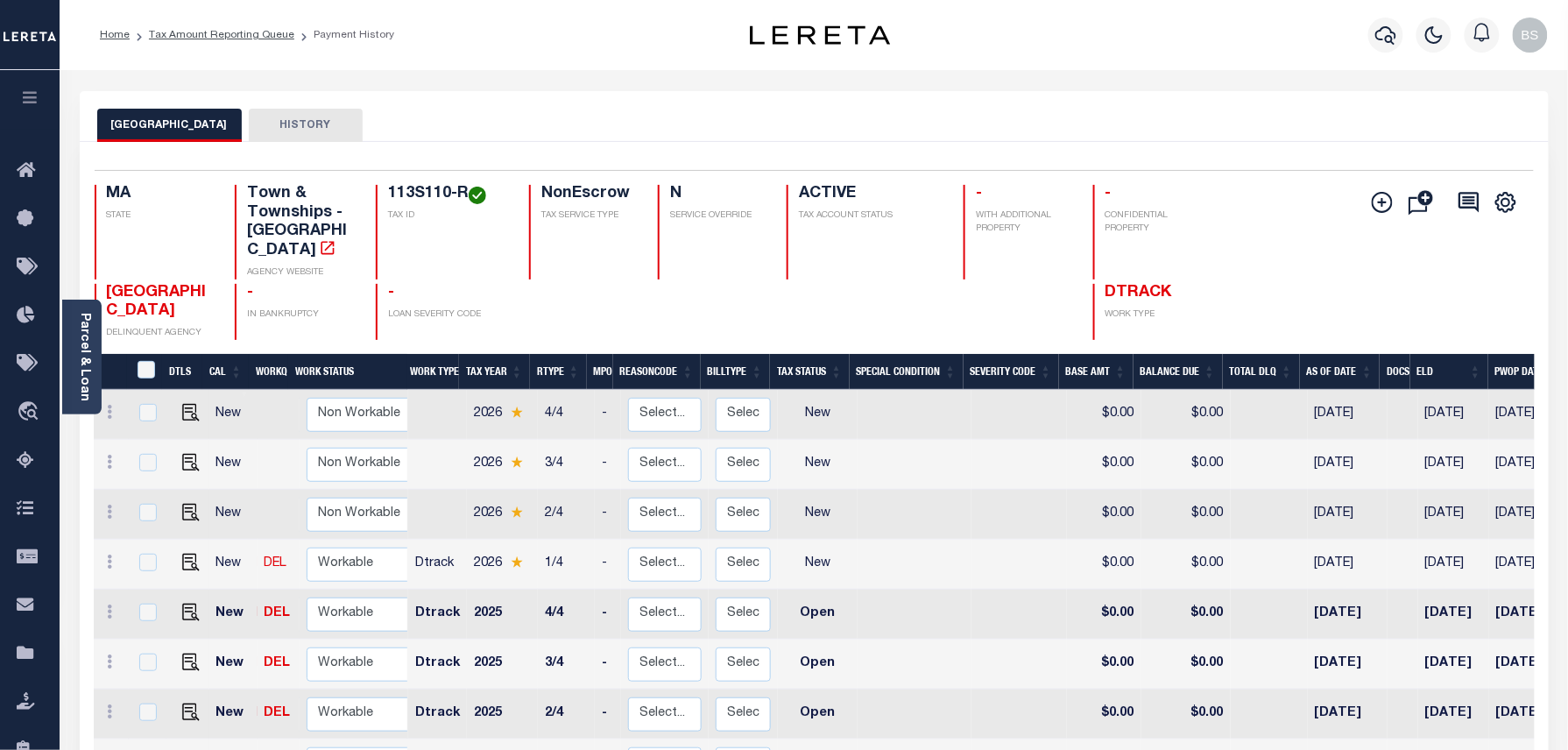
scroll to position [7, 0]
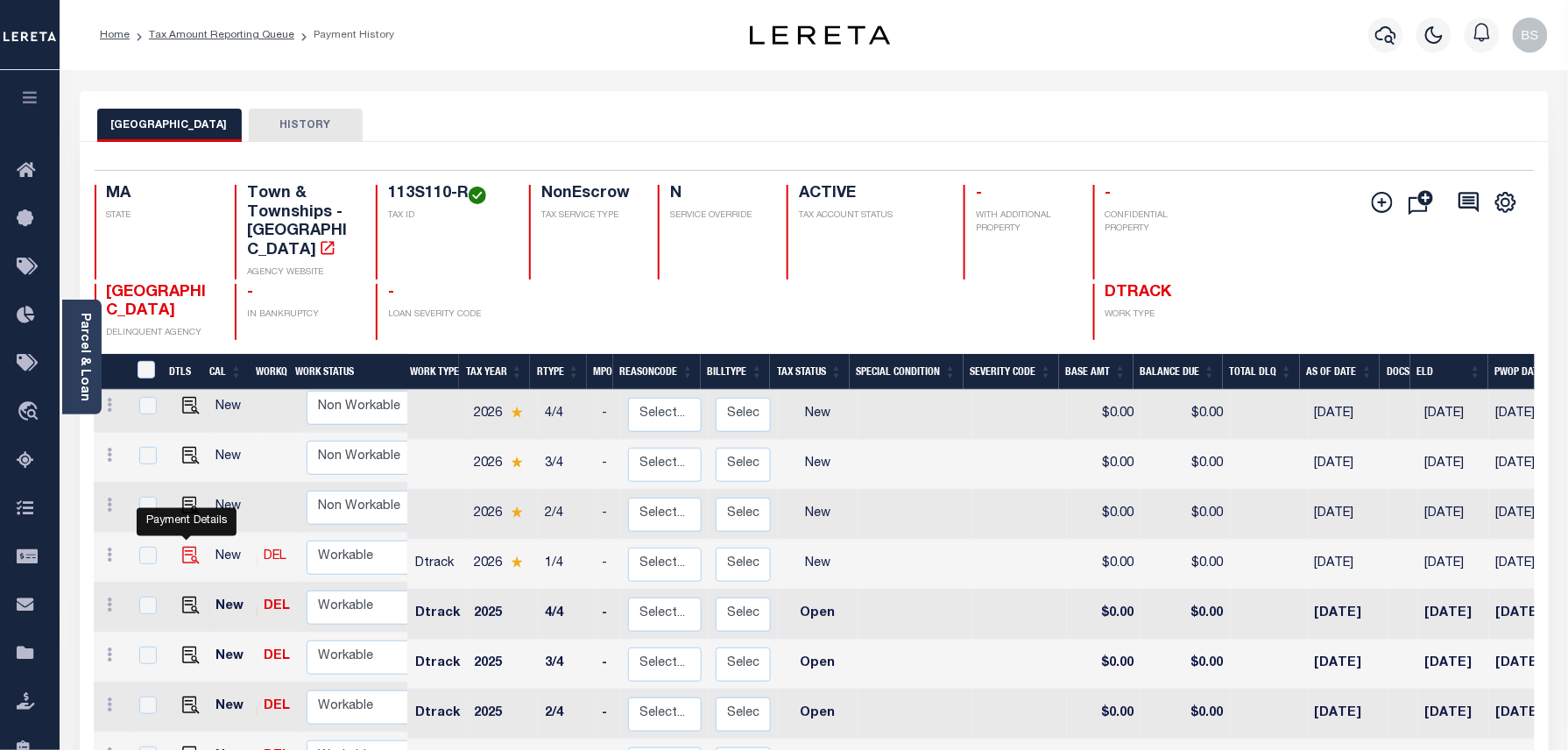
click at [183, 547] on img "" at bounding box center [190, 555] width 17 height 17
checkbox input "true"
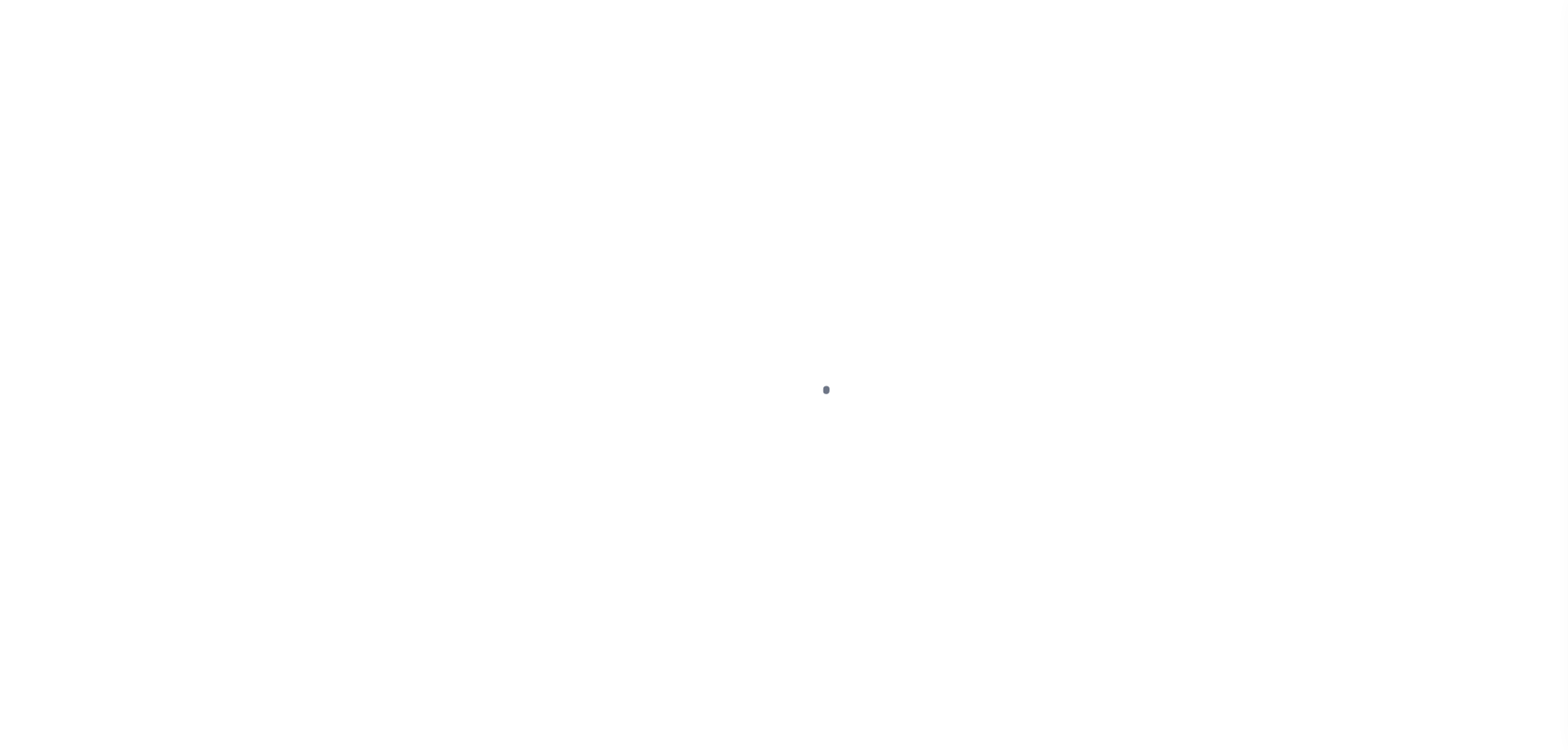
select select "NW2"
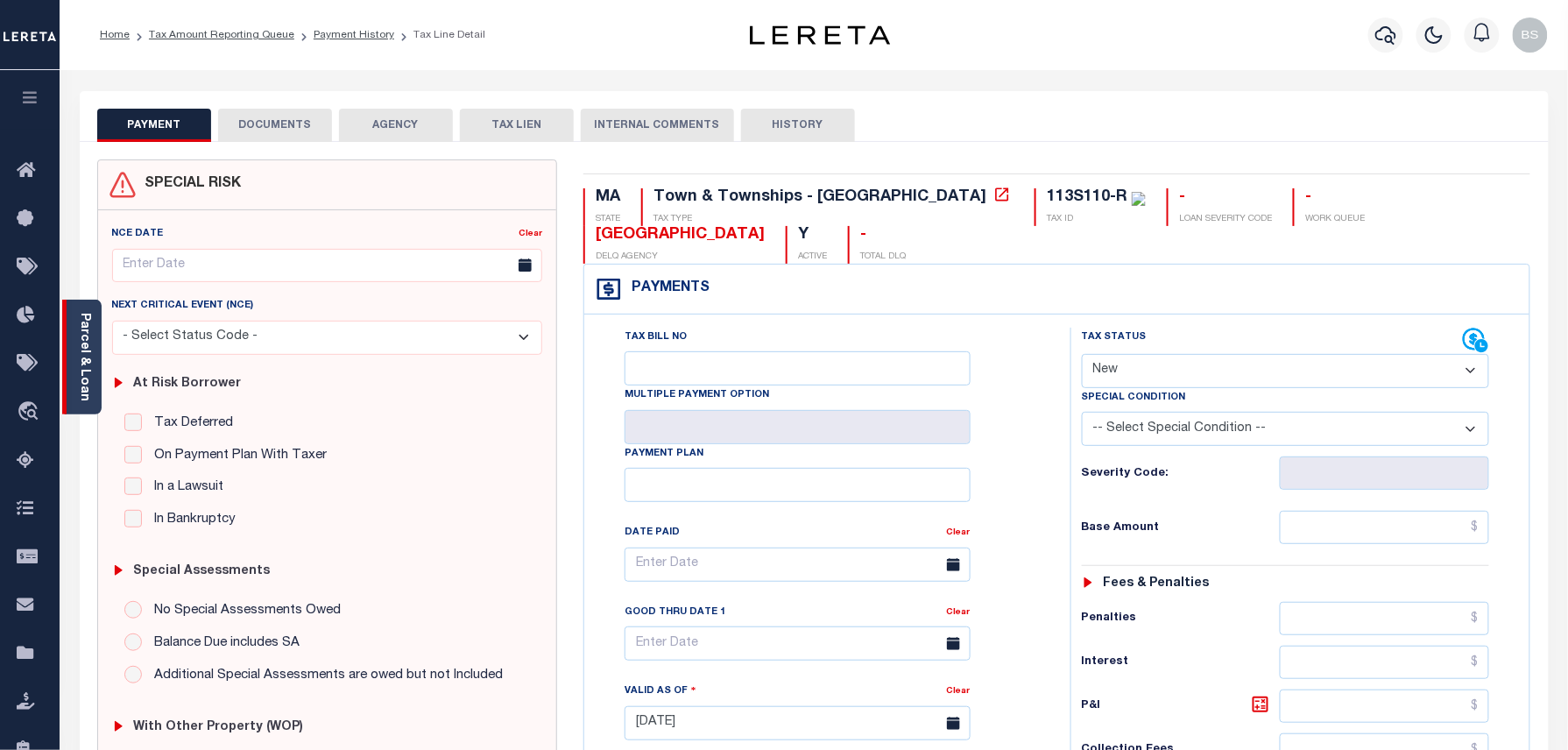
click at [73, 355] on div "Parcel & Loan" at bounding box center [82, 356] width 39 height 115
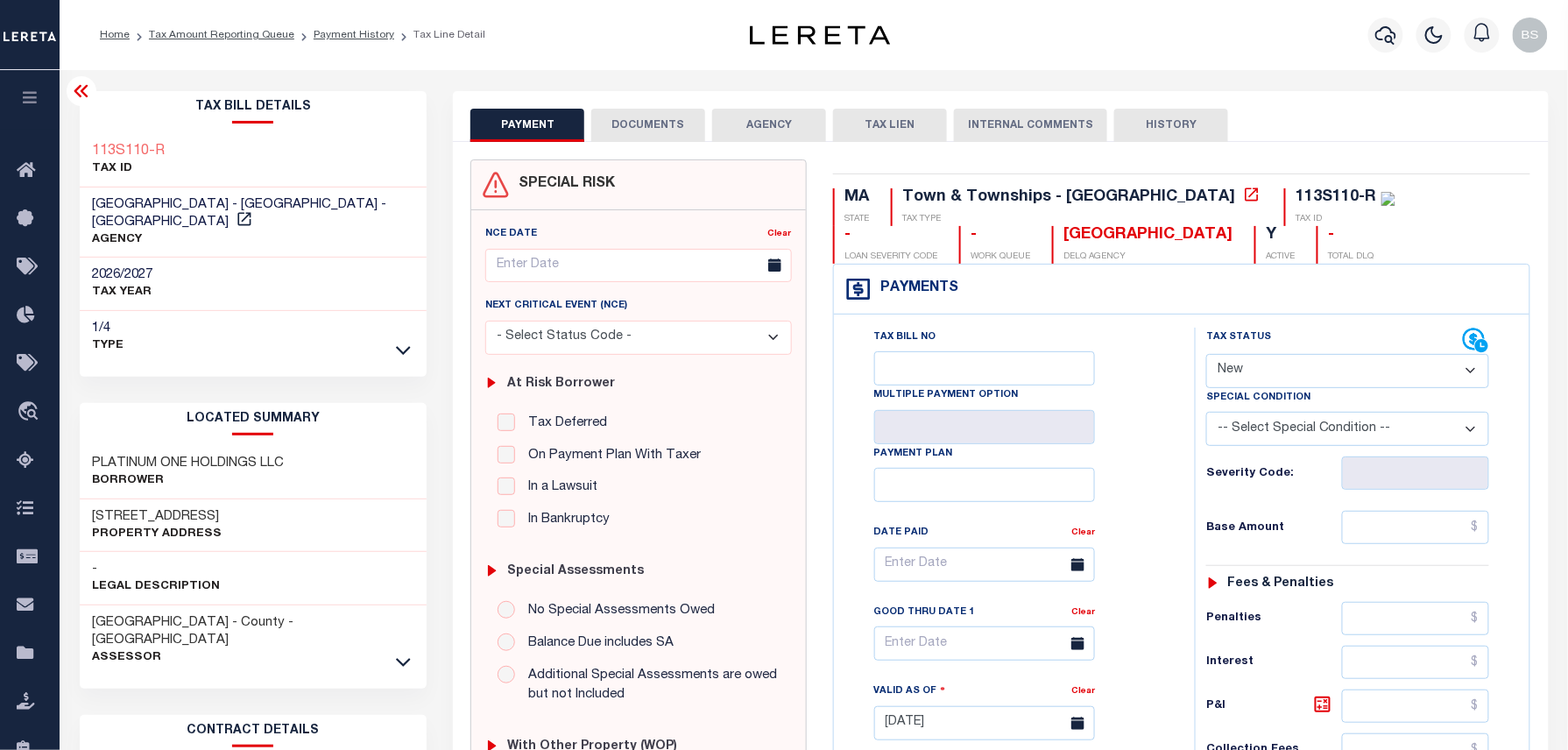
drag, startPoint x: 98, startPoint y: 492, endPoint x: 245, endPoint y: 492, distance: 147.0
click at [245, 500] on div "[STREET_ADDRESS] Property Address" at bounding box center [253, 526] width 347 height 54
click at [200, 508] on h3 "[STREET_ADDRESS]" at bounding box center [157, 516] width 130 height 17
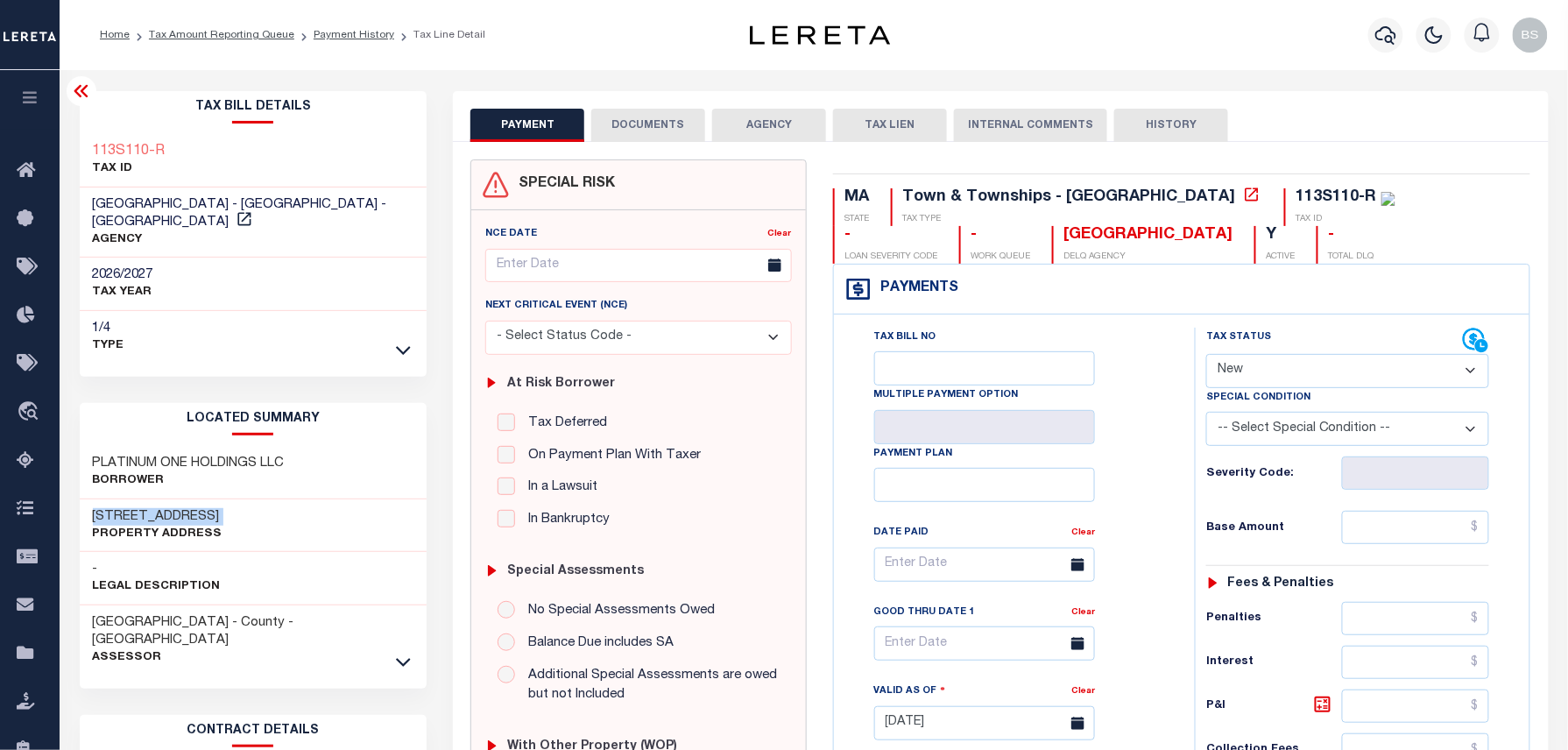
click at [200, 508] on h3 "[STREET_ADDRESS]" at bounding box center [157, 516] width 130 height 17
click at [359, 421] on div "LOCATED SUMMARY PLATINUM ONE HOLDINGS LLC Borrower [STREET_ADDRESS] Property Ad…" at bounding box center [253, 538] width 347 height 271
click at [147, 145] on h3 "113S110-R" at bounding box center [129, 151] width 73 height 17
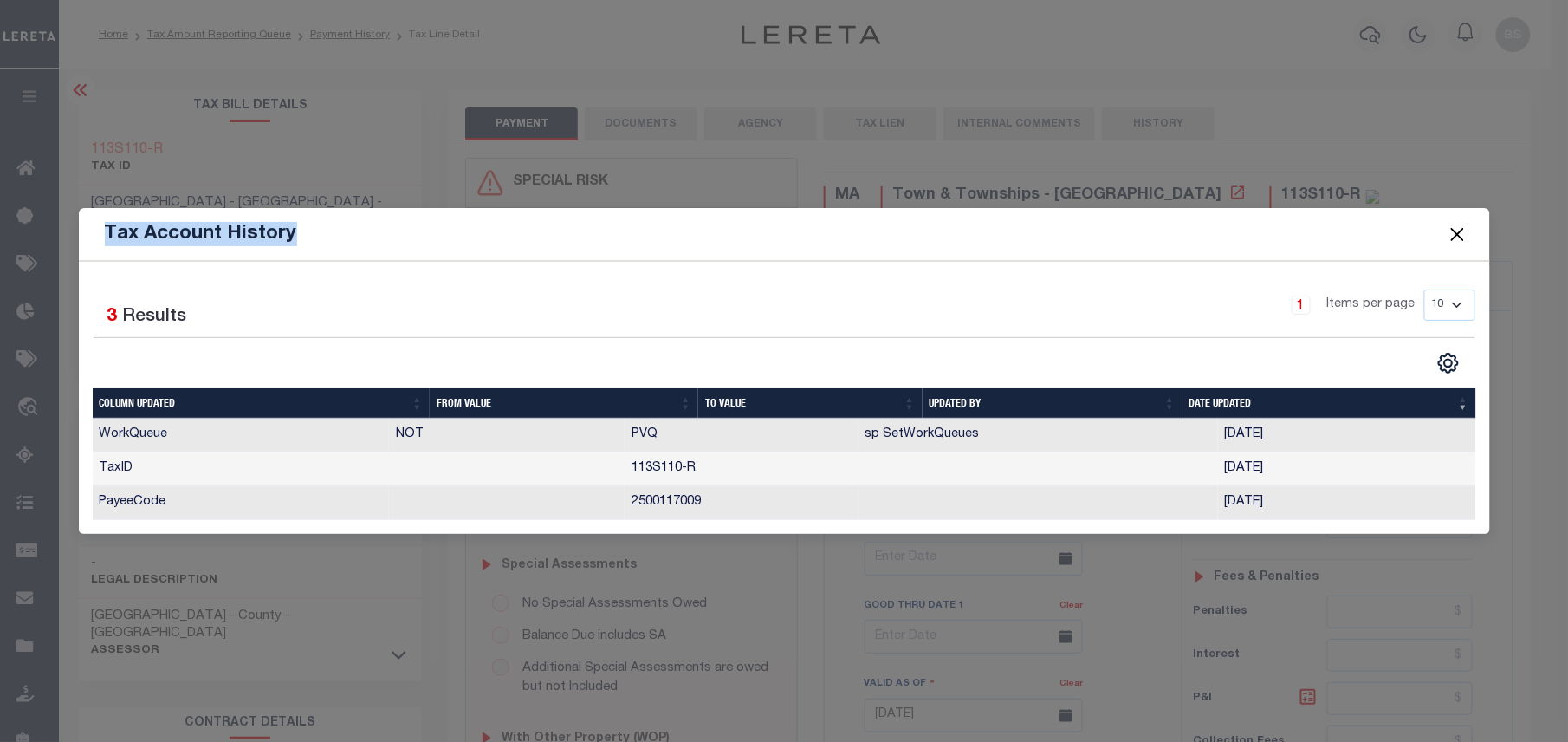
drag, startPoint x: 145, startPoint y: 144, endPoint x: 309, endPoint y: 233, distance: 186.6
click at [188, 189] on div "Tax Account History Selected 3 Results 1 Items per page 10 25 50 100" at bounding box center [784, 371] width 1568 height 742
click at [1467, 232] on button "Close" at bounding box center [1457, 233] width 22 height 22
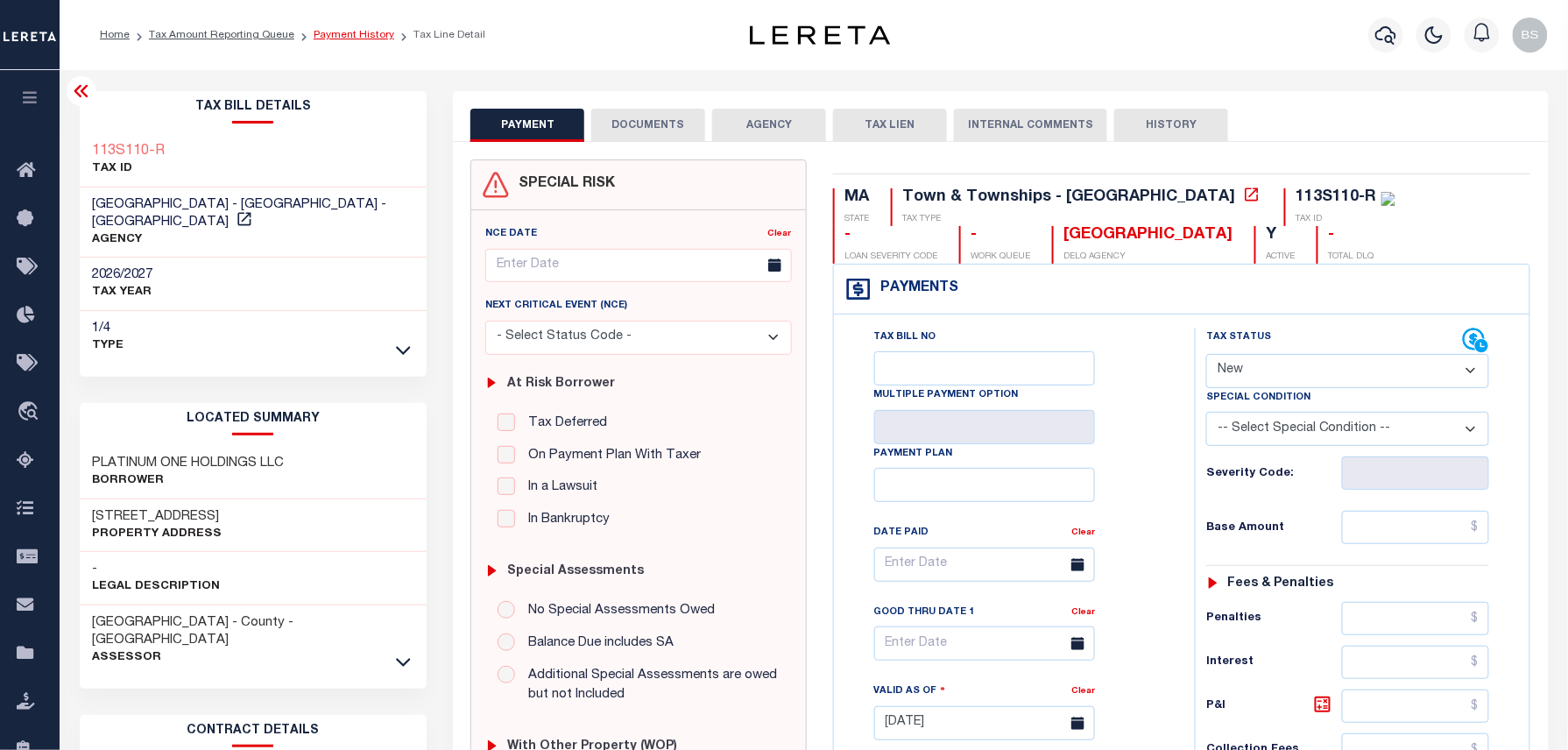
click at [346, 33] on link "Payment History" at bounding box center [354, 35] width 81 height 11
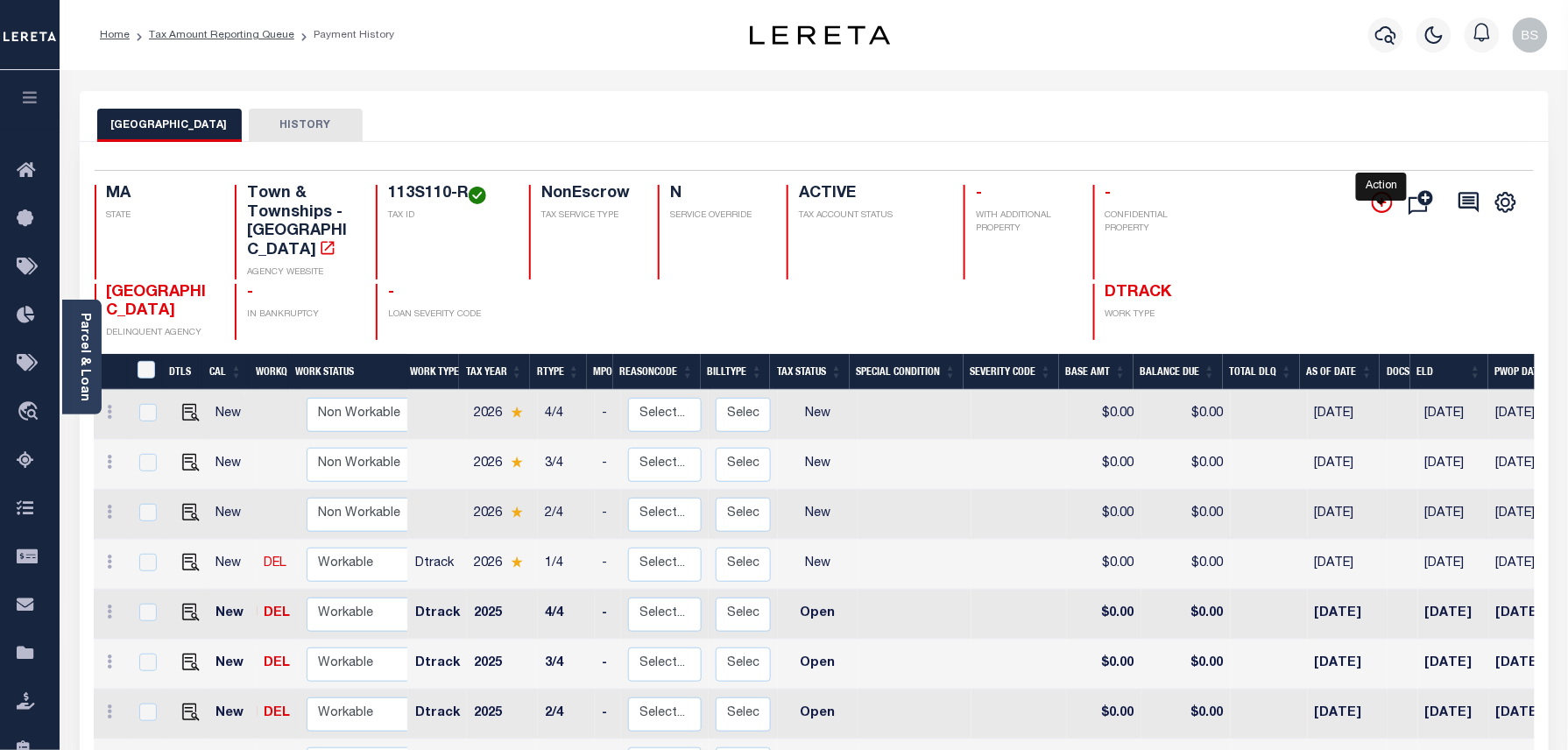
click at [1386, 207] on icon "" at bounding box center [1381, 202] width 21 height 21
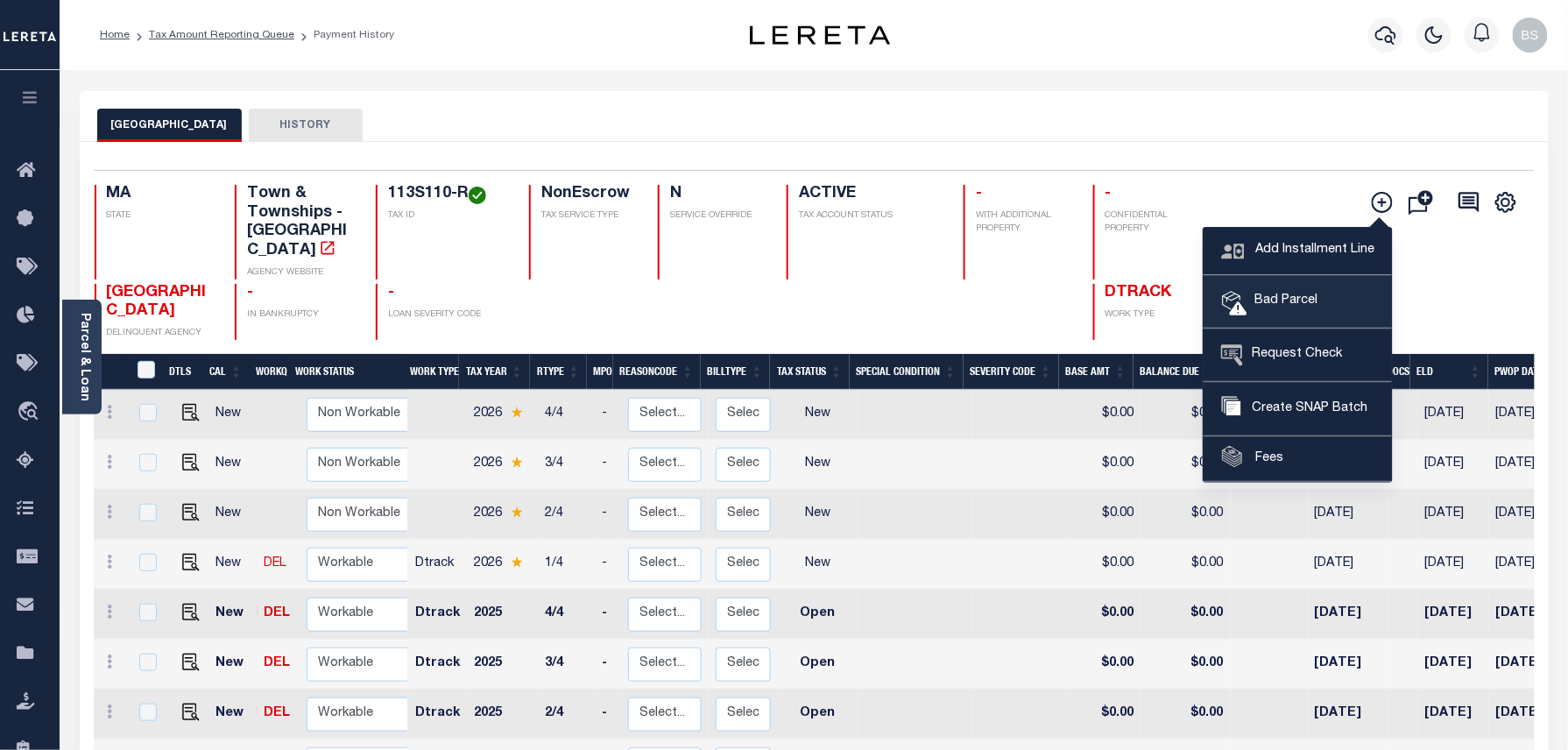
click at [1297, 292] on span "Bad Parcel" at bounding box center [1281, 301] width 70 height 19
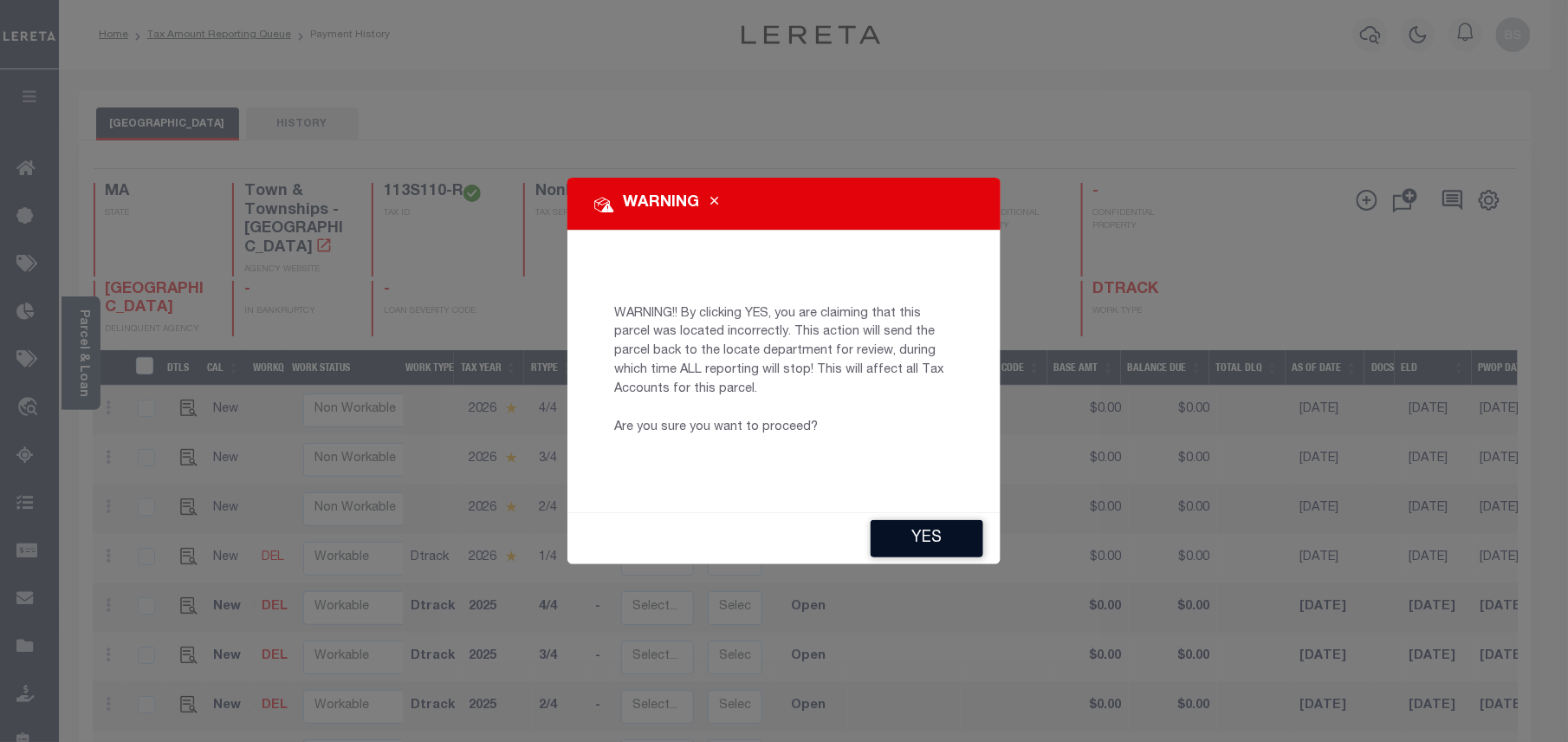
click at [939, 545] on button "YES" at bounding box center [928, 538] width 113 height 38
type input "[EMAIL_ADDRESS][DOMAIN_NAME]"
type input "[DATE]"
type input "CP"
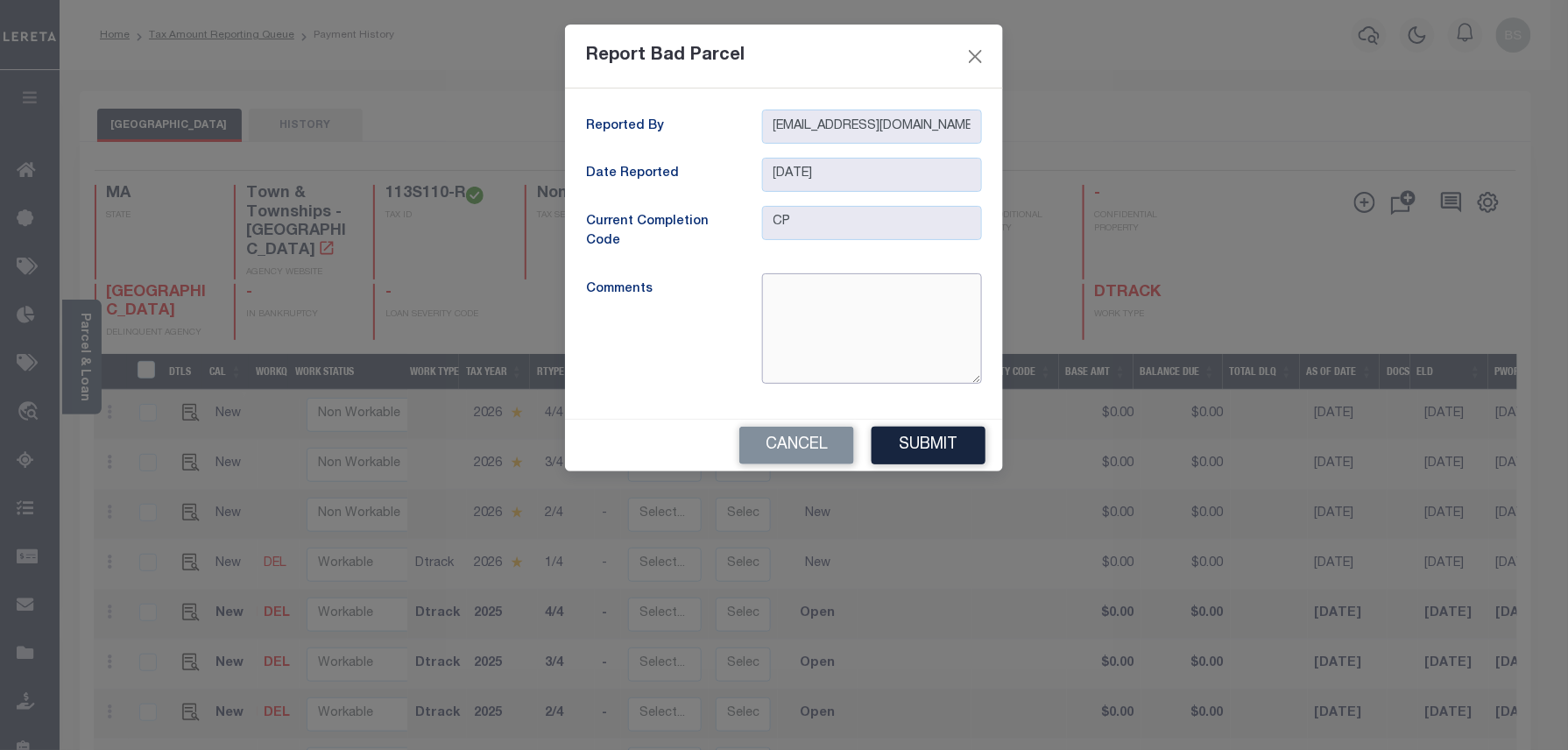
click at [809, 317] on textarea at bounding box center [872, 328] width 219 height 111
type textarea "incorrect parcel"
click at [947, 456] on button "Submit" at bounding box center [929, 445] width 114 height 38
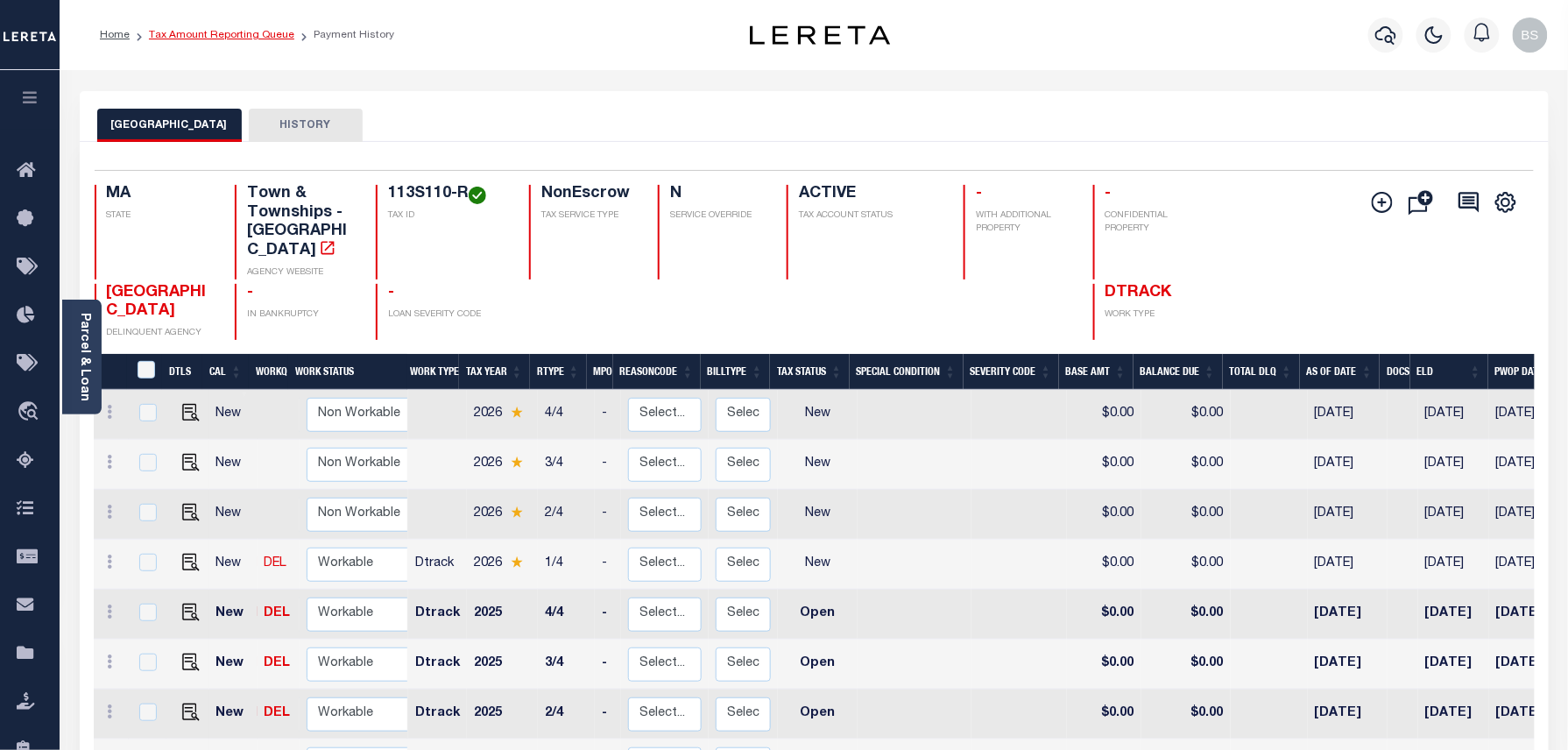
click at [275, 32] on link "Tax Amount Reporting Queue" at bounding box center [221, 35] width 145 height 11
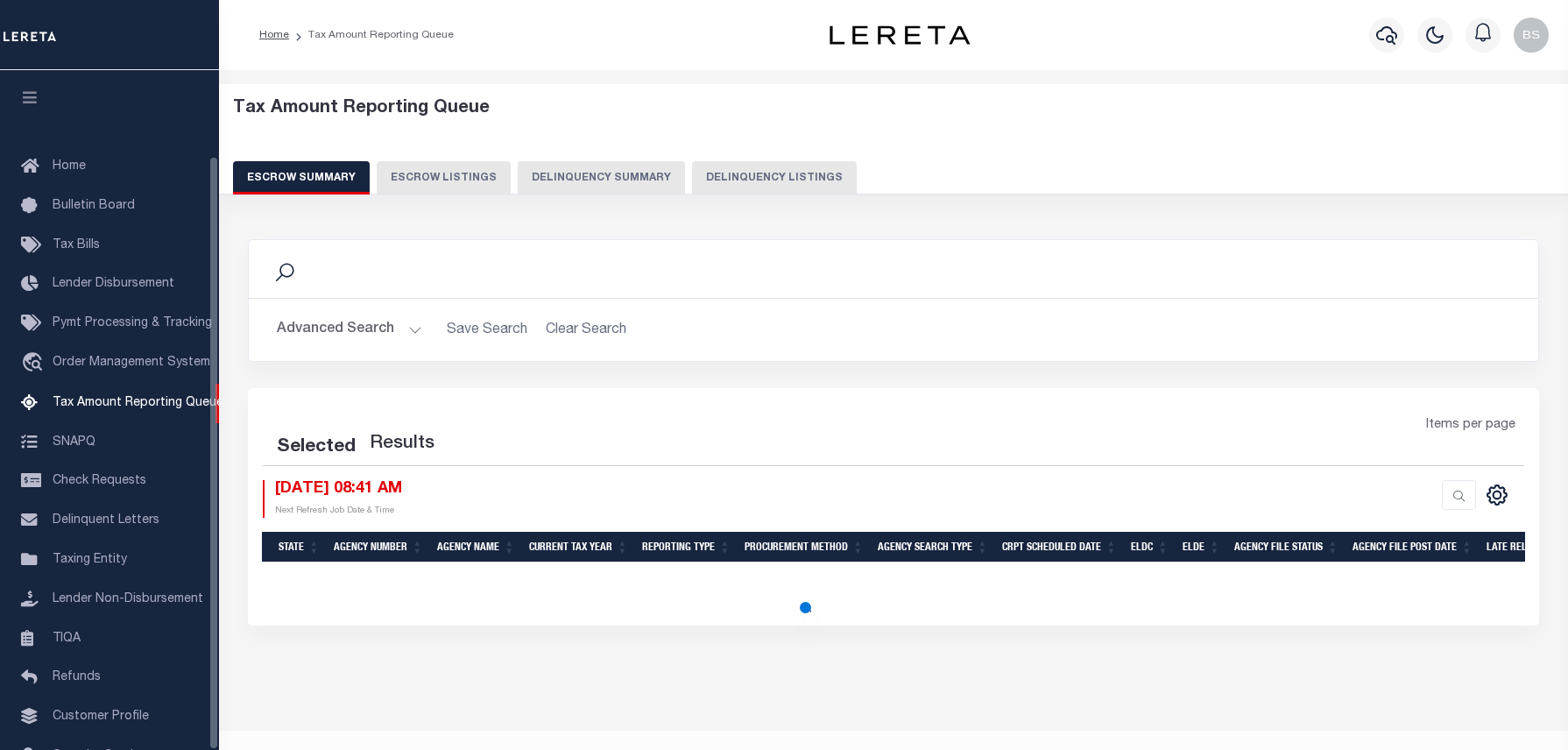
click at [756, 173] on button "Delinquency Listings" at bounding box center [774, 178] width 165 height 34
select select "MA"
select select "100"
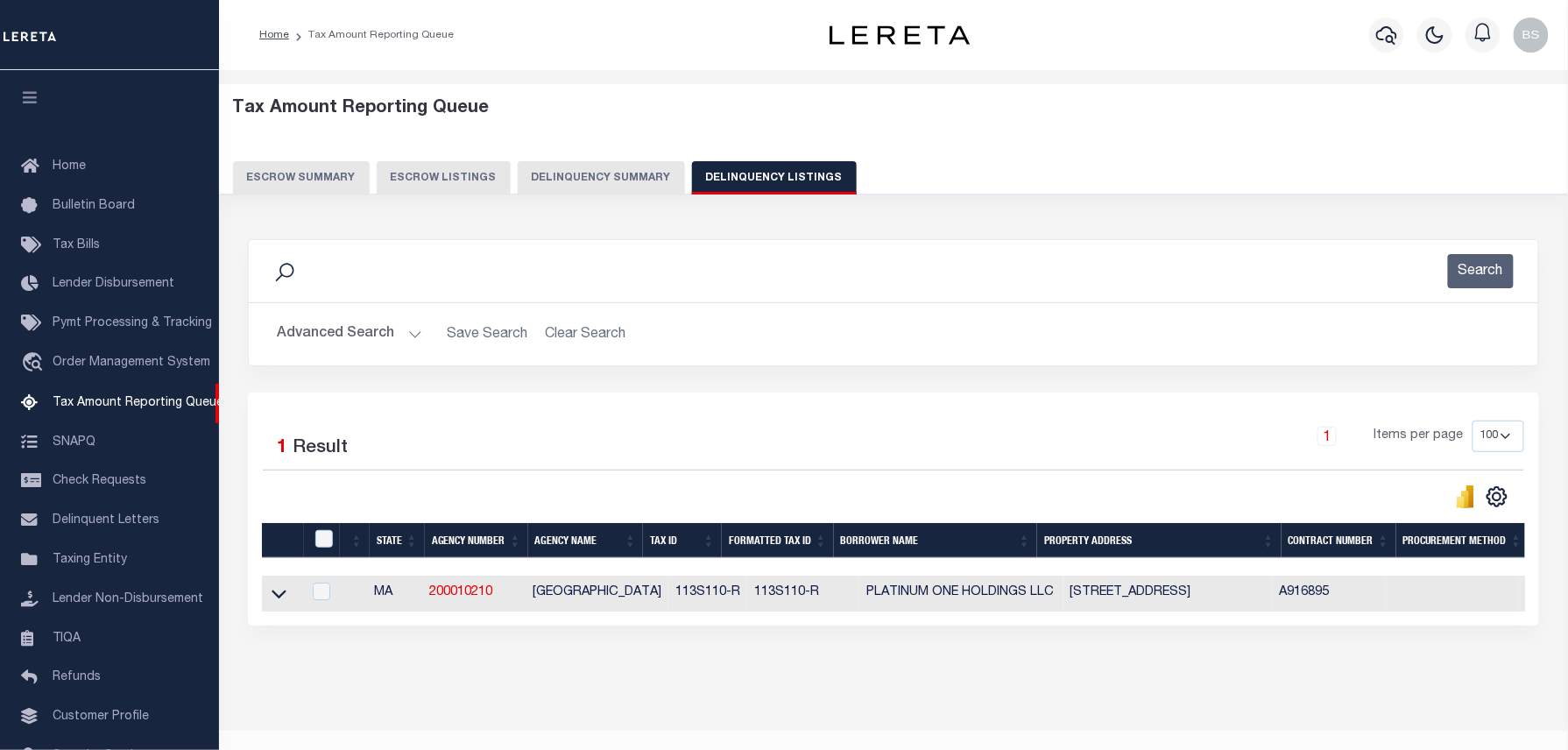
scroll to position [98, 0]
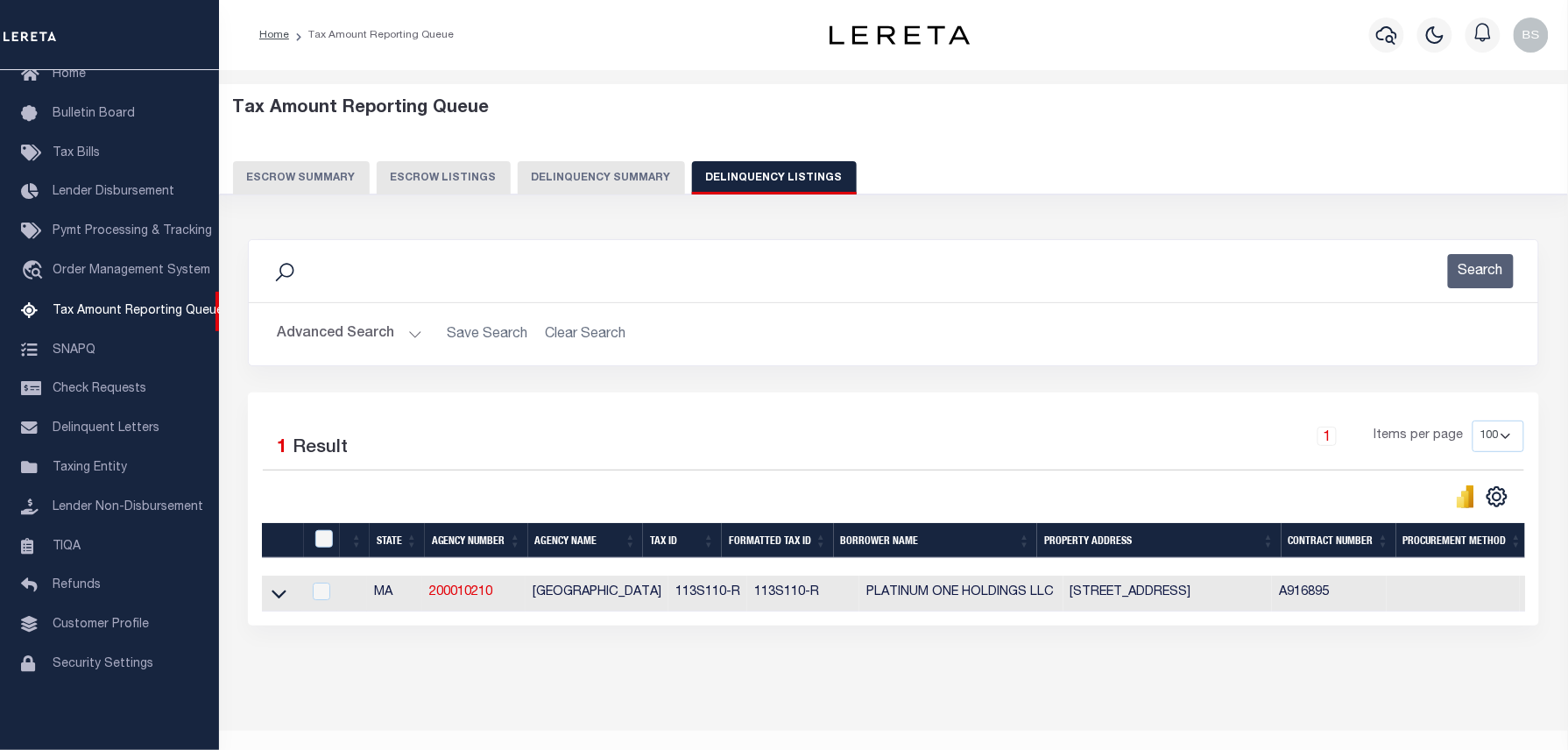
click at [354, 336] on button "Advanced Search" at bounding box center [349, 335] width 145 height 34
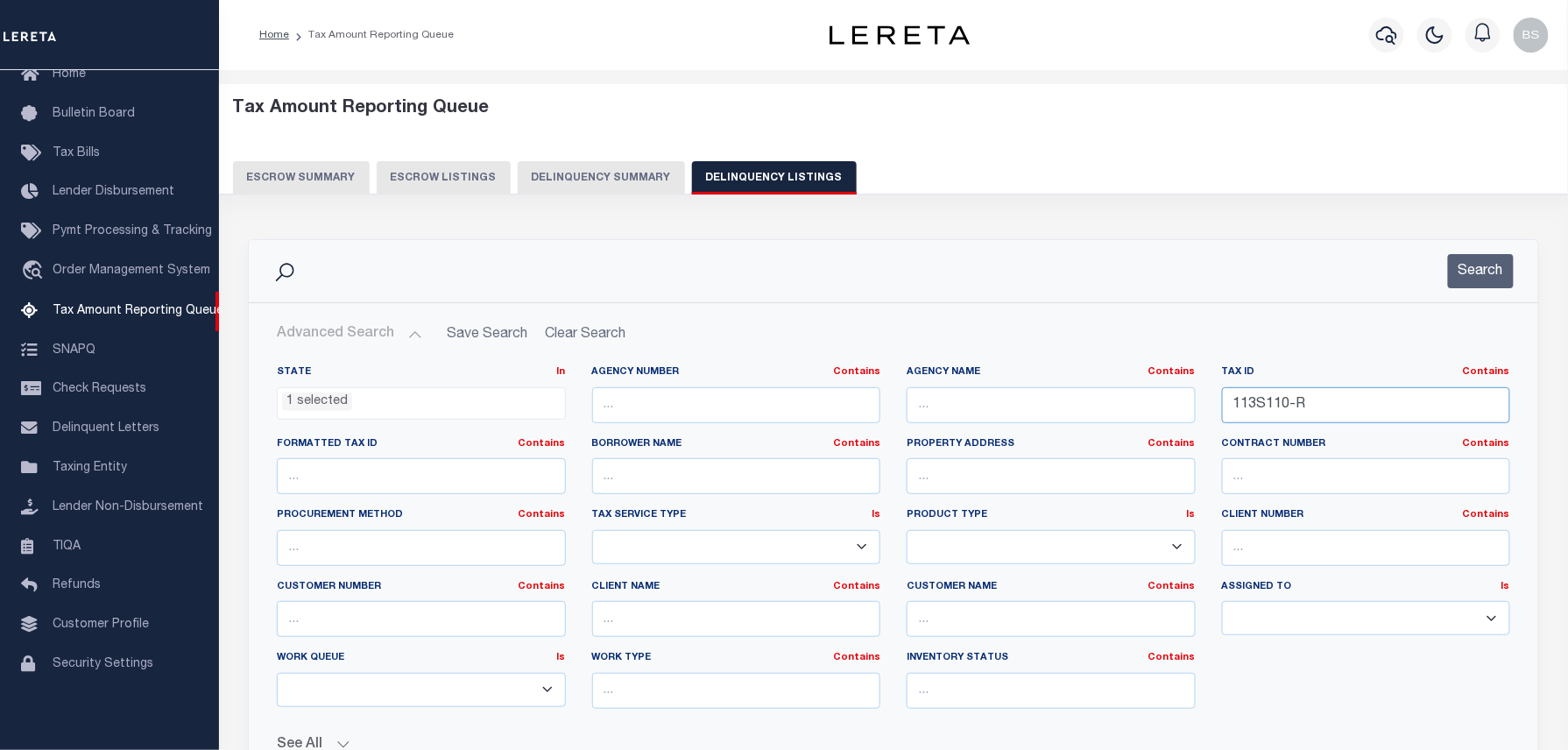
drag, startPoint x: 1329, startPoint y: 404, endPoint x: 1199, endPoint y: 406, distance: 130.0
click at [1199, 406] on div "State In In AK AL AR AZ CA CO CT DC DE FL GA GU HI IA ID IL IN KS KY LA MA MD M…" at bounding box center [893, 544] width 1260 height 357
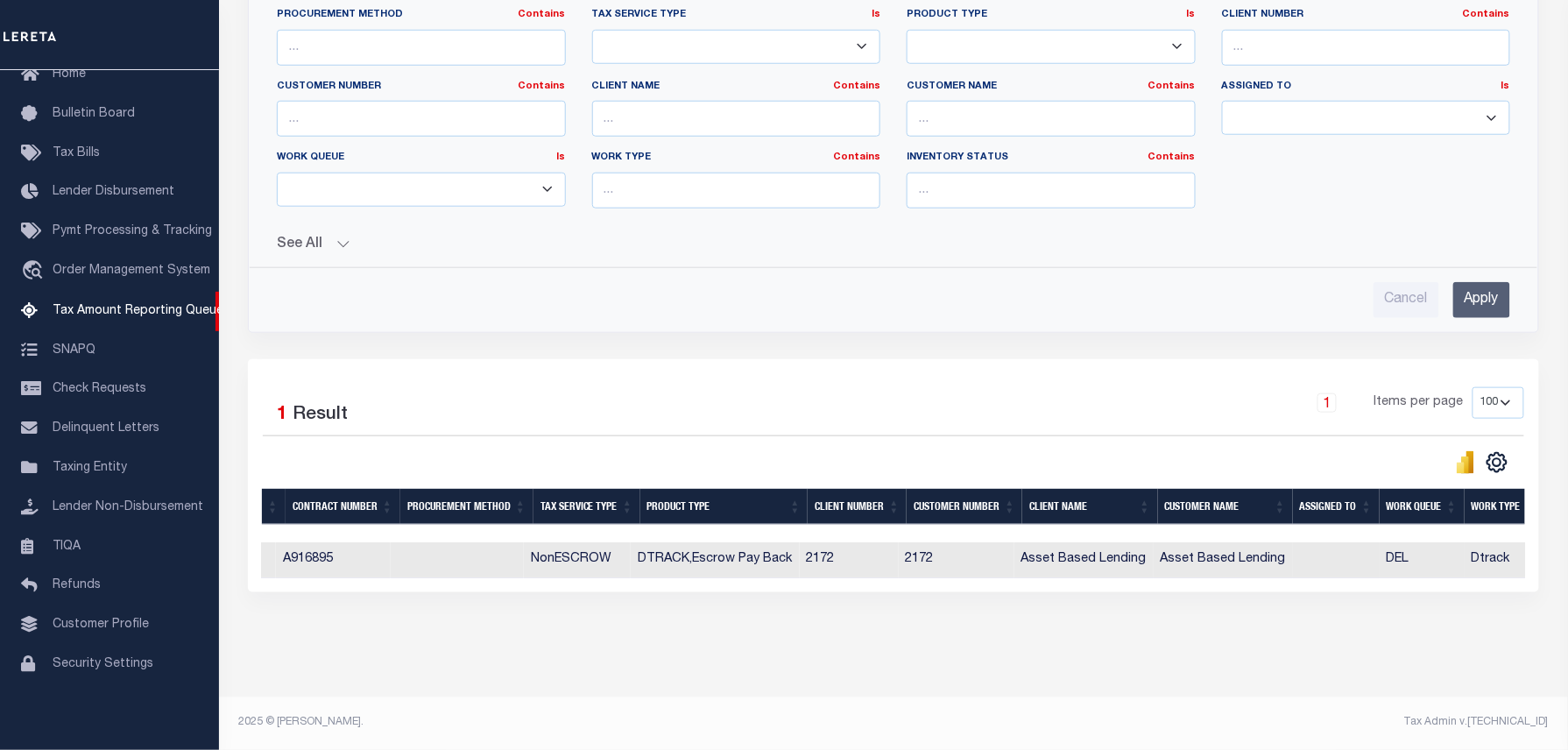
scroll to position [0, 0]
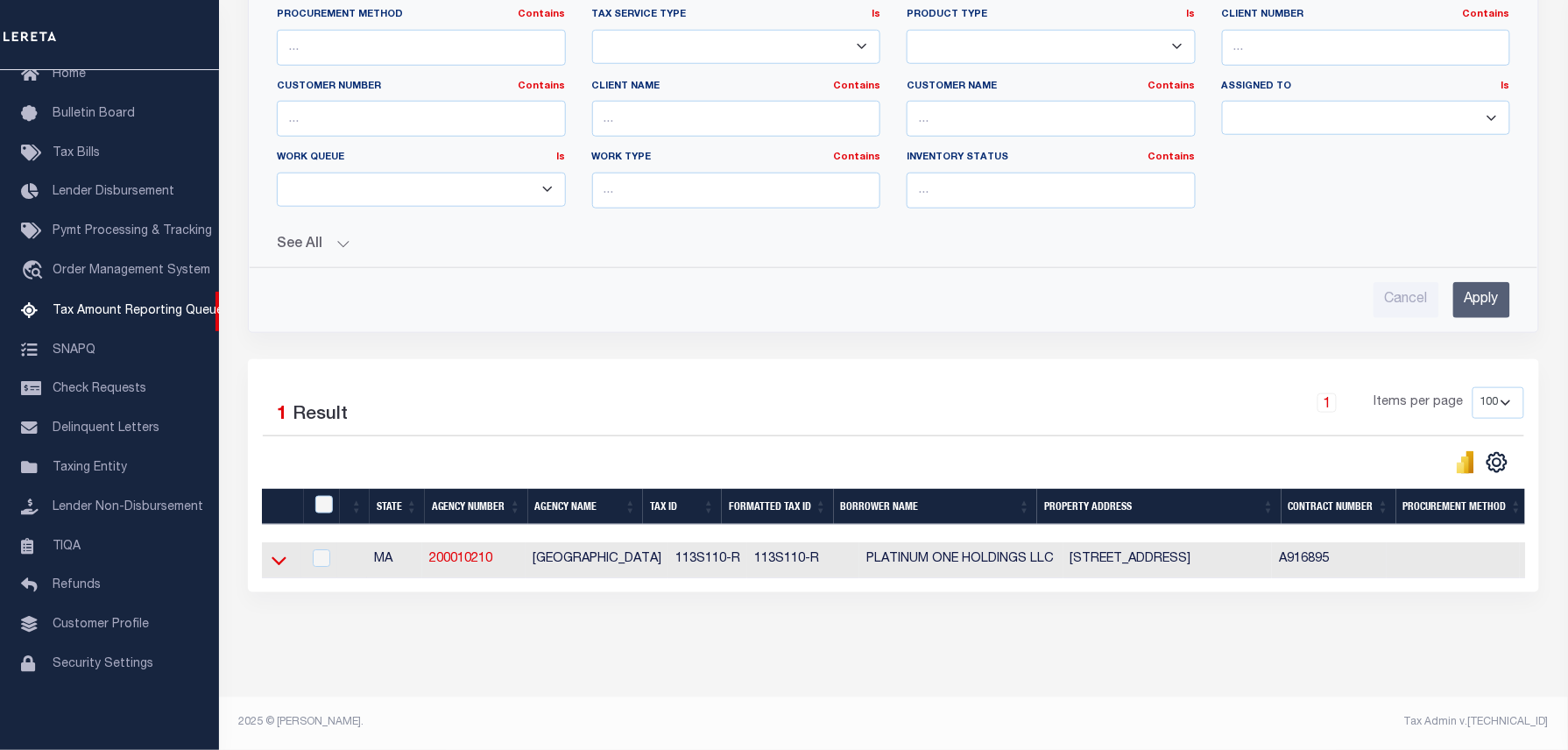
click at [286, 550] on icon at bounding box center [278, 560] width 15 height 18
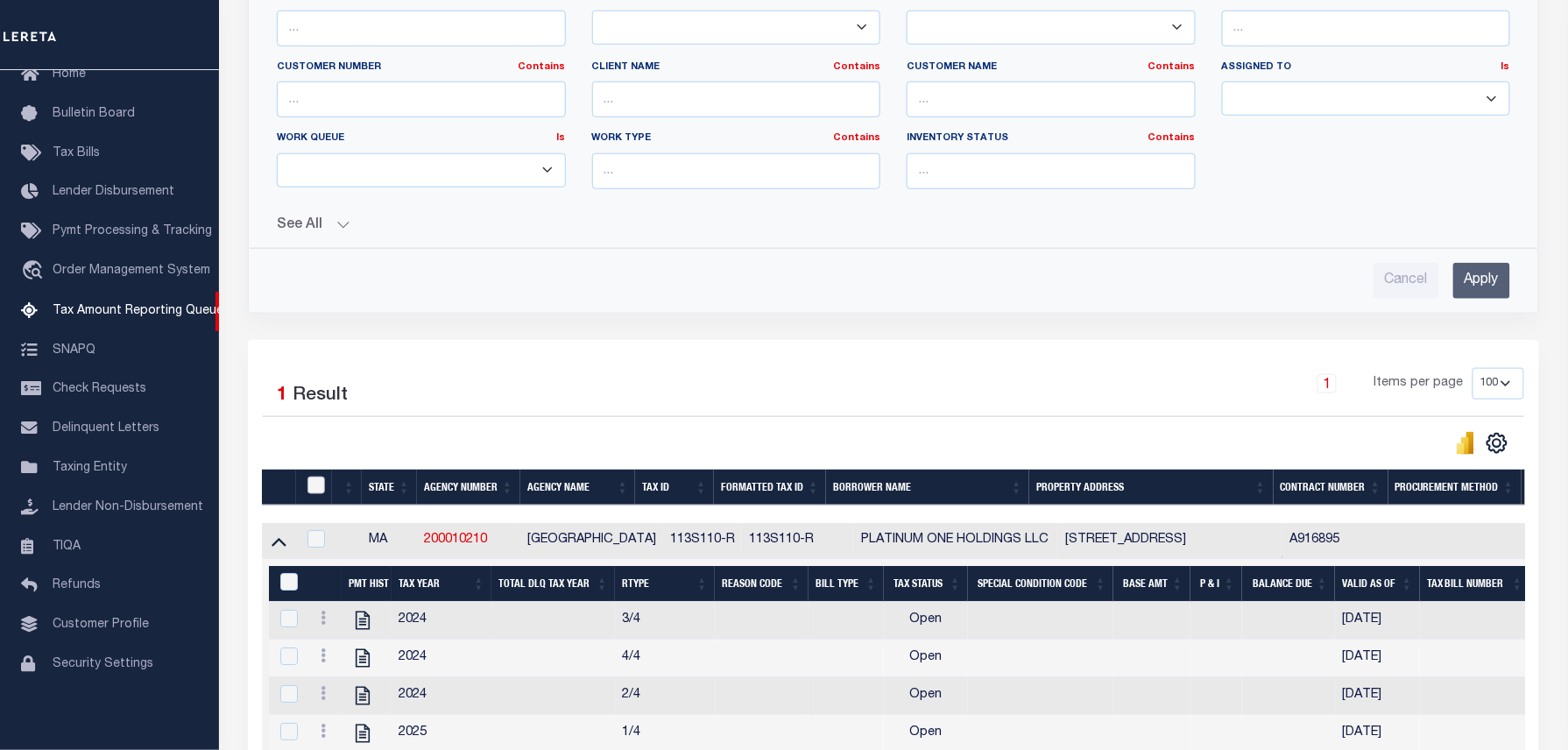
click at [324, 494] on input "checkbox" at bounding box center [316, 484] width 17 height 17
checkbox input "true"
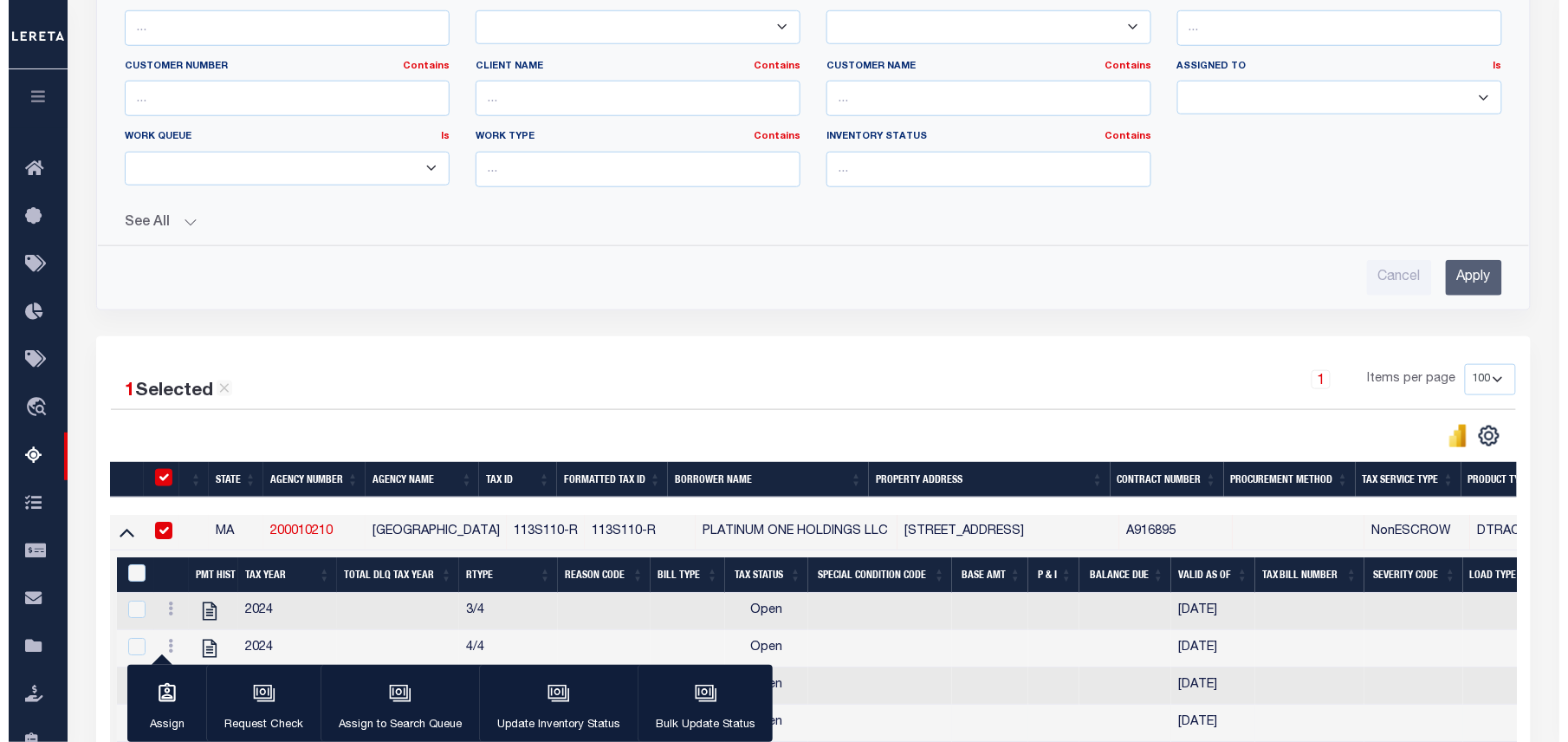
scroll to position [746, 0]
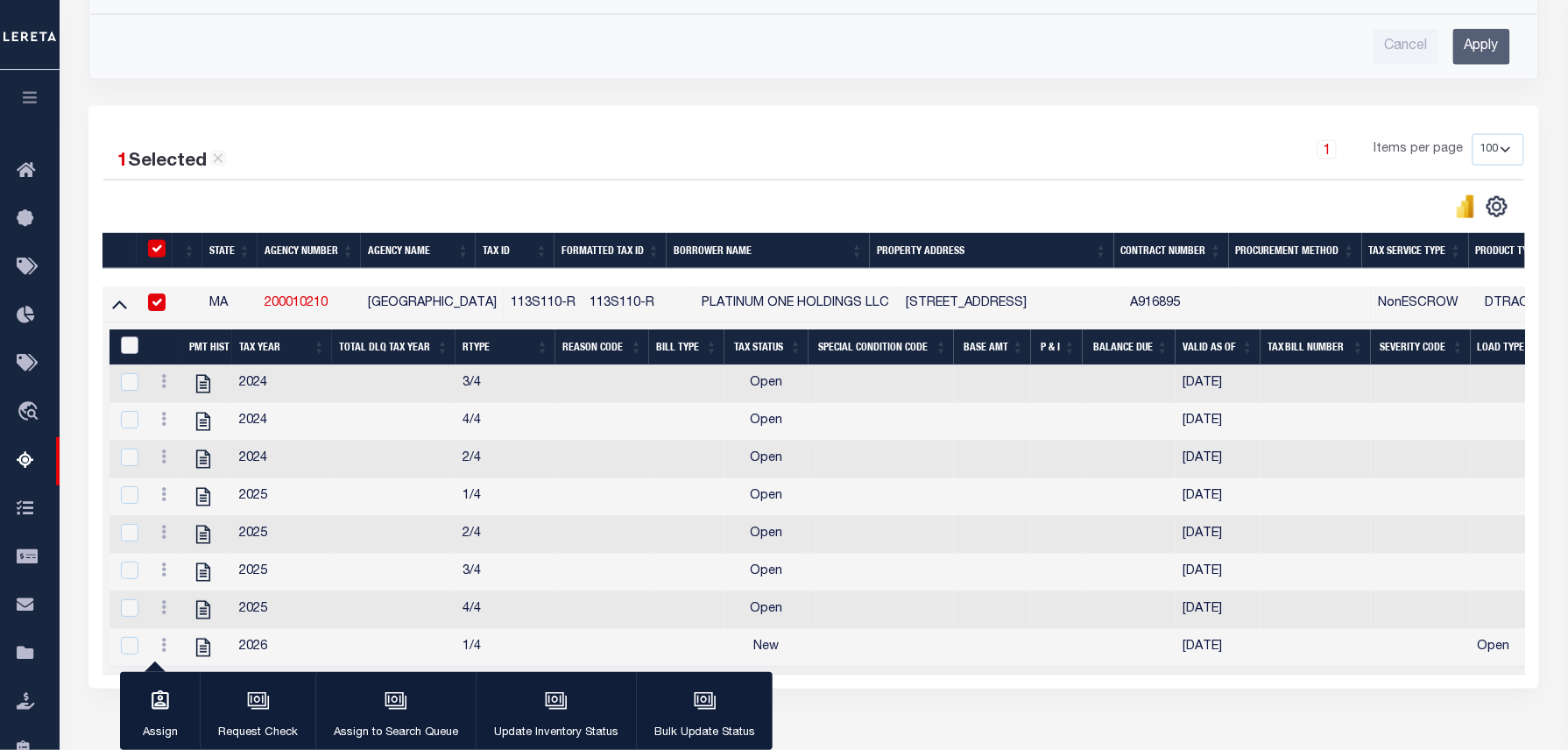
click at [134, 347] on input "&nbsp;" at bounding box center [129, 345] width 17 height 17
checkbox input "true"
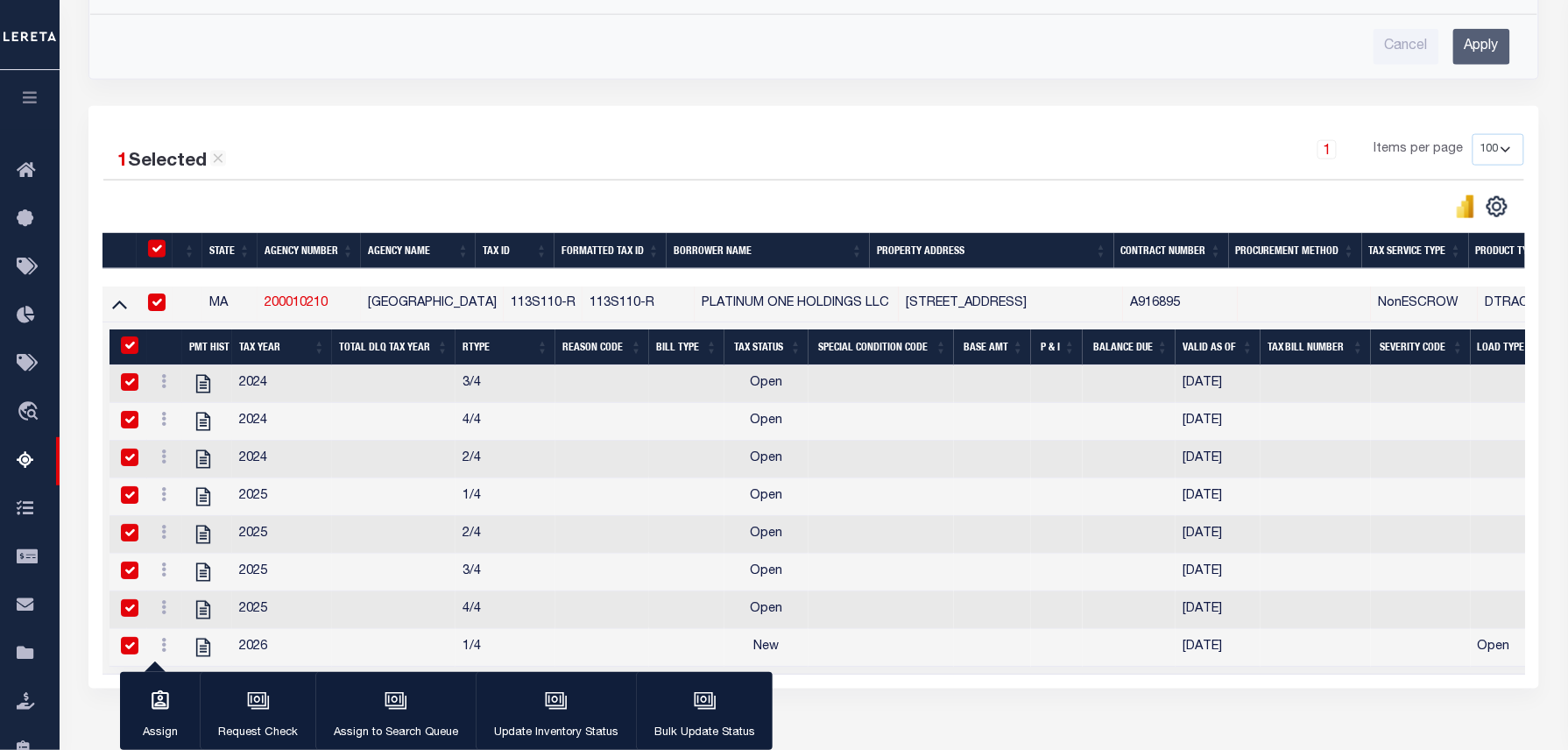
checkbox input "true"
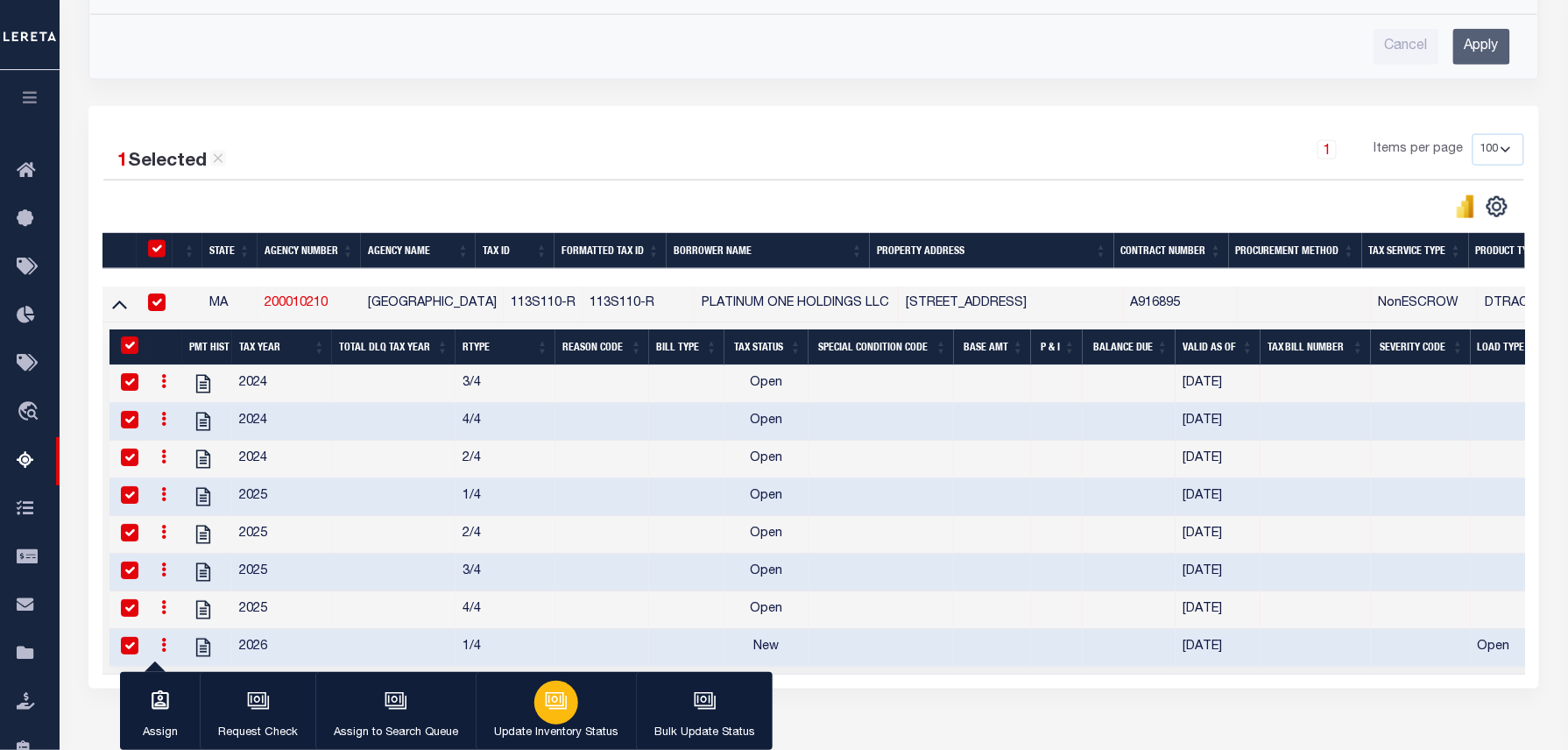
click at [553, 716] on div "button" at bounding box center [556, 702] width 44 height 44
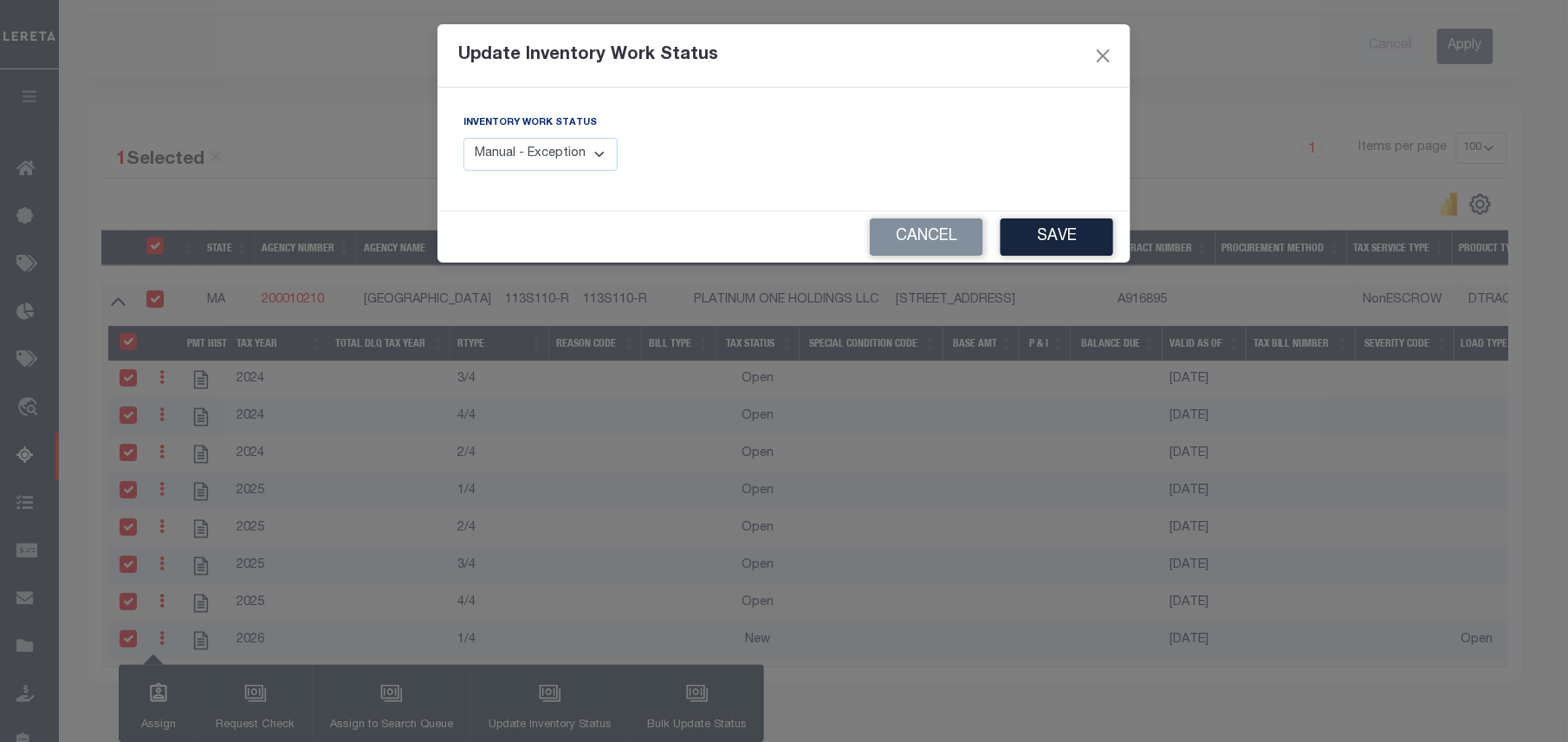
click at [584, 158] on select "Manual - Exception Pended - Awaiting Search Late Add Exception Completed" at bounding box center [541, 155] width 154 height 34
select select "4"
click at [464, 138] on select "Manual - Exception Pended - Awaiting Search Late Add Exception Completed" at bounding box center [541, 155] width 154 height 34
click at [1125, 237] on div "Cancel Save" at bounding box center [784, 237] width 693 height 51
click at [1058, 236] on button "Save" at bounding box center [1057, 237] width 113 height 38
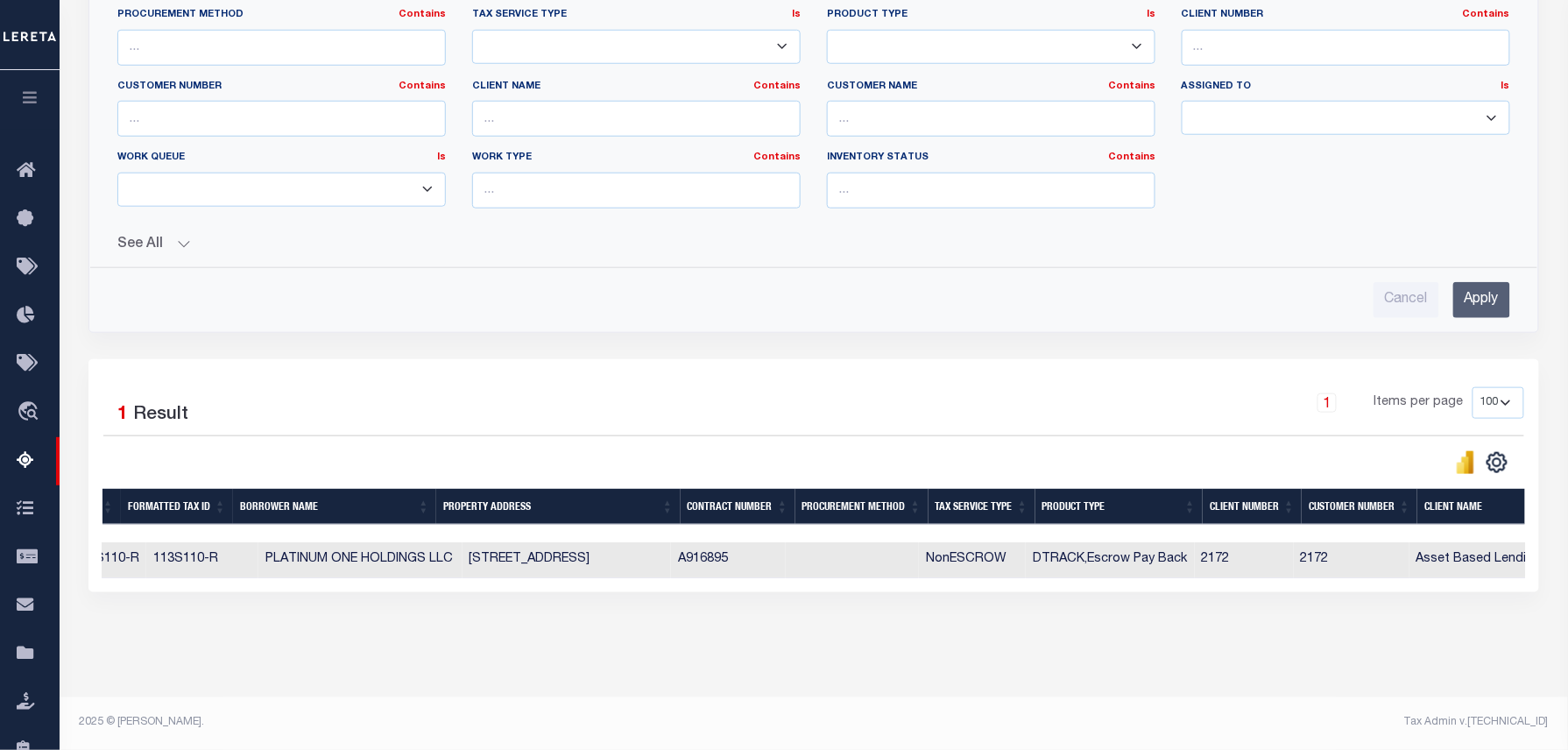
scroll to position [0, 919]
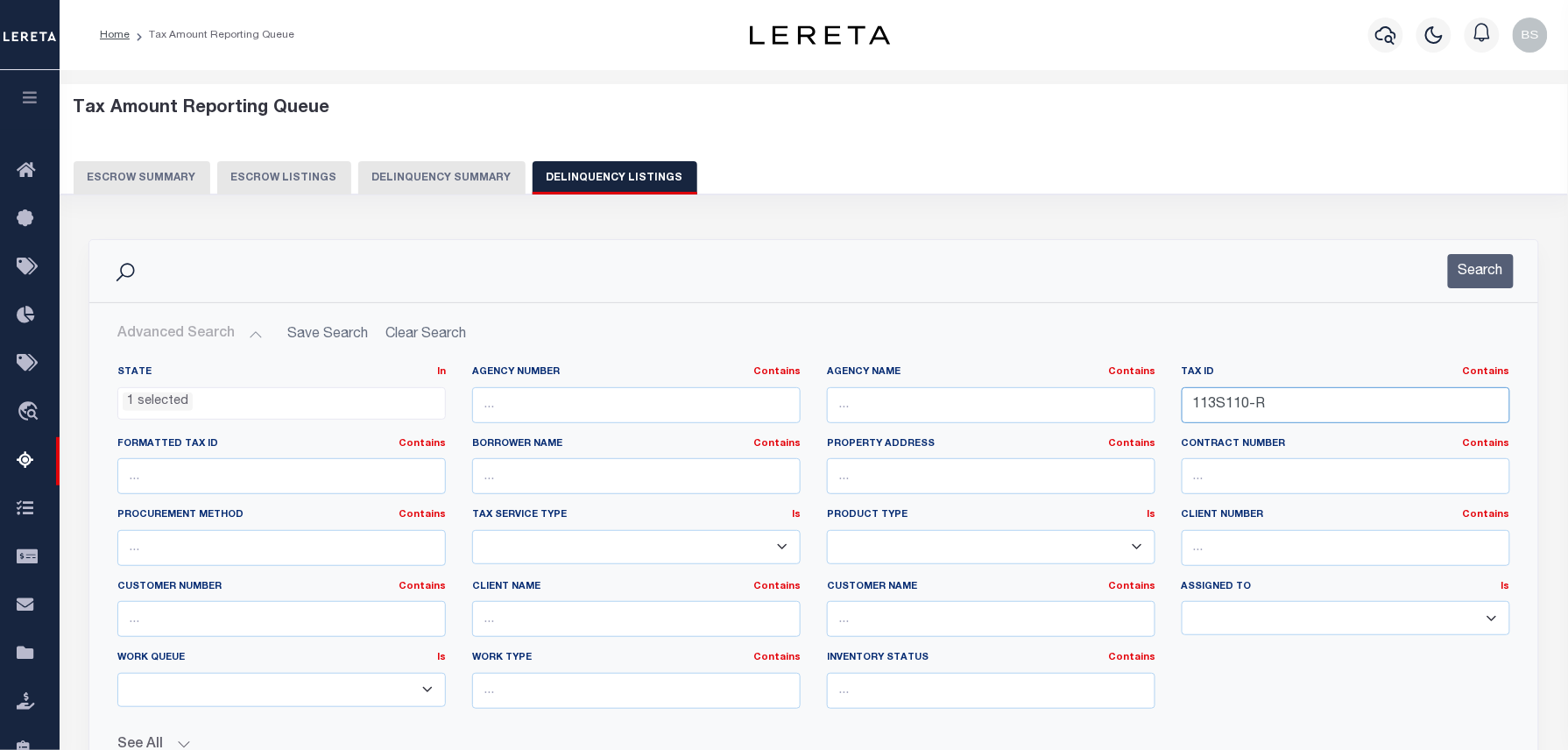
drag, startPoint x: 1314, startPoint y: 422, endPoint x: 1066, endPoint y: 391, distance: 249.9
click at [1066, 391] on div "State In In AK AL AR AZ CA CO CT DC DE FL GA GU HI IA ID IL IN KS KY LA MA MD M…" at bounding box center [813, 544] width 1419 height 357
paste input "013.0-0068-0000.0"
type input "013.0-0068-0000.0"
click at [1493, 282] on button "Search" at bounding box center [1480, 271] width 65 height 34
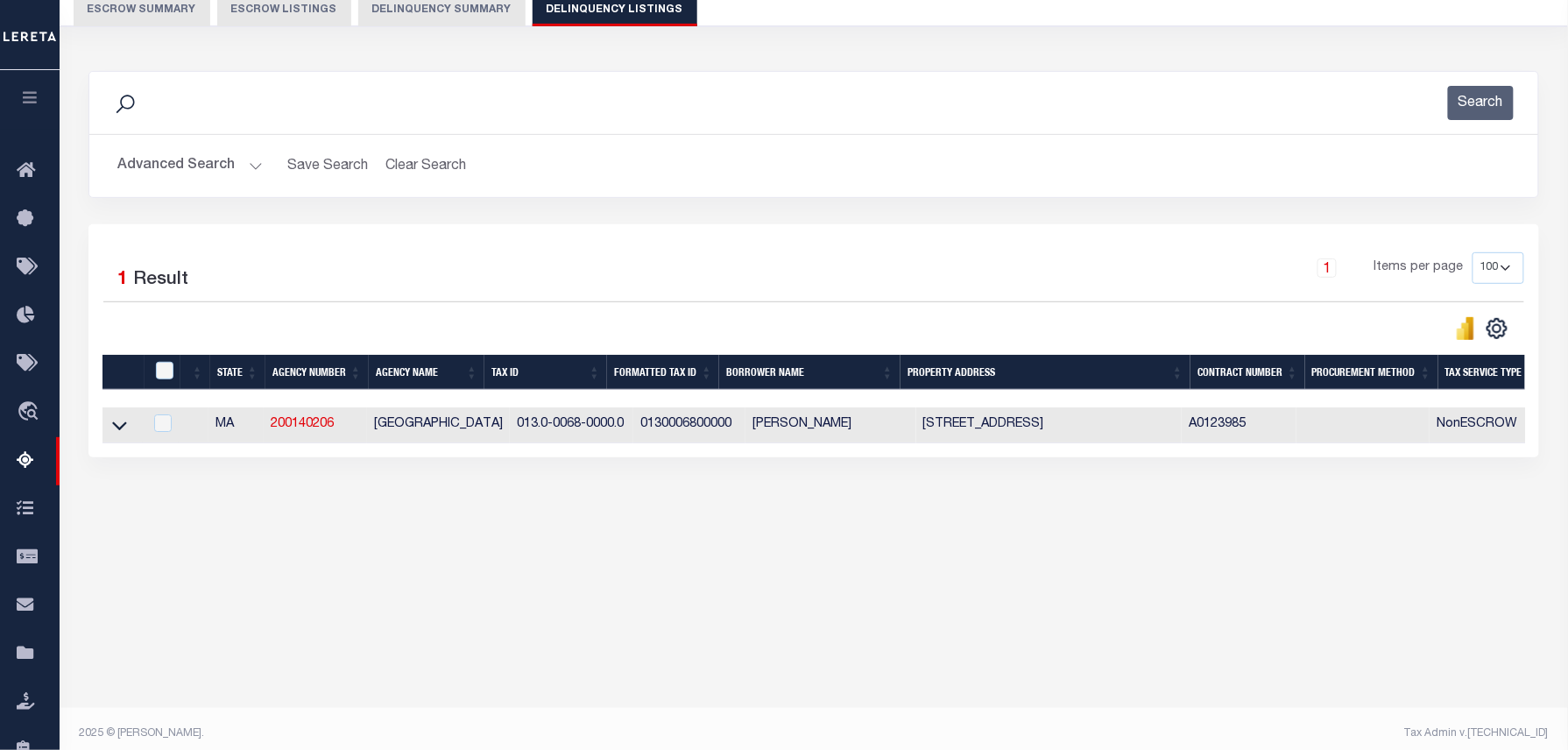
scroll to position [179, 0]
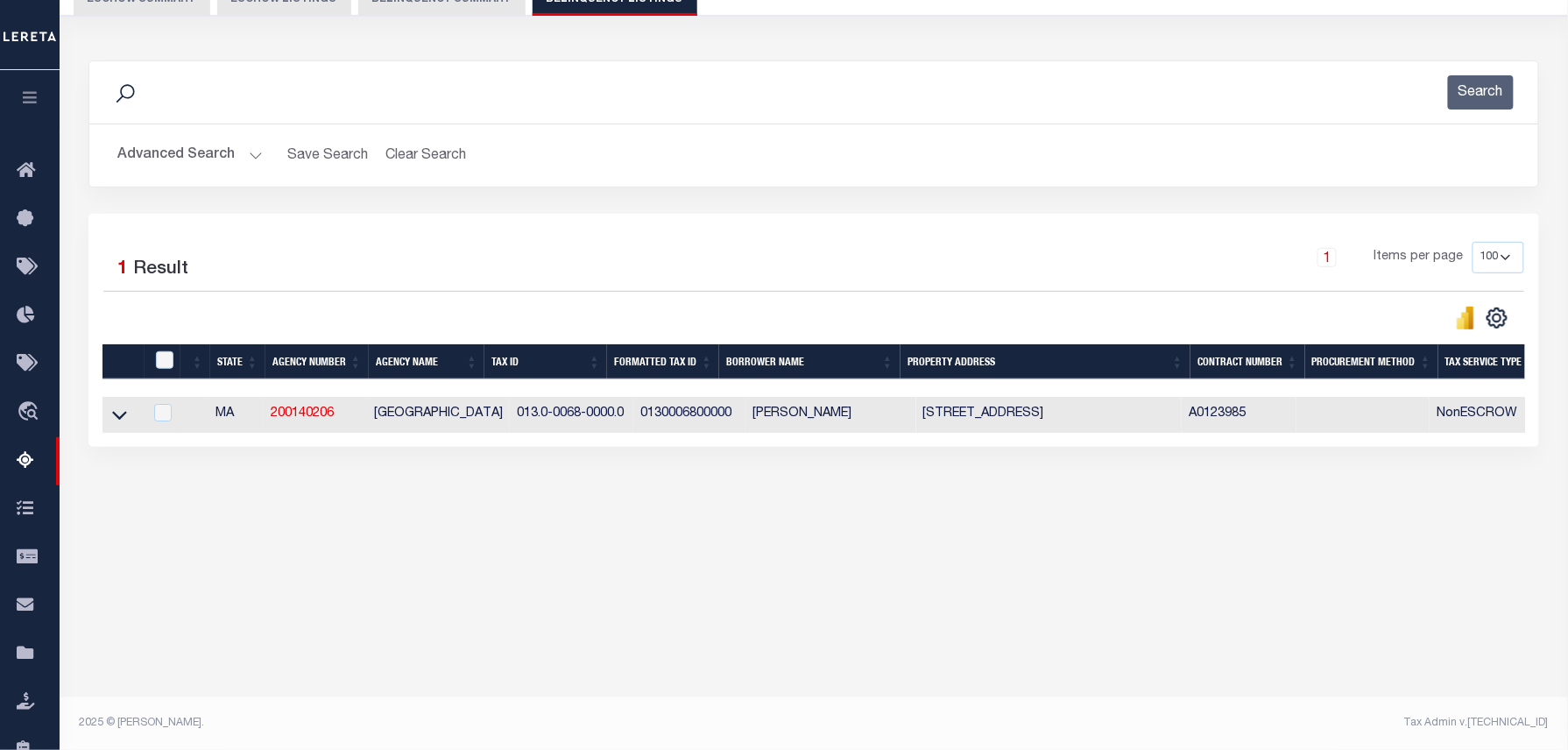
drag, startPoint x: 116, startPoint y: 423, endPoint x: 449, endPoint y: 337, distance: 343.9
click at [116, 421] on icon at bounding box center [120, 416] width 15 height 9
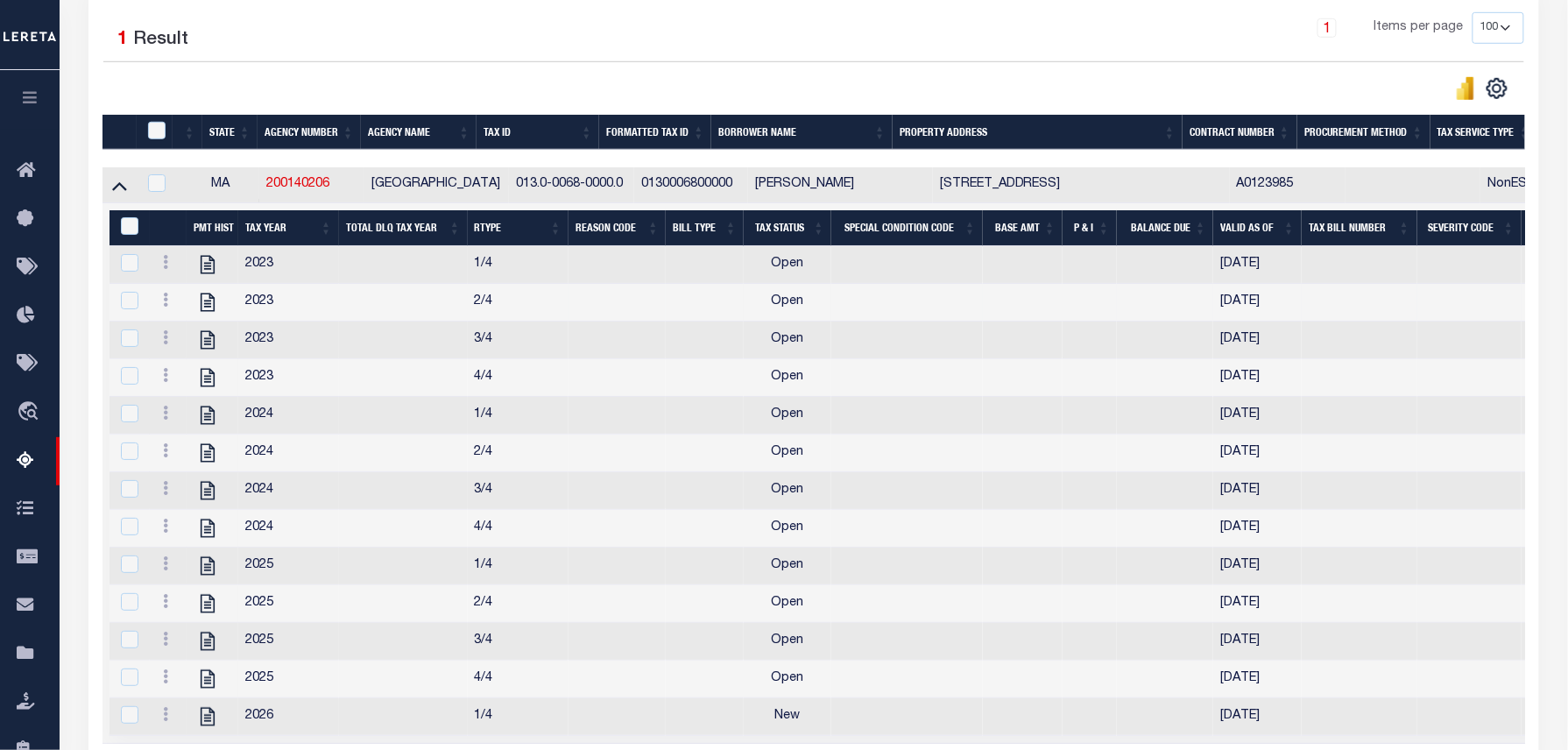
scroll to position [412, 0]
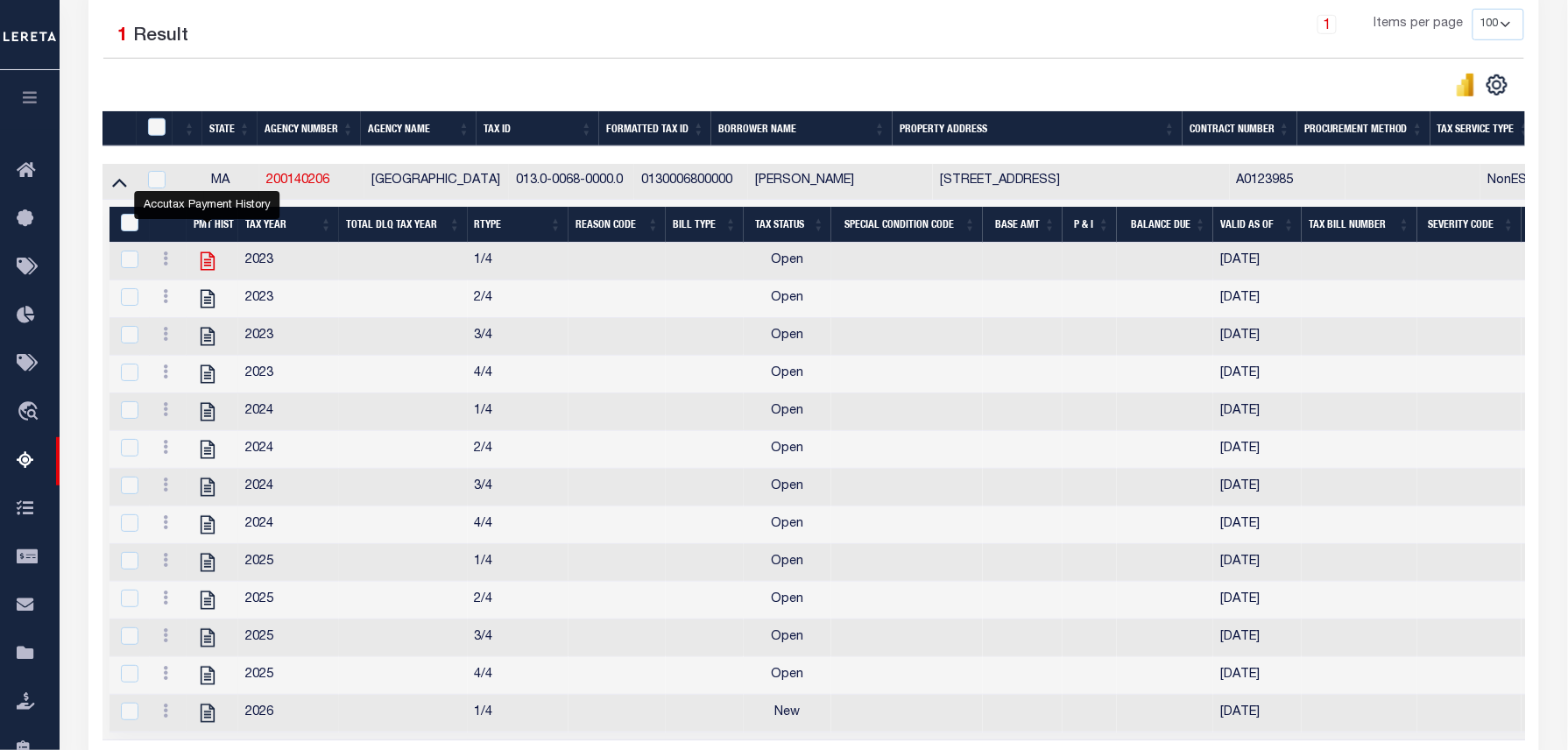
click at [210, 269] on icon "" at bounding box center [207, 261] width 14 height 18
checkbox input "false"
checkbox input "true"
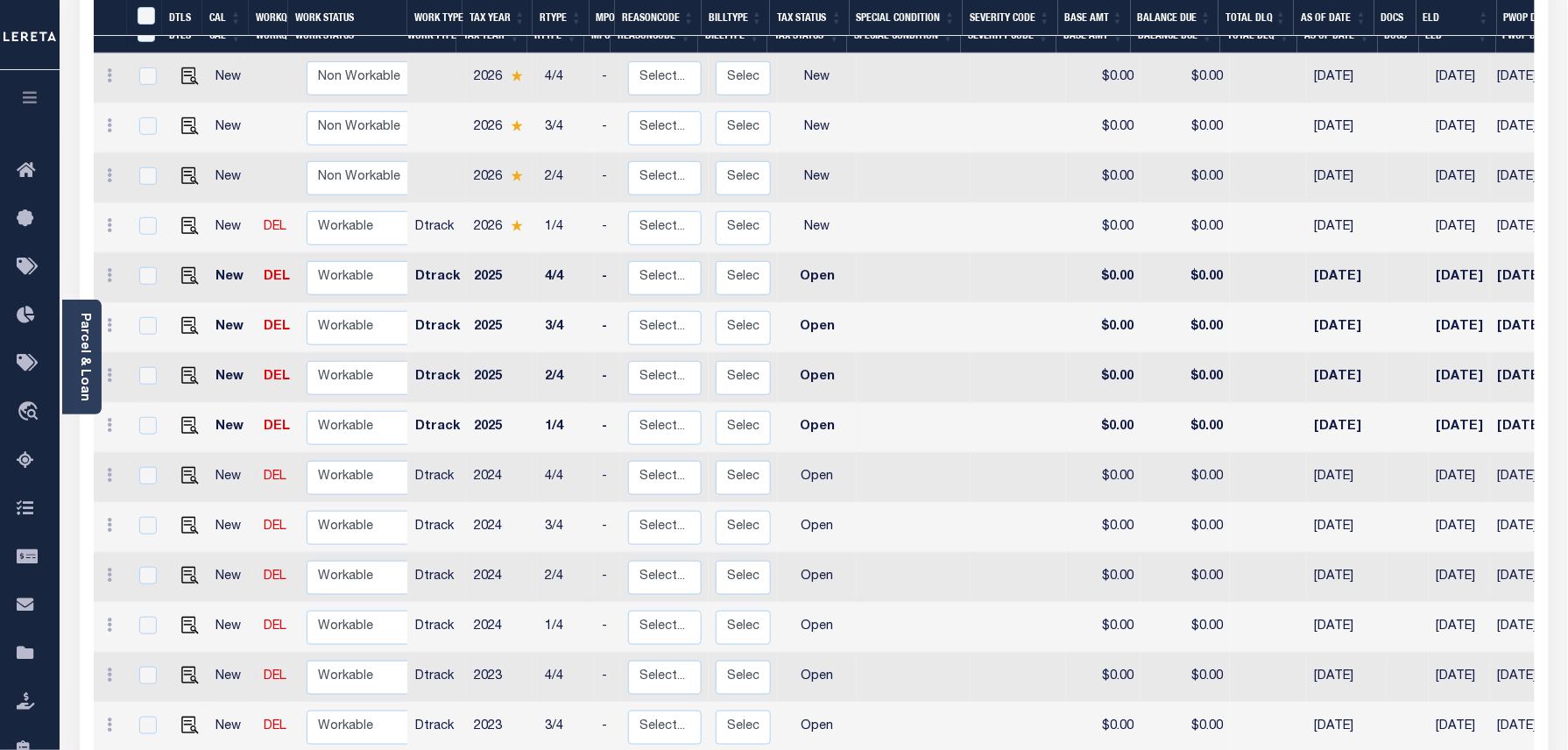
scroll to position [350, 0]
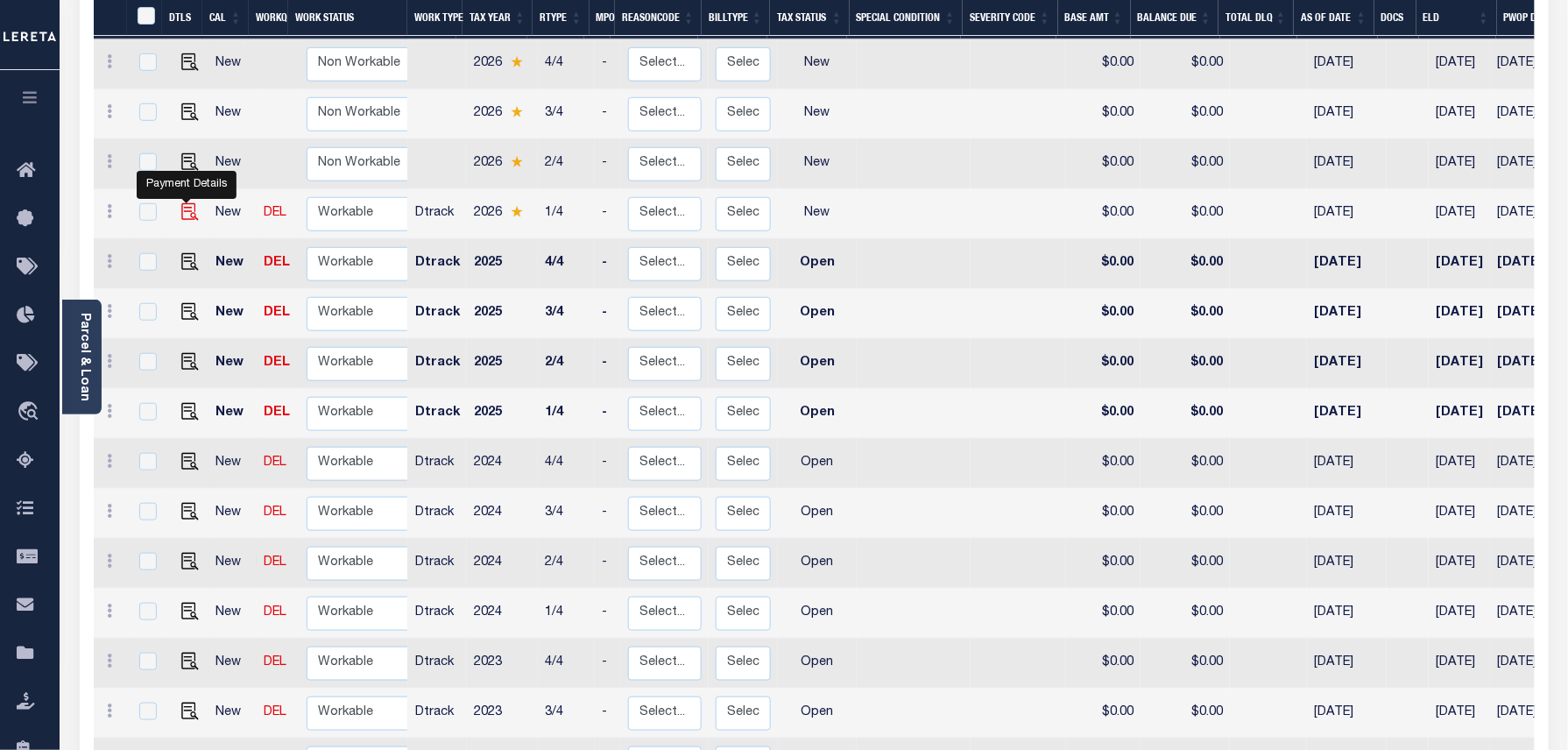
click at [181, 203] on img "" at bounding box center [190, 211] width 17 height 17
checkbox input "true"
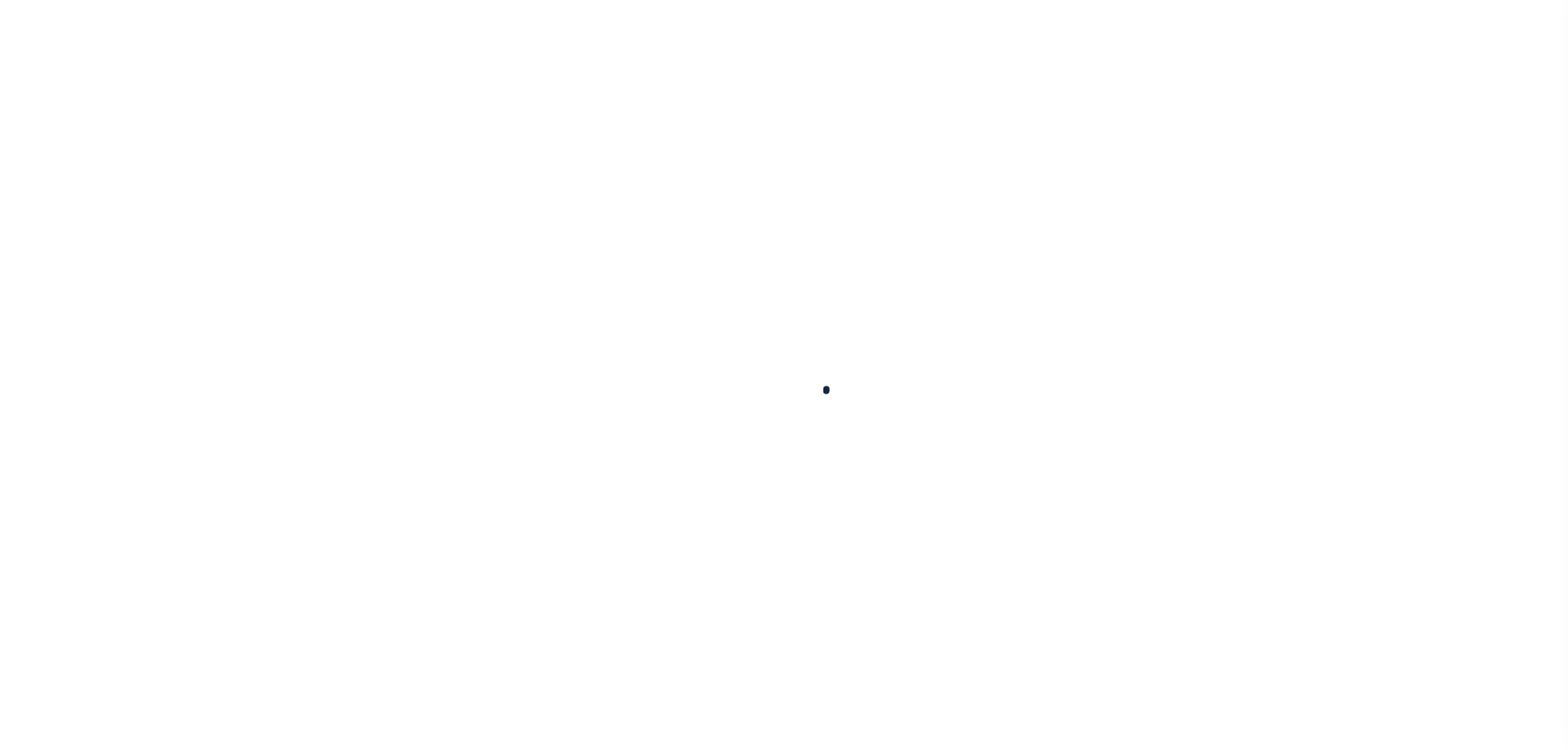
select select "NW2"
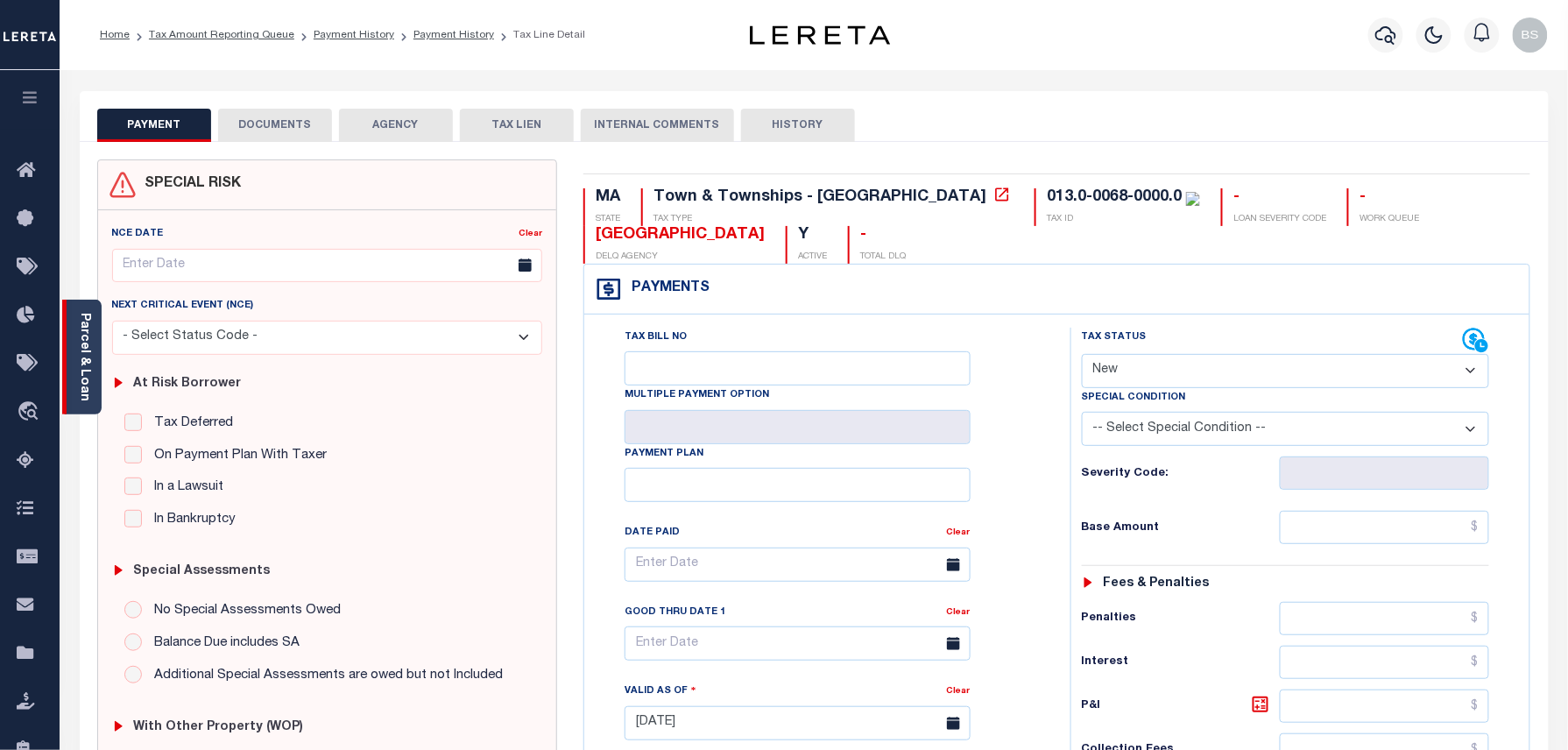
click at [84, 348] on link "Parcel & Loan" at bounding box center [84, 357] width 13 height 89
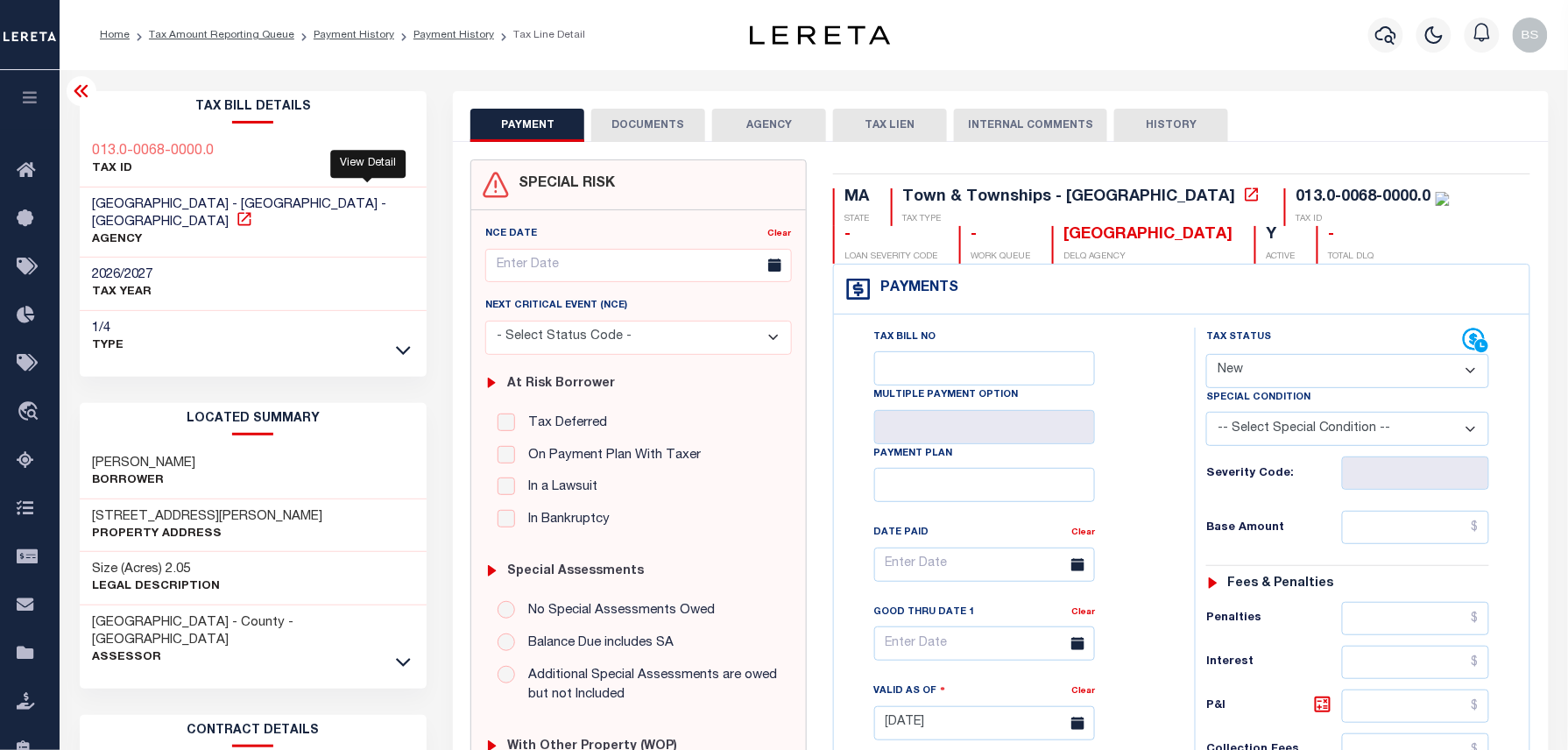
click at [253, 210] on icon at bounding box center [244, 219] width 17 height 17
